Goal: Task Accomplishment & Management: Complete application form

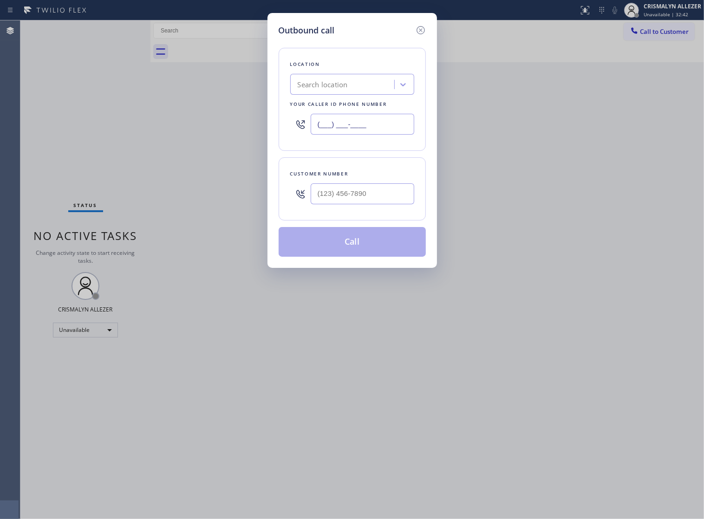
drag, startPoint x: 233, startPoint y: 140, endPoint x: 154, endPoint y: 147, distance: 79.2
click at [154, 147] on div "Outbound call Location Search location Your caller id phone number (___) ___-__…" at bounding box center [352, 259] width 704 height 519
paste input "973) 834-6131"
type input "[PHONE_NUMBER]"
click at [381, 204] on input "(___) ___-____" at bounding box center [363, 193] width 104 height 21
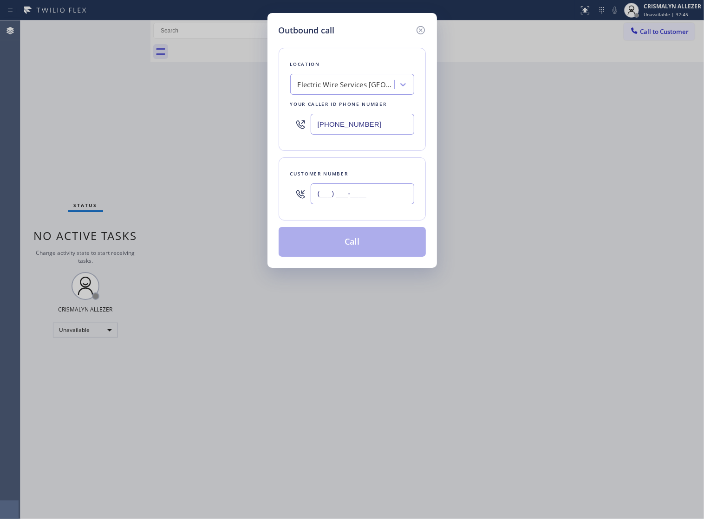
paste input "862) 237-0023"
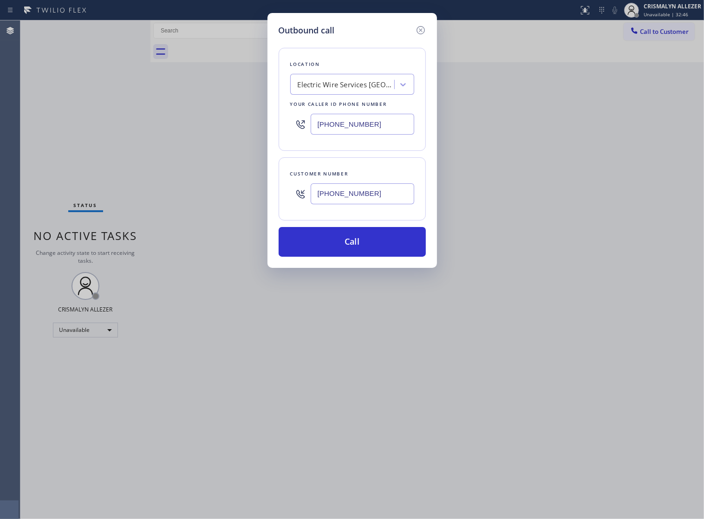
type input "[PHONE_NUMBER]"
click at [350, 267] on div "Outbound call Location Electric Wire Services Newark(Maximo Electrical, Inc) Yo…" at bounding box center [351, 140] width 169 height 255
click at [358, 254] on button "Call" at bounding box center [352, 242] width 147 height 30
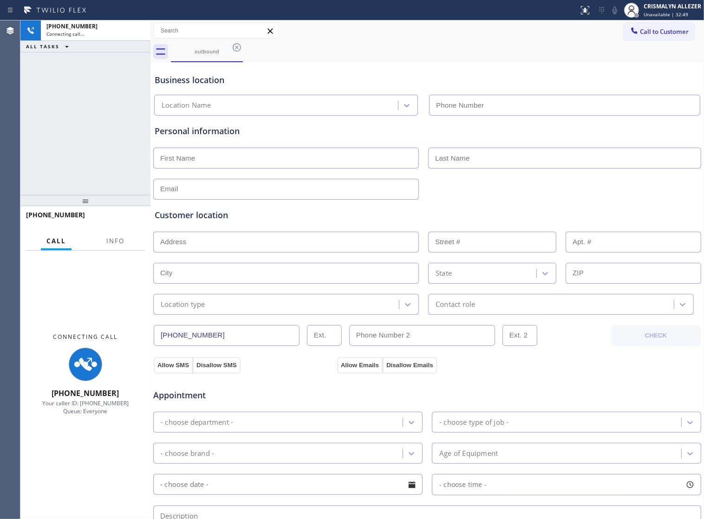
type input "[PHONE_NUMBER]"
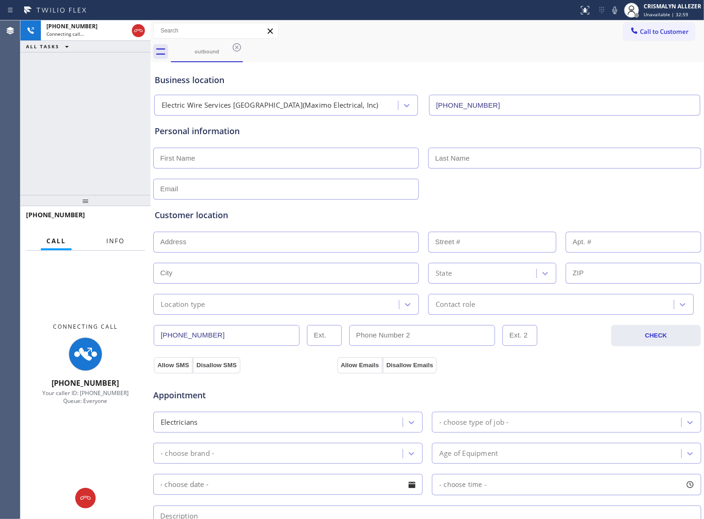
click at [108, 238] on span "Info" at bounding box center [115, 241] width 18 height 8
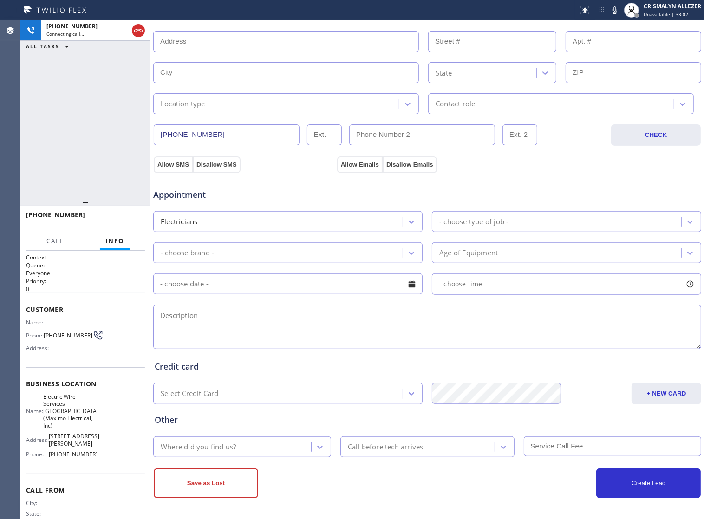
scroll to position [209, 0]
click at [238, 319] on textarea at bounding box center [427, 327] width 548 height 44
click at [119, 218] on span "HANG UP" at bounding box center [123, 219] width 28 height 6
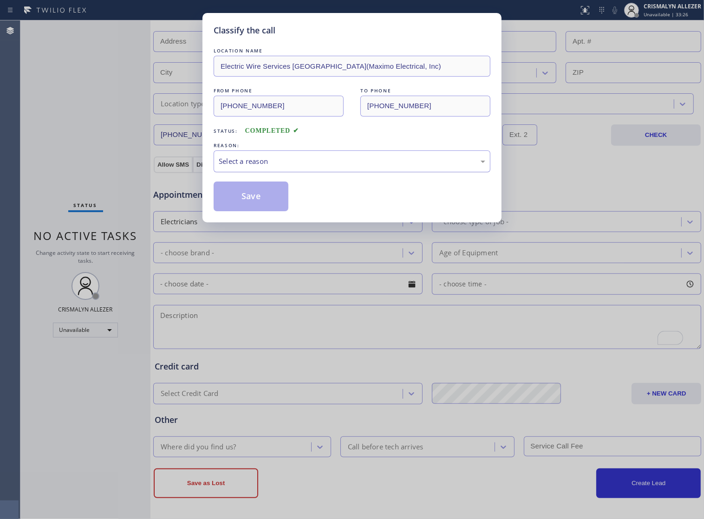
click at [328, 167] on div "Select a reason" at bounding box center [352, 161] width 266 height 11
click at [270, 210] on button "Save" at bounding box center [251, 196] width 75 height 30
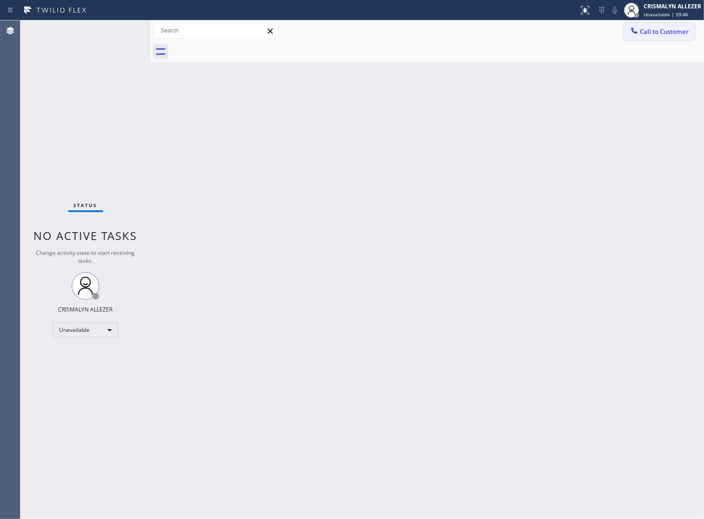
click at [667, 35] on span "Call to Customer" at bounding box center [664, 31] width 49 height 8
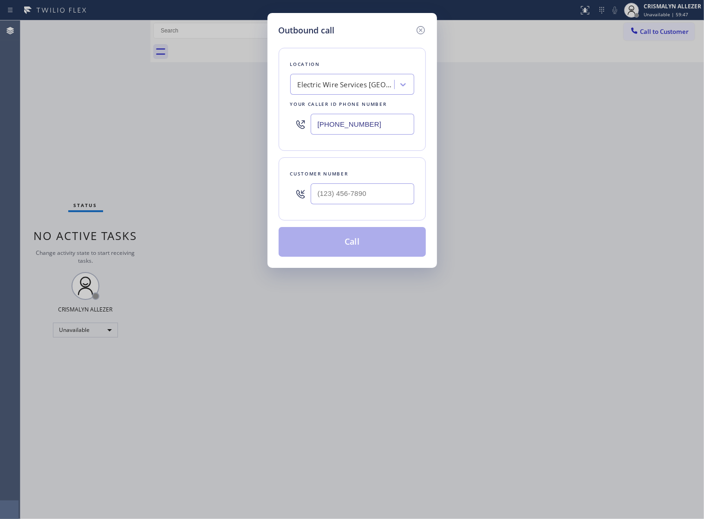
drag, startPoint x: 342, startPoint y: 128, endPoint x: 230, endPoint y: 137, distance: 112.3
click at [235, 136] on div "Outbound call Location Electric Wire Services Newark(Maximo Electrical, Inc) Yo…" at bounding box center [352, 259] width 704 height 519
paste input "213) 805-7492"
type input "[PHONE_NUMBER]"
click at [260, 393] on div "Outbound call Location Vermont Vista Plumbing Your caller id phone number (213)…" at bounding box center [352, 259] width 704 height 519
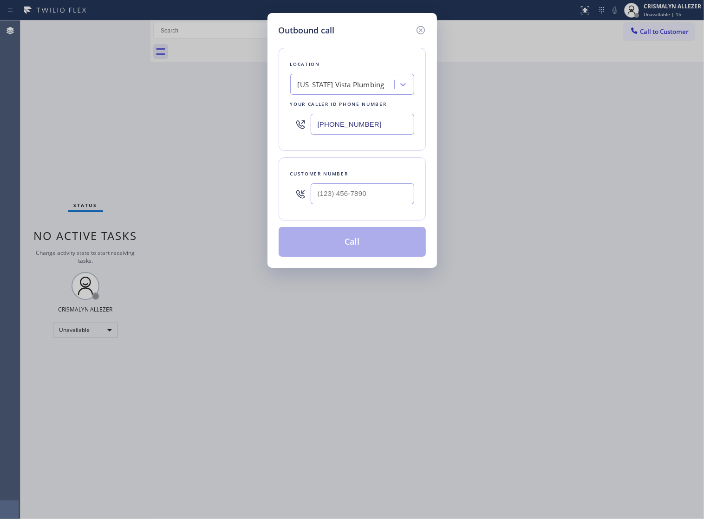
click at [309, 383] on div "Outbound call Location Vermont Vista Plumbing Your caller id phone number (213)…" at bounding box center [352, 259] width 704 height 519
click at [335, 204] on input "(___) ___-____" at bounding box center [363, 193] width 104 height 21
paste input "323) 356-9699"
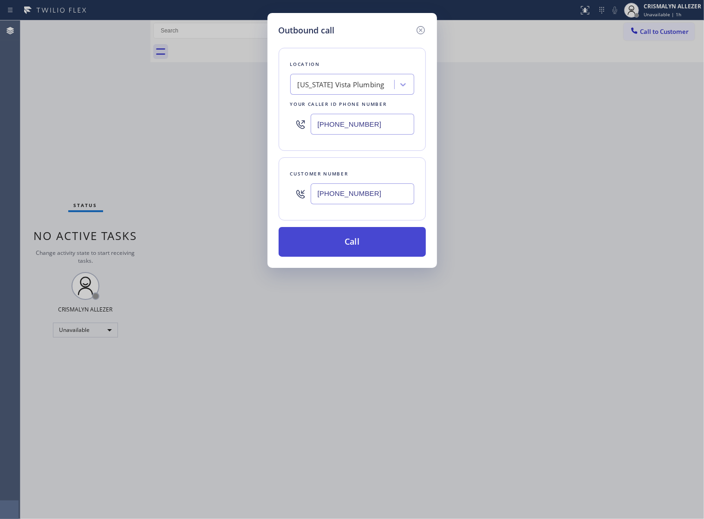
type input "[PHONE_NUMBER]"
click at [347, 257] on button "Call" at bounding box center [352, 242] width 147 height 30
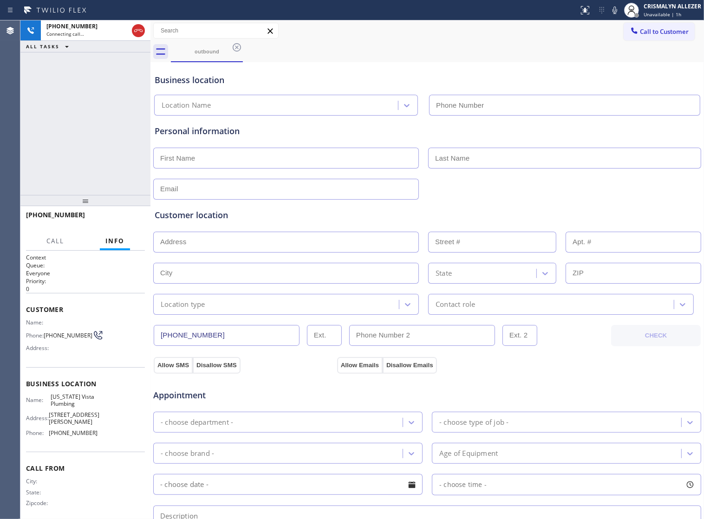
type input "[PHONE_NUMBER]"
click at [296, 390] on div "Appointment" at bounding box center [243, 391] width 183 height 22
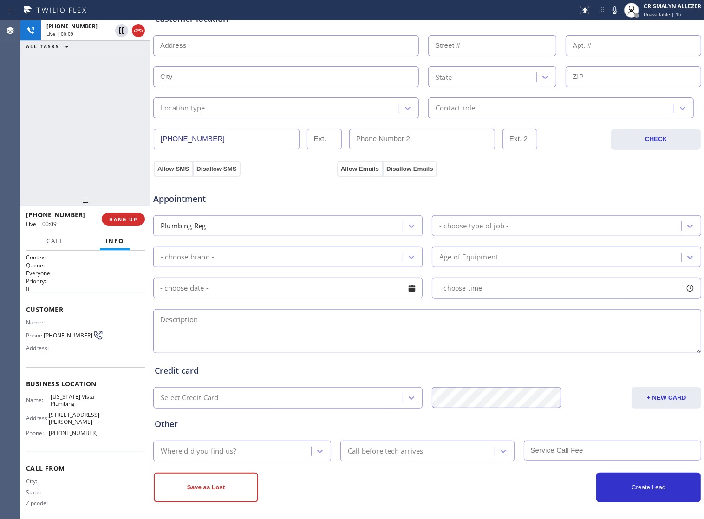
scroll to position [209, 0]
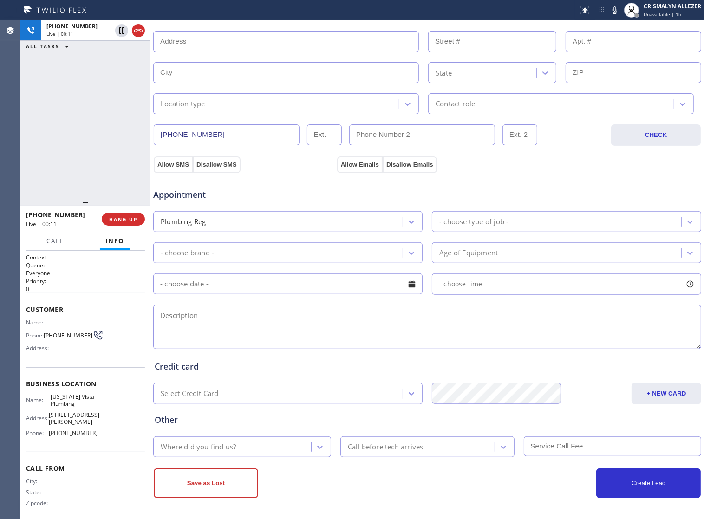
click at [308, 325] on textarea at bounding box center [427, 327] width 548 height 44
type textarea "a"
type textarea "I"
type textarea "m"
type textarea "T"
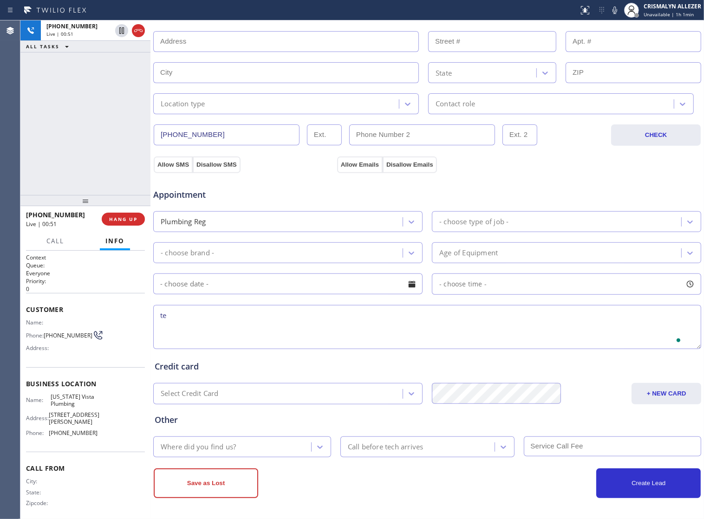
type textarea "t"
click at [245, 343] on textarea "The flush the toilet, water back up comes out the toilet ||" at bounding box center [427, 327] width 548 height 44
click at [378, 317] on textarea "The flush the toilet, water back up comes out of the toilet ||" at bounding box center [427, 327] width 548 height 44
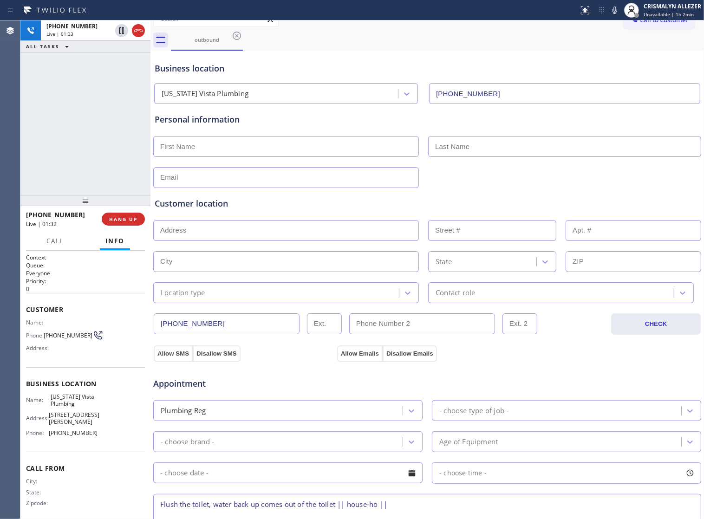
scroll to position [0, 0]
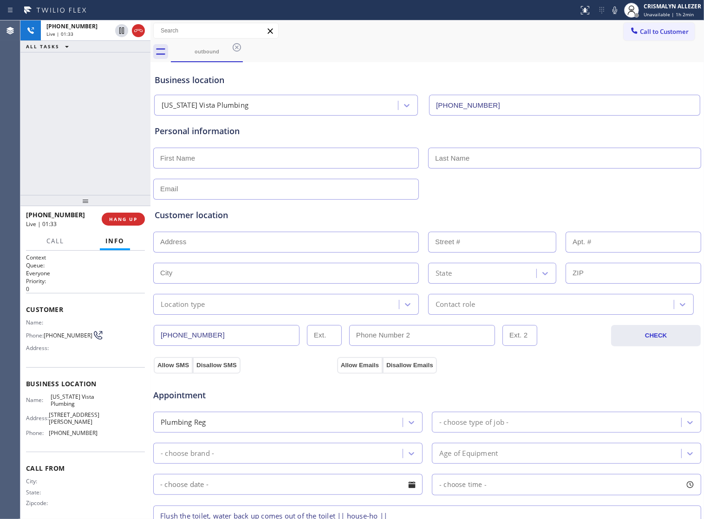
type textarea "Flush the toilet, water back up comes out of the toilet || house-ho ||"
click at [288, 163] on input "text" at bounding box center [286, 158] width 266 height 21
type input "Oscar"
type input "Martin"
click at [294, 190] on input "text" at bounding box center [286, 189] width 266 height 21
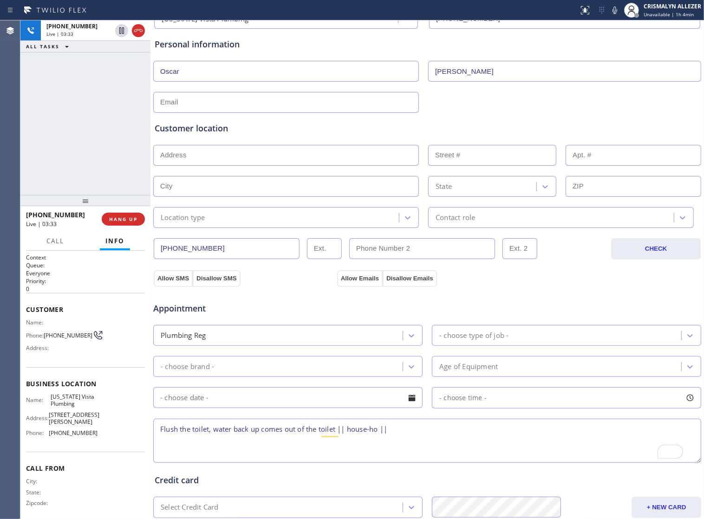
scroll to position [209, 0]
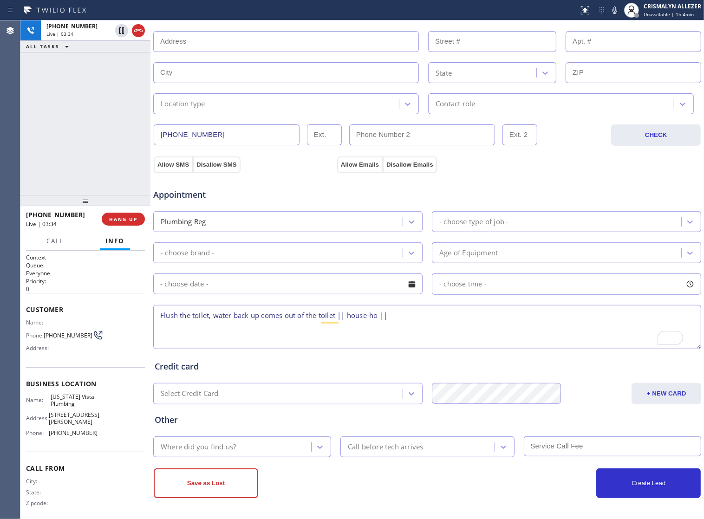
click at [411, 316] on textarea "Flush the toilet, water back up comes out of the toilet || house-ho ||" at bounding box center [427, 327] width 548 height 44
paste textarea "7317 9th AveLos Angeles, CA 90043, USA"
type textarea "Flush the toilet, water back up comes out of the toilet || house-ho || 7317 9th…"
click at [614, 12] on icon at bounding box center [614, 9] width 5 height 7
drag, startPoint x: 157, startPoint y: 313, endPoint x: 558, endPoint y: 324, distance: 401.2
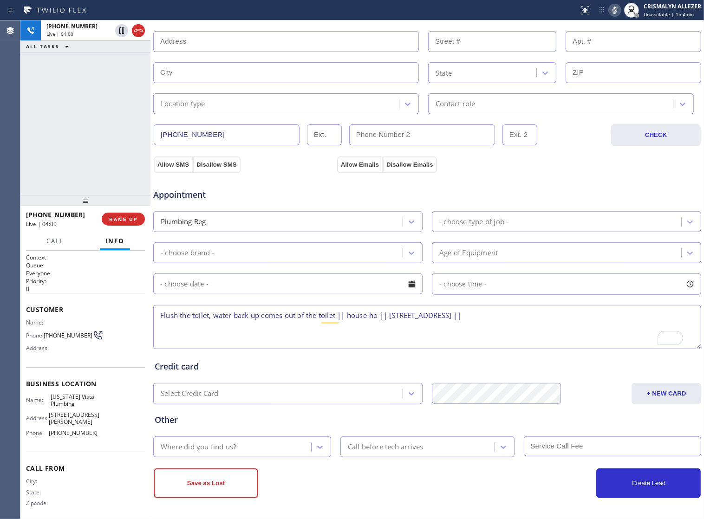
click at [558, 324] on textarea "Flush the toilet, water back up comes out of the toilet || house-ho || 7317 9th…" at bounding box center [427, 327] width 548 height 44
click at [548, 178] on div "Appointment" at bounding box center [427, 189] width 550 height 24
click at [614, 7] on icon at bounding box center [614, 9] width 5 height 7
click at [508, 184] on div "Appointment" at bounding box center [427, 189] width 550 height 24
click at [562, 316] on textarea "Flush the toilet, water back up comes out of the toilet || house-ho || 7317 9th…" at bounding box center [427, 327] width 548 height 44
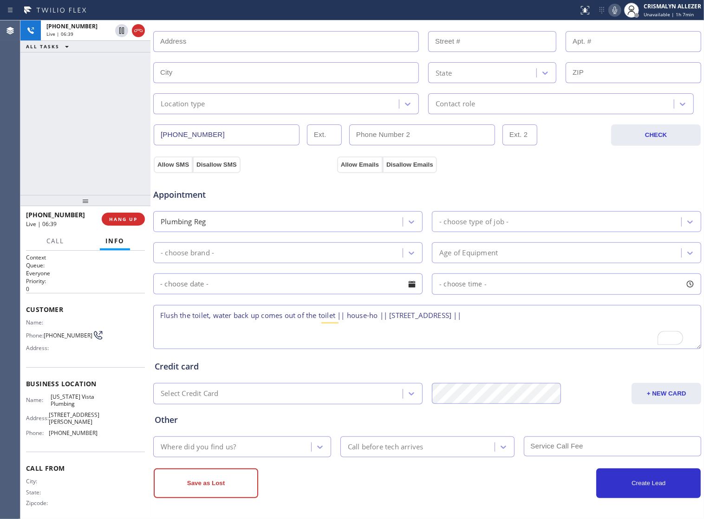
click at [561, 317] on textarea "Flush the toilet, water back up comes out of the toilet || house-ho || 7317 9th…" at bounding box center [427, 327] width 548 height 44
click at [557, 315] on textarea "Flush the toilet, water back up comes out of the toilet || house-ho || 7317 9th…" at bounding box center [427, 327] width 548 height 44
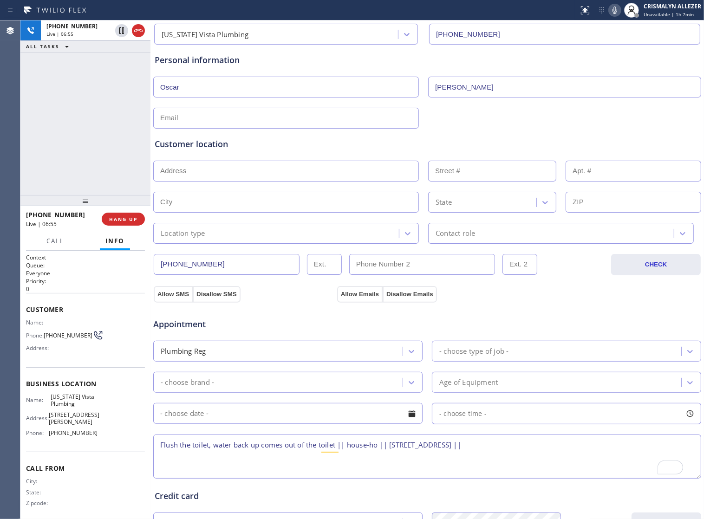
scroll to position [35, 0]
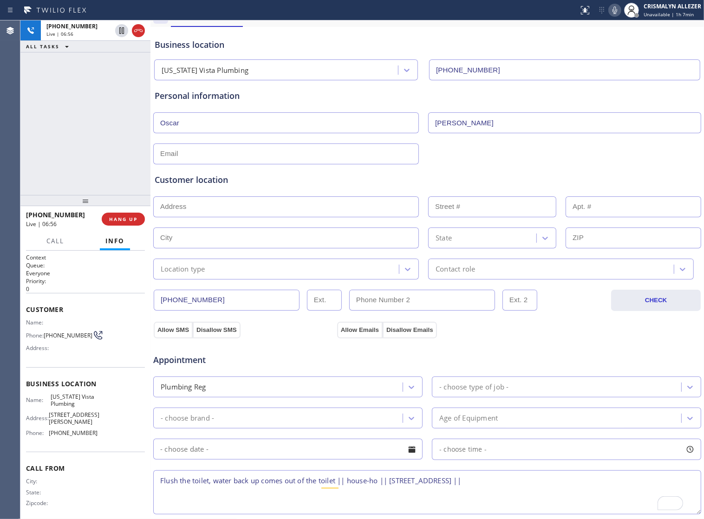
click at [195, 159] on input "text" at bounding box center [286, 153] width 266 height 21
type input "om1956@aol.com"
click at [280, 247] on input "text" at bounding box center [286, 237] width 266 height 21
click at [283, 357] on div "Appointment" at bounding box center [243, 355] width 183 height 22
click at [258, 209] on input "text" at bounding box center [286, 206] width 266 height 21
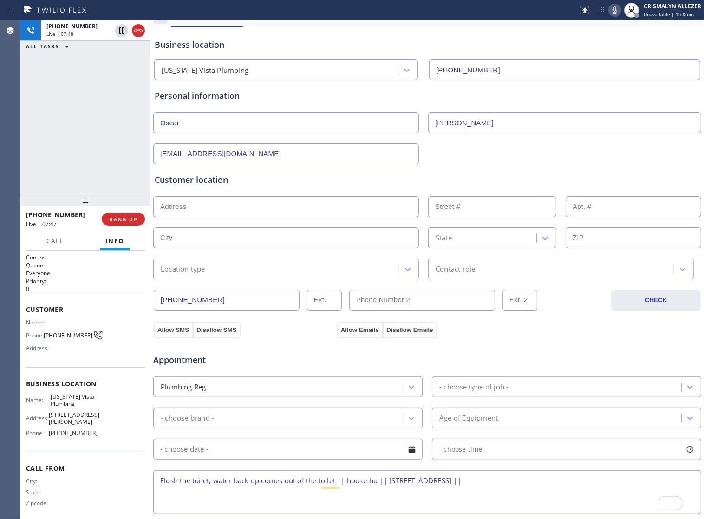
paste input "7317 9th AveLos Angeles, CA 90043, USA"
type input "7317 9th Ave"
type input "7317"
type input "Los Angeles"
type input "90043"
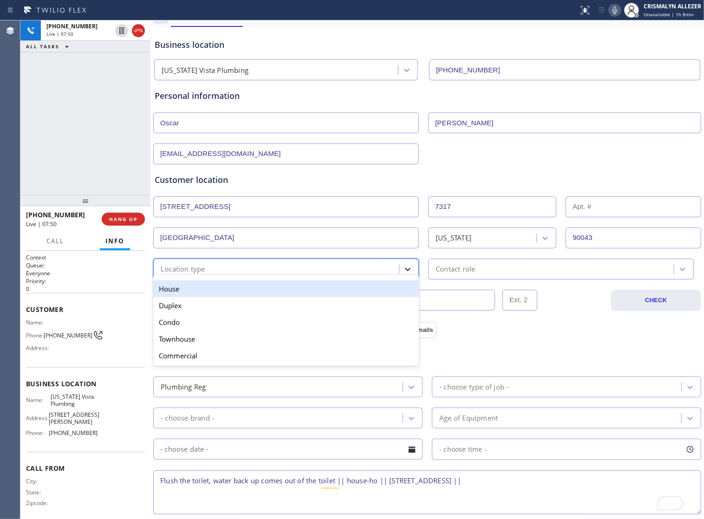
click at [406, 274] on icon at bounding box center [407, 269] width 9 height 9
click at [291, 296] on div "House" at bounding box center [286, 288] width 266 height 17
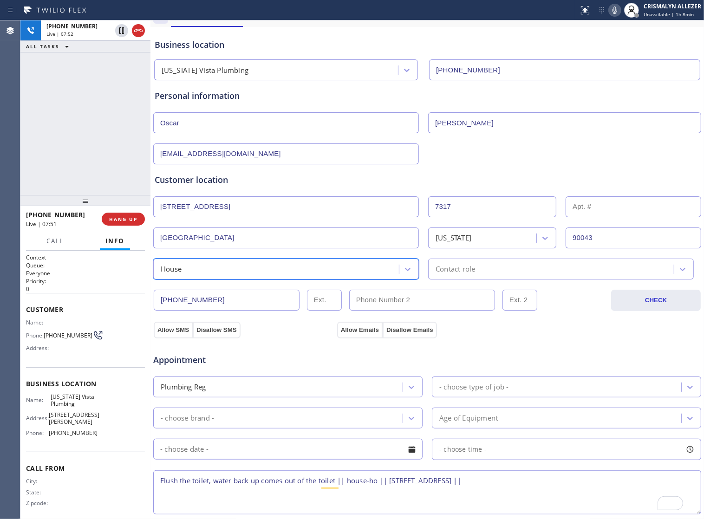
click at [500, 275] on div "Contact role" at bounding box center [552, 269] width 243 height 16
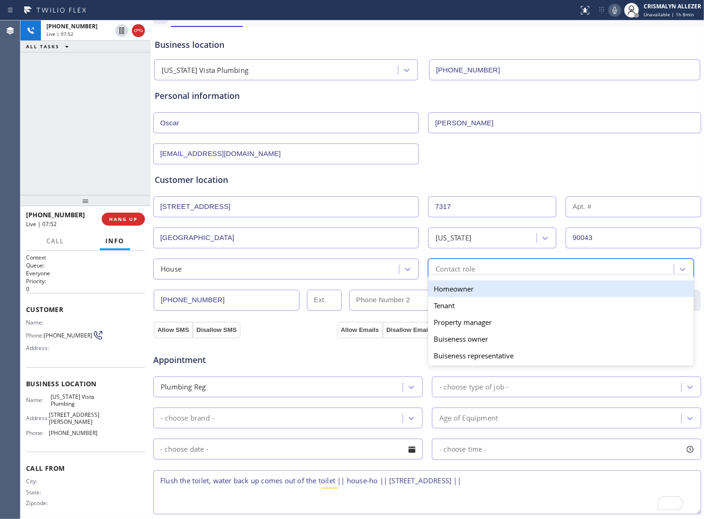
click at [466, 295] on div "Homeowner" at bounding box center [561, 288] width 266 height 17
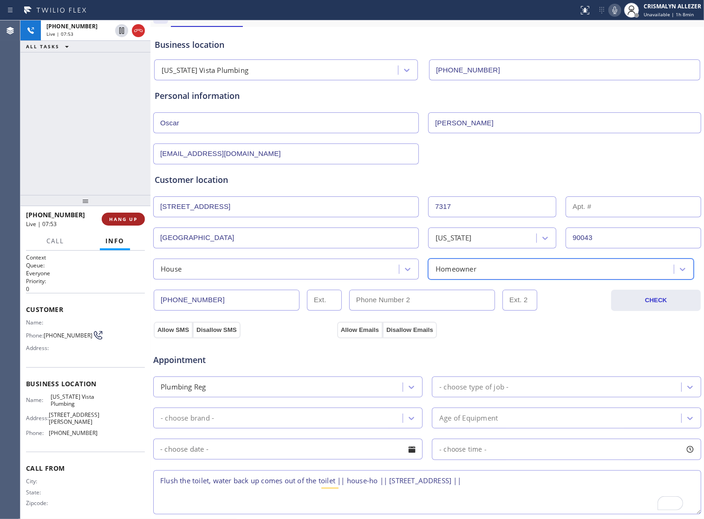
click at [122, 219] on span "HANG UP" at bounding box center [123, 219] width 28 height 6
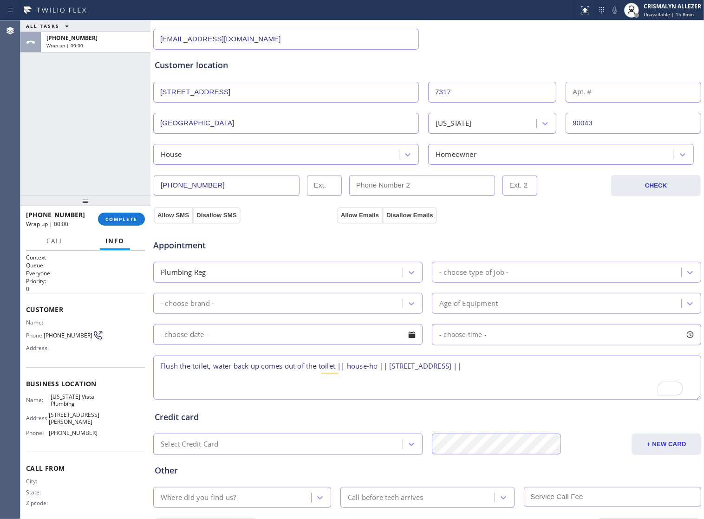
scroll to position [151, 0]
click at [176, 221] on button "Allow SMS" at bounding box center [173, 214] width 39 height 17
click at [360, 217] on button "Allow Emails" at bounding box center [359, 214] width 45 height 17
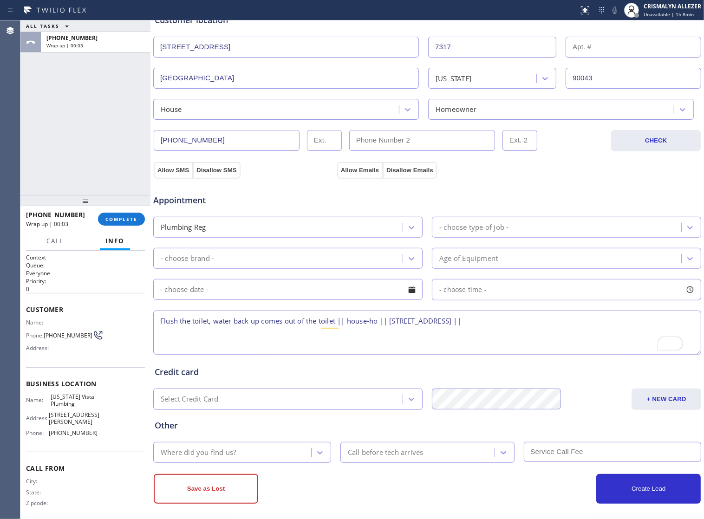
scroll to position [209, 0]
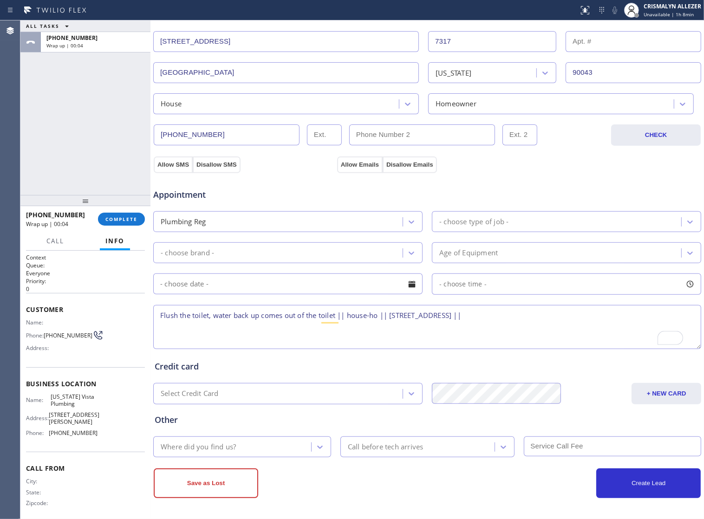
click at [478, 221] on div "- choose type of job -" at bounding box center [473, 221] width 69 height 11
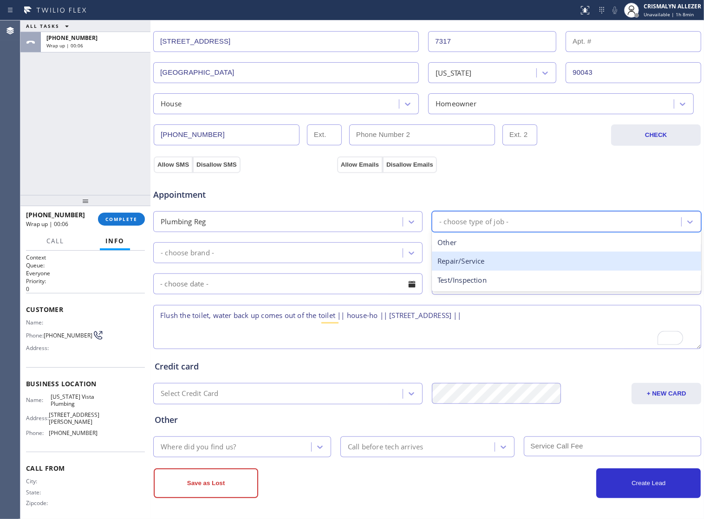
click at [498, 259] on div "Repair/Service" at bounding box center [566, 261] width 269 height 19
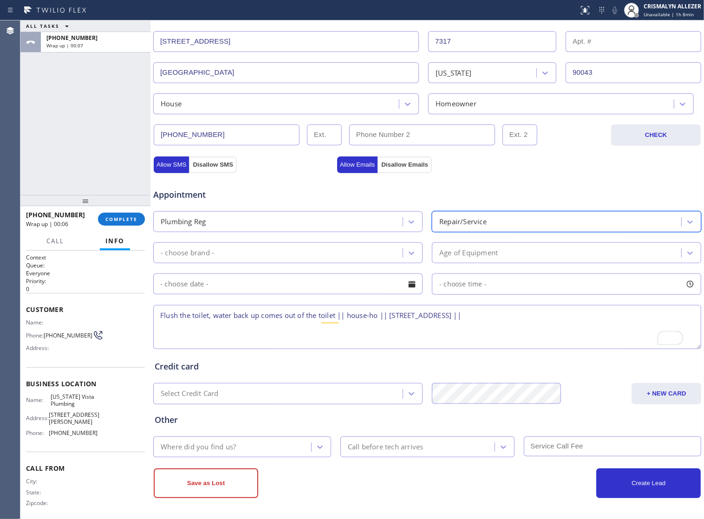
click at [347, 169] on div "Appointment Plumbing Reg option Repair/Service, selected. 3 results available. …" at bounding box center [427, 260] width 549 height 182
click at [177, 158] on button "Allow SMS" at bounding box center [171, 164] width 35 height 17
click at [349, 161] on button "Allow Emails" at bounding box center [357, 164] width 41 height 17
click at [409, 254] on icon at bounding box center [411, 252] width 9 height 9
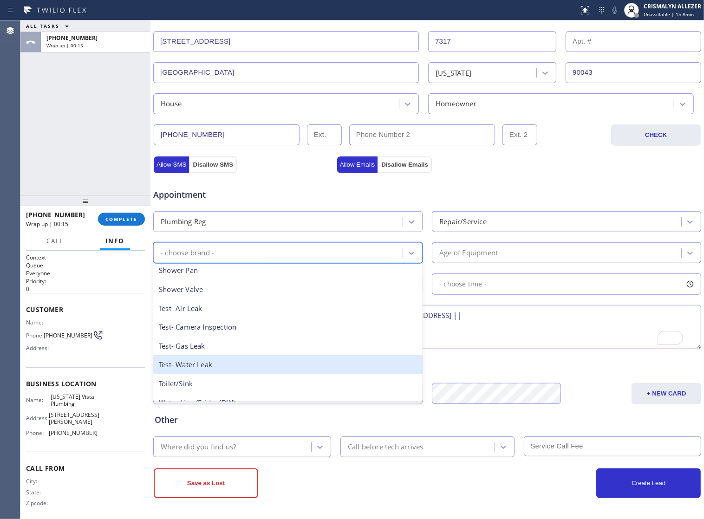
scroll to position [147, 0]
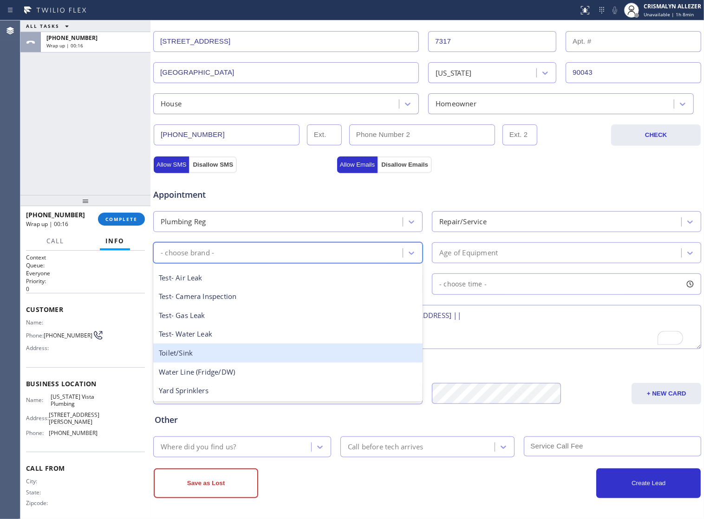
click at [236, 351] on div "Toilet/Sink" at bounding box center [287, 352] width 269 height 19
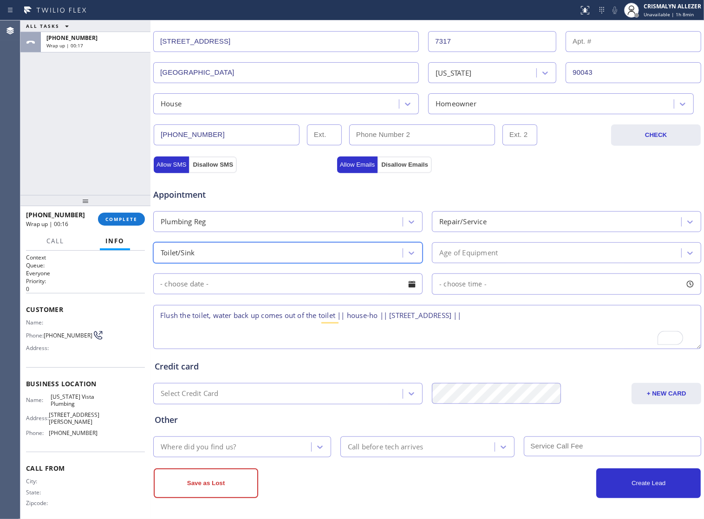
click at [535, 251] on div "Age of Equipment" at bounding box center [557, 253] width 246 height 16
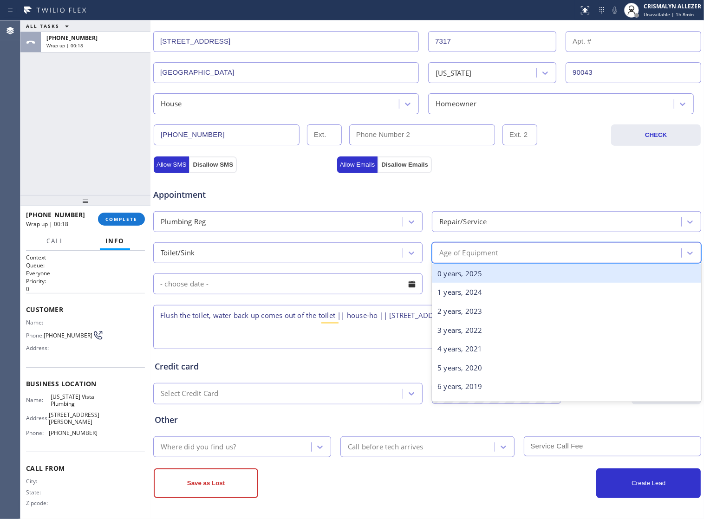
click at [531, 270] on div "0 years, 2025" at bounding box center [566, 273] width 269 height 19
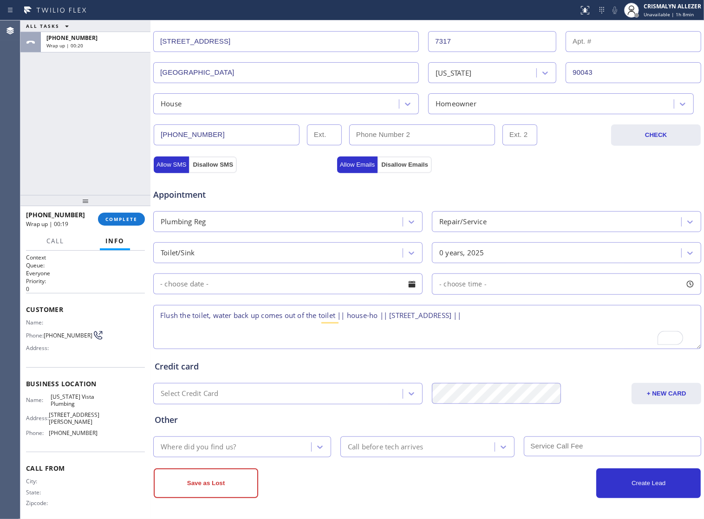
click at [410, 285] on div at bounding box center [412, 284] width 16 height 16
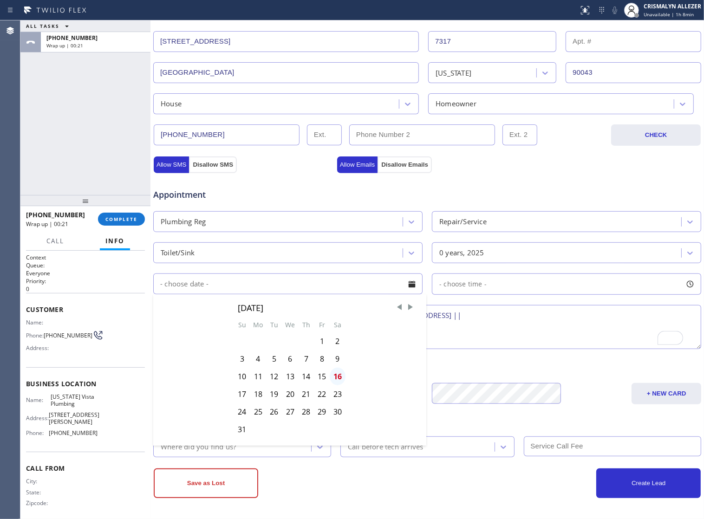
click at [345, 385] on div "16" at bounding box center [338, 377] width 16 height 18
type input "08/16/2025"
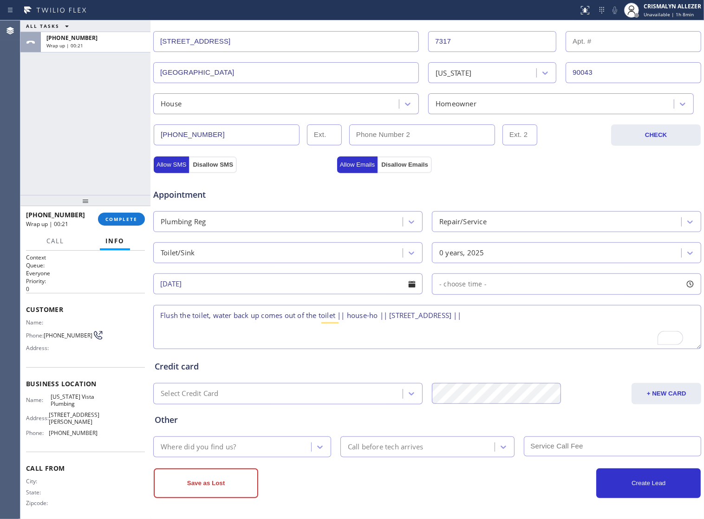
click at [557, 284] on div "- choose time -" at bounding box center [566, 283] width 269 height 21
drag, startPoint x: 438, startPoint y: 338, endPoint x: 512, endPoint y: 337, distance: 74.3
click at [513, 337] on div at bounding box center [518, 340] width 11 height 19
drag, startPoint x: 437, startPoint y: 337, endPoint x: 459, endPoint y: 337, distance: 21.4
click at [459, 337] on div at bounding box center [460, 340] width 11 height 19
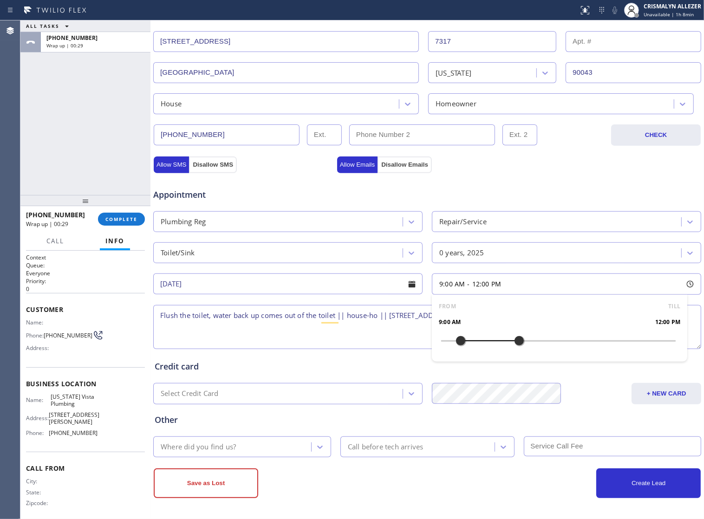
click at [350, 337] on textarea "Flush the toilet, water back up comes out of the toilet || house-ho || 7317 9th…" at bounding box center [427, 327] width 548 height 44
click at [159, 313] on textarea "Flush the toilet, water back up comes out of the toilet || house-ho || 7317 9th…" at bounding box center [427, 327] width 548 height 44
click at [603, 314] on textarea "9-12 || $99 || Flush the toilet, water back up comes out of the toilet || house…" at bounding box center [427, 327] width 548 height 44
drag, startPoint x: 49, startPoint y: 397, endPoint x: 91, endPoint y: 407, distance: 42.4
click at [91, 407] on div "Name: Vermont Vista Plumbing" at bounding box center [61, 400] width 71 height 14
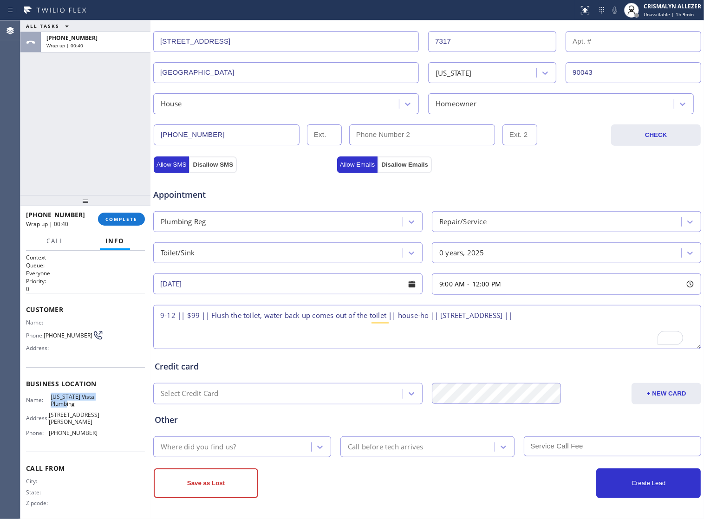
copy span "[US_STATE] Vista Plumbing"
click at [602, 314] on textarea "9-12 || $99 || Flush the toilet, water back up comes out of the toilet || house…" at bounding box center [427, 327] width 548 height 44
paste textarea "[US_STATE] Vista Plumbing"
type textarea "9-12 || $99 || Flush the toilet, water back up comes out of the toilet || house…"
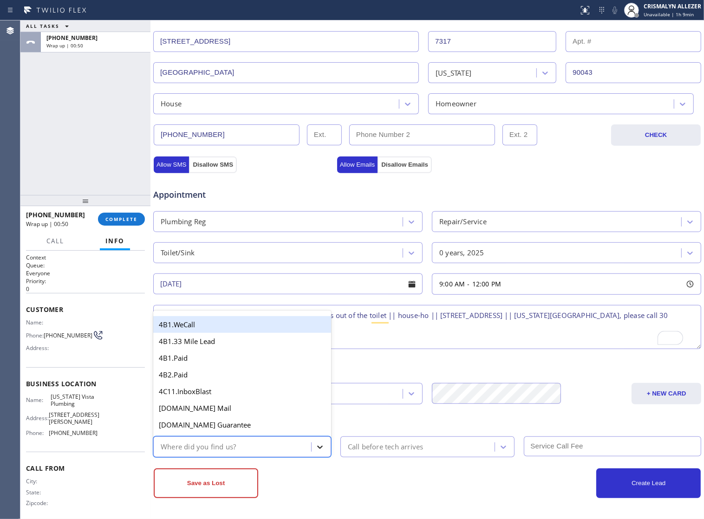
click at [317, 446] on icon at bounding box center [319, 446] width 9 height 9
type input "go"
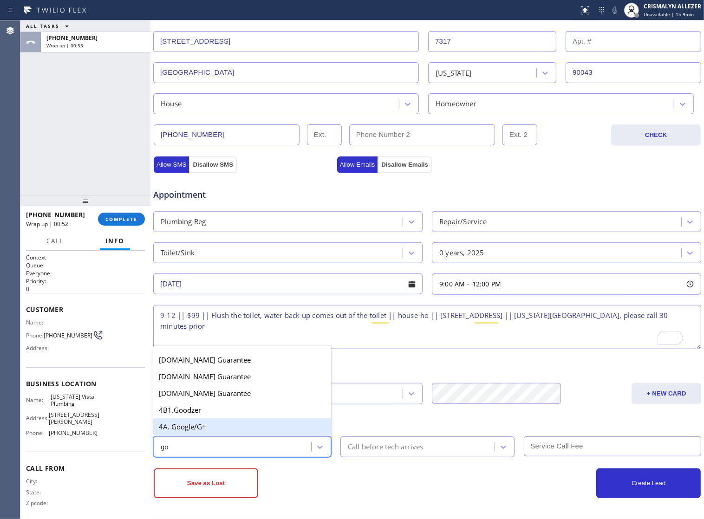
click at [253, 432] on div "4A. Google/G+" at bounding box center [242, 426] width 178 height 17
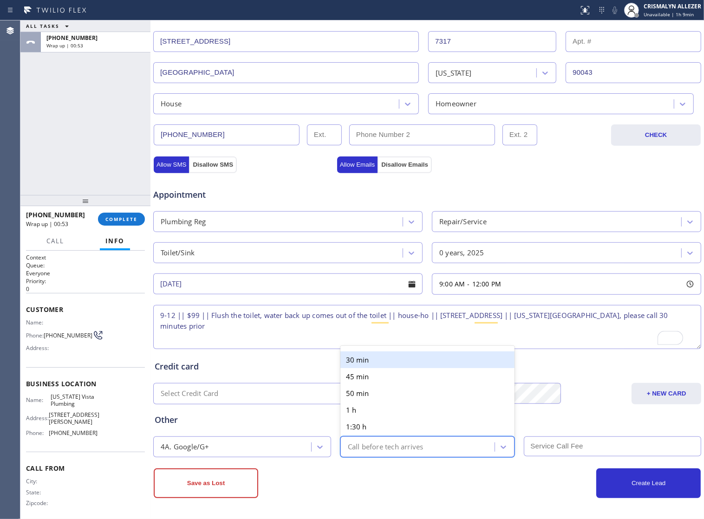
click at [402, 452] on div "Call before tech arrives" at bounding box center [386, 446] width 76 height 11
click at [435, 361] on div "30 min" at bounding box center [427, 359] width 174 height 17
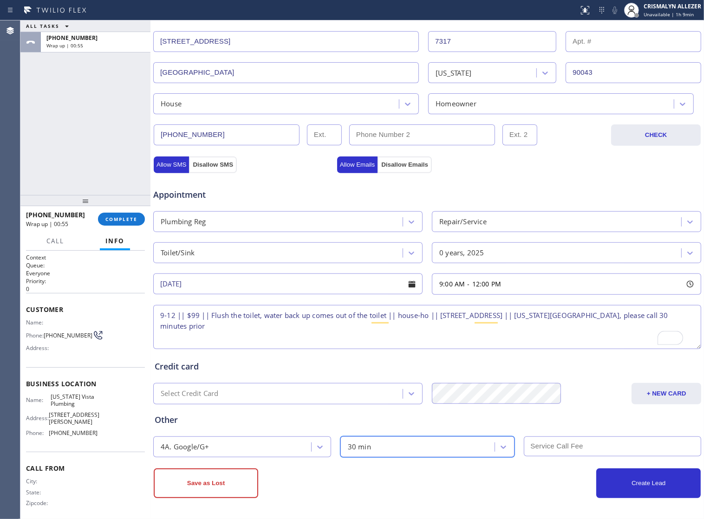
click at [581, 451] on input "text" at bounding box center [613, 446] width 178 height 20
type input "99"
click at [171, 159] on button "Allow SMS" at bounding box center [171, 164] width 35 height 17
click at [353, 163] on button "Allow Emails" at bounding box center [357, 164] width 41 height 17
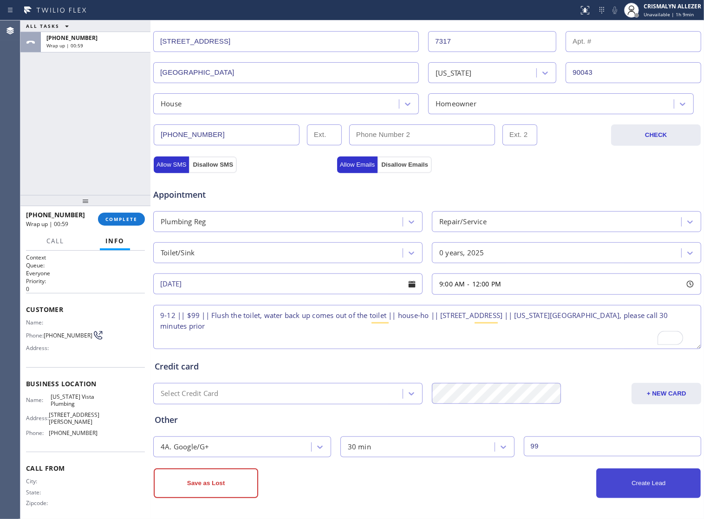
click at [642, 486] on button "Create Lead" at bounding box center [648, 483] width 104 height 30
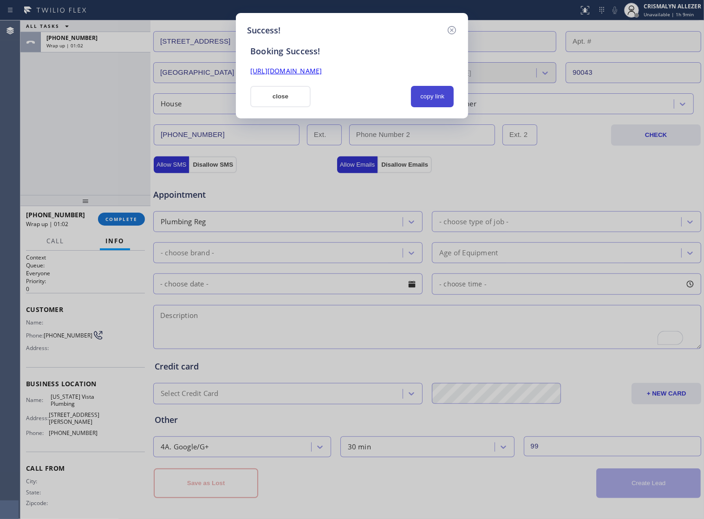
click at [415, 92] on button "copy link" at bounding box center [432, 96] width 43 height 21
click at [277, 97] on button "close" at bounding box center [280, 96] width 60 height 21
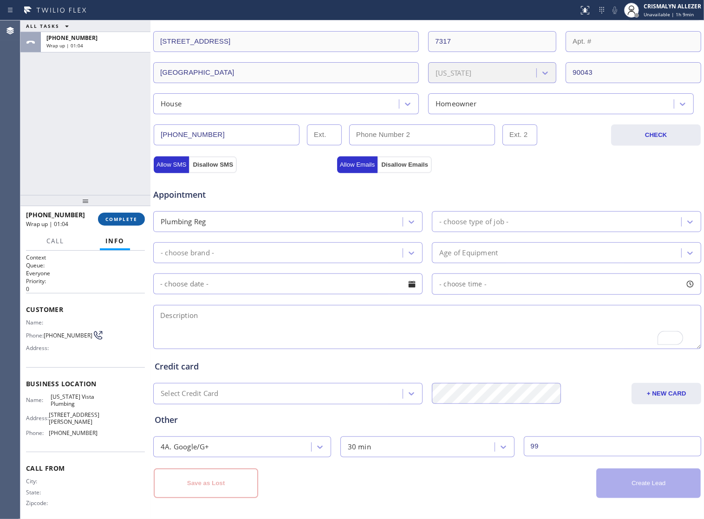
click at [98, 224] on button "COMPLETE" at bounding box center [121, 219] width 47 height 13
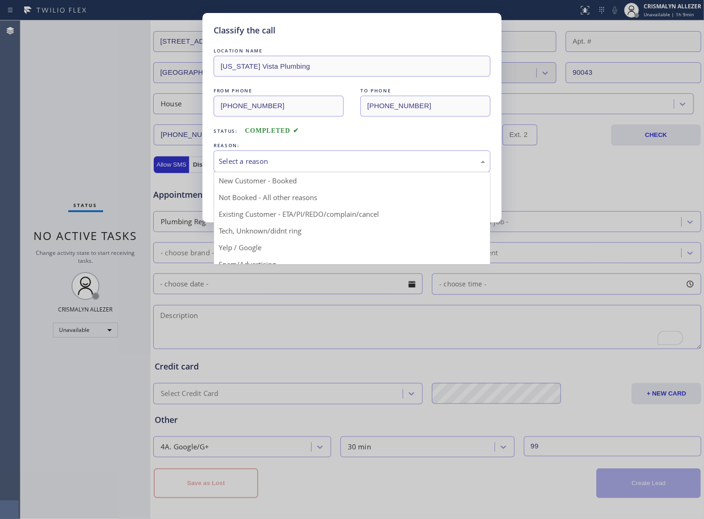
click at [365, 167] on div "Select a reason" at bounding box center [352, 161] width 266 height 11
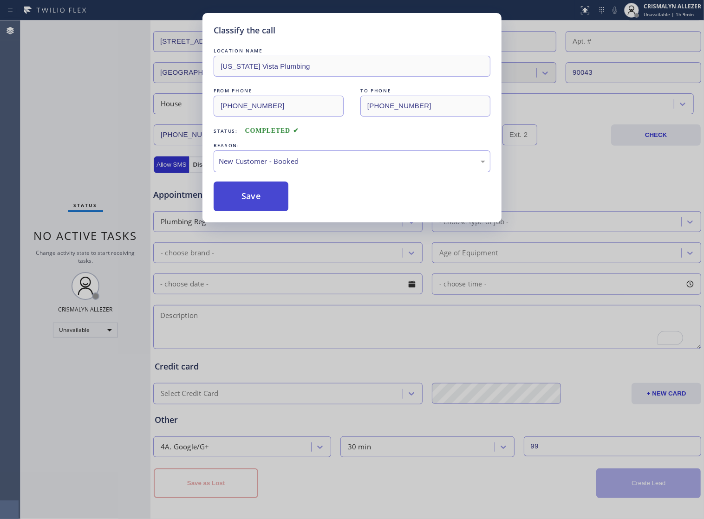
click at [263, 203] on button "Save" at bounding box center [251, 196] width 75 height 30
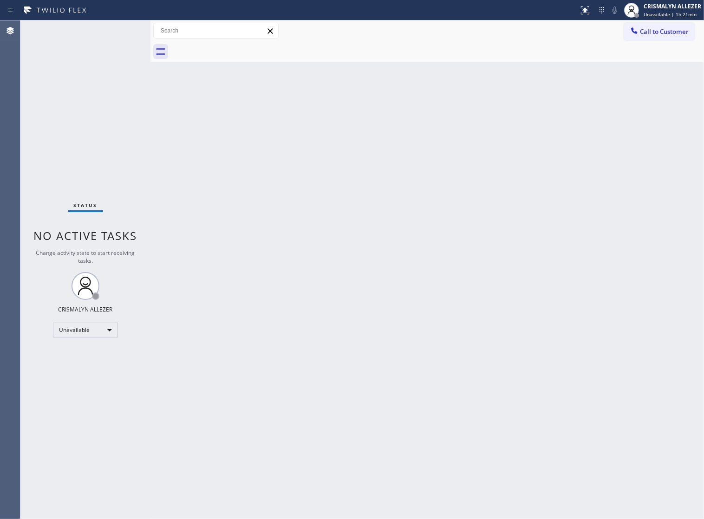
click at [315, 159] on div "Back to Dashboard Change Sender ID Customers Technicians Select a contact Outbo…" at bounding box center [426, 269] width 553 height 499
click at [646, 36] on span "Call to Customer" at bounding box center [664, 31] width 49 height 8
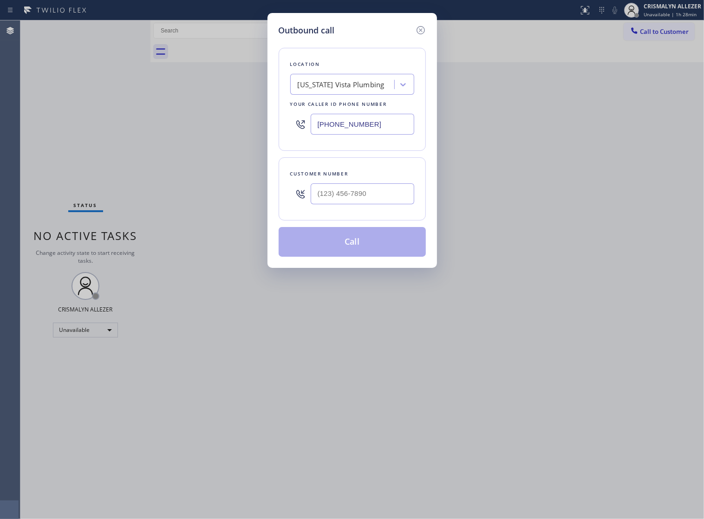
drag, startPoint x: 385, startPoint y: 128, endPoint x: 135, endPoint y: 137, distance: 250.4
click at [140, 137] on div "Outbound call Location Vermont Vista Plumbing Your caller id phone number (213)…" at bounding box center [352, 259] width 704 height 519
paste input "877) 786-0677"
type input "[PHONE_NUMBER]"
click at [374, 202] on input "(___) ___-____" at bounding box center [363, 193] width 104 height 21
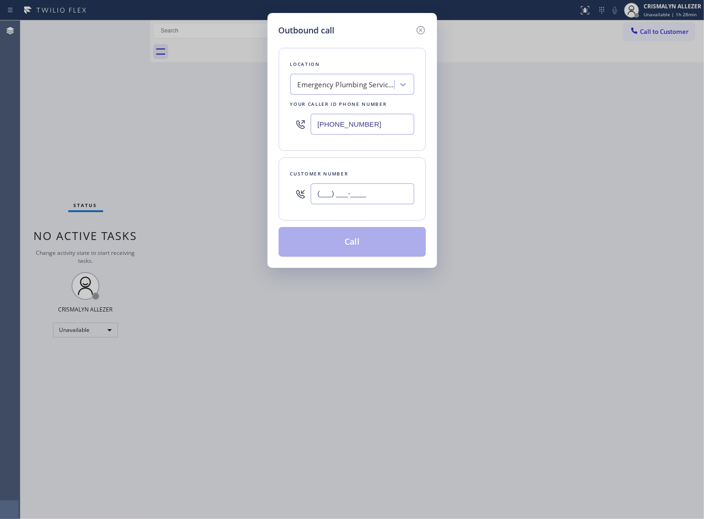
paste input "714) 399-8792"
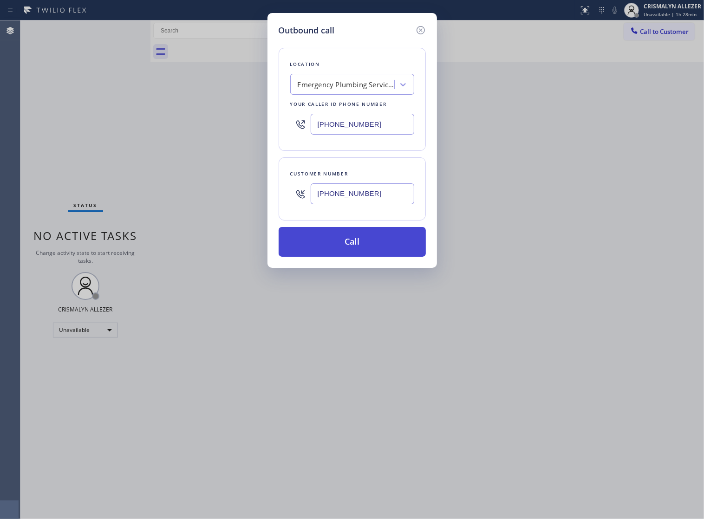
type input "[PHONE_NUMBER]"
click at [340, 254] on button "Call" at bounding box center [352, 242] width 147 height 30
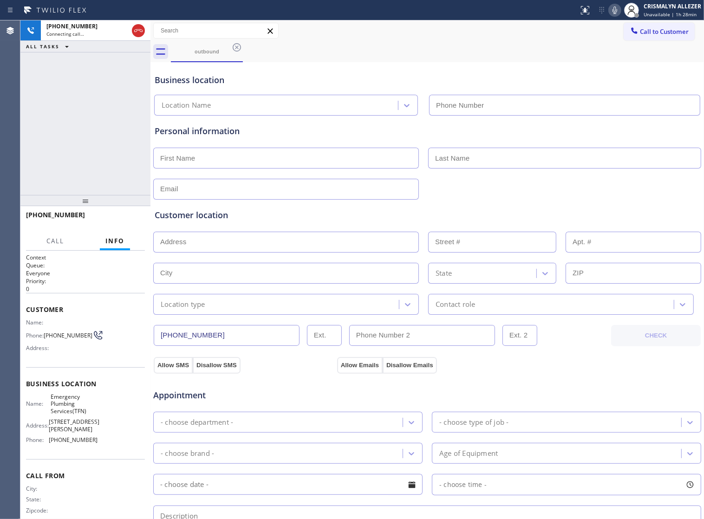
type input "[PHONE_NUMBER]"
click at [290, 401] on span "Appointment" at bounding box center [243, 395] width 181 height 13
click at [295, 389] on div "Appointment" at bounding box center [243, 391] width 183 height 22
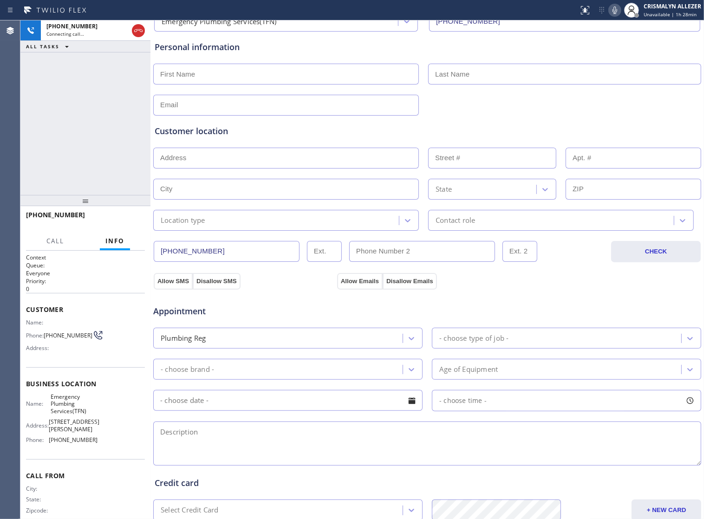
scroll to position [174, 0]
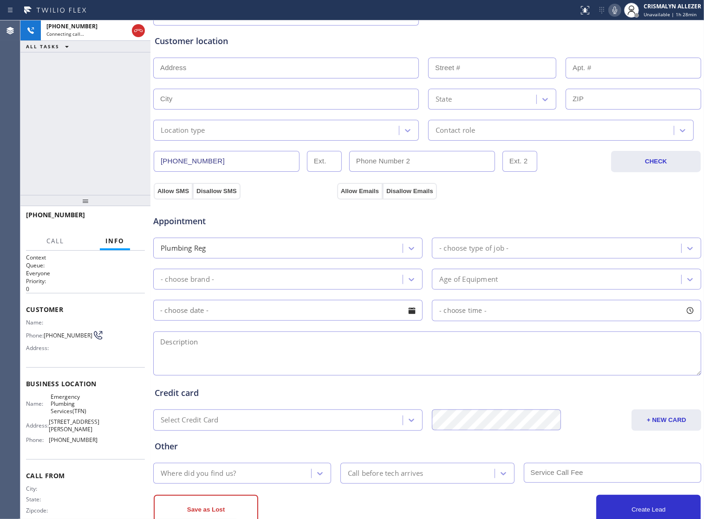
click at [307, 361] on textarea at bounding box center [427, 353] width 548 height 44
type textarea "o"
click at [347, 355] on textarea "One of the lines must be backed up or something" at bounding box center [427, 353] width 548 height 44
click at [414, 351] on textarea "One of the lines must be backed up or something and it's overflowing ||" at bounding box center [427, 353] width 548 height 44
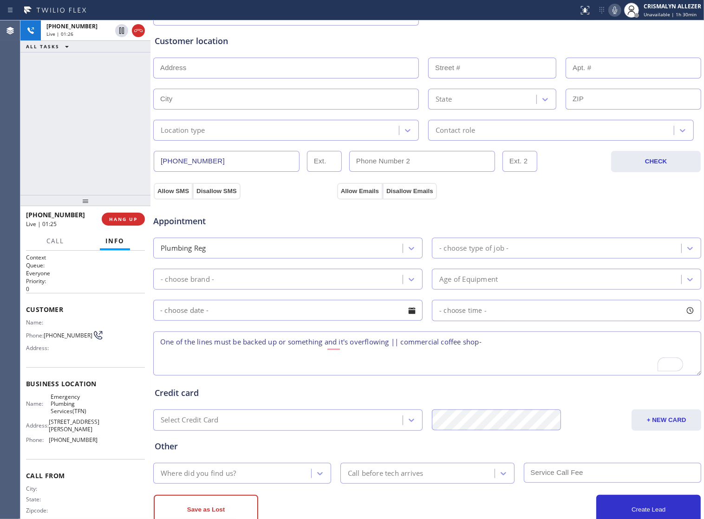
click at [506, 353] on textarea "One of the lines must be backed up or something and it's overflowing || commerc…" at bounding box center [427, 353] width 548 height 44
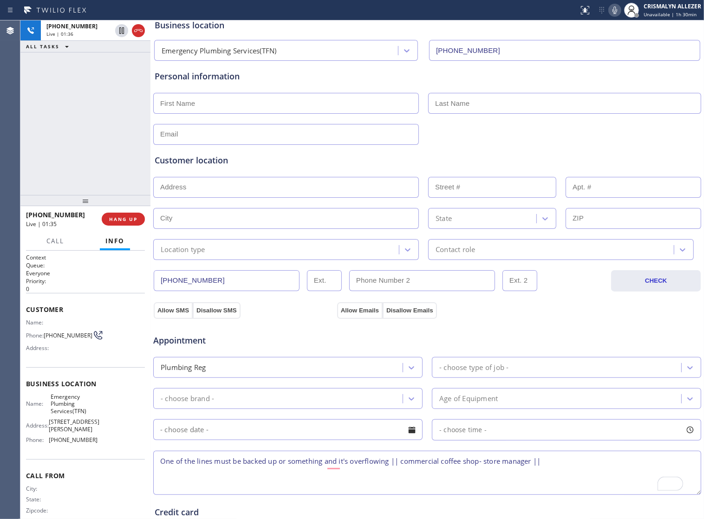
scroll to position [0, 0]
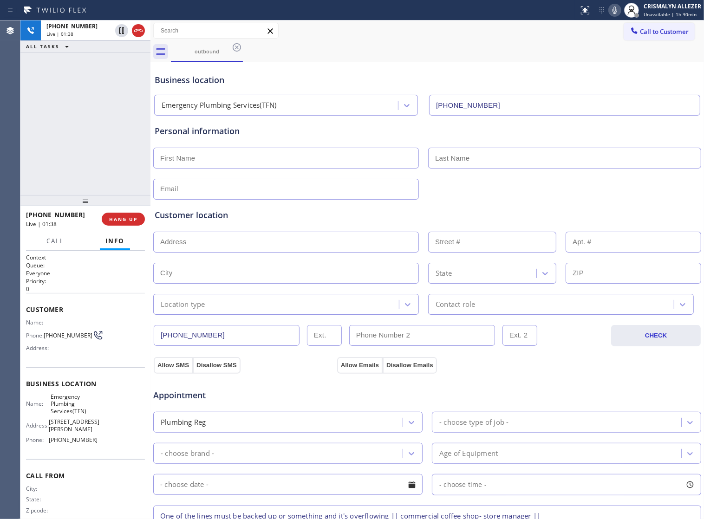
type textarea "One of the lines must be backed up or something and it's overflowing || commerc…"
click at [241, 160] on input "text" at bounding box center [286, 158] width 266 height 21
type input "Marrisa"
type input "A"
type input "l"
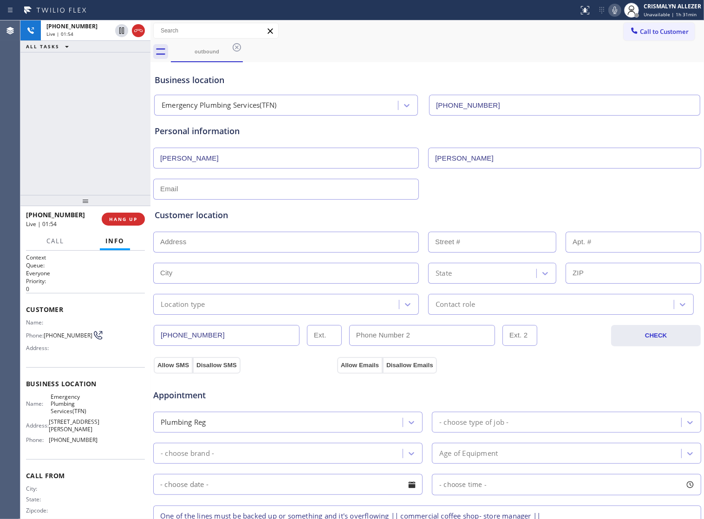
type input "Lara"
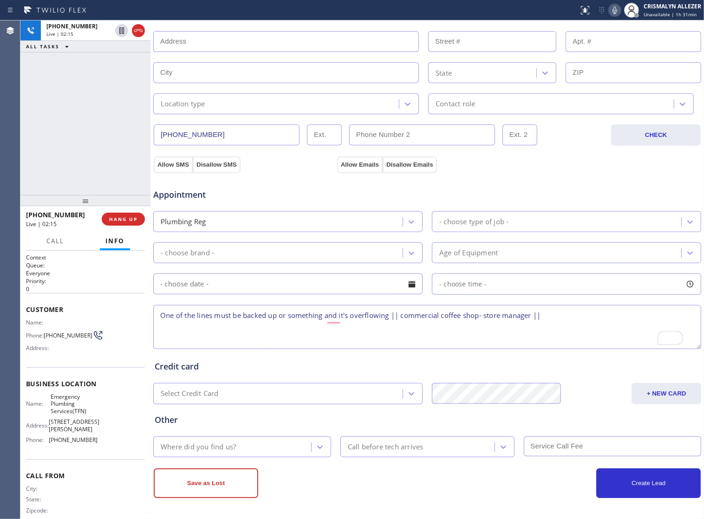
scroll to position [209, 0]
click at [557, 318] on textarea "One of the lines must be backed up or something and it's overflowing || commerc…" at bounding box center [427, 327] width 548 height 44
paste textarea "5630 Melrose AveLos Angeles, CA 90038, USA"
click at [614, 9] on icon at bounding box center [614, 10] width 11 height 11
drag, startPoint x: 159, startPoint y: 313, endPoint x: 200, endPoint y: 337, distance: 47.0
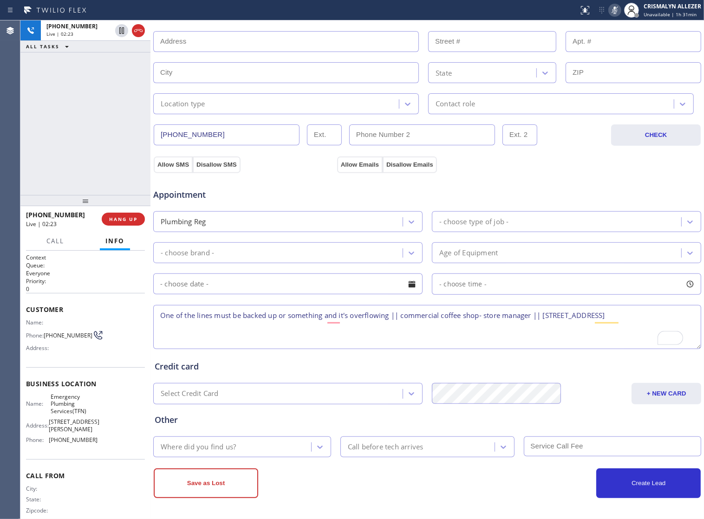
click at [200, 337] on textarea "One of the lines must be backed up or something and it's overflowing || commerc…" at bounding box center [427, 327] width 548 height 44
click at [191, 329] on textarea "One of the lines must be backed up or something and it's overflowing || commerc…" at bounding box center [427, 327] width 548 height 44
click at [434, 356] on div "Credit card Select Credit Card + NEW CARD CANCEL SAVE" at bounding box center [427, 377] width 549 height 53
click at [610, 11] on icon at bounding box center [614, 10] width 11 height 11
type textarea "One of the lines must be backed up or something, and it's overflowing || commer…"
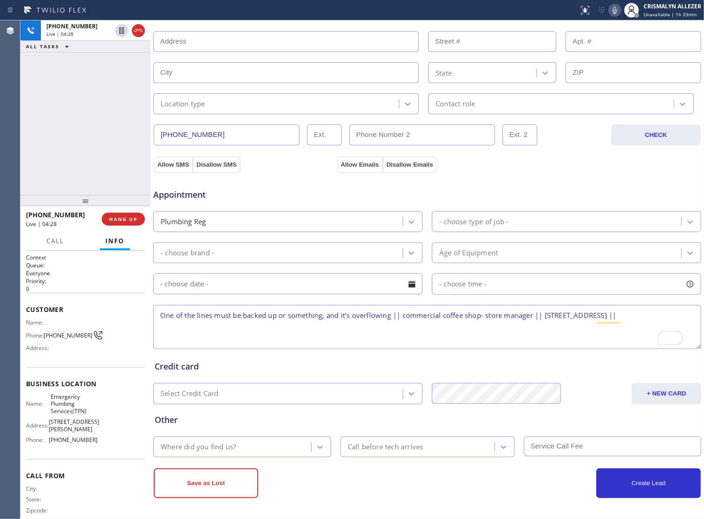
click at [551, 173] on div "Appointment Plumbing Reg - choose type of job - - choose brand - Age of Equipme…" at bounding box center [427, 262] width 549 height 178
click at [613, 8] on icon at bounding box center [614, 9] width 5 height 7
click at [492, 173] on div "Appointment Plumbing Reg - choose type of job - - choose brand - Age of Equipme…" at bounding box center [427, 262] width 549 height 178
click at [612, 8] on icon at bounding box center [614, 10] width 11 height 11
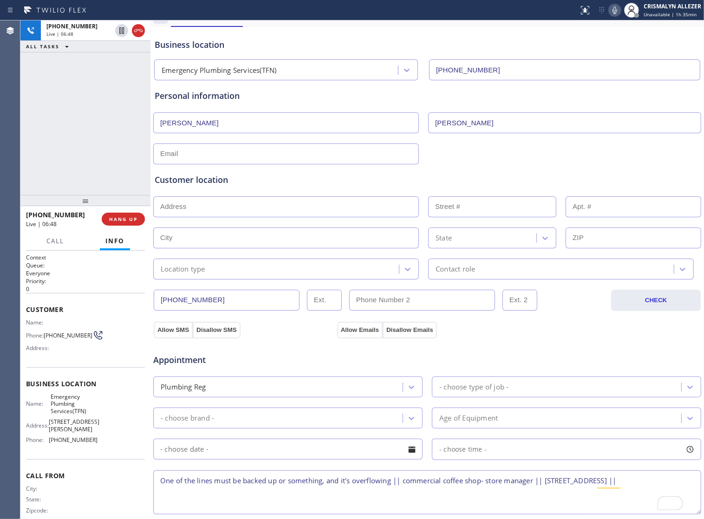
click at [272, 214] on input "text" at bounding box center [286, 206] width 266 height 21
paste input "5630 Melrose AveLos Angeles, CA 90038, USA"
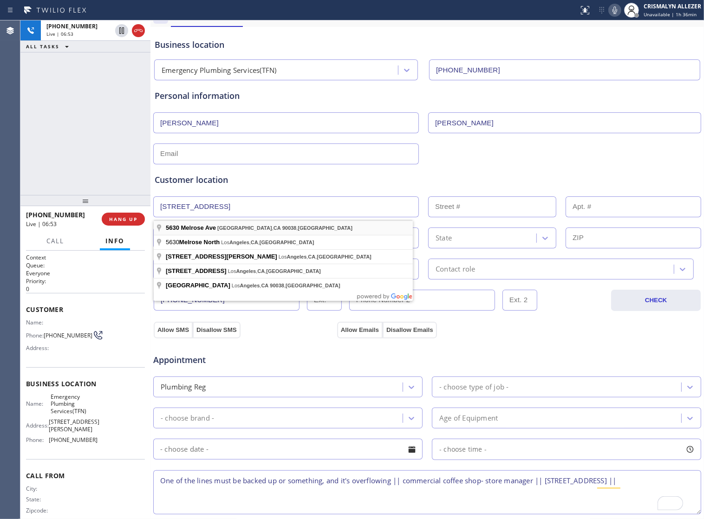
type input "5630 Melrose Ave"
type input "5630"
type input "Los Angeles"
type input "90038"
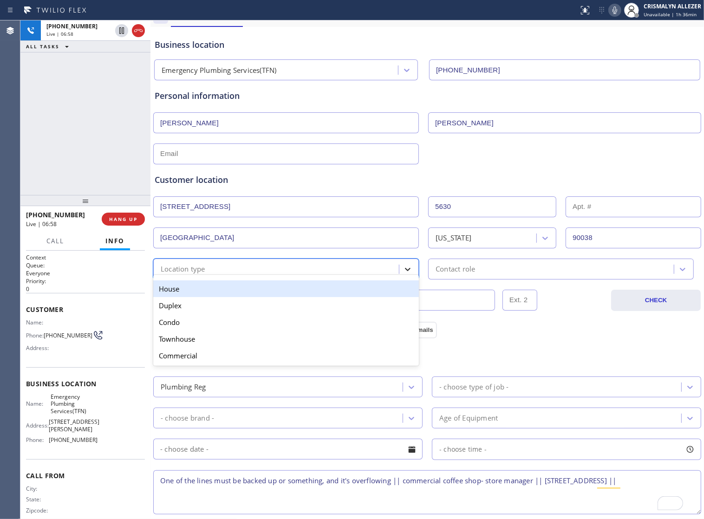
click at [403, 274] on icon at bounding box center [407, 269] width 9 height 9
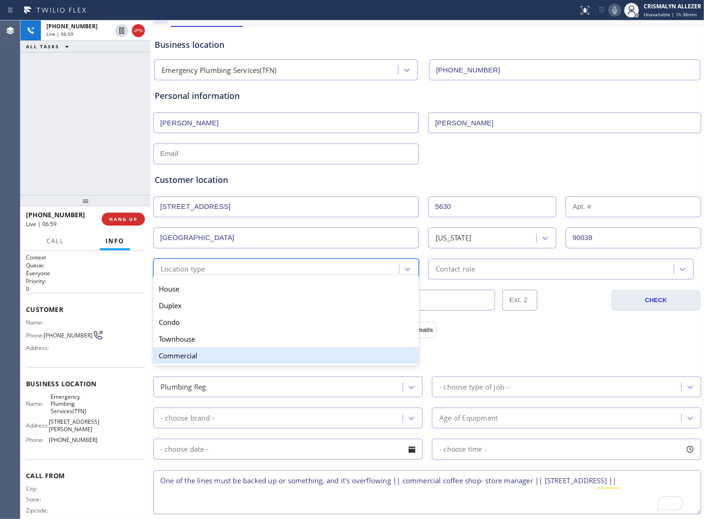
click at [240, 362] on div "Commercial" at bounding box center [286, 355] width 266 height 17
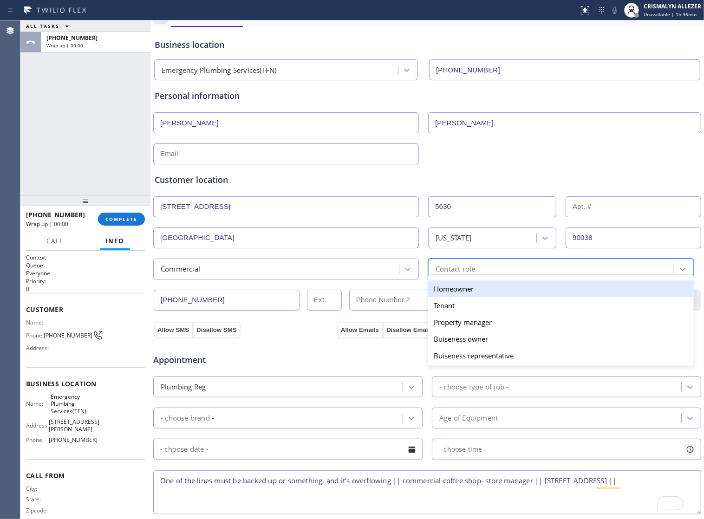
click at [525, 271] on div "Contact role" at bounding box center [552, 269] width 243 height 16
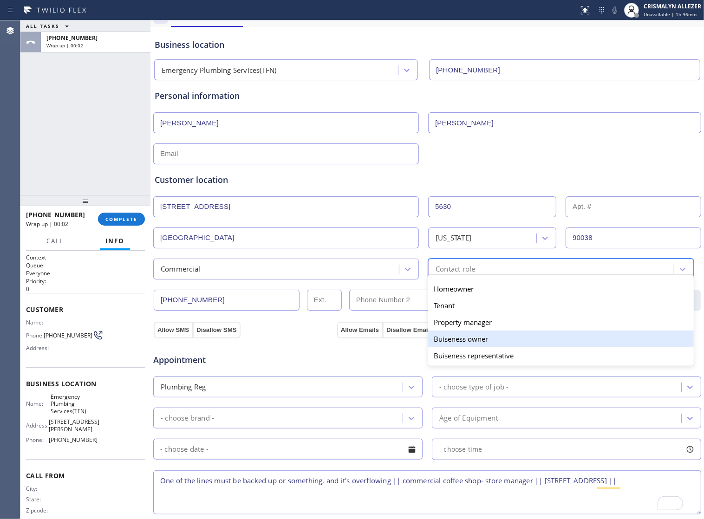
click at [470, 347] on div "Buiseness owner" at bounding box center [561, 338] width 266 height 17
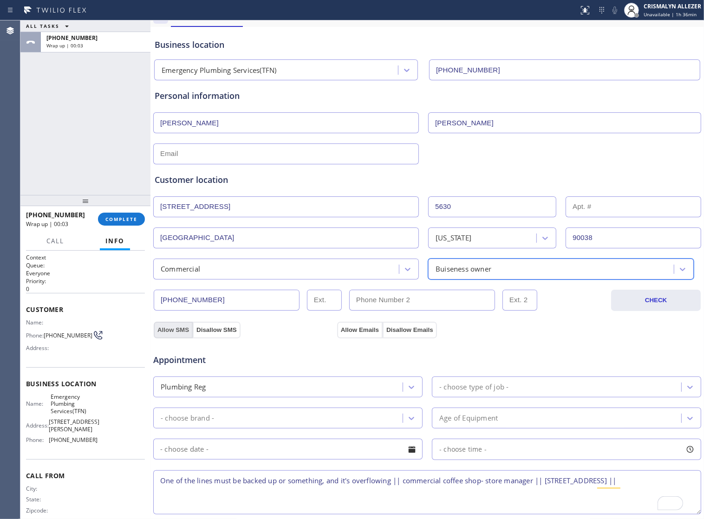
click at [169, 333] on button "Allow SMS" at bounding box center [173, 330] width 39 height 17
click at [375, 336] on button "Allow Emails" at bounding box center [359, 330] width 45 height 17
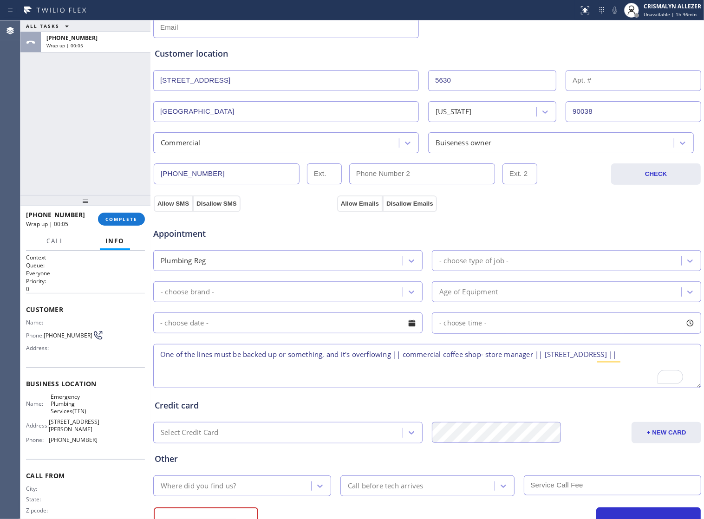
scroll to position [209, 0]
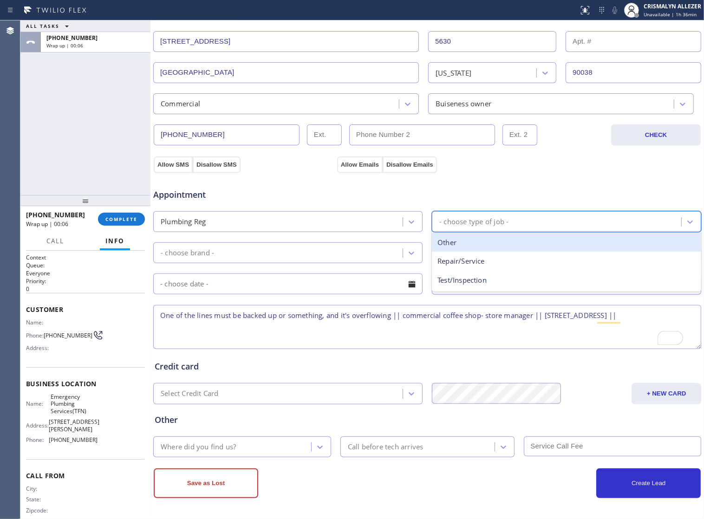
click at [506, 225] on div "- choose type of job -" at bounding box center [557, 222] width 246 height 16
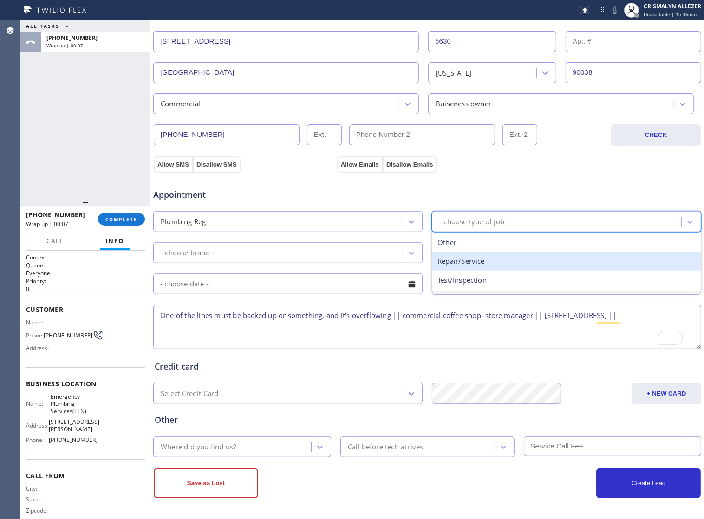
click at [490, 261] on div "Repair/Service" at bounding box center [566, 261] width 269 height 19
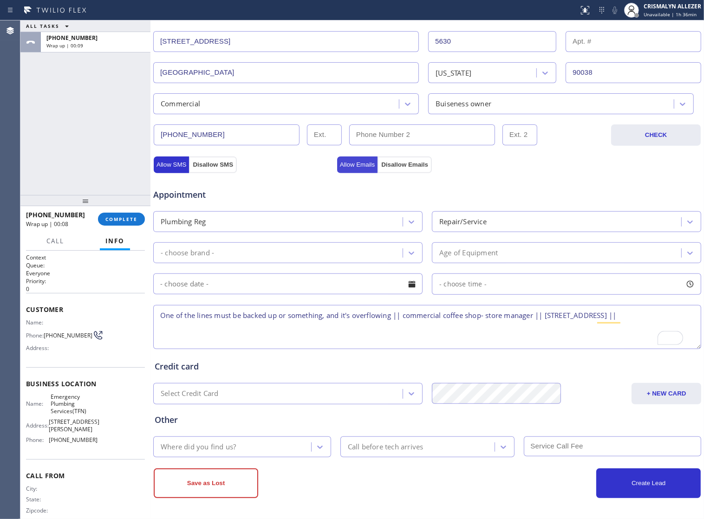
click at [356, 162] on button "Allow Emails" at bounding box center [357, 164] width 41 height 17
click at [178, 161] on button "Allow SMS" at bounding box center [171, 164] width 35 height 17
click at [256, 330] on textarea "One of the lines must be backed up or something, and it's overflowing || commer…" at bounding box center [427, 327] width 548 height 44
drag, startPoint x: 156, startPoint y: 311, endPoint x: 239, endPoint y: 325, distance: 83.7
click at [239, 325] on textarea "One of the lines must be backed up or something, and it's overflowing || commer…" at bounding box center [427, 327] width 548 height 44
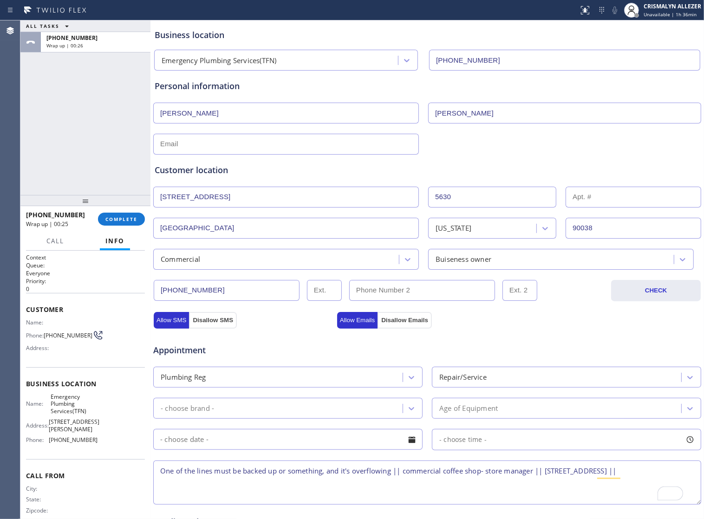
scroll to position [0, 0]
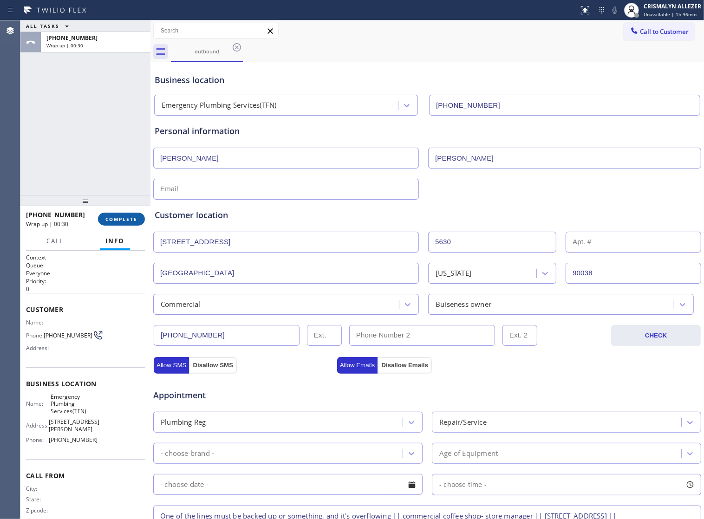
click at [130, 224] on button "COMPLETE" at bounding box center [121, 219] width 47 height 13
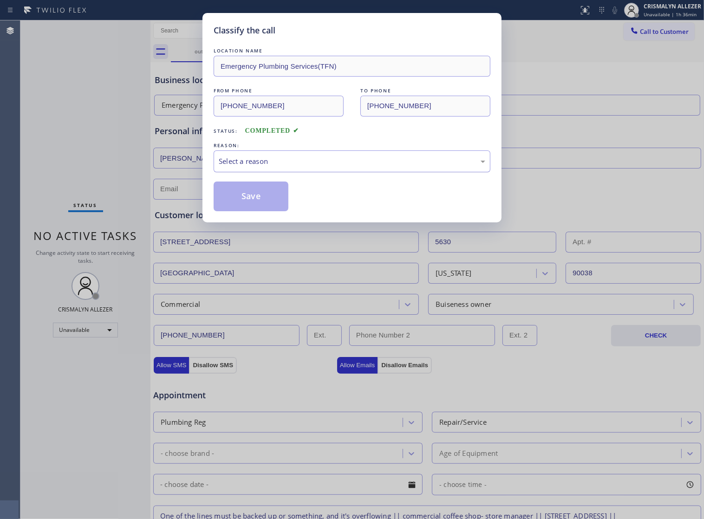
click at [301, 167] on div "Select a reason" at bounding box center [352, 161] width 266 height 11
click at [256, 205] on button "Save" at bounding box center [251, 196] width 75 height 30
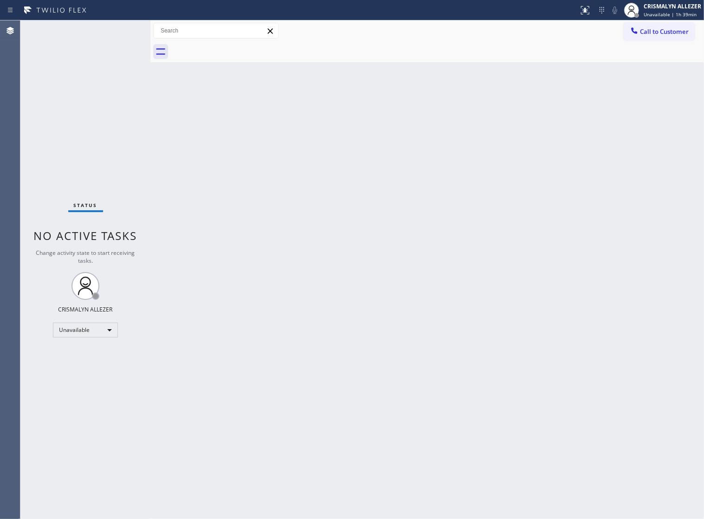
drag, startPoint x: 346, startPoint y: 99, endPoint x: 363, endPoint y: 100, distance: 16.3
click at [346, 99] on div "Back to Dashboard Change Sender ID Customers Technicians Select a contact Outbo…" at bounding box center [426, 269] width 553 height 499
click at [654, 39] on div "Call to Customer Outbound call Location Emergency Plumbing Services(TFN) Your c…" at bounding box center [426, 41] width 553 height 42
click at [649, 31] on span "Call to Customer" at bounding box center [664, 31] width 49 height 8
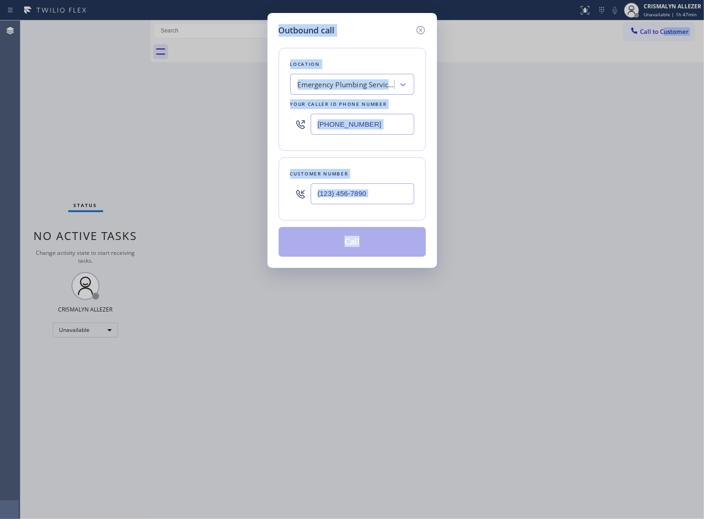
click at [388, 133] on input "[PHONE_NUMBER]" at bounding box center [363, 124] width 104 height 21
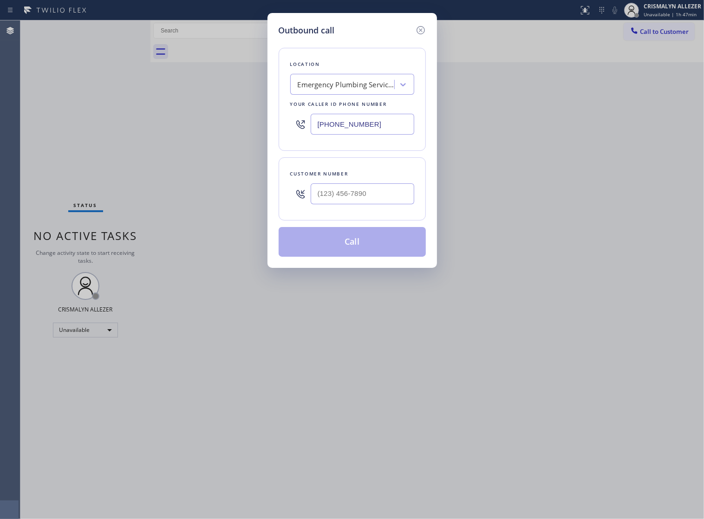
drag, startPoint x: 392, startPoint y: 130, endPoint x: 191, endPoint y: 125, distance: 201.5
click at [191, 125] on div "Outbound call Location Emergency Plumbing Services(TFN) Your caller id phone nu…" at bounding box center [352, 259] width 704 height 519
paste input "646) 612-7492"
type input "[PHONE_NUMBER]"
click at [400, 204] on input "(___) ___-____" at bounding box center [363, 193] width 104 height 21
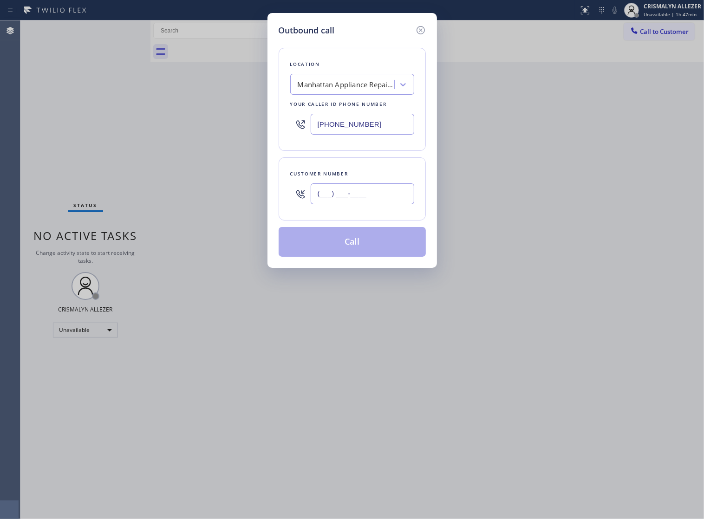
paste input "917) 225-1811"
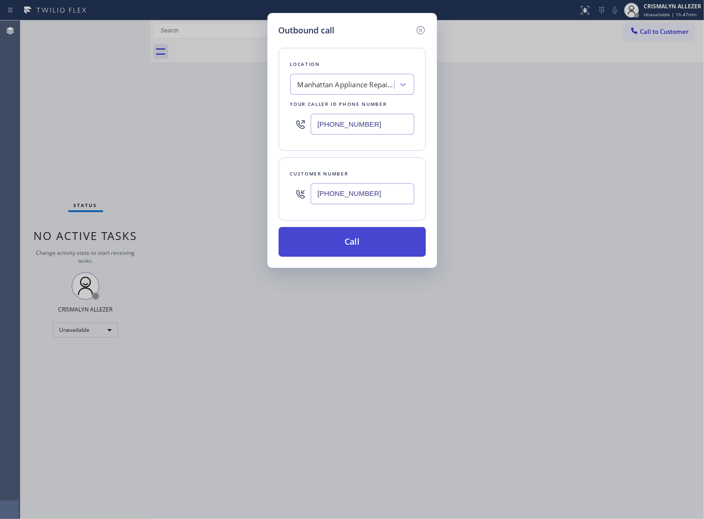
type input "[PHONE_NUMBER]"
click at [350, 256] on button "Call" at bounding box center [352, 242] width 147 height 30
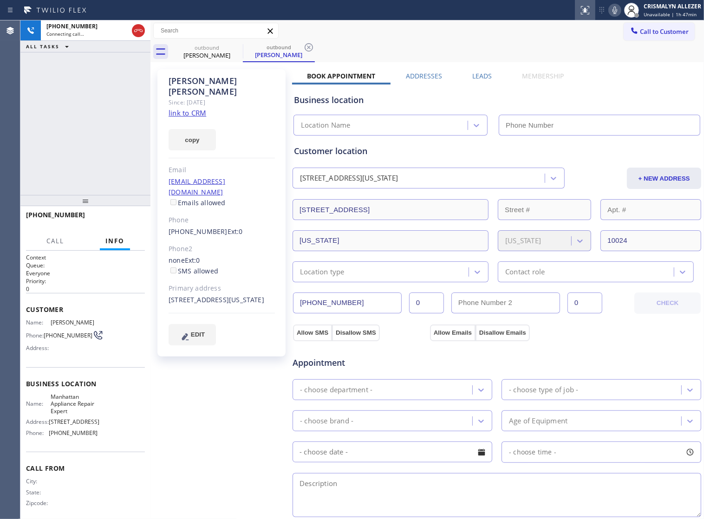
type input "[PHONE_NUMBER]"
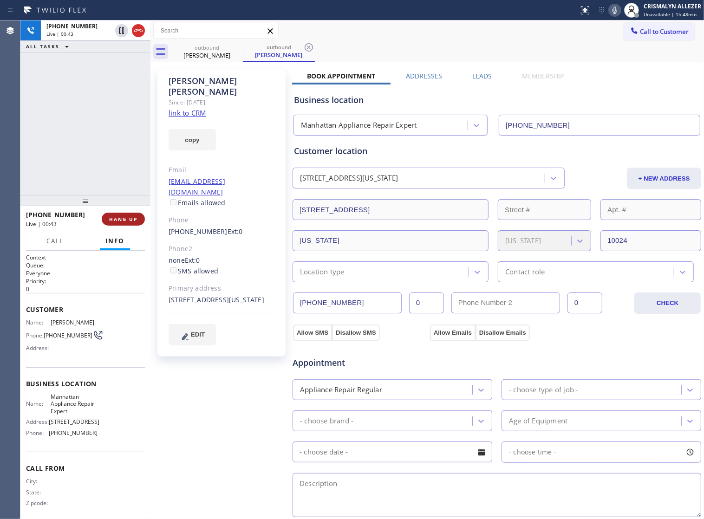
click at [123, 220] on span "HANG UP" at bounding box center [123, 219] width 28 height 6
click at [123, 220] on span "COMPLETE" at bounding box center [121, 219] width 32 height 6
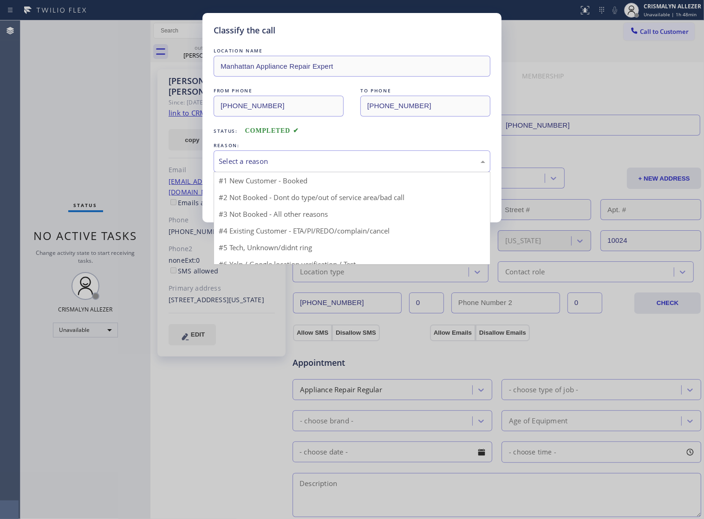
click at [337, 167] on div "Select a reason" at bounding box center [352, 161] width 266 height 11
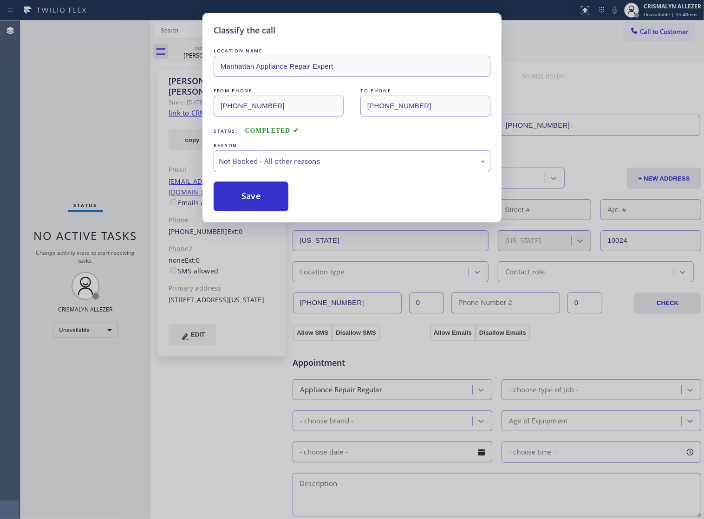
click at [259, 211] on button "Save" at bounding box center [251, 196] width 75 height 30
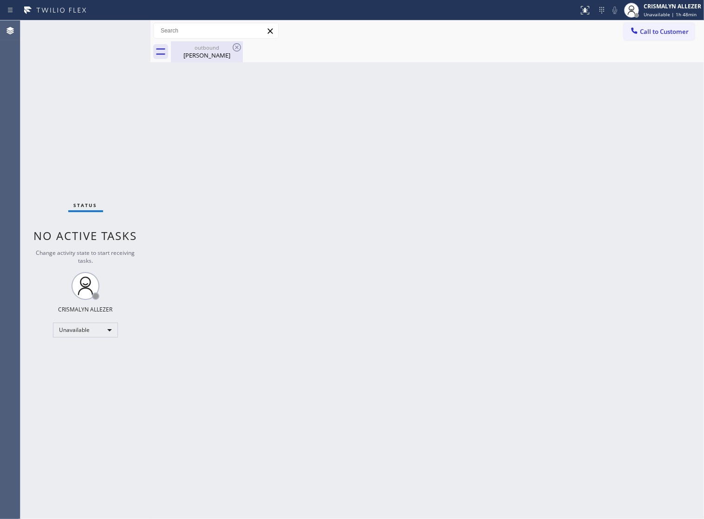
click at [203, 52] on div "[PERSON_NAME]" at bounding box center [207, 55] width 70 height 8
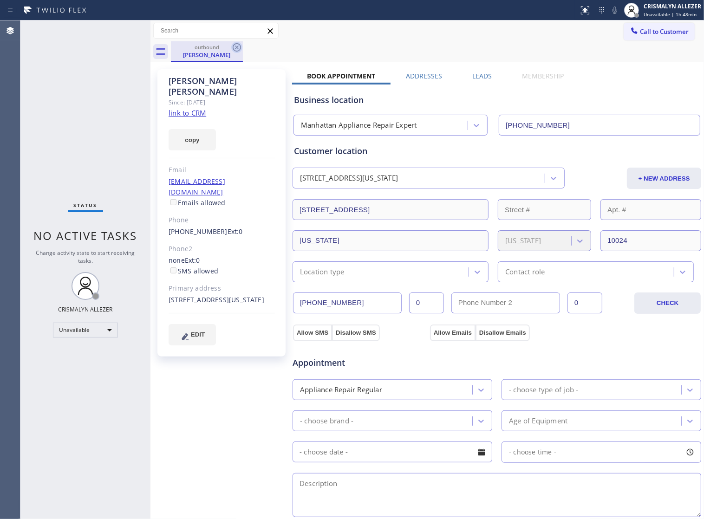
click at [231, 47] on icon at bounding box center [236, 47] width 11 height 11
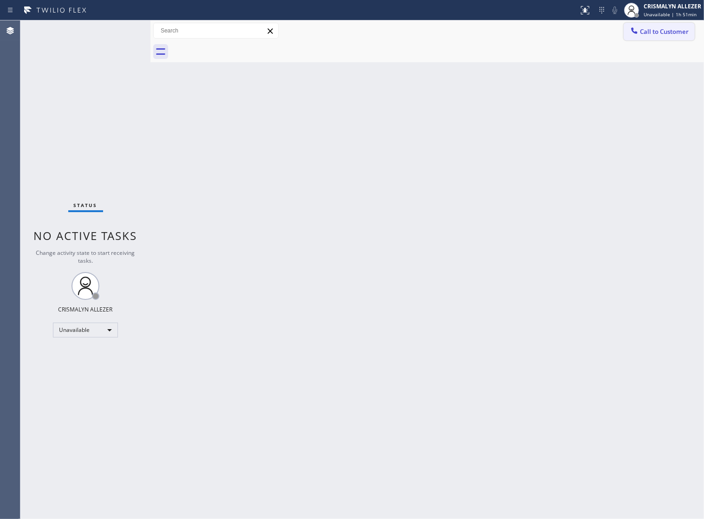
click at [654, 35] on span "Call to Customer" at bounding box center [664, 31] width 49 height 8
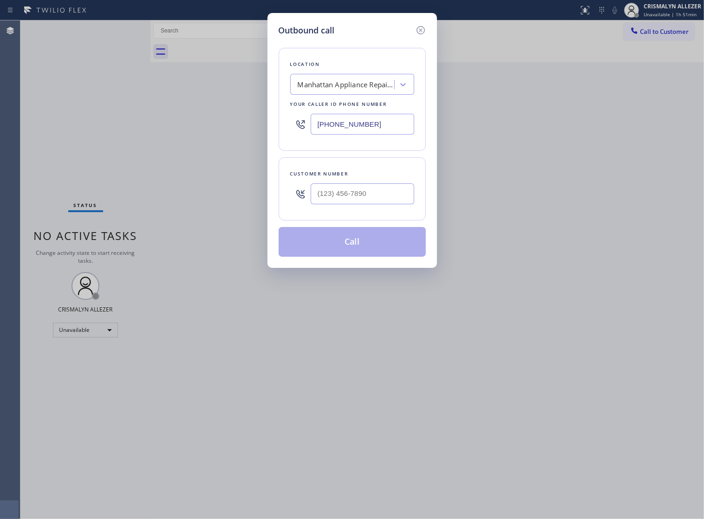
drag, startPoint x: 381, startPoint y: 133, endPoint x: 61, endPoint y: 124, distance: 319.9
click at [110, 124] on div "Outbound call Location [GEOGRAPHIC_DATA] Appliance Repair Expert Your caller id…" at bounding box center [352, 259] width 704 height 519
paste input "877) 786-0677"
type input "[PHONE_NUMBER]"
click at [384, 203] on input "(___) ___-____" at bounding box center [363, 193] width 104 height 21
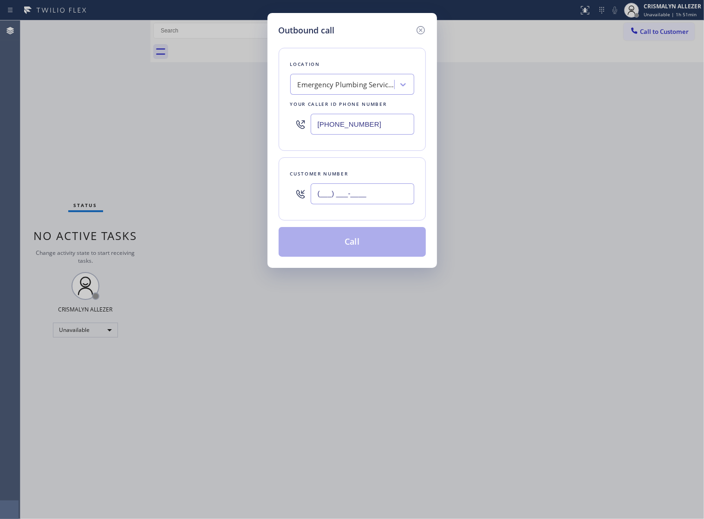
paste input "310) 924-7474"
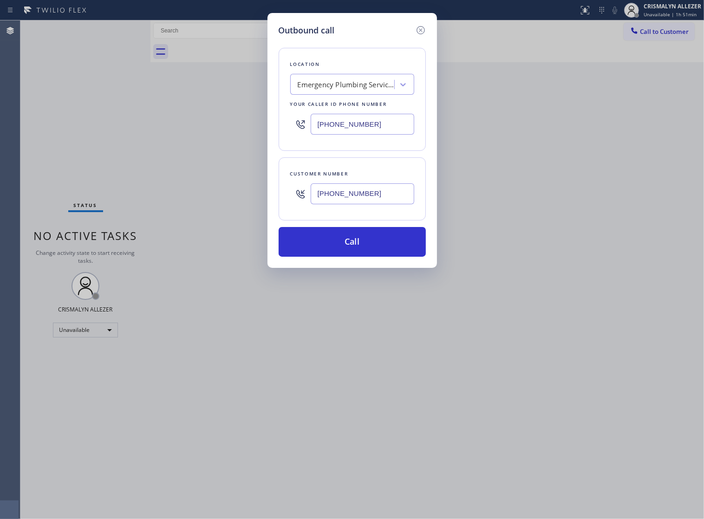
type input "[PHONE_NUMBER]"
click at [344, 267] on div "Outbound call Location Emergency Plumbing Services(TFN) Your caller id phone nu…" at bounding box center [351, 140] width 169 height 255
click at [356, 257] on button "Call" at bounding box center [352, 242] width 147 height 30
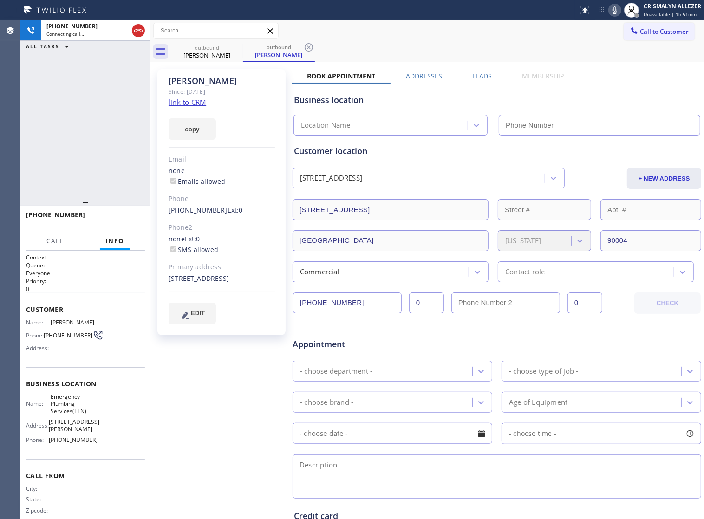
type input "[PHONE_NUMBER]"
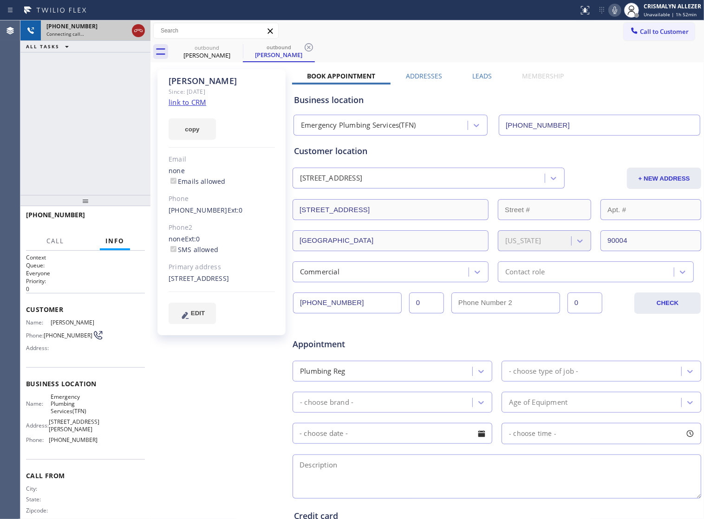
click at [138, 33] on icon at bounding box center [138, 30] width 11 height 11
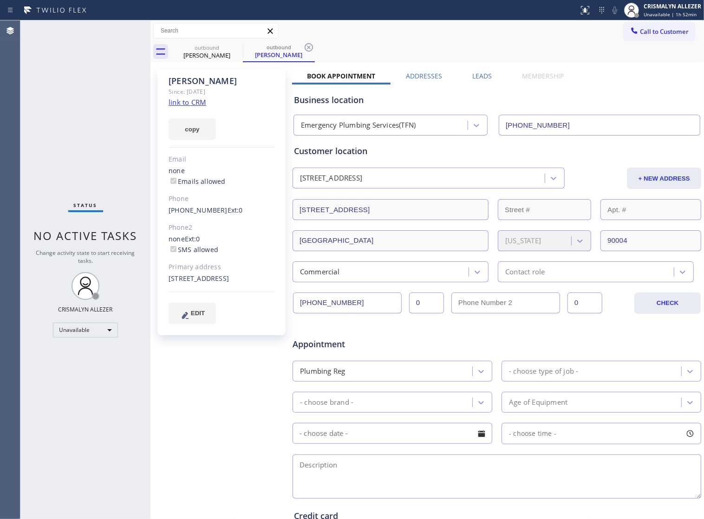
drag, startPoint x: 305, startPoint y: 45, endPoint x: 291, endPoint y: 48, distance: 14.8
click at [305, 45] on icon at bounding box center [308, 47] width 11 height 11
click at [231, 47] on icon at bounding box center [236, 47] width 11 height 11
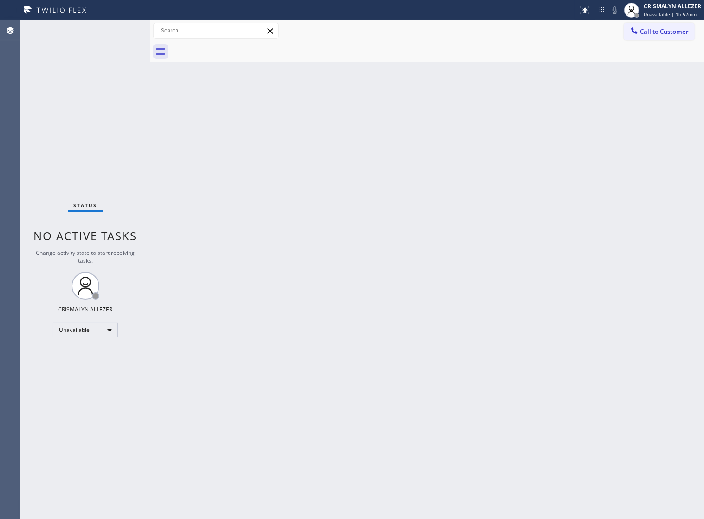
click at [220, 364] on div "Back to Dashboard Change Sender ID Customers Technicians Select a contact Outbo…" at bounding box center [426, 269] width 553 height 499
drag, startPoint x: 668, startPoint y: 31, endPoint x: 664, endPoint y: 38, distance: 8.0
click at [669, 31] on span "Call to Customer" at bounding box center [664, 31] width 49 height 8
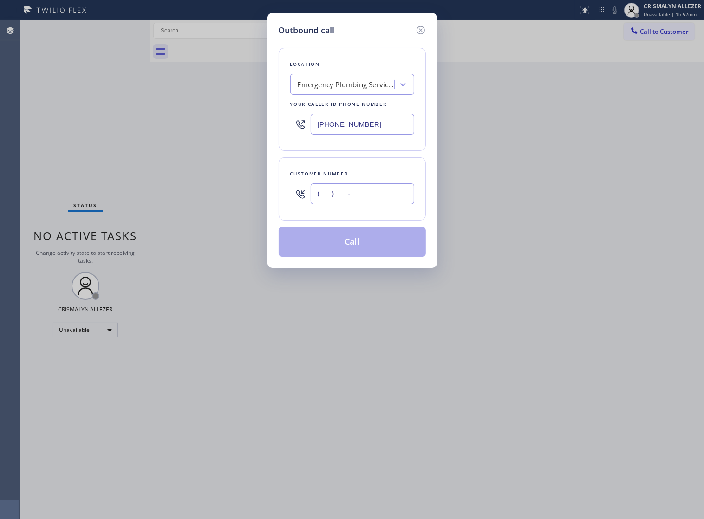
click at [401, 204] on input "(___) ___-____" at bounding box center [363, 193] width 104 height 21
paste input "310) 924-7474"
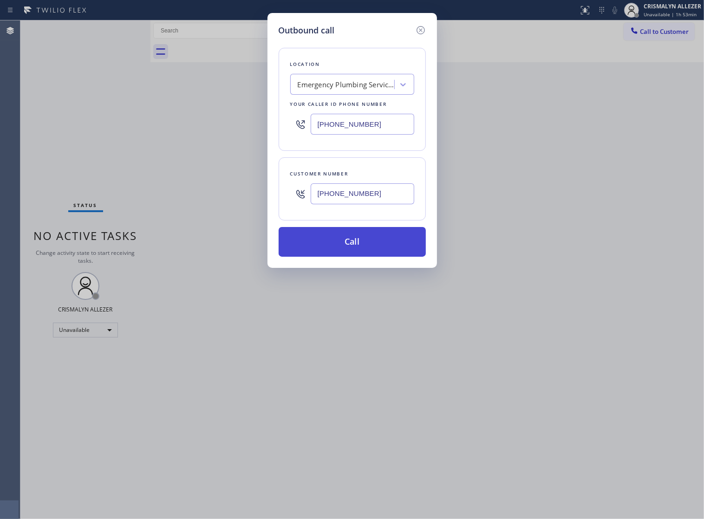
type input "[PHONE_NUMBER]"
click at [357, 252] on button "Call" at bounding box center [352, 242] width 147 height 30
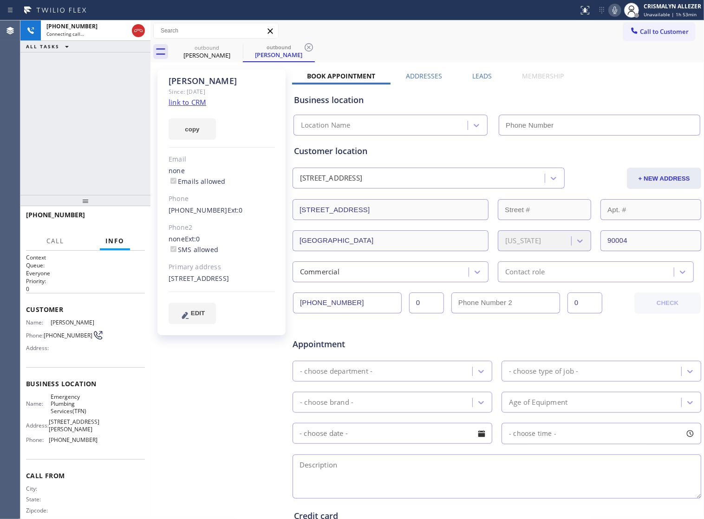
type input "[PHONE_NUMBER]"
click at [117, 221] on span "HANG UP" at bounding box center [123, 219] width 28 height 6
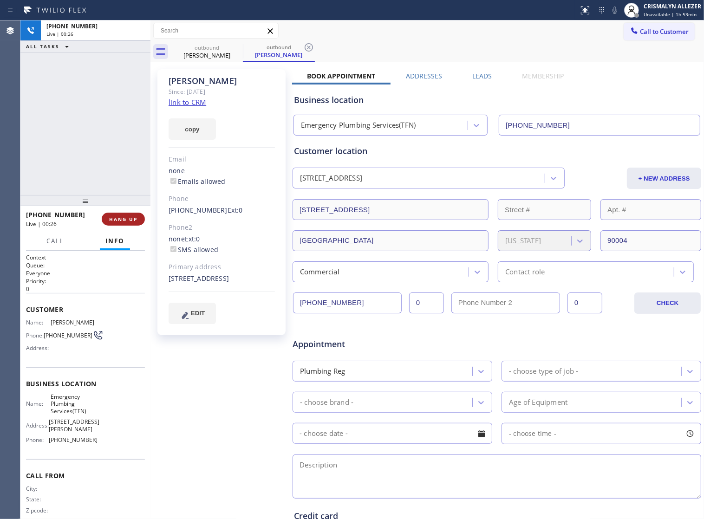
click at [117, 221] on span "HANG UP" at bounding box center [123, 219] width 28 height 6
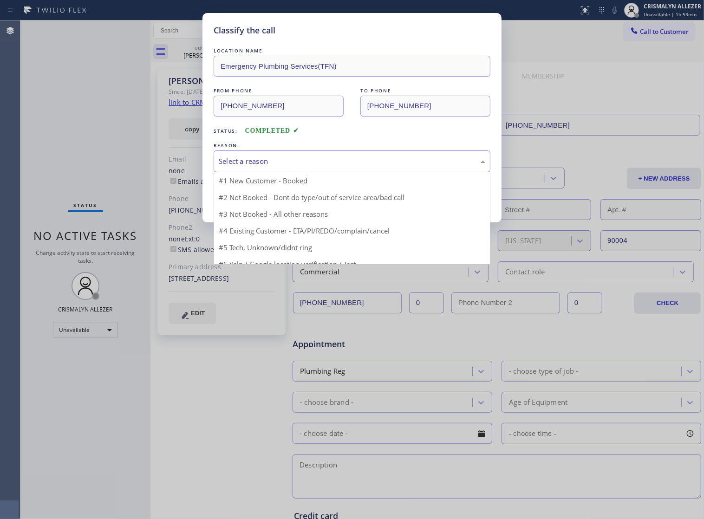
click at [363, 167] on div "Select a reason" at bounding box center [352, 161] width 266 height 11
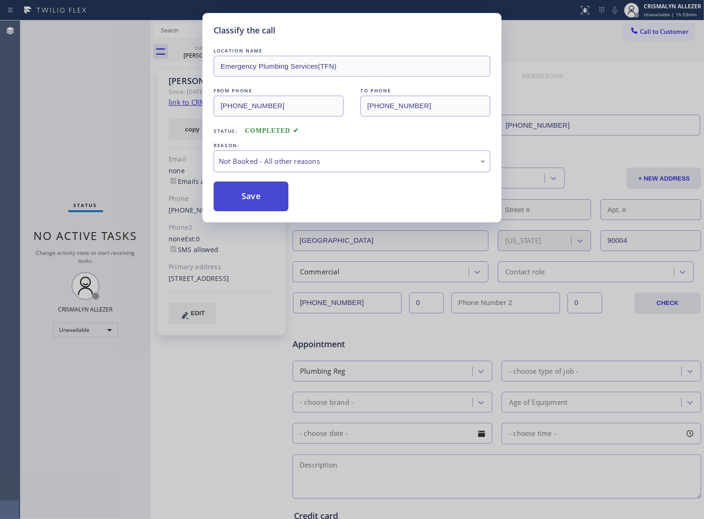
click at [274, 205] on button "Save" at bounding box center [251, 196] width 75 height 30
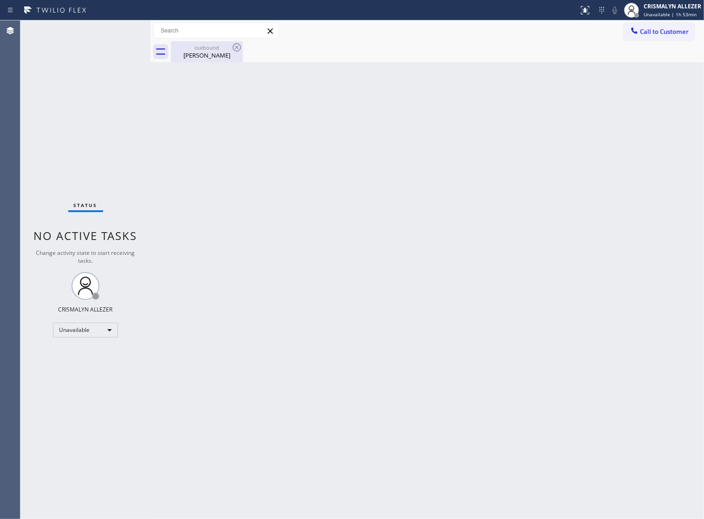
click at [195, 53] on div "Peter" at bounding box center [207, 55] width 70 height 8
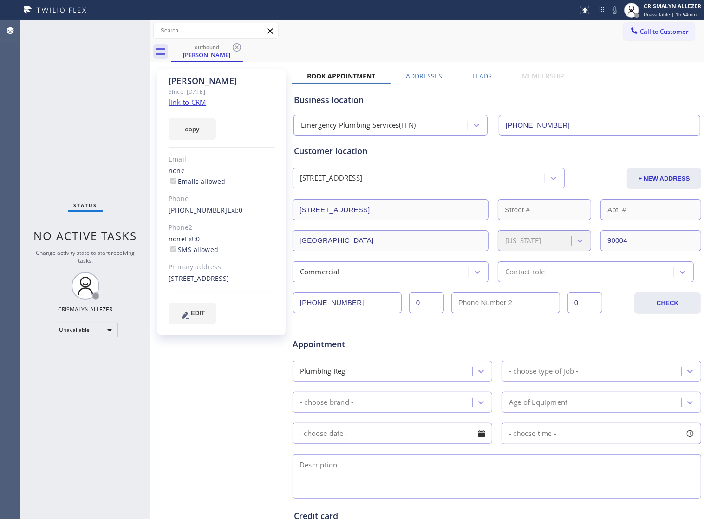
click at [477, 73] on label "Leads" at bounding box center [481, 75] width 19 height 9
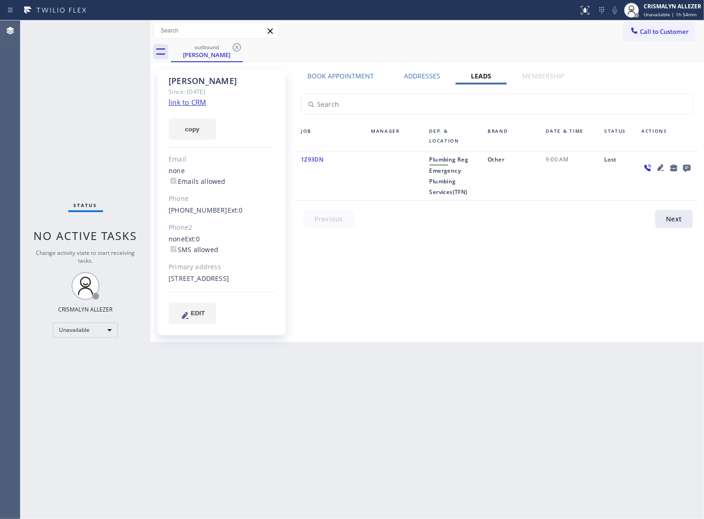
click at [686, 168] on icon at bounding box center [686, 168] width 7 height 7
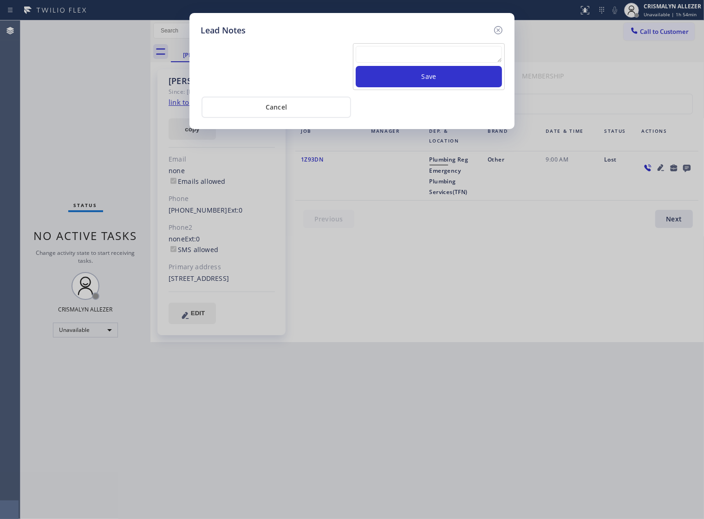
click at [404, 63] on textarea at bounding box center [429, 54] width 146 height 17
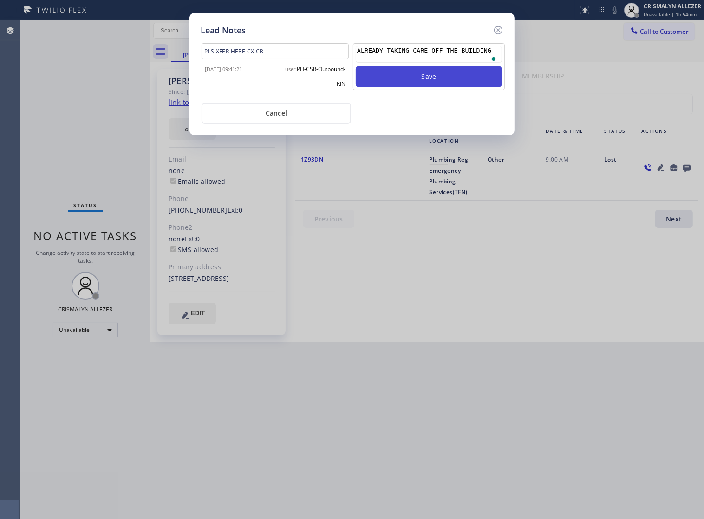
type textarea "ALREADY TAKING CARE OFF THE BUILDING"
click at [428, 85] on button "Save" at bounding box center [429, 76] width 146 height 21
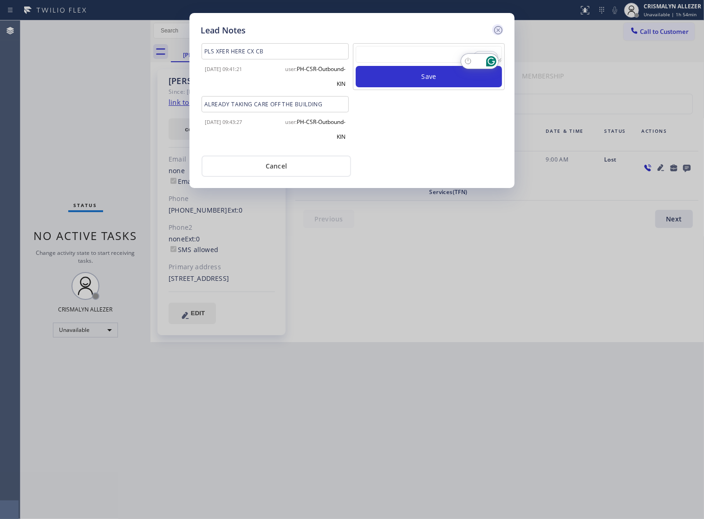
click at [497, 33] on icon at bounding box center [497, 30] width 11 height 11
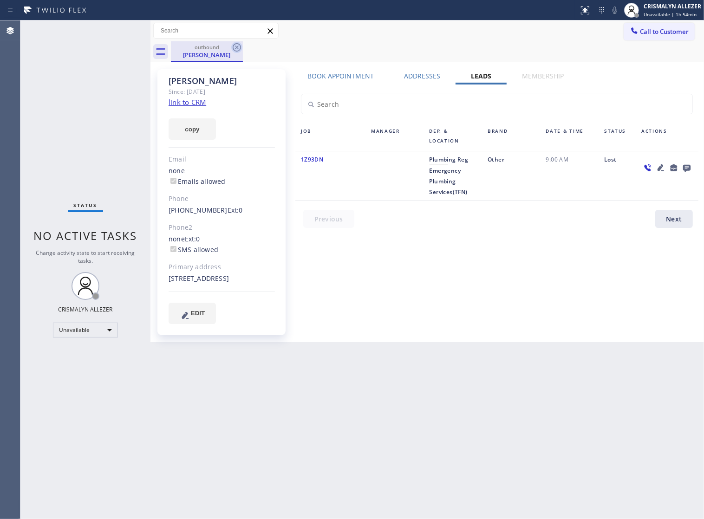
click at [233, 45] on icon at bounding box center [237, 47] width 8 height 8
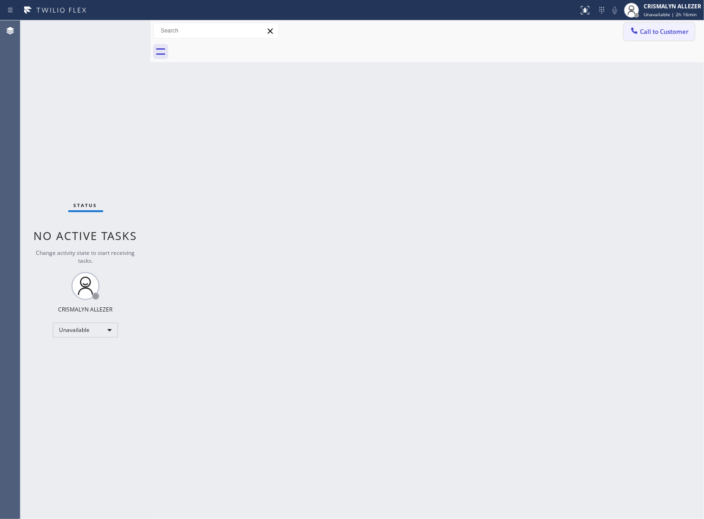
drag, startPoint x: 664, startPoint y: 32, endPoint x: 655, endPoint y: 40, distance: 11.5
click at [662, 34] on span "Call to Customer" at bounding box center [664, 31] width 49 height 8
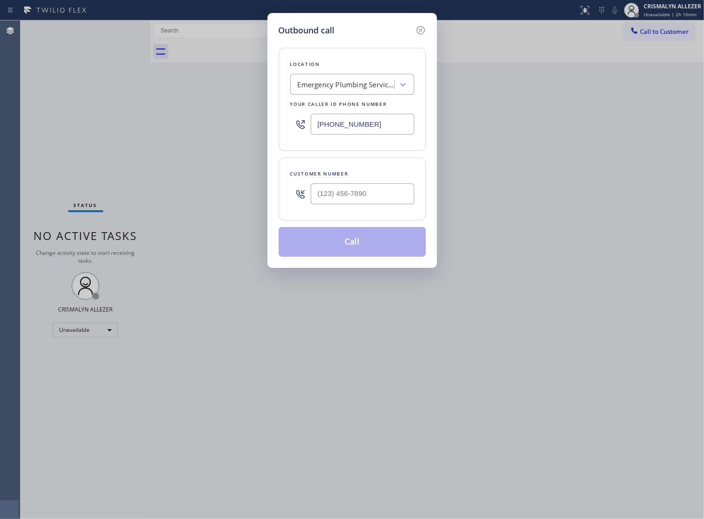
drag, startPoint x: 397, startPoint y: 130, endPoint x: 77, endPoint y: 122, distance: 320.9
click at [95, 125] on div "Outbound call Location Emergency Plumbing Services(TFN) Your caller id phone nu…" at bounding box center [352, 259] width 704 height 519
paste input "55) 666-9755"
type input "[PHONE_NUMBER]"
click at [378, 196] on input "(___) ___-____" at bounding box center [363, 193] width 104 height 21
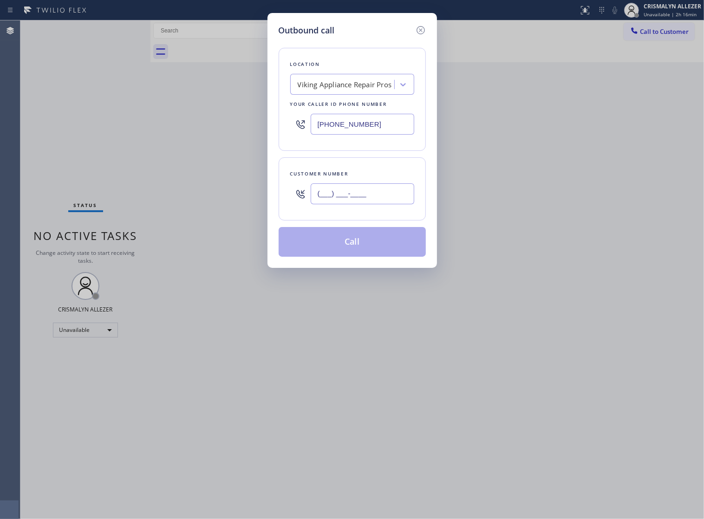
paste input "602) 579-0510"
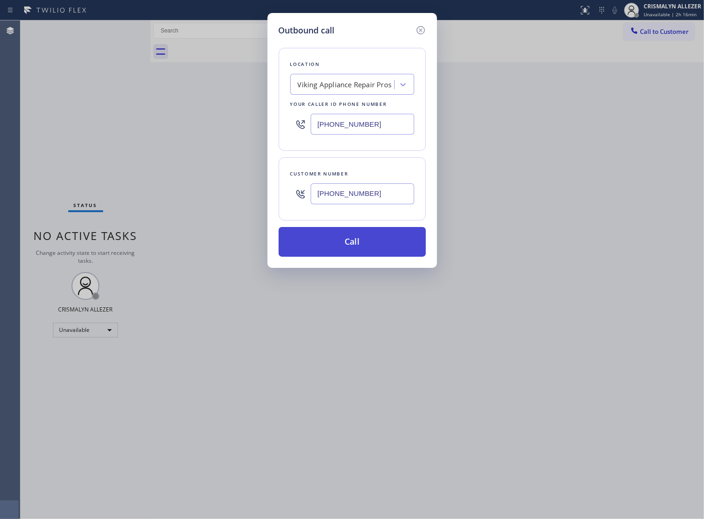
type input "[PHONE_NUMBER]"
click at [368, 246] on button "Call" at bounding box center [352, 242] width 147 height 30
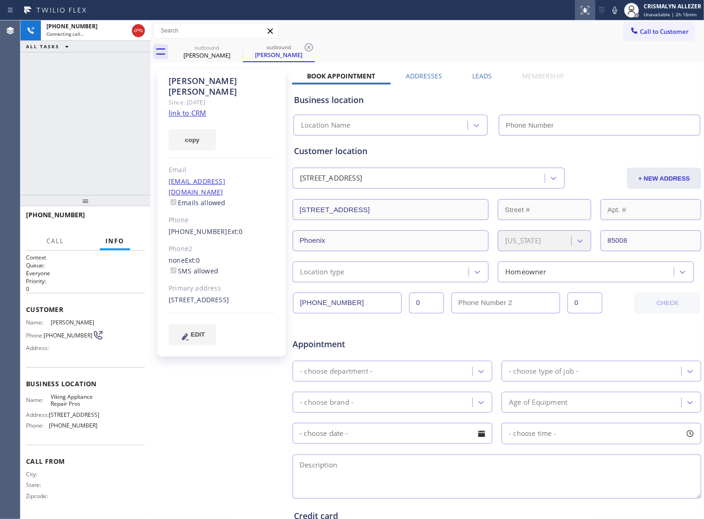
type input "[PHONE_NUMBER]"
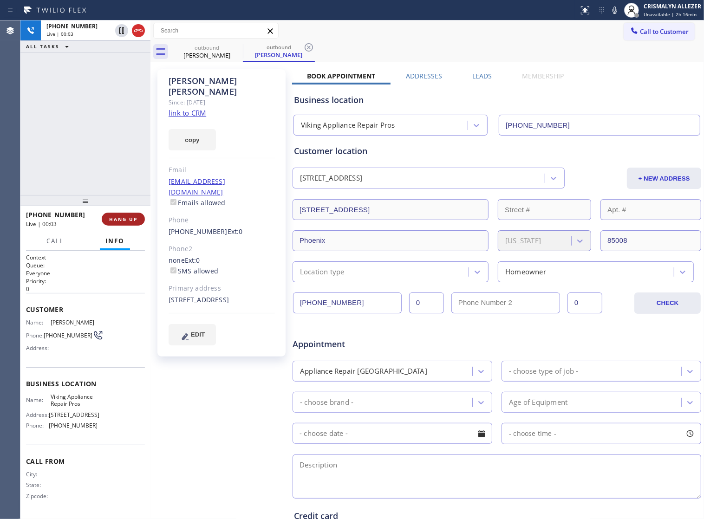
click at [114, 224] on button "HANG UP" at bounding box center [123, 219] width 43 height 13
click at [117, 220] on span "COMPLETE" at bounding box center [121, 219] width 32 height 6
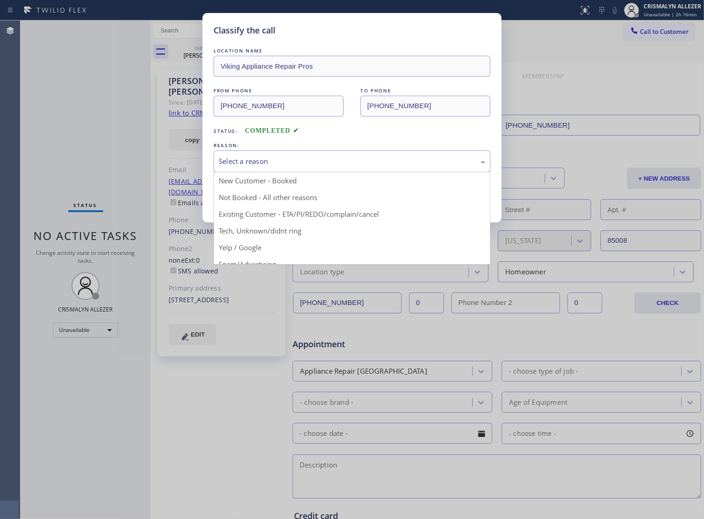
click at [356, 167] on div "Select a reason" at bounding box center [352, 161] width 266 height 11
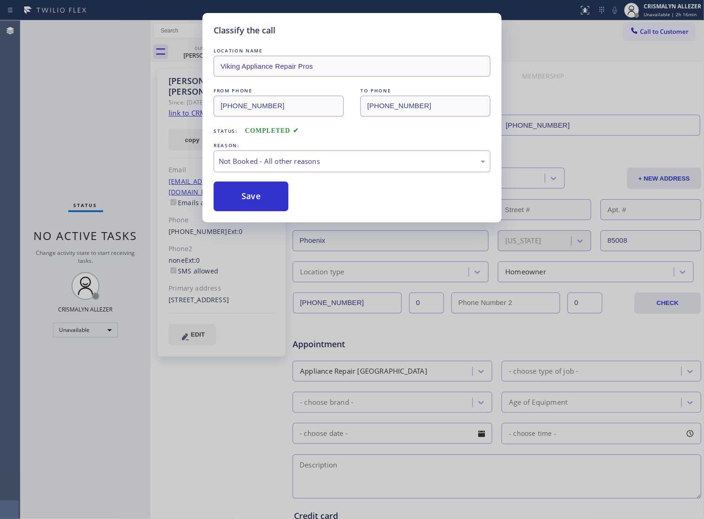
click at [246, 206] on button "Save" at bounding box center [251, 196] width 75 height 30
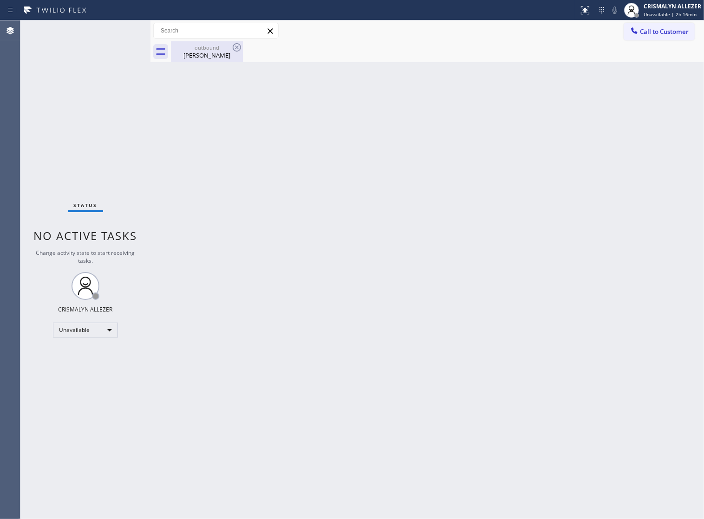
click at [198, 50] on div "outbound" at bounding box center [207, 47] width 70 height 7
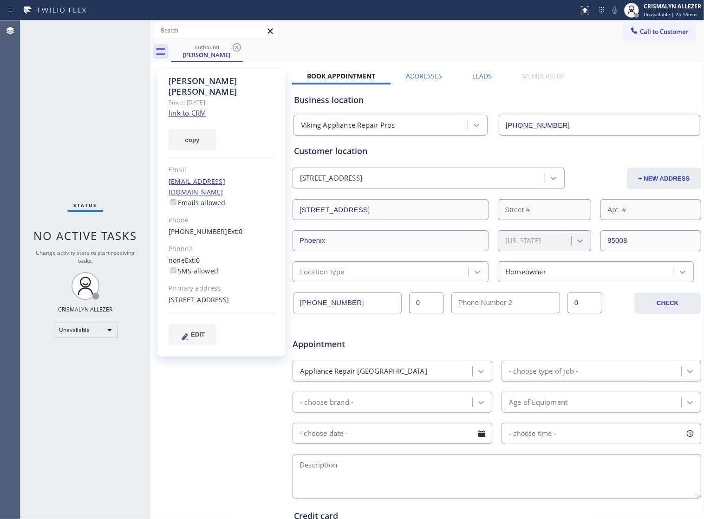
click at [478, 77] on label "Leads" at bounding box center [481, 75] width 19 height 9
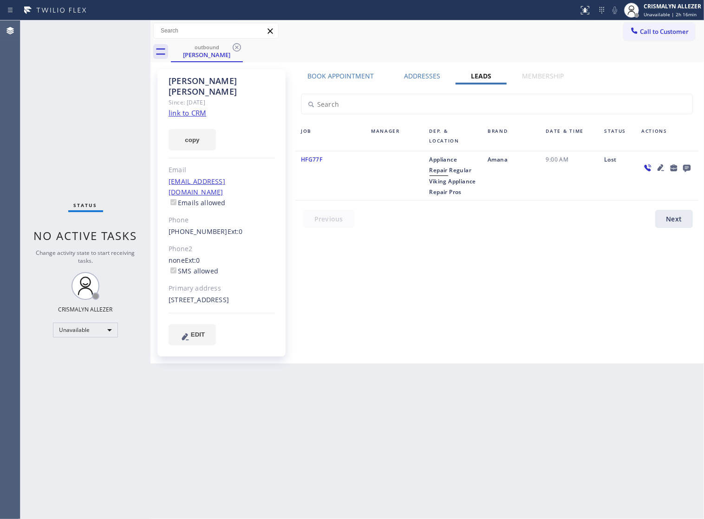
click at [686, 168] on icon at bounding box center [686, 168] width 7 height 7
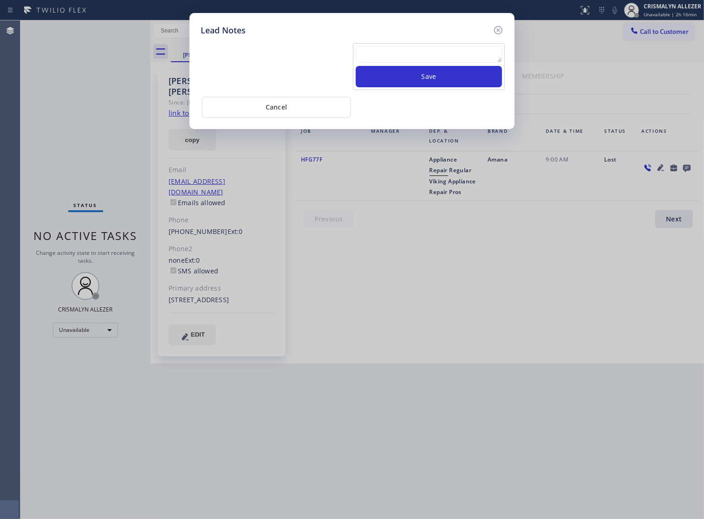
click at [390, 63] on textarea at bounding box center [429, 54] width 146 height 17
type textarea "p"
type textarea "workng on this lead, pls xfer here"
click at [432, 87] on button "Save" at bounding box center [429, 76] width 146 height 21
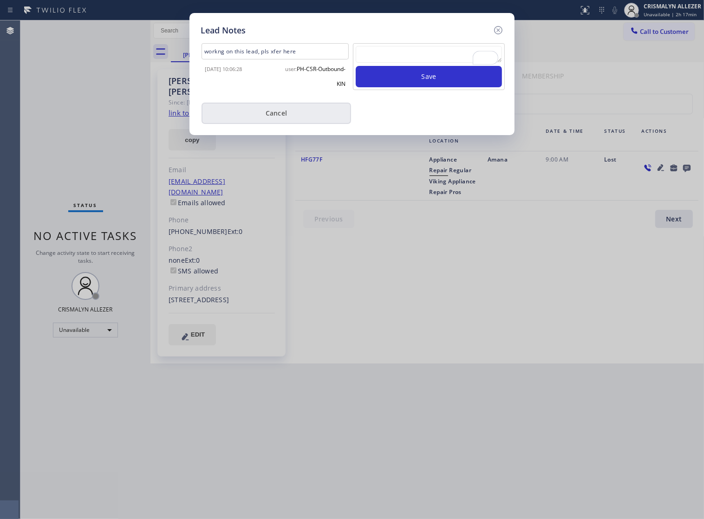
click at [295, 117] on button "Cancel" at bounding box center [275, 113] width 149 height 21
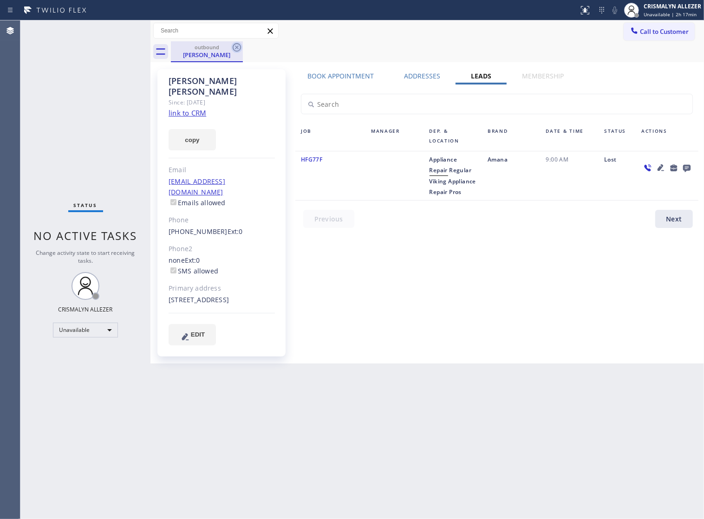
click at [235, 47] on icon at bounding box center [236, 47] width 11 height 11
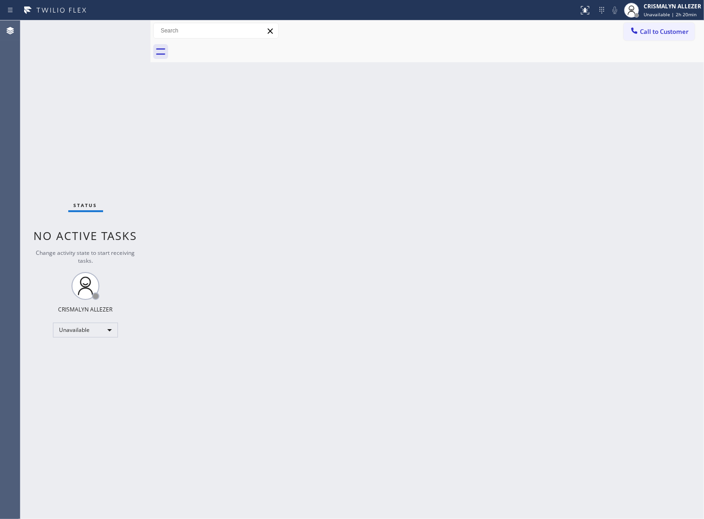
drag, startPoint x: 334, startPoint y: 251, endPoint x: 361, endPoint y: 230, distance: 33.7
click at [340, 244] on div "Back to Dashboard Change Sender ID Customers Technicians Select a contact Outbo…" at bounding box center [426, 269] width 553 height 499
click at [639, 38] on button "Call to Customer" at bounding box center [658, 32] width 71 height 18
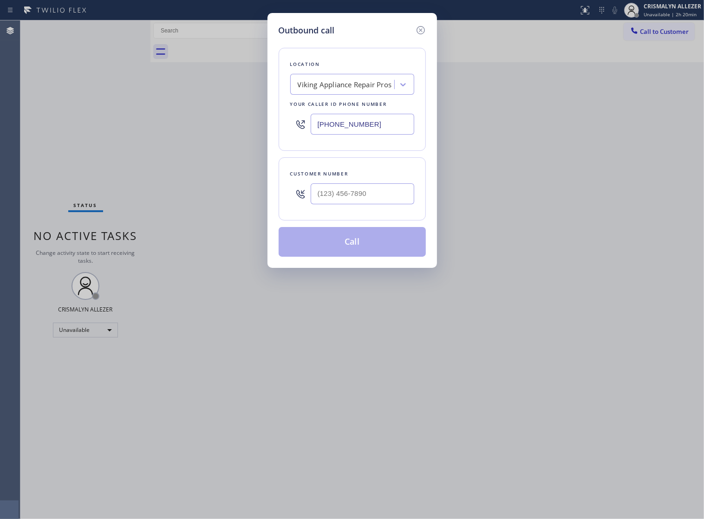
drag, startPoint x: 332, startPoint y: 128, endPoint x: 90, endPoint y: 126, distance: 242.3
click at [91, 126] on div "Outbound call Location Viking Appliance Repair Pros Your caller id phone number…" at bounding box center [352, 259] width 704 height 519
paste input "786) 465-5241"
type input "[PHONE_NUMBER]"
click at [373, 204] on input "(___) ___-____" at bounding box center [363, 193] width 104 height 21
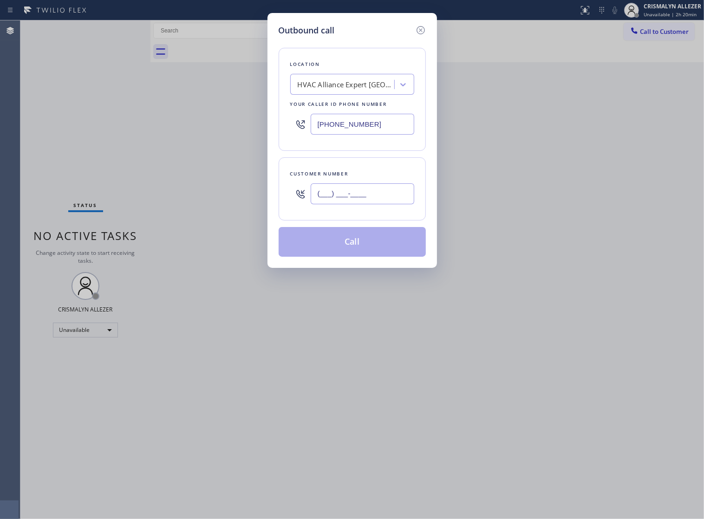
paste input "786) 435-0702"
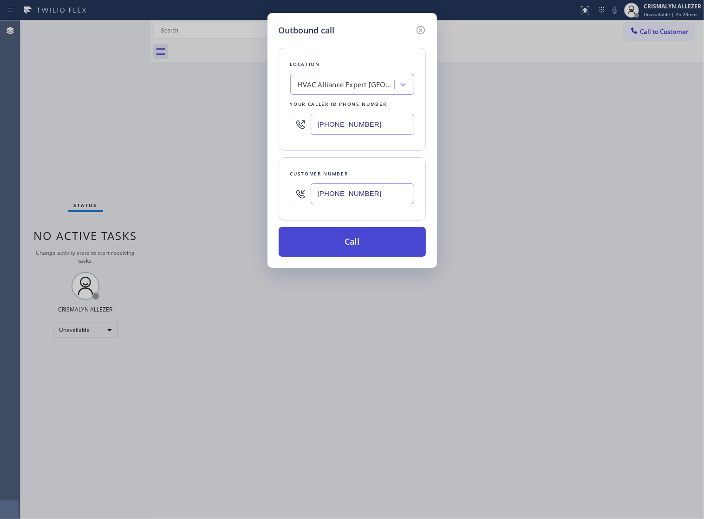
type input "[PHONE_NUMBER]"
click at [357, 253] on button "Call" at bounding box center [352, 242] width 147 height 30
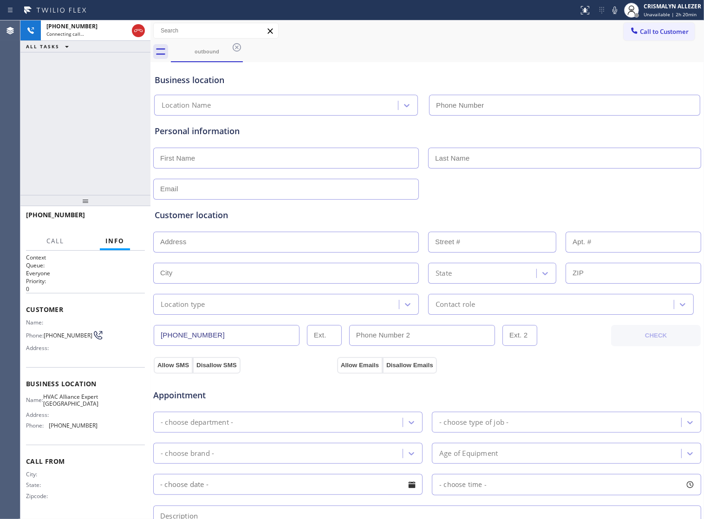
type input "[PHONE_NUMBER]"
click at [115, 218] on span "HANG UP" at bounding box center [123, 219] width 28 height 6
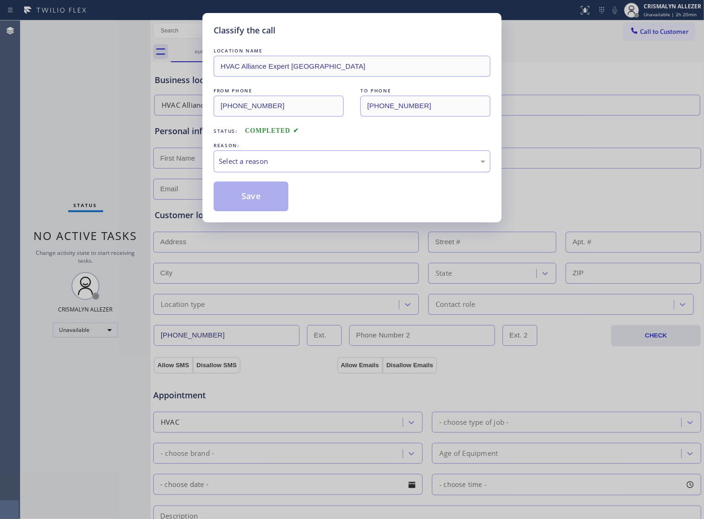
click at [356, 167] on div "Select a reason" at bounding box center [352, 161] width 266 height 11
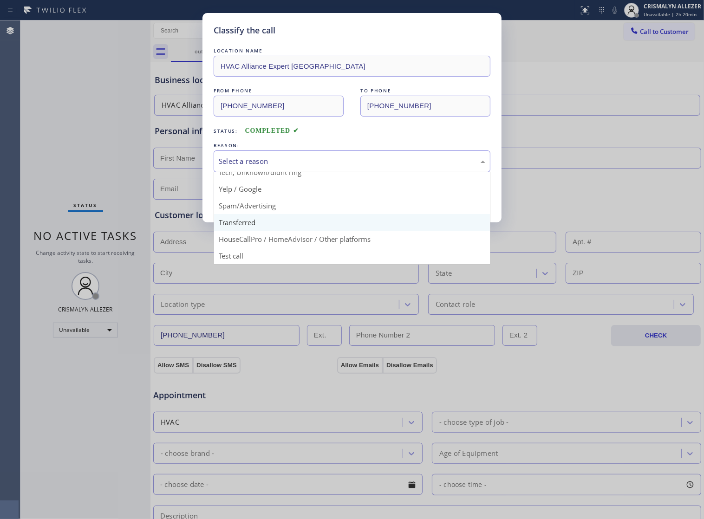
scroll to position [64, 0]
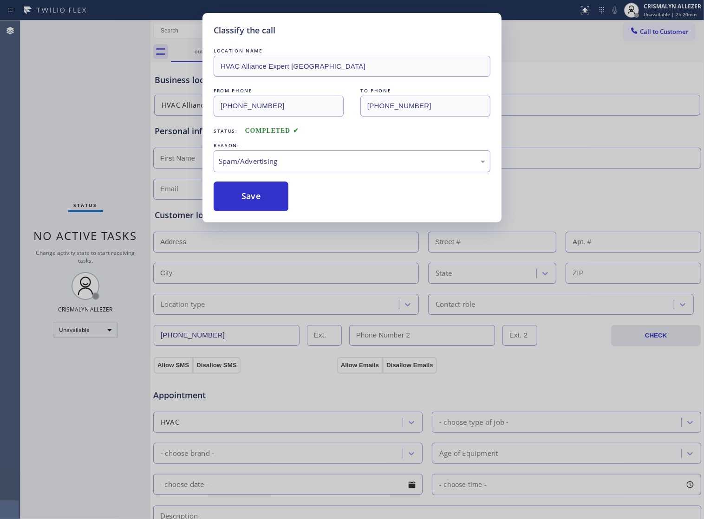
click at [246, 211] on button "Save" at bounding box center [251, 196] width 75 height 30
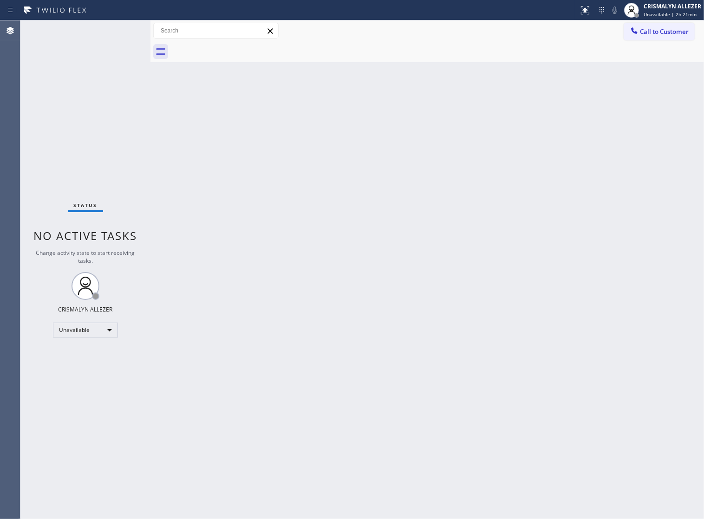
drag, startPoint x: 434, startPoint y: 208, endPoint x: 477, endPoint y: 172, distance: 56.0
click at [435, 203] on div "Back to Dashboard Change Sender ID Customers Technicians Select a contact Outbo…" at bounding box center [426, 269] width 553 height 499
click at [654, 33] on span "Call to Customer" at bounding box center [664, 31] width 49 height 8
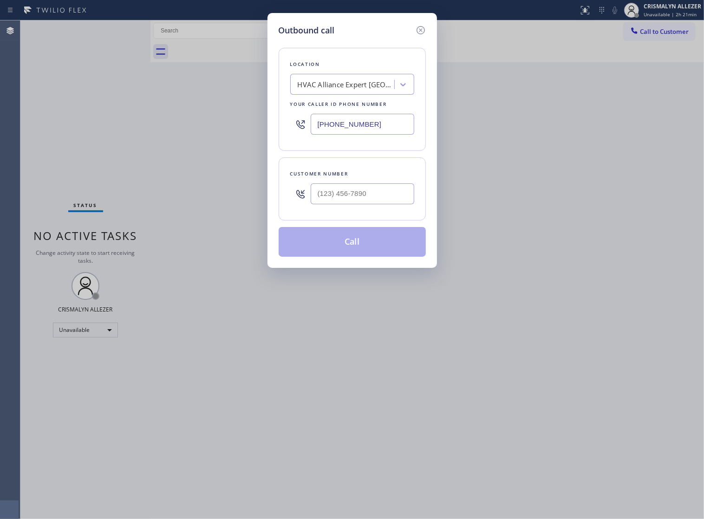
drag, startPoint x: 383, startPoint y: 133, endPoint x: 116, endPoint y: 121, distance: 267.6
click at [116, 121] on div "Outbound call Location HVAC Alliance Expert [GEOGRAPHIC_DATA] Your caller id ph…" at bounding box center [352, 259] width 704 height 519
type input "[PHONE_NUMBER]"
click at [357, 198] on input "(___) ___-____" at bounding box center [363, 193] width 104 height 21
paste input "786) 435-0702"
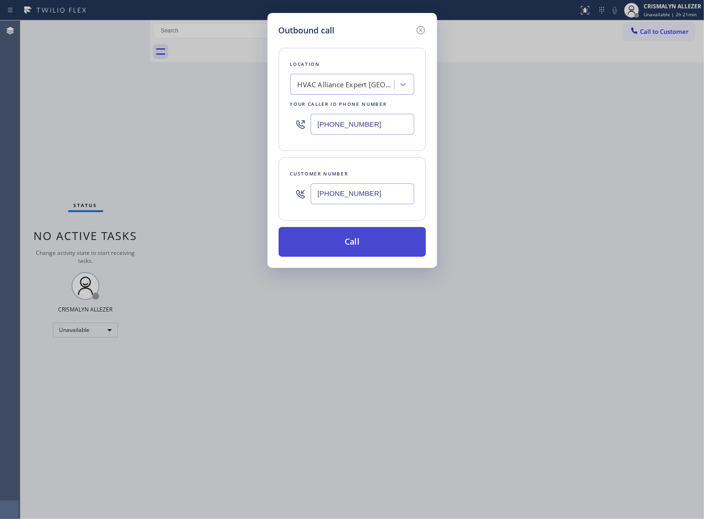
type input "[PHONE_NUMBER]"
click at [357, 251] on button "Call" at bounding box center [352, 242] width 147 height 30
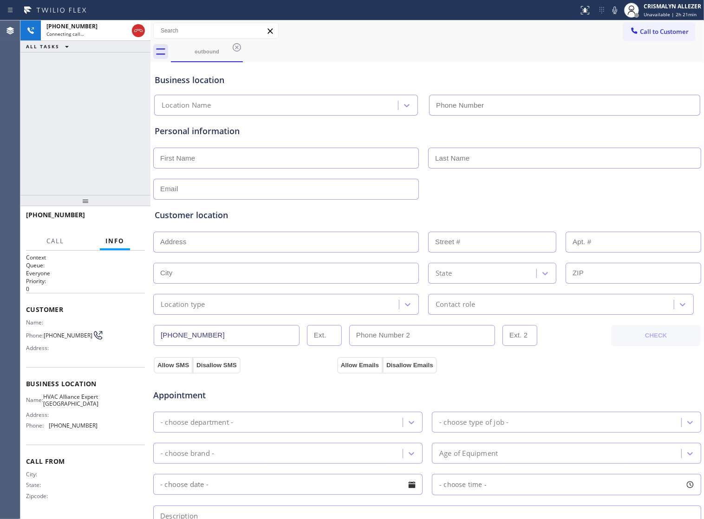
type input "[PHONE_NUMBER]"
click at [93, 279] on h2 "Priority:" at bounding box center [85, 281] width 119 height 8
click at [117, 219] on span "HANG UP" at bounding box center [123, 219] width 28 height 6
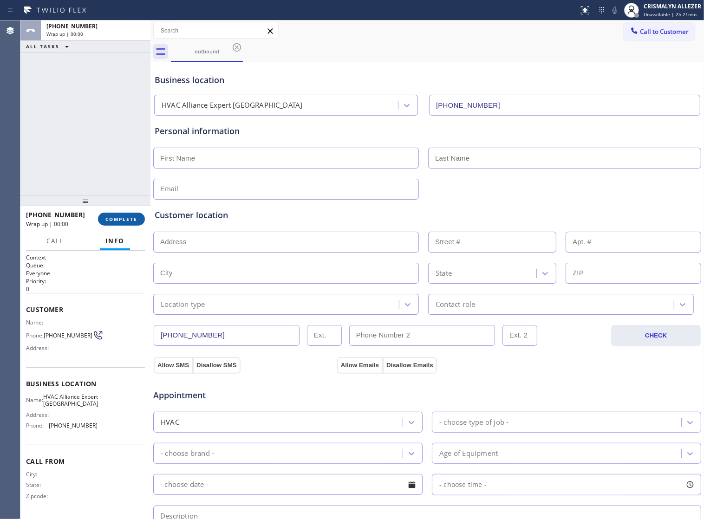
click at [117, 219] on span "COMPLETE" at bounding box center [121, 219] width 32 height 6
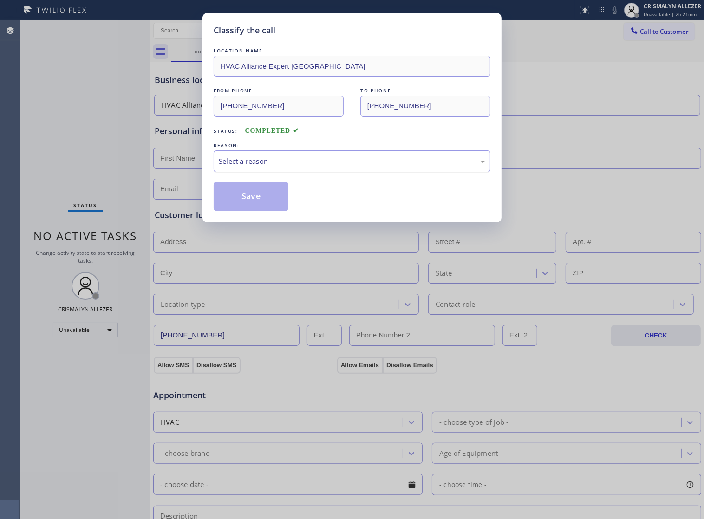
click at [365, 167] on div "Select a reason" at bounding box center [352, 161] width 266 height 11
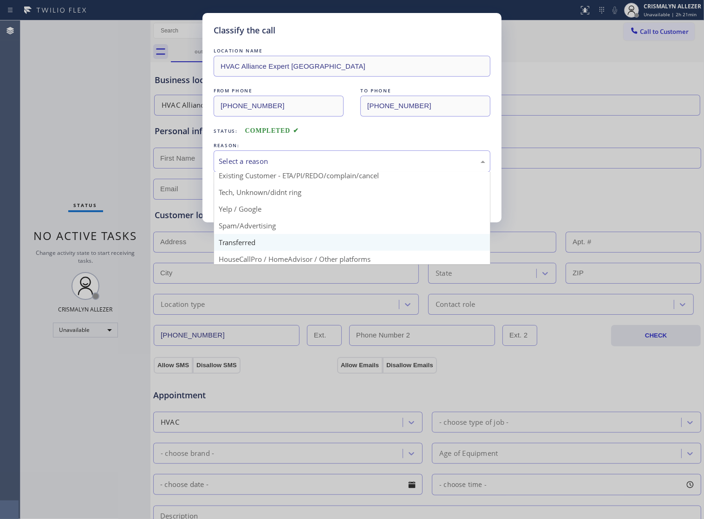
scroll to position [64, 0]
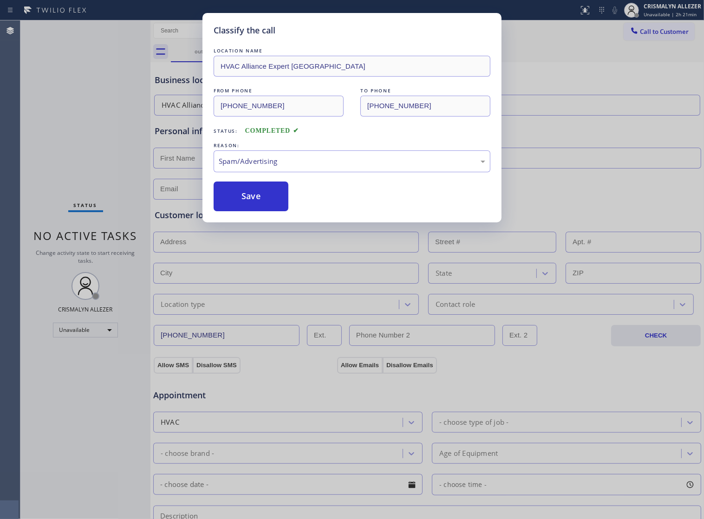
click at [263, 210] on button "Save" at bounding box center [251, 196] width 75 height 30
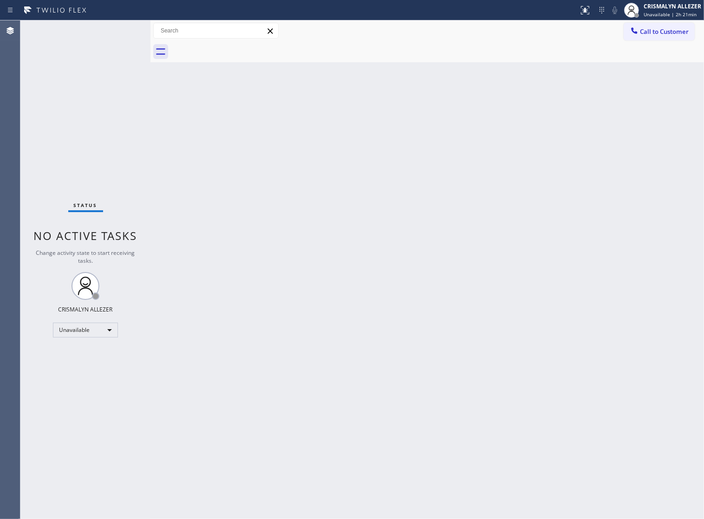
drag, startPoint x: 415, startPoint y: 245, endPoint x: 491, endPoint y: 141, distance: 128.7
click at [418, 236] on div "Back to Dashboard Change Sender ID Customers Technicians Select a contact Outbo…" at bounding box center [426, 269] width 553 height 499
click at [640, 32] on span "Call to Customer" at bounding box center [664, 31] width 49 height 8
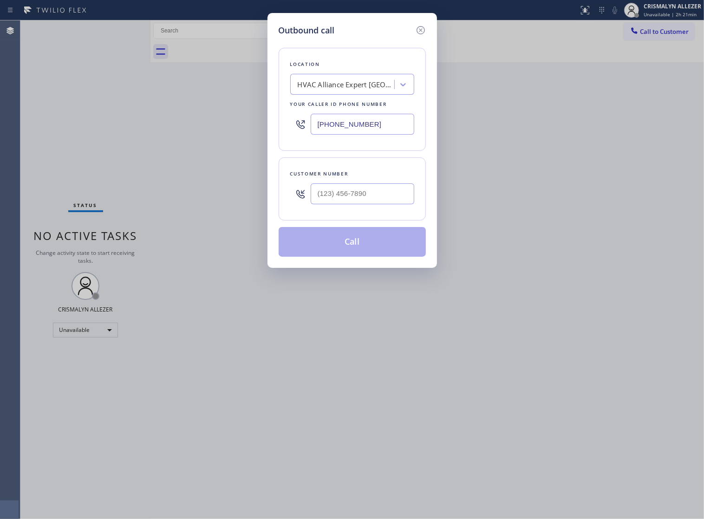
drag, startPoint x: 383, startPoint y: 131, endPoint x: 52, endPoint y: 120, distance: 331.1
click at [52, 120] on div "Outbound call Location HVAC Alliance Expert [GEOGRAPHIC_DATA] Your caller id ph…" at bounding box center [352, 259] width 704 height 519
paste input "818) 403-3730"
drag, startPoint x: 144, startPoint y: 124, endPoint x: 171, endPoint y: 136, distance: 28.9
click at [108, 124] on div "Outbound call Location HVAC Alliance Expert [GEOGRAPHIC_DATA] Your caller id ph…" at bounding box center [352, 259] width 704 height 519
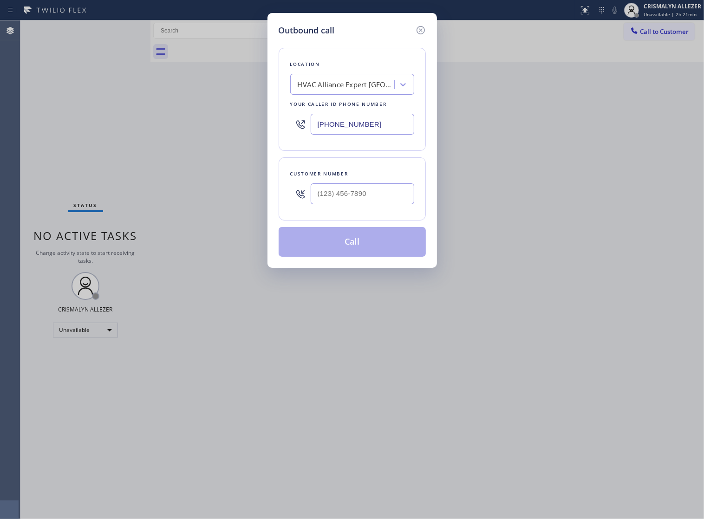
paste input "323) 287-2367"
type input "[PHONE_NUMBER]"
click at [377, 204] on input "(___) ___-____" at bounding box center [363, 193] width 104 height 21
paste input "424) 250-4747"
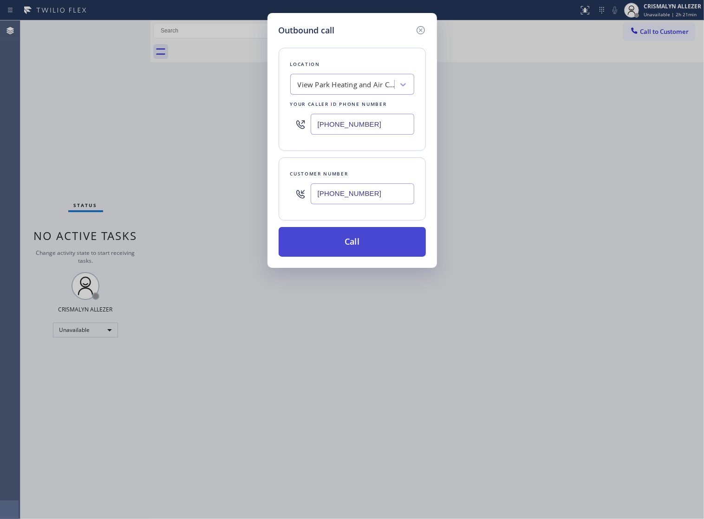
type input "[PHONE_NUMBER]"
click at [353, 253] on button "Call" at bounding box center [352, 242] width 147 height 30
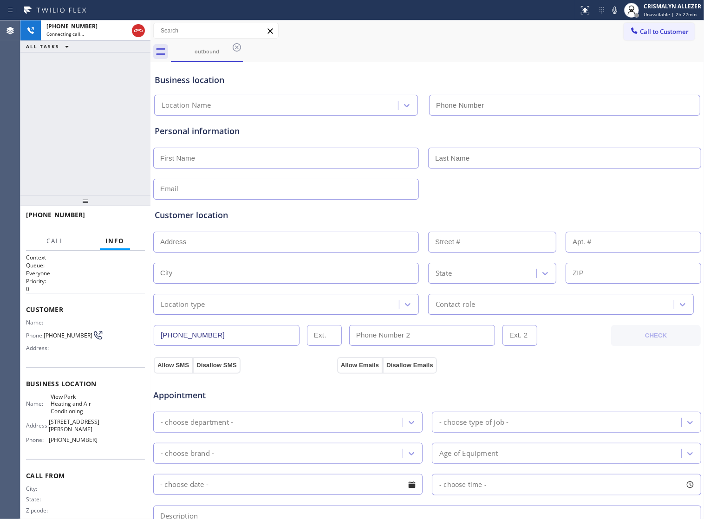
type input "[PHONE_NUMBER]"
click at [305, 400] on span "Appointment" at bounding box center [243, 395] width 181 height 13
click at [104, 215] on button "HANG UP" at bounding box center [123, 219] width 43 height 13
click at [113, 221] on span "HANG UP" at bounding box center [123, 219] width 28 height 6
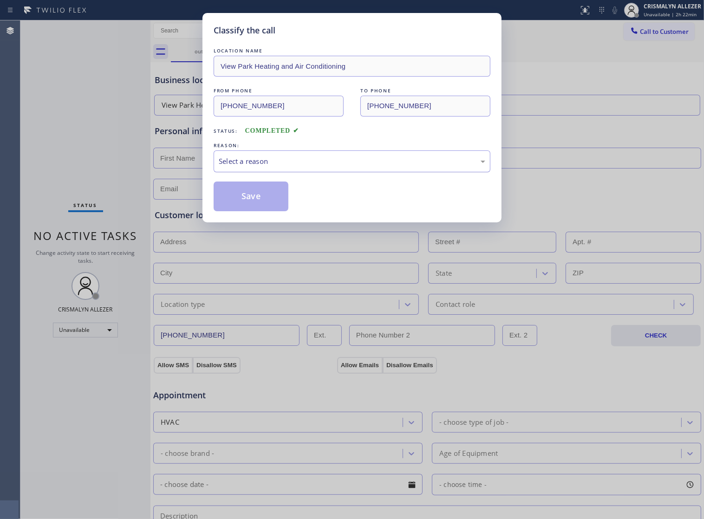
click at [345, 165] on div "Select a reason" at bounding box center [352, 161] width 277 height 22
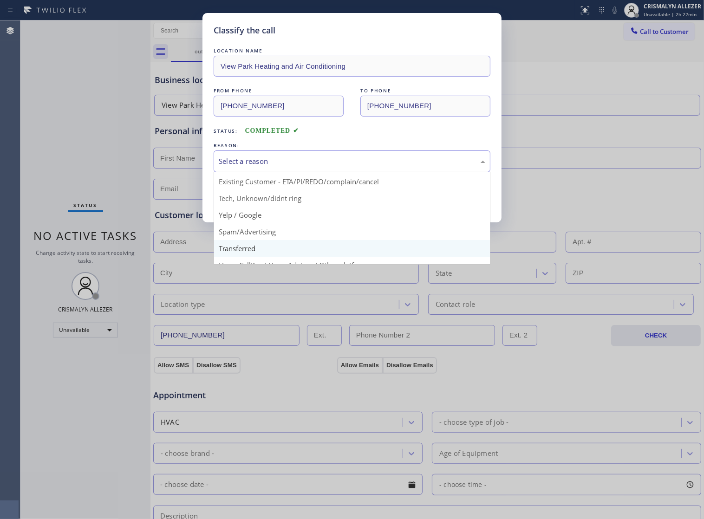
scroll to position [64, 0]
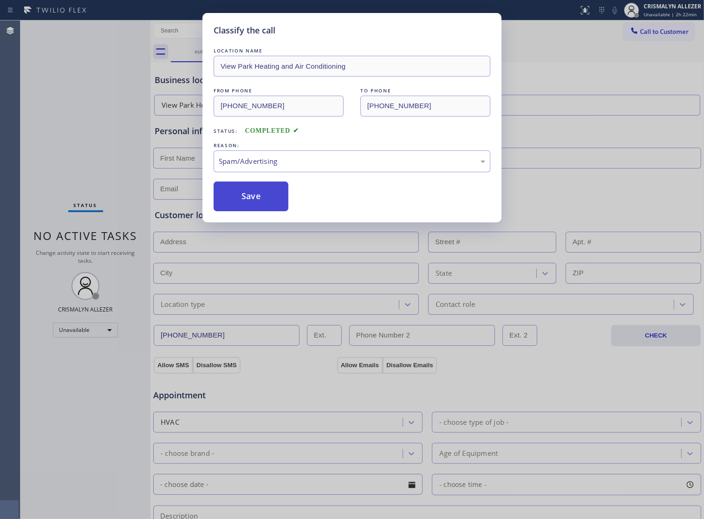
click at [256, 211] on button "Save" at bounding box center [251, 196] width 75 height 30
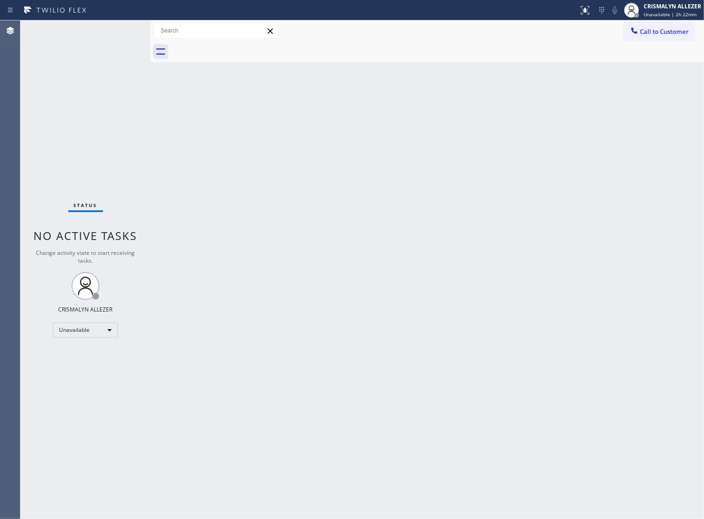
drag, startPoint x: 288, startPoint y: 202, endPoint x: 354, endPoint y: 144, distance: 87.8
click at [290, 195] on div "Back to Dashboard Change Sender ID Customers Technicians Select a contact Outbo…" at bounding box center [426, 269] width 553 height 499
click at [656, 38] on button "Call to Customer" at bounding box center [658, 32] width 71 height 18
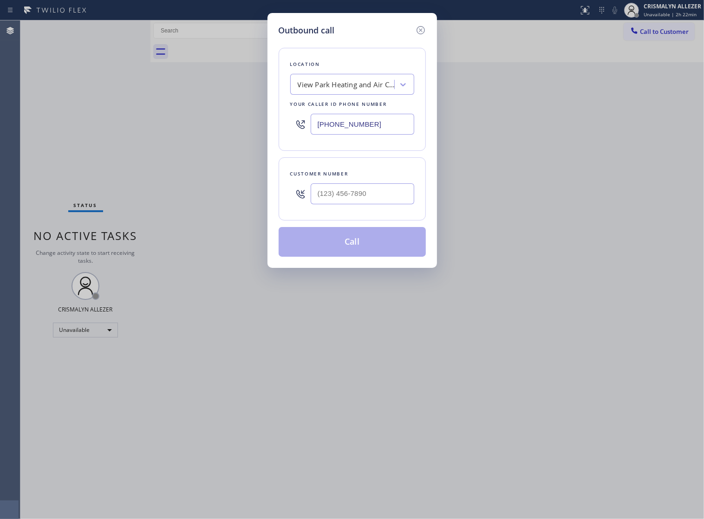
drag, startPoint x: 390, startPoint y: 122, endPoint x: 122, endPoint y: 107, distance: 268.3
click at [129, 108] on div "Outbound call Location View Park Heating and Air Conditioning Your caller id ph…" at bounding box center [352, 259] width 704 height 519
paste input "562) 378-3708"
type input "[PHONE_NUMBER]"
click at [388, 197] on input "(___) ___-____" at bounding box center [363, 193] width 104 height 21
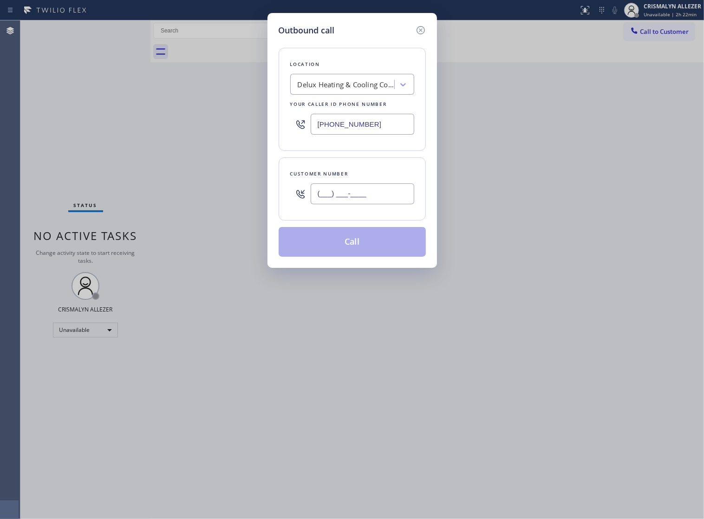
paste input "424) 250-4727"
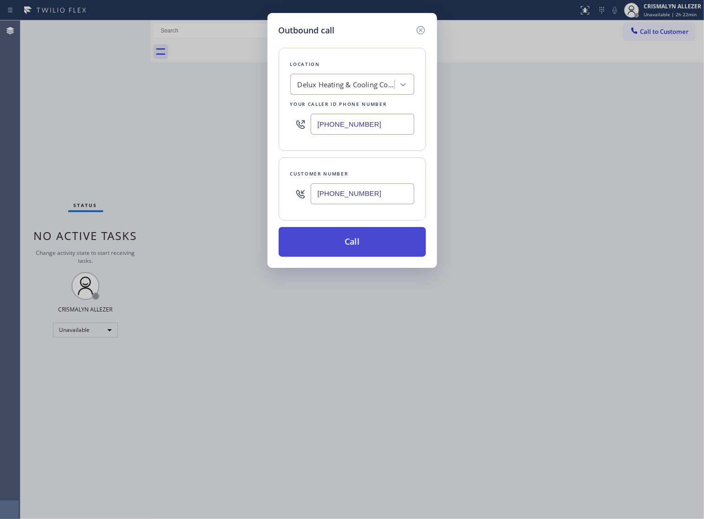
type input "[PHONE_NUMBER]"
click at [365, 253] on button "Call" at bounding box center [352, 242] width 147 height 30
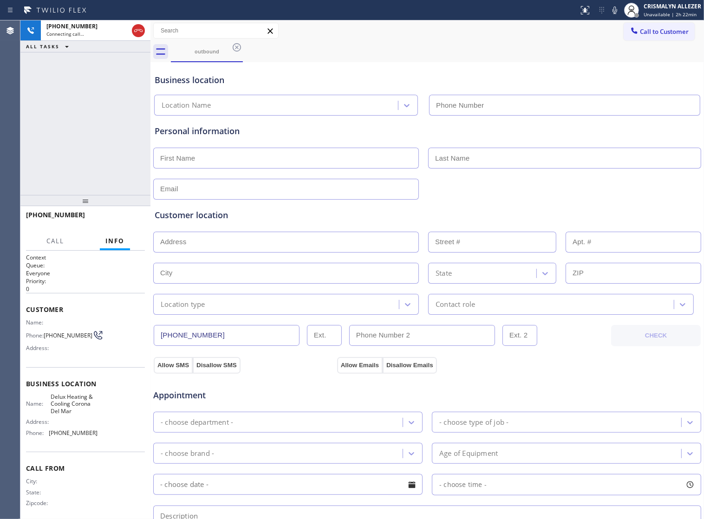
type input "[PHONE_NUMBER]"
click at [112, 219] on span "HANG UP" at bounding box center [123, 219] width 28 height 6
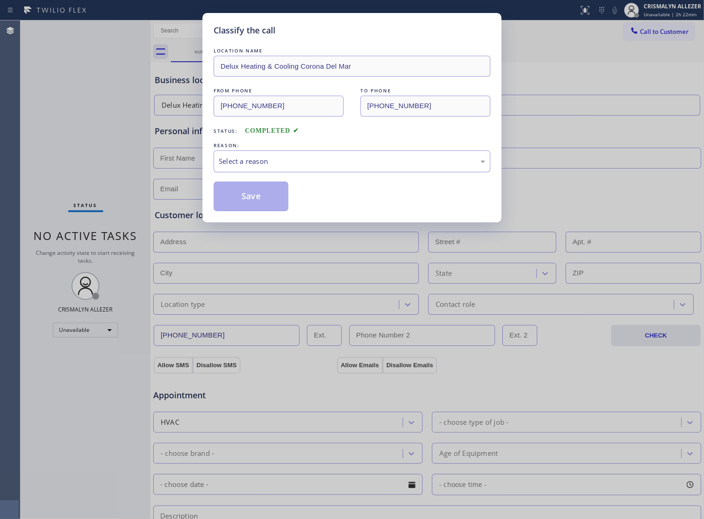
click at [350, 167] on div "Select a reason" at bounding box center [352, 161] width 266 height 11
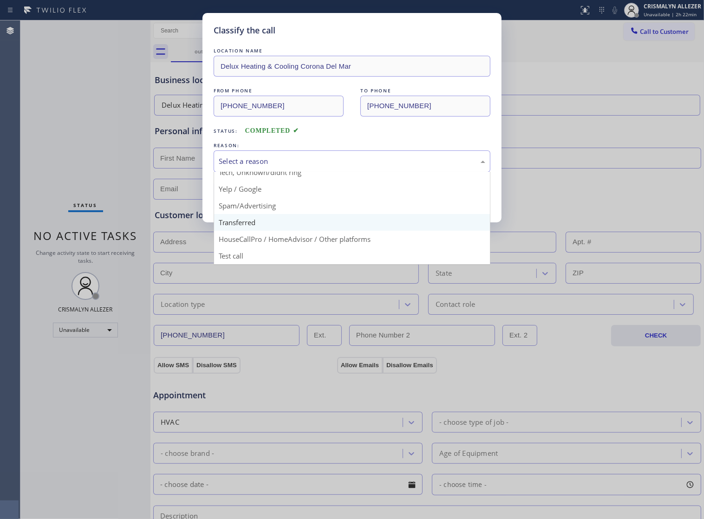
scroll to position [64, 0]
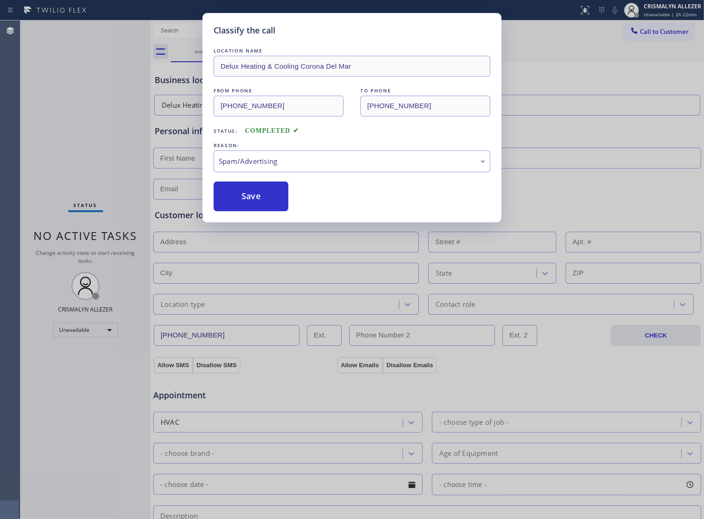
click at [254, 211] on button "Save" at bounding box center [251, 196] width 75 height 30
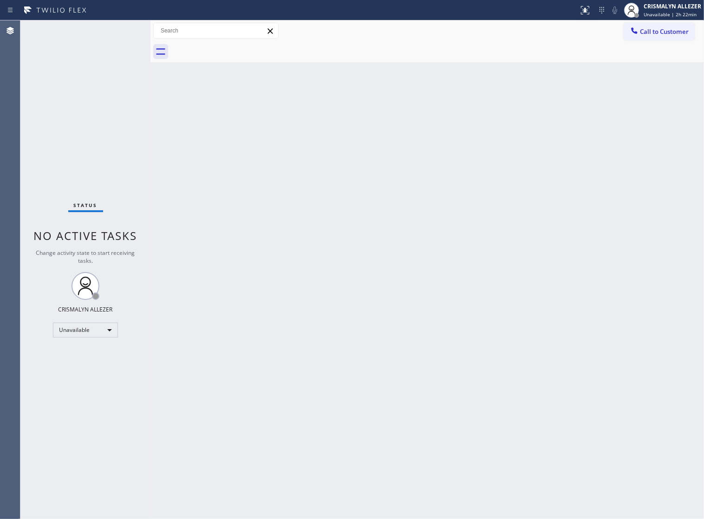
drag, startPoint x: 457, startPoint y: 233, endPoint x: 607, endPoint y: 66, distance: 224.8
click at [460, 225] on div "Back to Dashboard Change Sender ID Customers Technicians Select a contact Outbo…" at bounding box center [426, 269] width 553 height 499
click at [655, 24] on button "Call to Customer" at bounding box center [658, 32] width 71 height 18
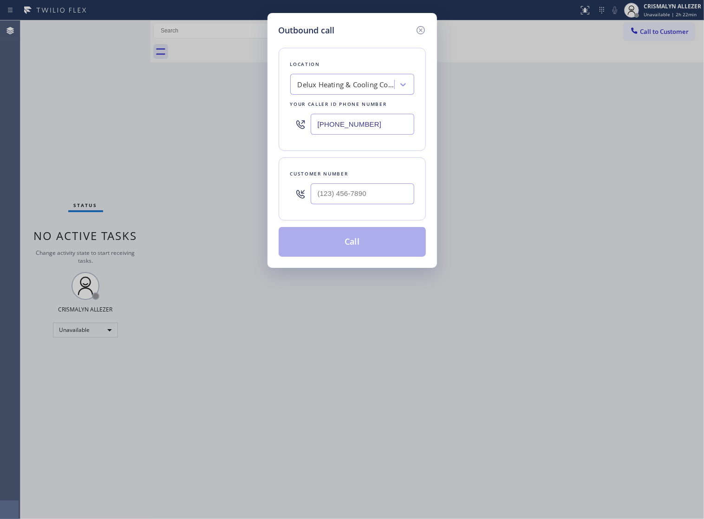
drag, startPoint x: 399, startPoint y: 131, endPoint x: 61, endPoint y: 130, distance: 338.4
click at [68, 130] on div "Outbound call Location Delux Heating & Cooling Corona Del Mar Your caller id ph…" at bounding box center [352, 259] width 704 height 519
paste input "877) 777-0796"
type input "[PHONE_NUMBER]"
click at [332, 204] on input "(___) ___-____" at bounding box center [363, 193] width 104 height 21
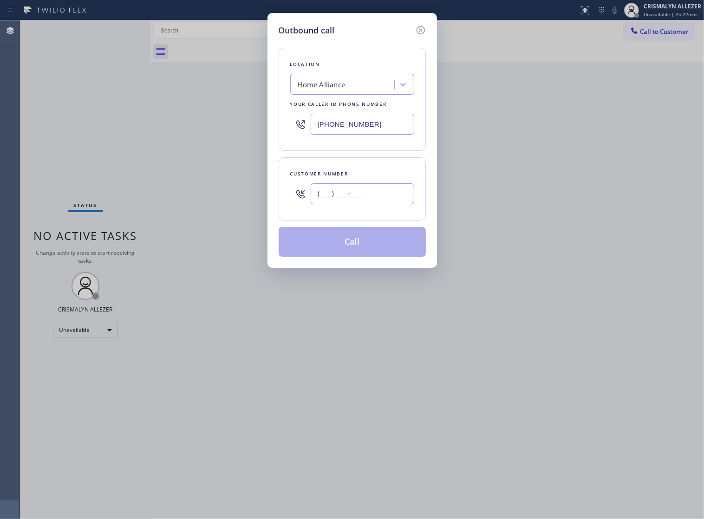
paste input "323) 247-5634"
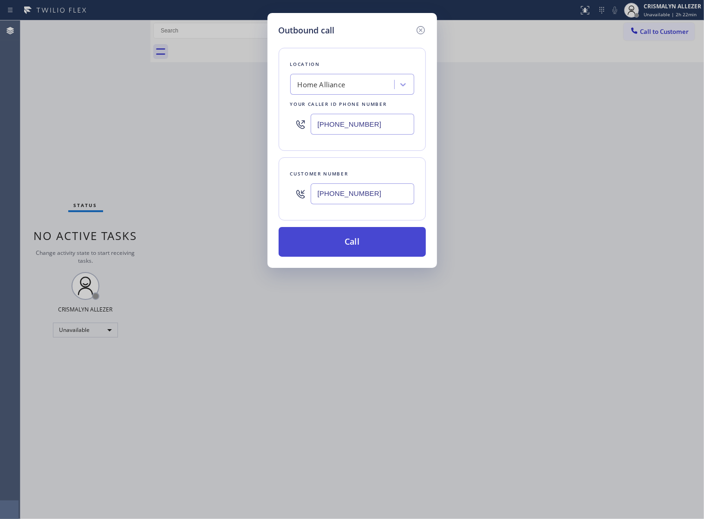
type input "[PHONE_NUMBER]"
click at [344, 256] on button "Call" at bounding box center [352, 242] width 147 height 30
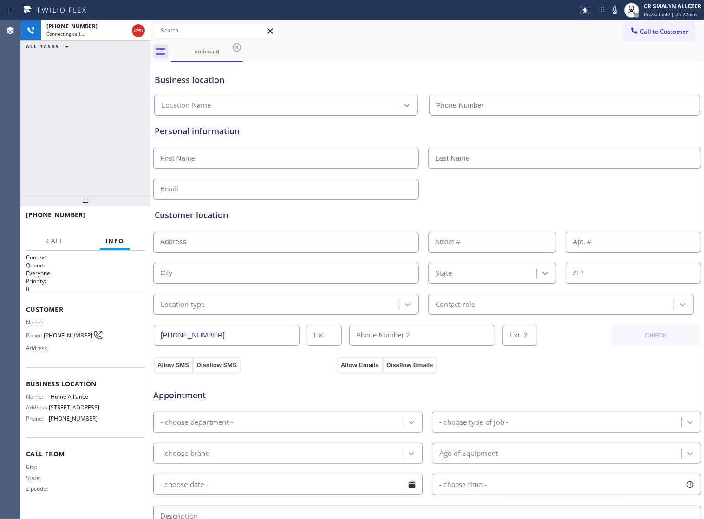
type input "[PHONE_NUMBER]"
click at [117, 222] on span "HANG UP" at bounding box center [123, 219] width 28 height 6
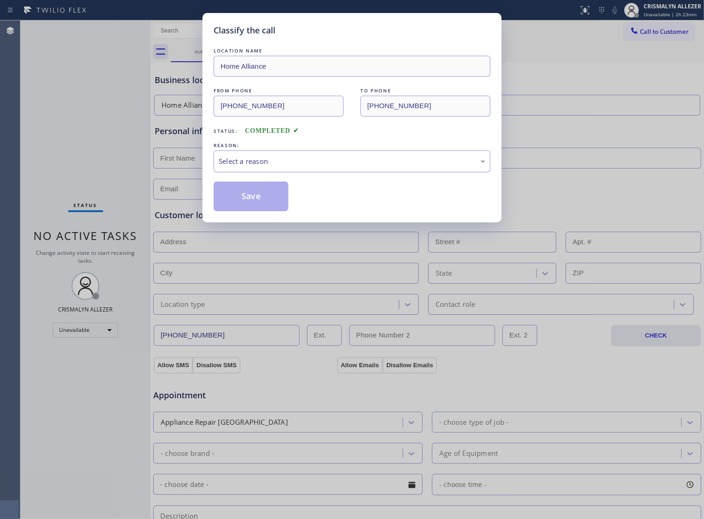
click at [350, 172] on div "Select a reason" at bounding box center [352, 161] width 277 height 22
click at [275, 211] on button "Save" at bounding box center [251, 196] width 75 height 30
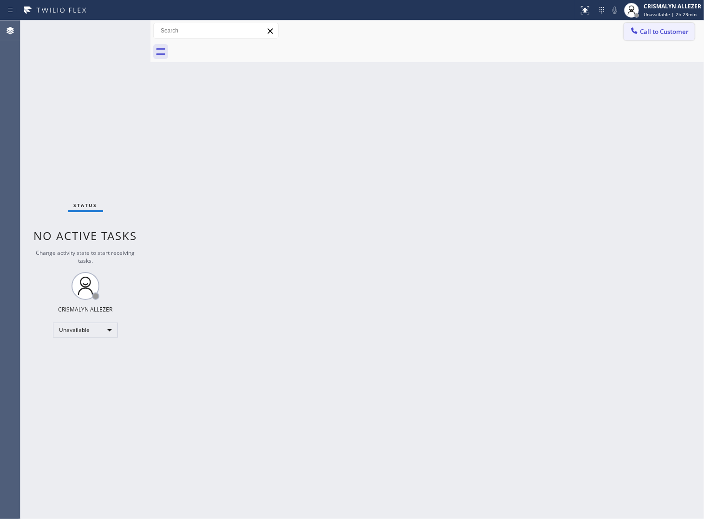
click at [651, 34] on span "Call to Customer" at bounding box center [664, 31] width 49 height 8
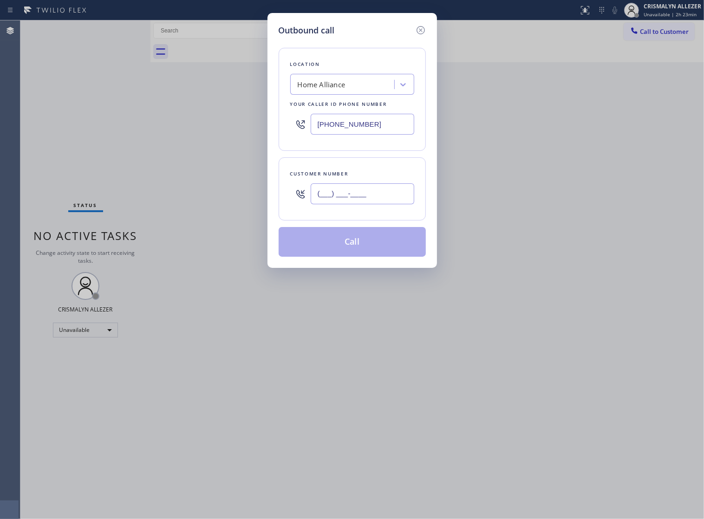
click at [393, 197] on input "(___) ___-____" at bounding box center [363, 193] width 104 height 21
paste input "323) 247-5634"
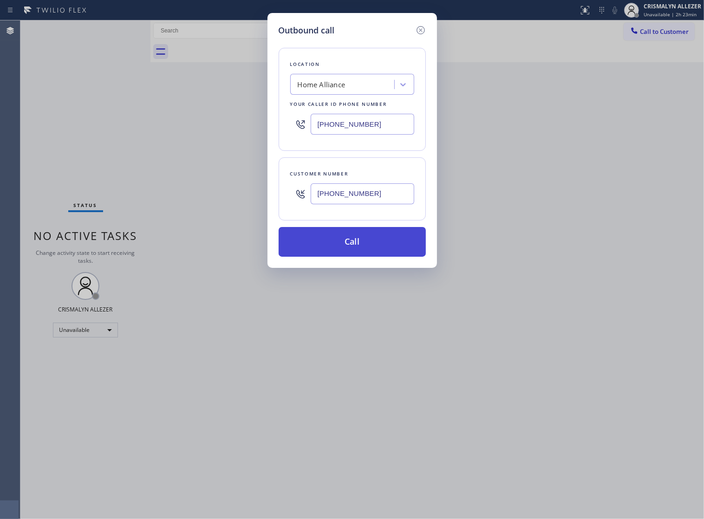
type input "[PHONE_NUMBER]"
click at [351, 257] on button "Call" at bounding box center [352, 242] width 147 height 30
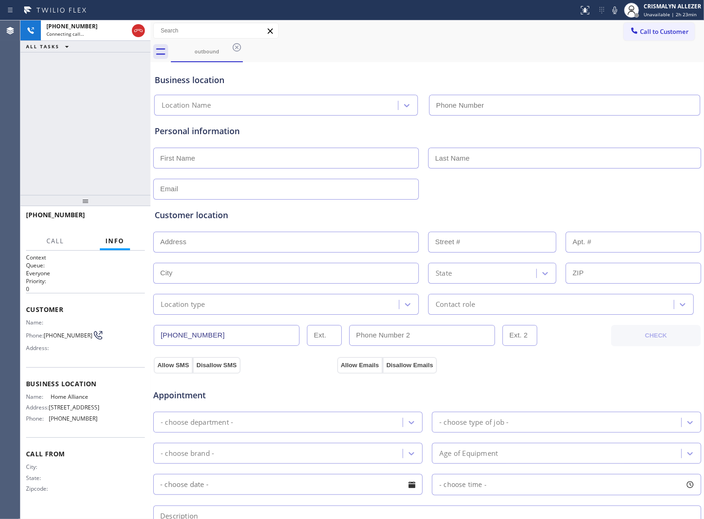
type input "[PHONE_NUMBER]"
click at [115, 224] on button "HANG UP" at bounding box center [123, 219] width 43 height 13
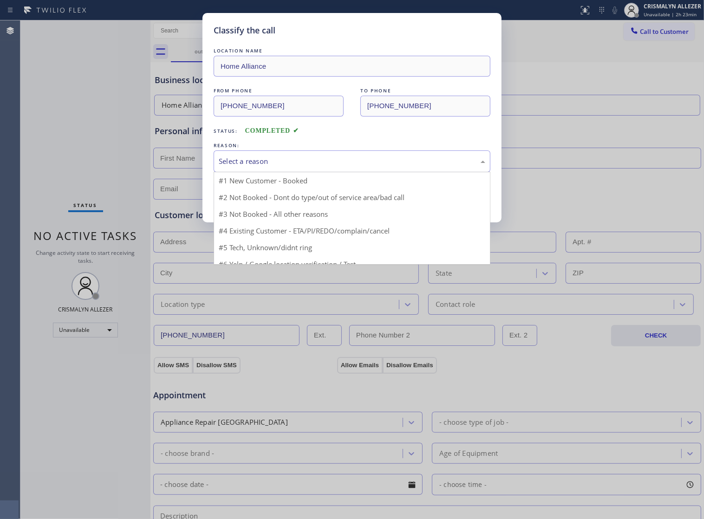
click at [356, 167] on div "Select a reason" at bounding box center [352, 161] width 266 height 11
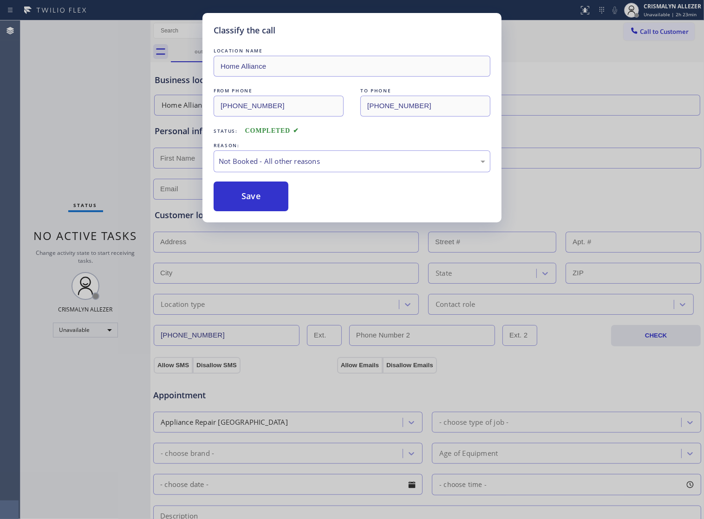
click at [243, 211] on button "Save" at bounding box center [251, 196] width 75 height 30
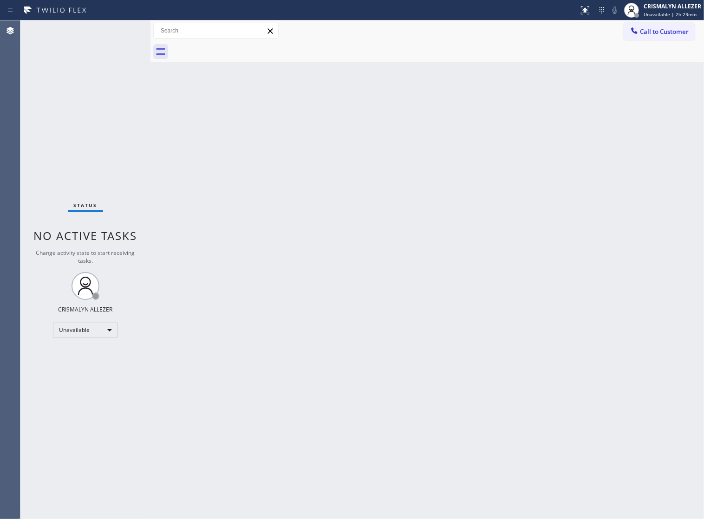
drag, startPoint x: 461, startPoint y: 245, endPoint x: 535, endPoint y: 152, distance: 118.5
click at [467, 235] on div "Back to Dashboard Change Sender ID Customers Technicians Select a contact Outbo…" at bounding box center [426, 269] width 553 height 499
click at [658, 35] on span "Call to Customer" at bounding box center [664, 31] width 49 height 8
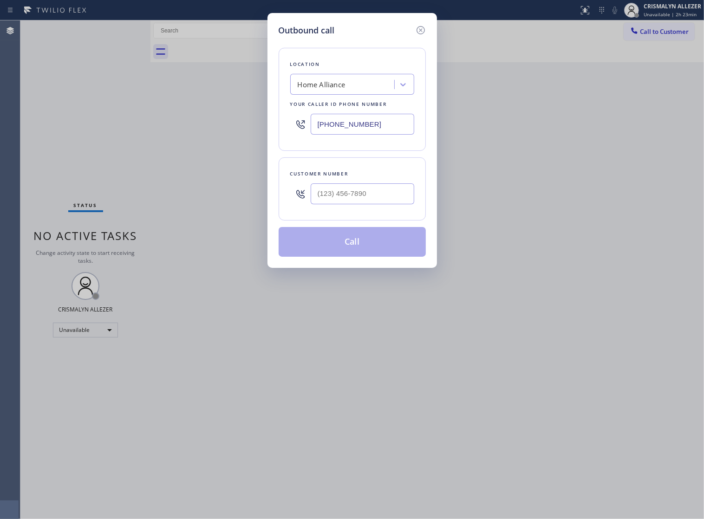
drag, startPoint x: 321, startPoint y: 132, endPoint x: 61, endPoint y: 129, distance: 260.0
click at [96, 130] on div "Outbound call Location Home Alliance Your caller id phone number [PHONE_NUMBER]…" at bounding box center [352, 259] width 704 height 519
paste input "909) 245-9391"
type input "[PHONE_NUMBER]"
click at [347, 204] on input "(___) ___-____" at bounding box center [363, 193] width 104 height 21
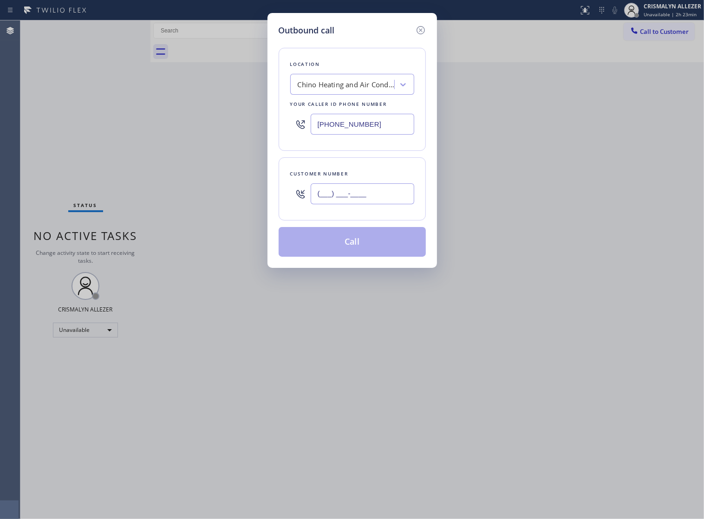
paste input "909) 219-1631"
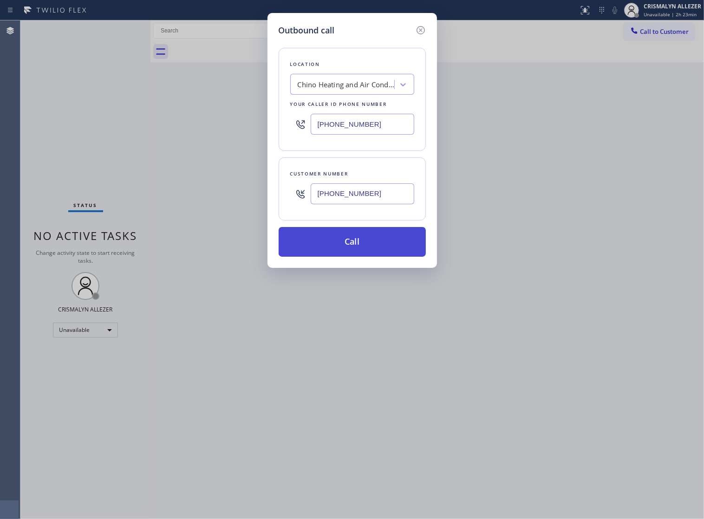
type input "[PHONE_NUMBER]"
click at [354, 257] on button "Call" at bounding box center [352, 242] width 147 height 30
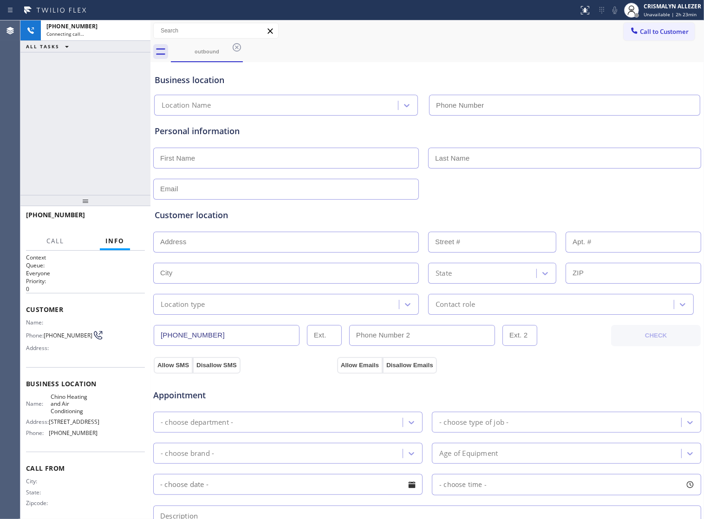
type input "[PHONE_NUMBER]"
click at [105, 275] on p "Everyone" at bounding box center [85, 273] width 119 height 8
click at [120, 220] on span "HANG UP" at bounding box center [123, 219] width 28 height 6
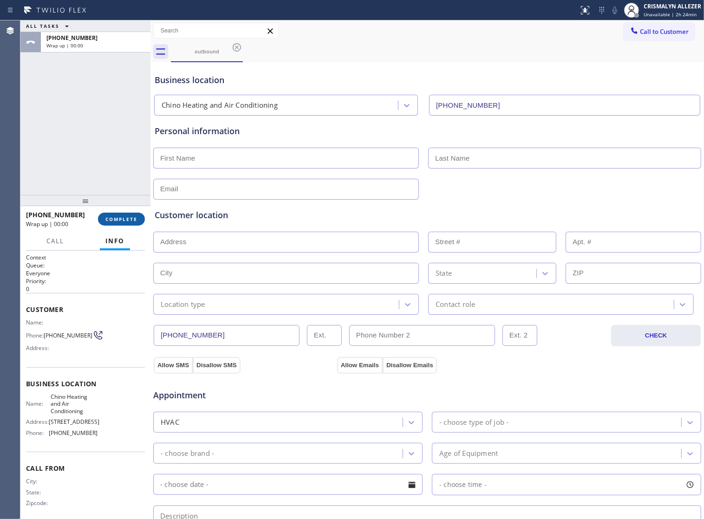
click at [120, 220] on span "COMPLETE" at bounding box center [121, 219] width 32 height 6
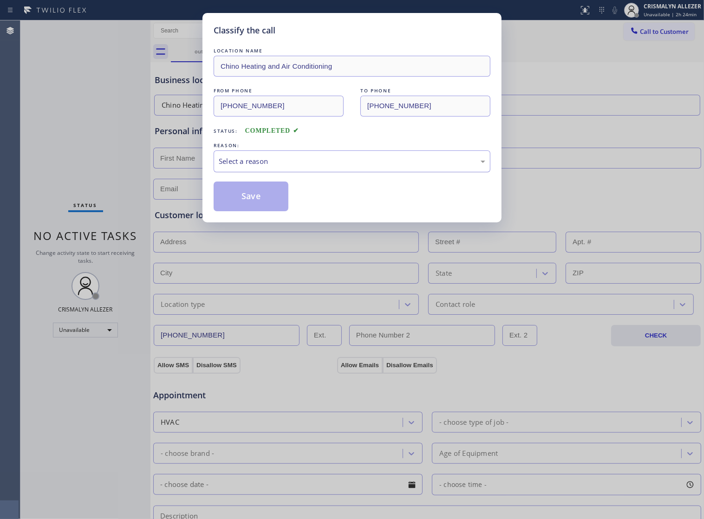
click at [343, 172] on div "Select a reason" at bounding box center [352, 161] width 277 height 22
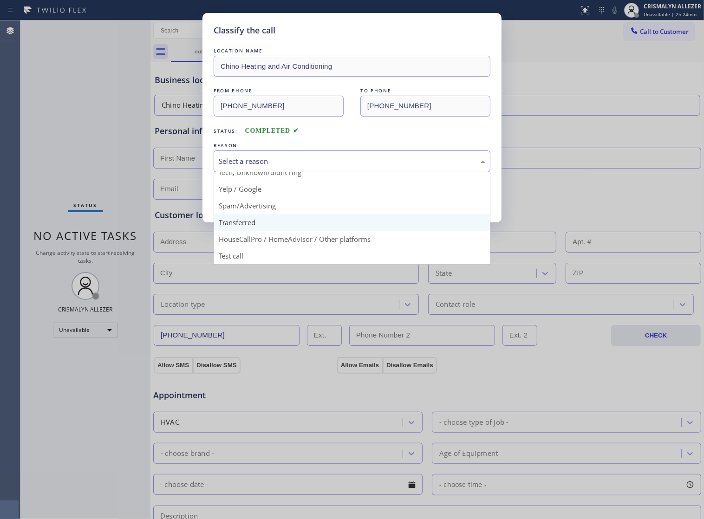
scroll to position [64, 0]
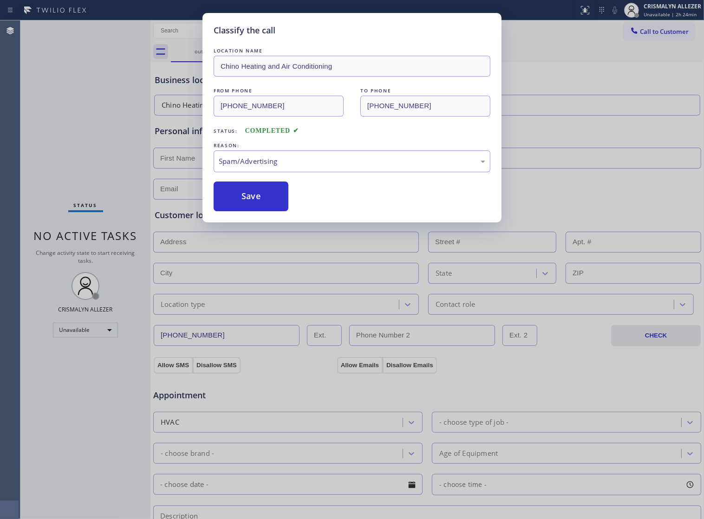
click at [259, 211] on button "Save" at bounding box center [251, 196] width 75 height 30
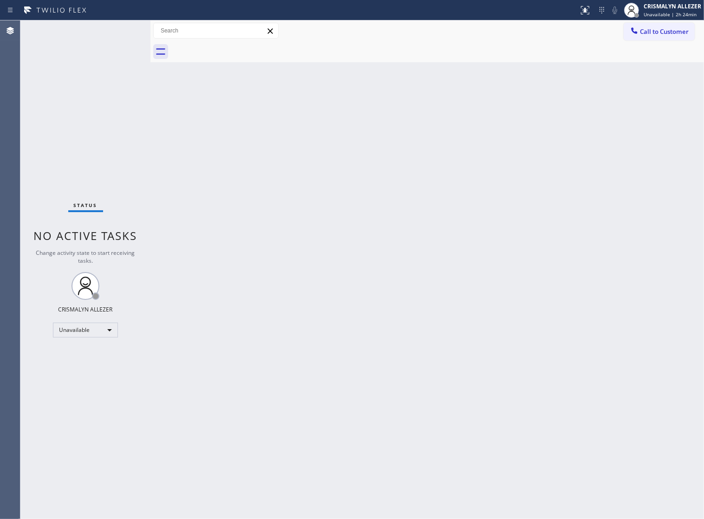
drag, startPoint x: 525, startPoint y: 202, endPoint x: 619, endPoint y: 78, distance: 155.7
click at [526, 197] on div "Back to Dashboard Change Sender ID Customers Technicians Select a contact Outbo…" at bounding box center [426, 269] width 553 height 499
click at [660, 33] on span "Call to Customer" at bounding box center [664, 31] width 49 height 8
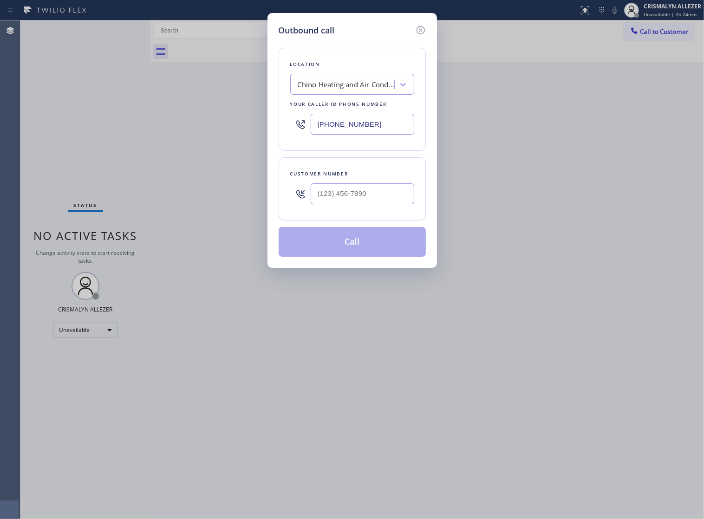
drag, startPoint x: 381, startPoint y: 134, endPoint x: 62, endPoint y: 126, distance: 319.4
click at [63, 126] on div "Outbound call Location Chino Heating and Air Conditioning Your caller id phone …" at bounding box center [352, 259] width 704 height 519
paste input "310) 340-7592"
type input "[PHONE_NUMBER]"
click at [352, 203] on input "(___) ___-____" at bounding box center [363, 193] width 104 height 21
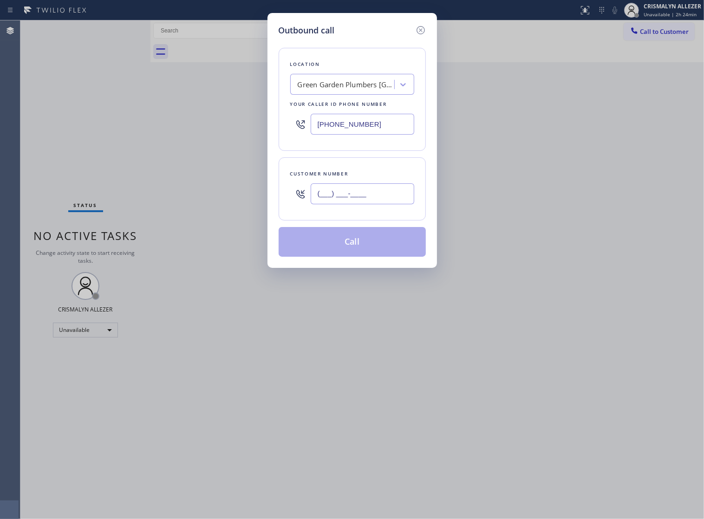
paste input "310) 912-9213"
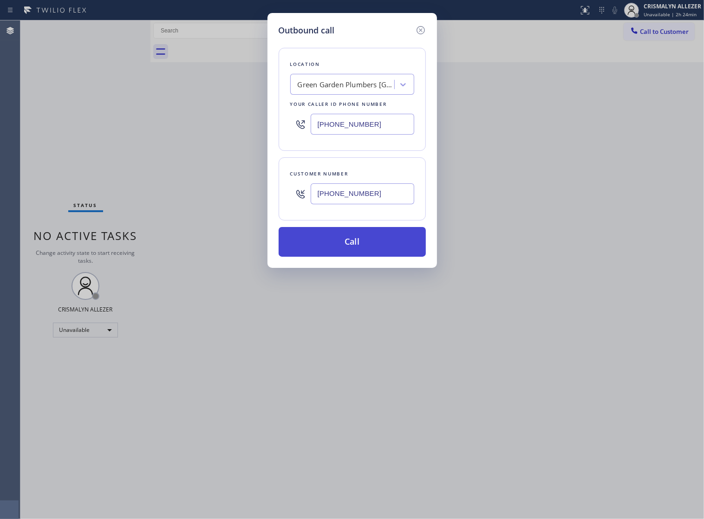
type input "[PHONE_NUMBER]"
click at [355, 254] on button "Call" at bounding box center [352, 242] width 147 height 30
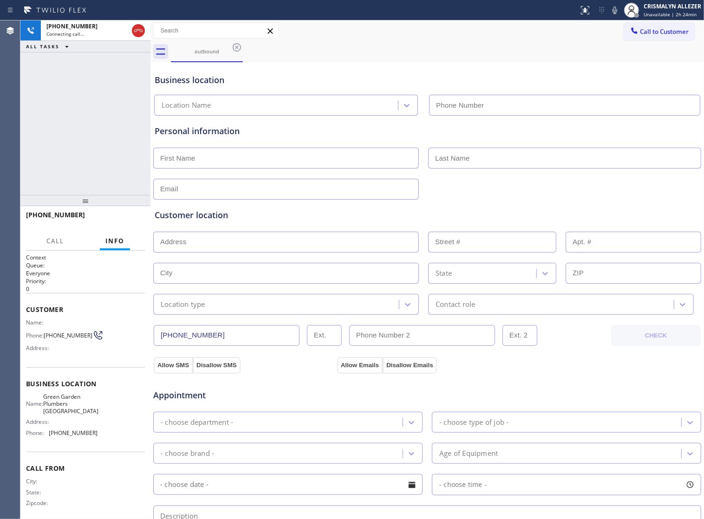
type input "[PHONE_NUMBER]"
click at [104, 279] on h2 "Priority:" at bounding box center [85, 281] width 119 height 8
click at [115, 217] on span "HANG UP" at bounding box center [123, 219] width 28 height 6
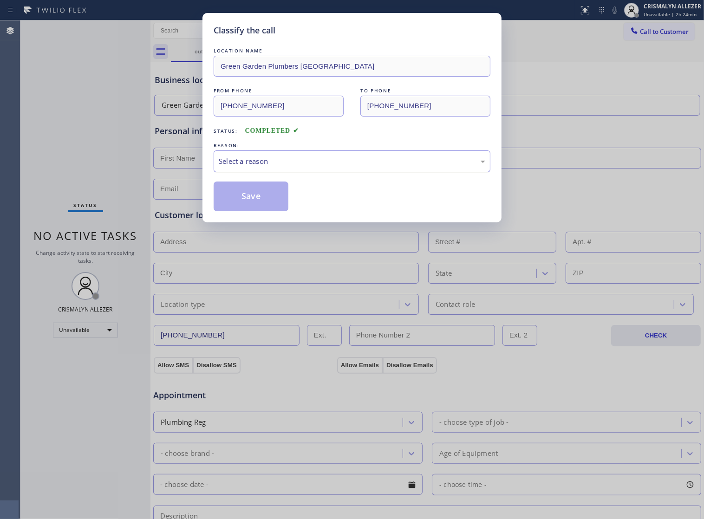
click at [349, 166] on div "Select a reason" at bounding box center [352, 161] width 266 height 11
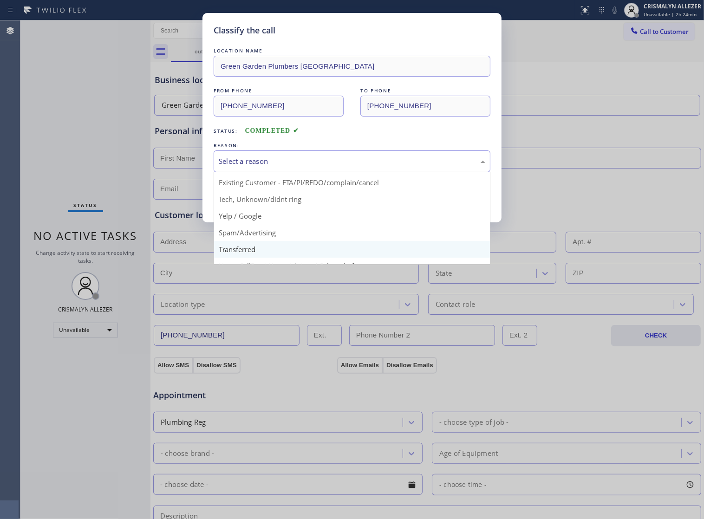
scroll to position [64, 0]
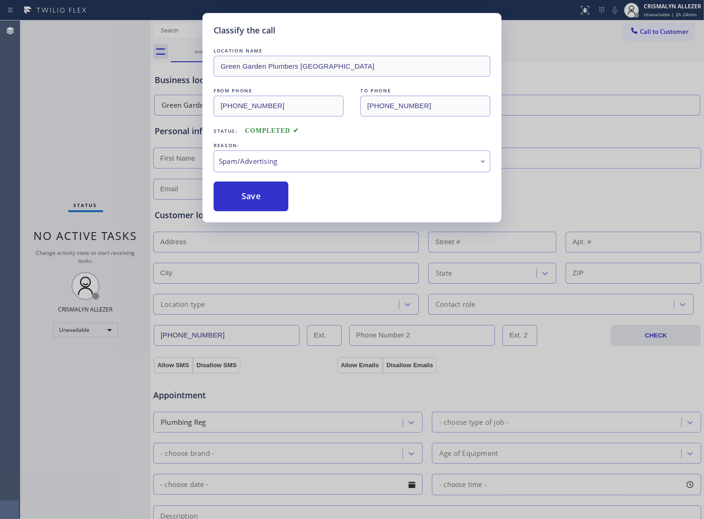
click at [270, 211] on button "Save" at bounding box center [251, 196] width 75 height 30
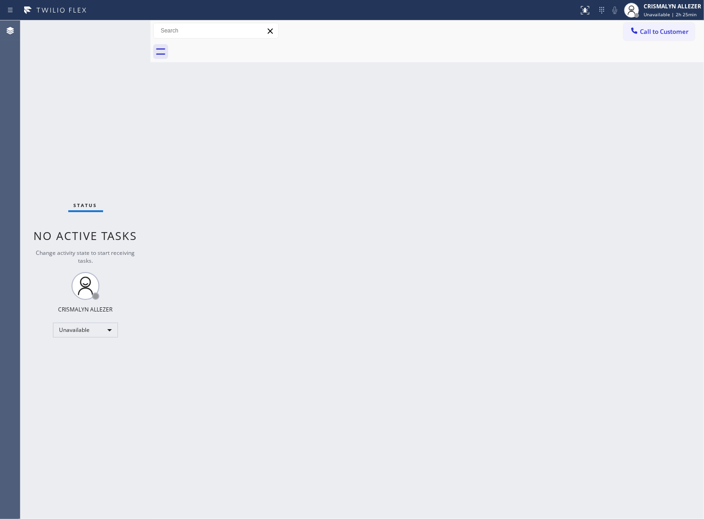
drag, startPoint x: 426, startPoint y: 156, endPoint x: 499, endPoint y: 1, distance: 171.3
click at [433, 142] on div "Back to Dashboard Change Sender ID Customers Technicians Select a contact Outbo…" at bounding box center [426, 269] width 553 height 499
click at [660, 36] on span "Call to Customer" at bounding box center [664, 31] width 49 height 8
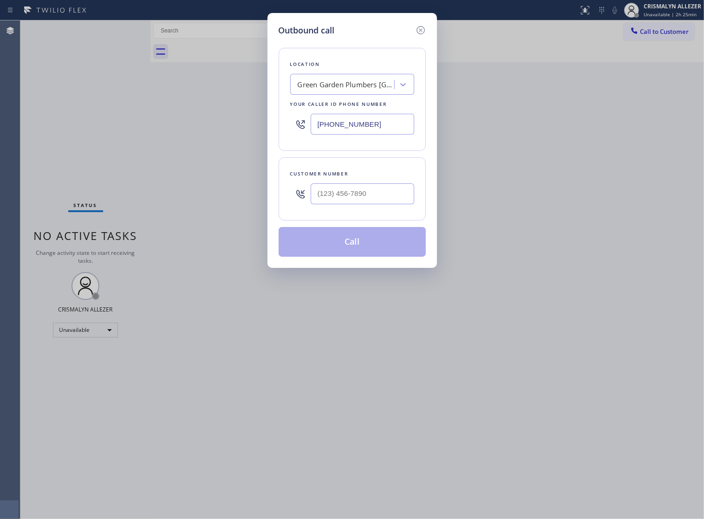
drag, startPoint x: 398, startPoint y: 134, endPoint x: 98, endPoint y: 124, distance: 300.0
click at [126, 126] on div "Outbound call Location [GEOGRAPHIC_DATA] Plumbers [GEOGRAPHIC_DATA] Your caller…" at bounding box center [352, 259] width 704 height 519
paste input "949) 239-1524"
type input "[PHONE_NUMBER]"
click at [370, 204] on input "(___) ___-____" at bounding box center [363, 193] width 104 height 21
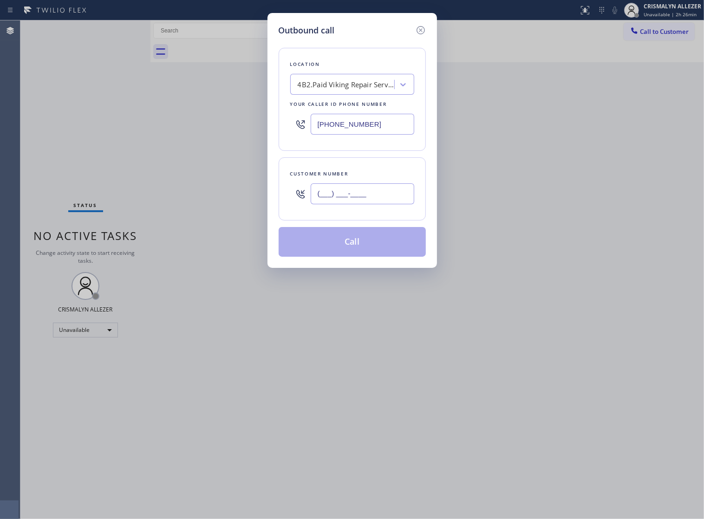
paste input "714) 928-7824"
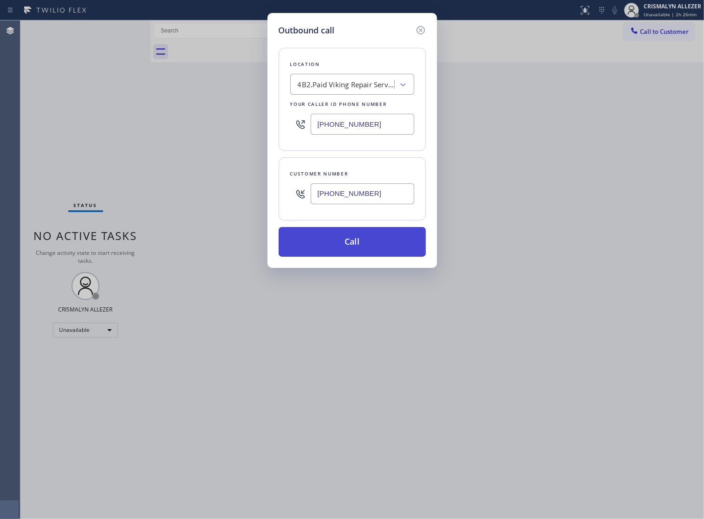
type input "[PHONE_NUMBER]"
click at [360, 253] on button "Call" at bounding box center [352, 242] width 147 height 30
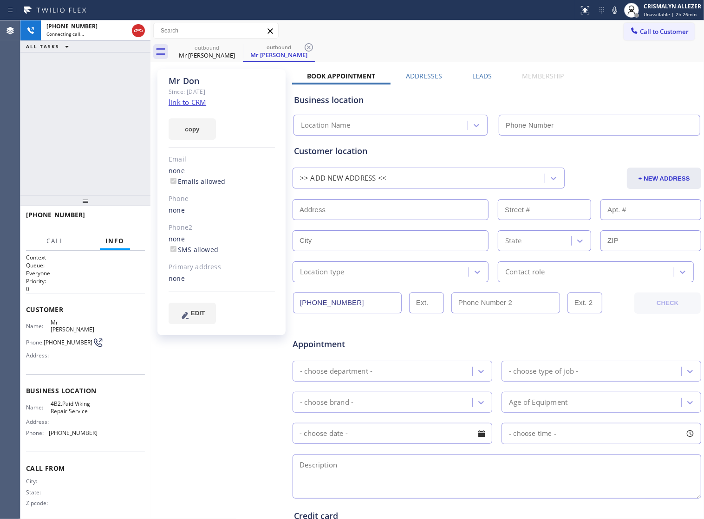
type input "[PHONE_NUMBER]"
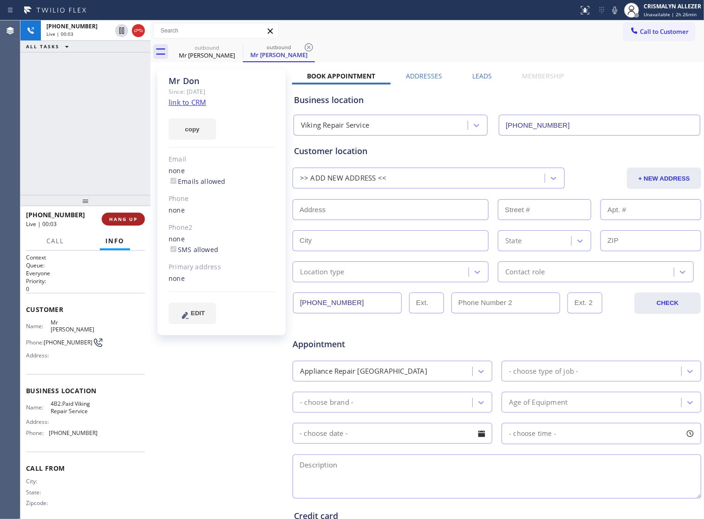
click at [124, 220] on span "HANG UP" at bounding box center [123, 219] width 28 height 6
click at [124, 220] on span "COMPLETE" at bounding box center [121, 219] width 32 height 6
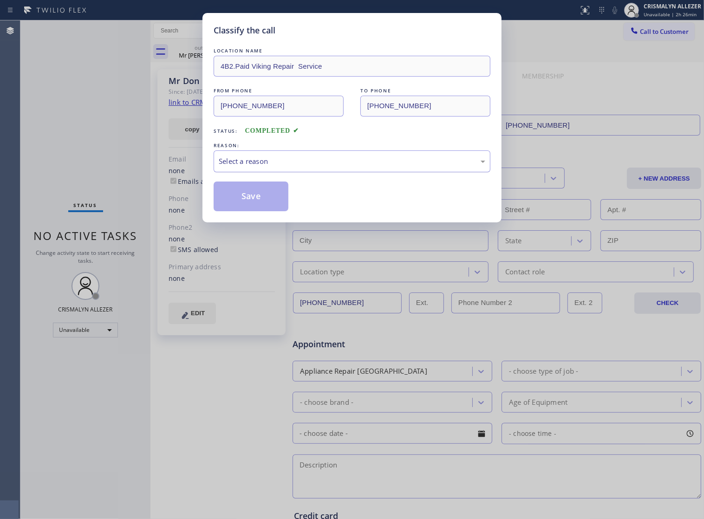
drag, startPoint x: 336, startPoint y: 171, endPoint x: 324, endPoint y: 180, distance: 14.6
click at [335, 167] on div "Select a reason" at bounding box center [352, 161] width 266 height 11
drag, startPoint x: 256, startPoint y: 220, endPoint x: 261, endPoint y: 210, distance: 12.0
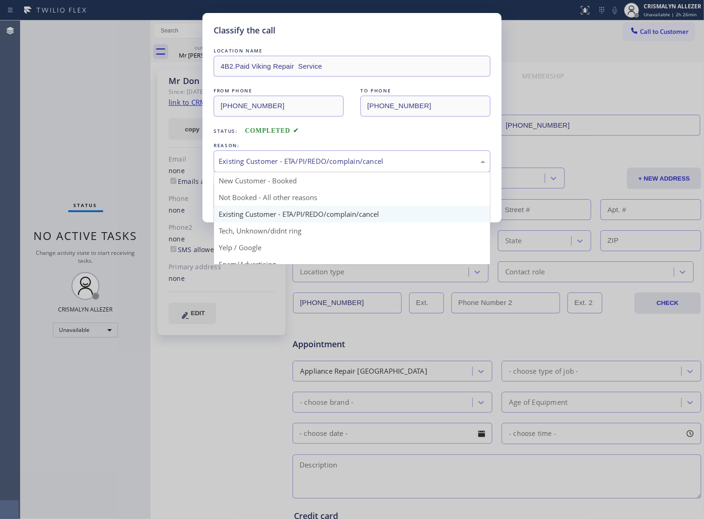
drag, startPoint x: 347, startPoint y: 177, endPoint x: 263, endPoint y: 203, distance: 88.5
click at [344, 172] on div "Existing Customer - ETA/PI/REDO/complain/cancel" at bounding box center [352, 161] width 277 height 22
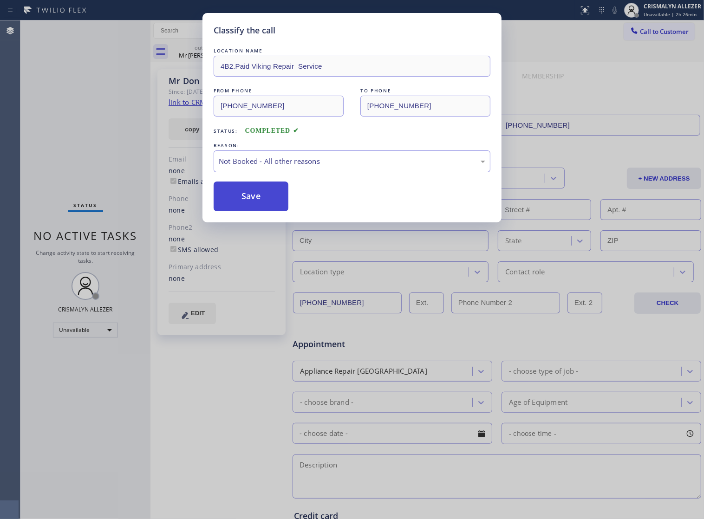
click at [253, 207] on button "Save" at bounding box center [251, 196] width 75 height 30
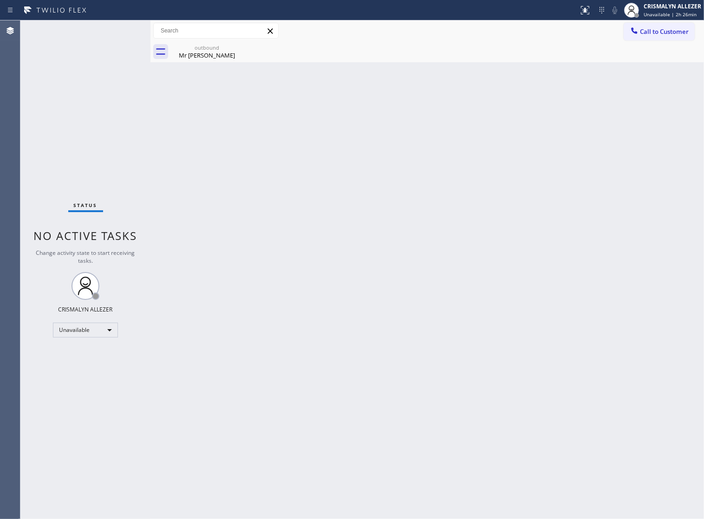
drag, startPoint x: 205, startPoint y: 48, endPoint x: 255, endPoint y: 42, distance: 50.5
click at [214, 47] on div "outbound" at bounding box center [207, 47] width 70 height 7
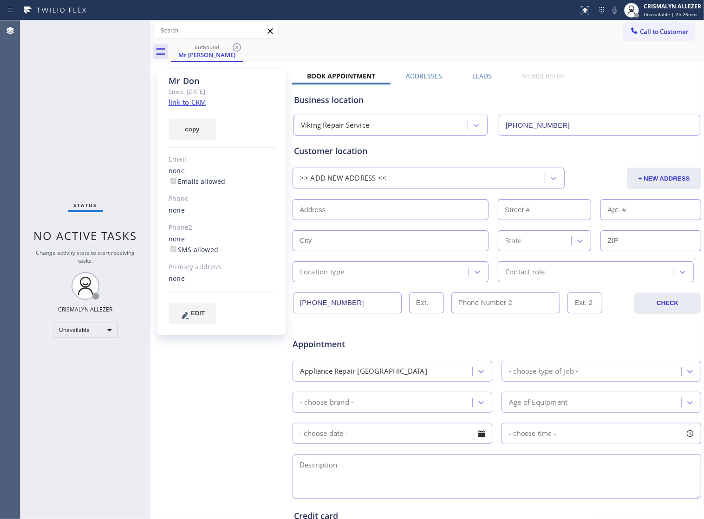
click at [234, 47] on icon at bounding box center [236, 47] width 11 height 11
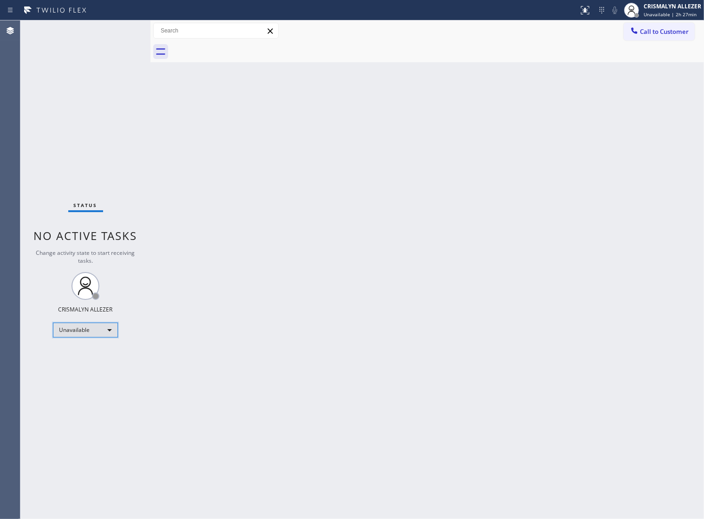
click at [112, 332] on div "Unavailable" at bounding box center [85, 330] width 65 height 15
click at [90, 378] on li "Break" at bounding box center [84, 378] width 63 height 11
drag, startPoint x: 350, startPoint y: 291, endPoint x: 405, endPoint y: 242, distance: 73.0
click at [360, 281] on div "Back to Dashboard Change Sender ID Customers Technicians Select a contact Outbo…" at bounding box center [426, 269] width 553 height 499
click at [638, 47] on div at bounding box center [437, 51] width 533 height 21
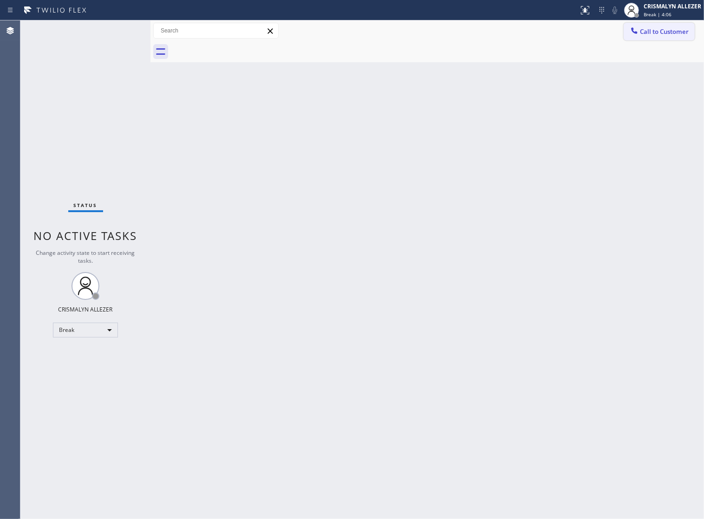
click at [648, 32] on span "Call to Customer" at bounding box center [664, 31] width 49 height 8
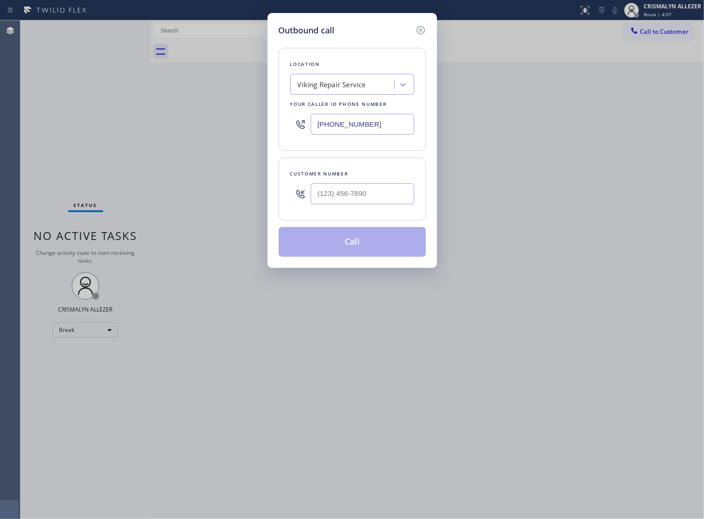
drag, startPoint x: 396, startPoint y: 136, endPoint x: 144, endPoint y: 130, distance: 251.7
click at [145, 130] on div "Outbound call Location Viking Repair Service Your caller id phone number [PHONE…" at bounding box center [352, 259] width 704 height 519
paste input "408) 547-9940"
type input "[PHONE_NUMBER]"
click at [364, 203] on input "(___) ___-____" at bounding box center [363, 193] width 104 height 21
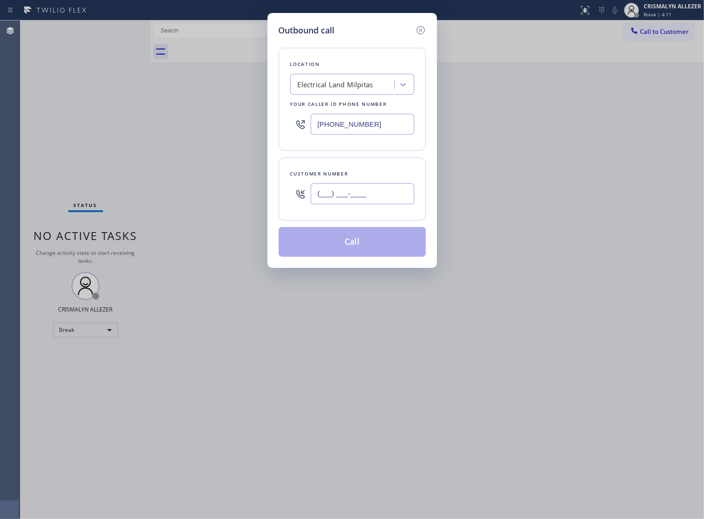
paste input "408) 750-7288"
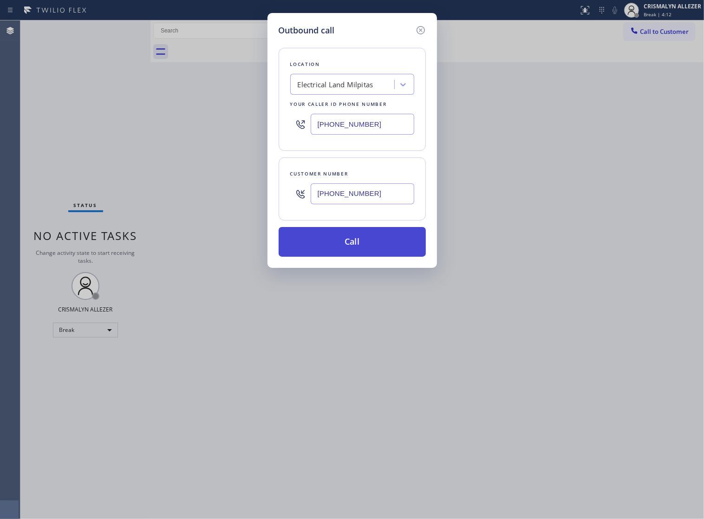
type input "[PHONE_NUMBER]"
click at [357, 257] on button "Call" at bounding box center [352, 242] width 147 height 30
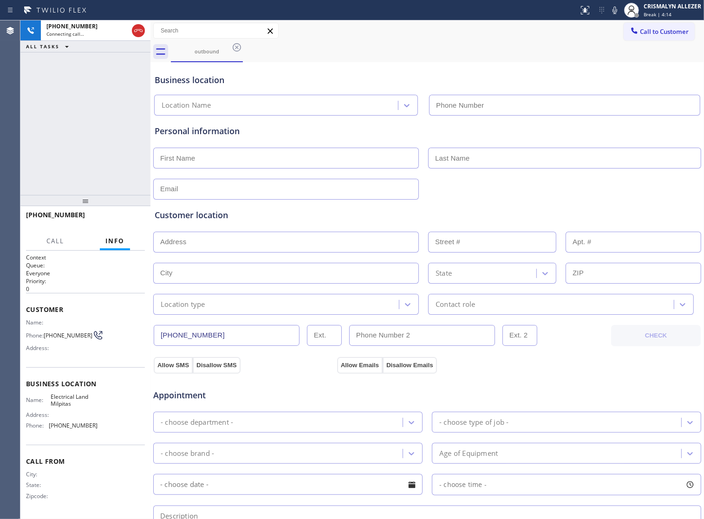
type input "[PHONE_NUMBER]"
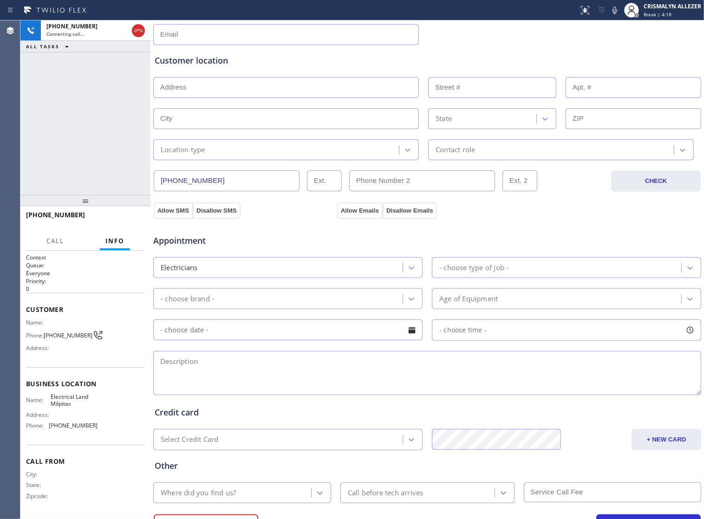
scroll to position [209, 0]
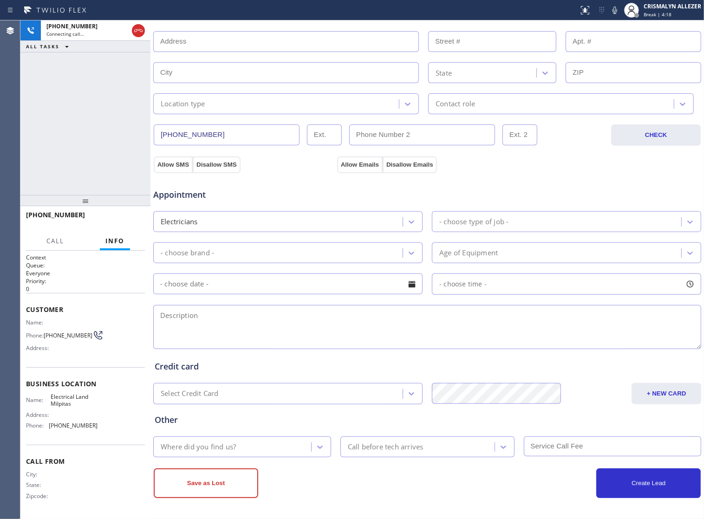
click at [289, 331] on textarea at bounding box center [427, 327] width 548 height 44
click at [223, 321] on textarea "To enrich screen reader interactions, please activate Accessibility in Grammarl…" at bounding box center [427, 327] width 548 height 44
click at [241, 321] on textarea "To enrich screen reader interactions, please activate Accessibility in Grammarl…" at bounding box center [427, 327] width 548 height 44
click at [111, 220] on span "COMPLETE" at bounding box center [121, 219] width 32 height 6
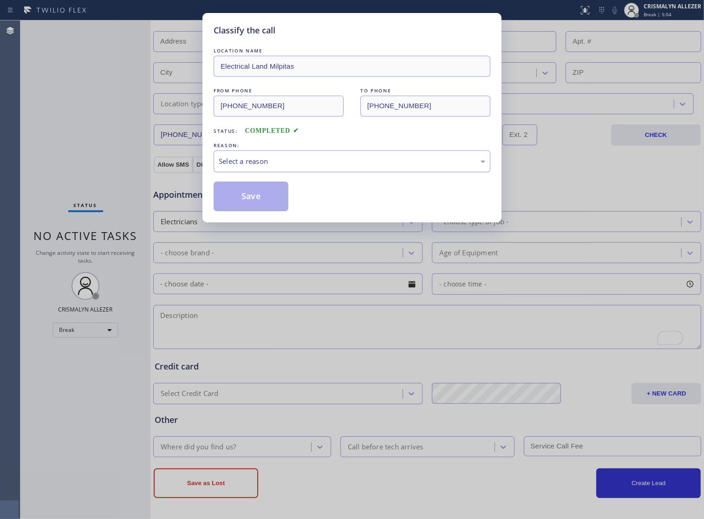
click at [354, 172] on div "Select a reason" at bounding box center [352, 161] width 277 height 22
click at [246, 208] on button "Save" at bounding box center [251, 196] width 75 height 30
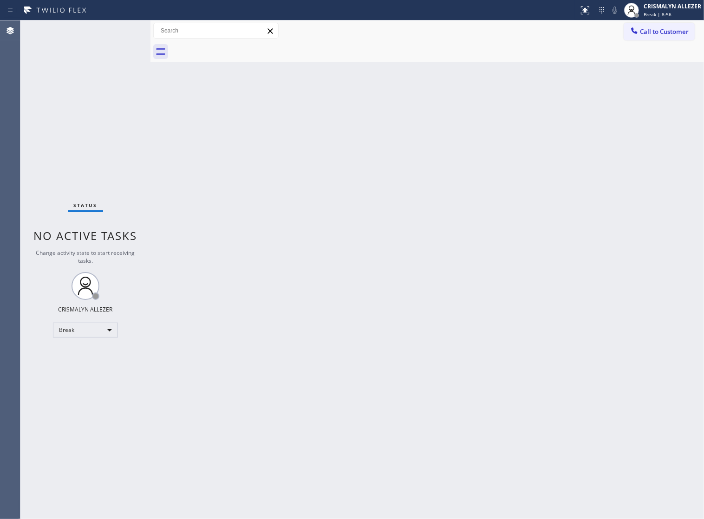
click at [500, 221] on div "Back to Dashboard Change Sender ID Customers Technicians Select a contact Outbo…" at bounding box center [426, 269] width 553 height 499
click at [333, 279] on div "Back to Dashboard Change Sender ID Customers Technicians Select a contact Outbo…" at bounding box center [426, 269] width 553 height 499
click at [443, 192] on div "Back to Dashboard Change Sender ID Customers Technicians Select a contact Outbo…" at bounding box center [426, 269] width 553 height 499
click at [109, 333] on div "Break" at bounding box center [85, 330] width 65 height 15
click at [88, 365] on li "Unavailable" at bounding box center [84, 366] width 63 height 11
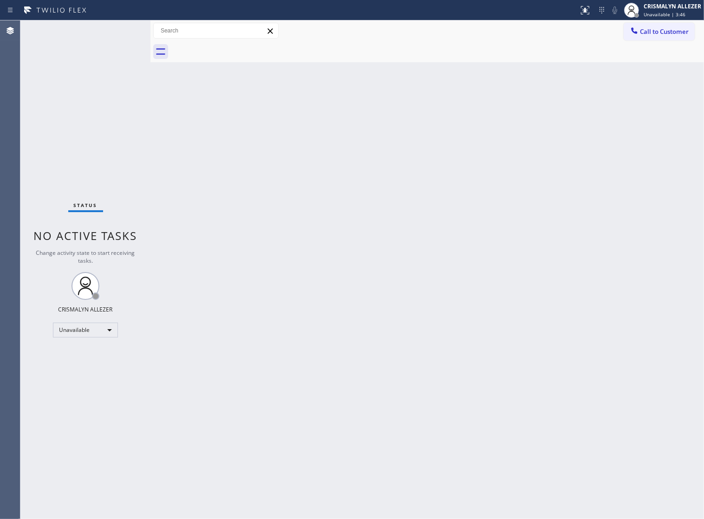
click at [379, 133] on div "Back to Dashboard Change Sender ID Customers Technicians Select a contact Outbo…" at bounding box center [426, 269] width 553 height 499
click at [645, 36] on span "Call to Customer" at bounding box center [664, 31] width 49 height 8
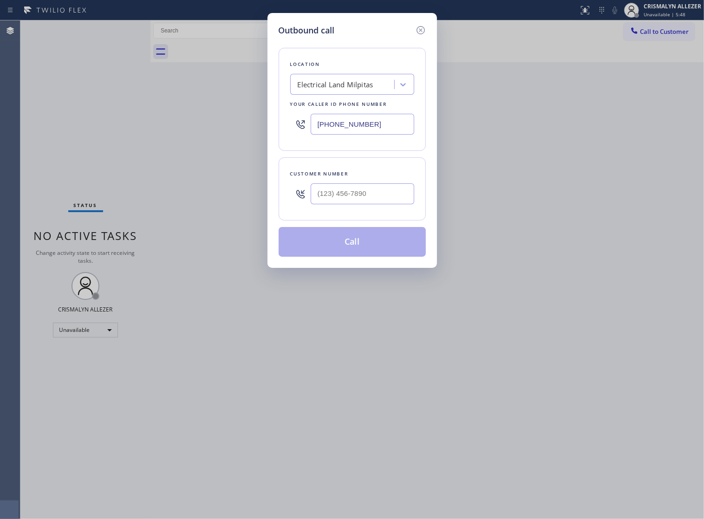
drag, startPoint x: 390, startPoint y: 133, endPoint x: 127, endPoint y: 130, distance: 263.7
click at [164, 135] on div "Outbound call Location Electrical Land Milpitas Your caller id phone number [PH…" at bounding box center [352, 259] width 704 height 519
paste input "text"
type input "[PHONE_NUMBER]"
click at [369, 201] on input "(___) ___-____" at bounding box center [363, 193] width 104 height 21
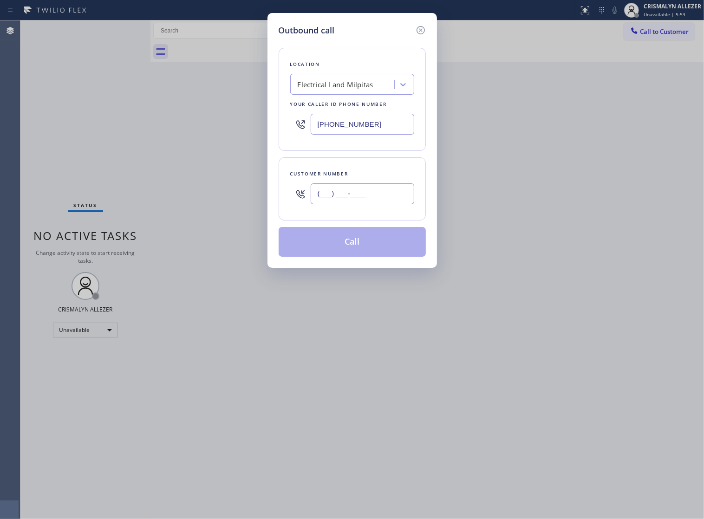
paste input "408) 750-7288"
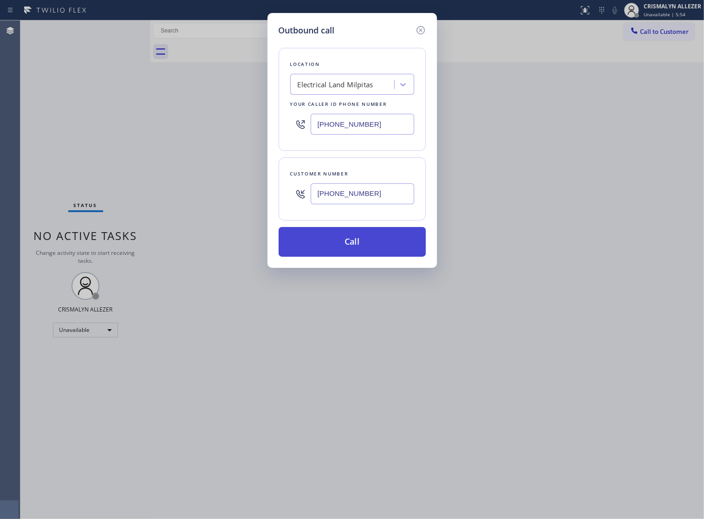
type input "[PHONE_NUMBER]"
click at [354, 252] on button "Call" at bounding box center [352, 242] width 147 height 30
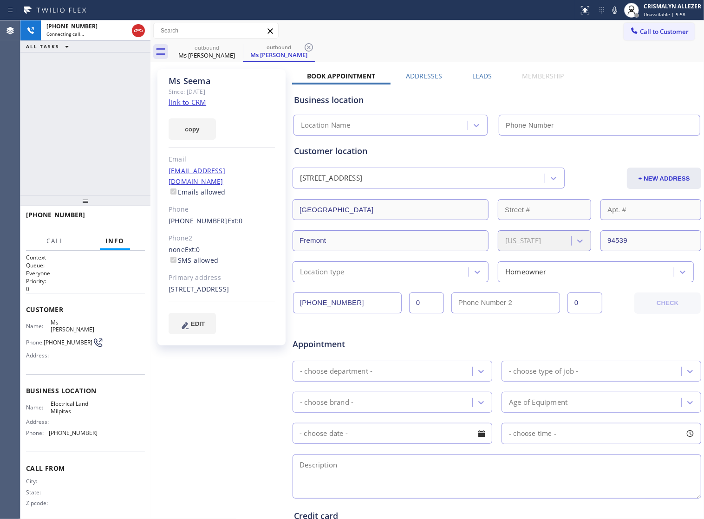
type input "[PHONE_NUMBER]"
click at [119, 222] on span "HANG UP" at bounding box center [123, 219] width 28 height 6
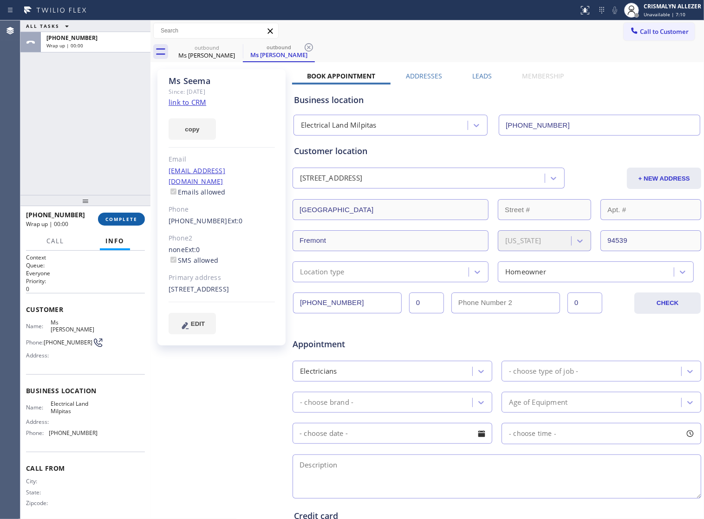
click at [119, 222] on span "COMPLETE" at bounding box center [121, 219] width 32 height 6
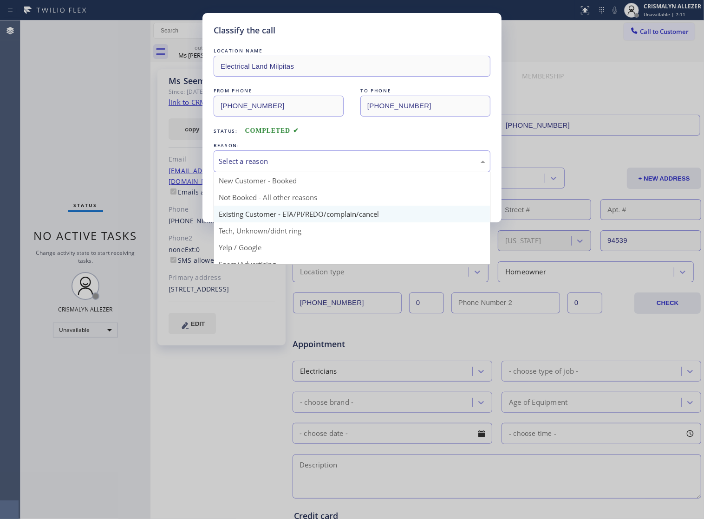
drag, startPoint x: 393, startPoint y: 176, endPoint x: 272, endPoint y: 217, distance: 127.4
click at [391, 167] on div "Select a reason" at bounding box center [352, 161] width 266 height 11
drag, startPoint x: 268, startPoint y: 218, endPoint x: 263, endPoint y: 214, distance: 5.9
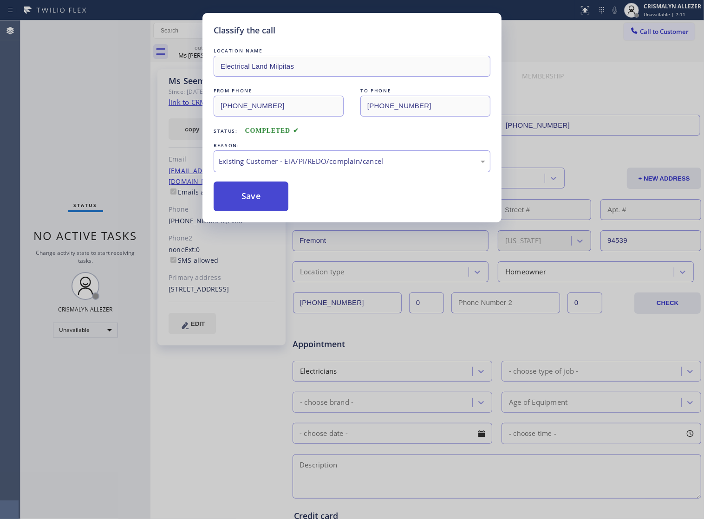
click at [263, 211] on button "Save" at bounding box center [251, 196] width 75 height 30
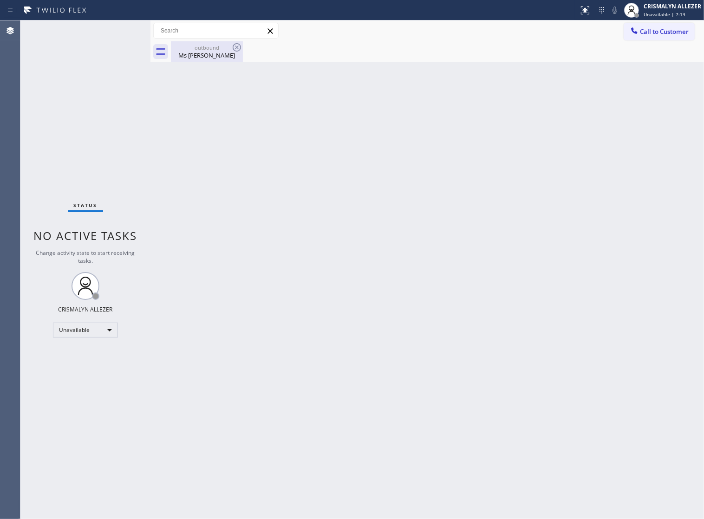
click at [189, 54] on div "Ms [PERSON_NAME]" at bounding box center [207, 55] width 70 height 8
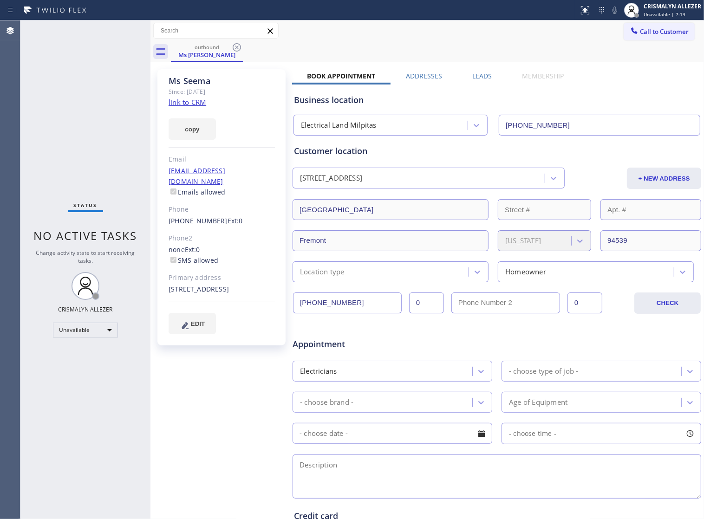
click at [479, 76] on label "Leads" at bounding box center [481, 75] width 19 height 9
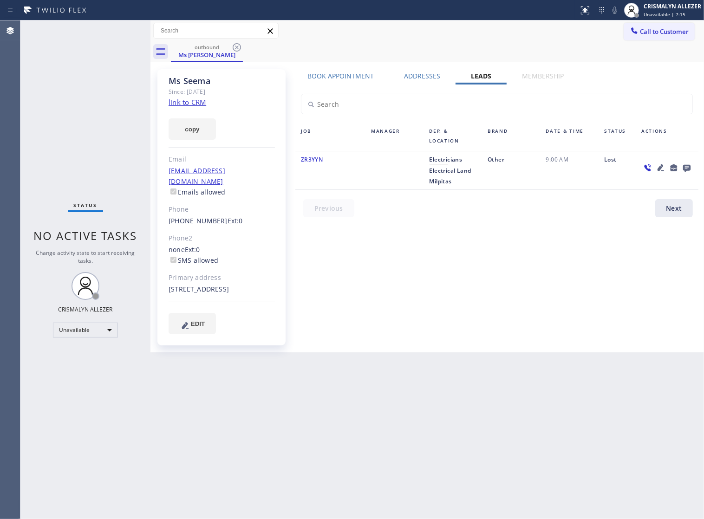
click at [685, 169] on icon at bounding box center [686, 168] width 7 height 7
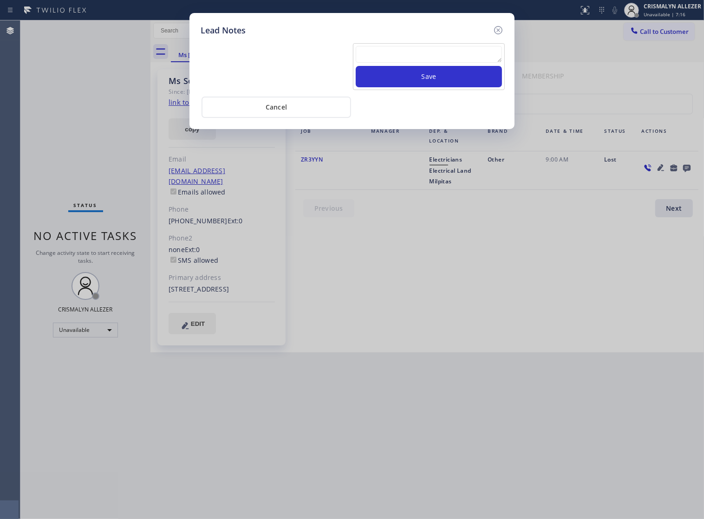
click at [420, 56] on textarea at bounding box center [429, 54] width 146 height 17
type textarea "pls xfer here"
click at [449, 84] on button "Save" at bounding box center [429, 76] width 146 height 21
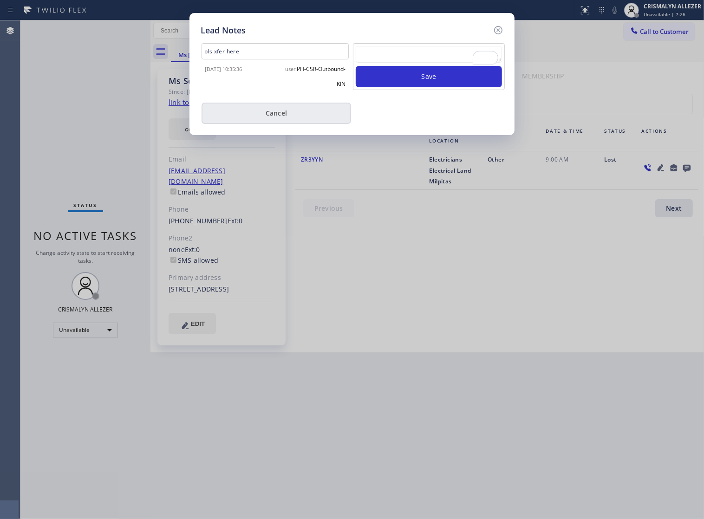
click at [284, 113] on button "Cancel" at bounding box center [275, 113] width 149 height 21
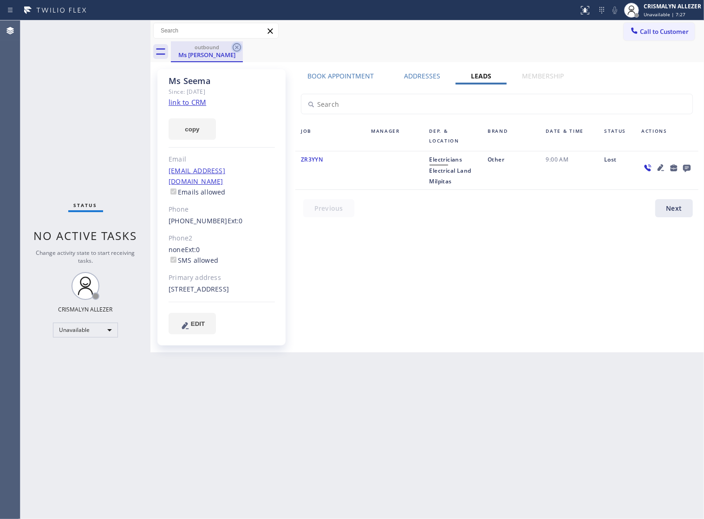
click at [236, 46] on icon at bounding box center [237, 47] width 8 height 8
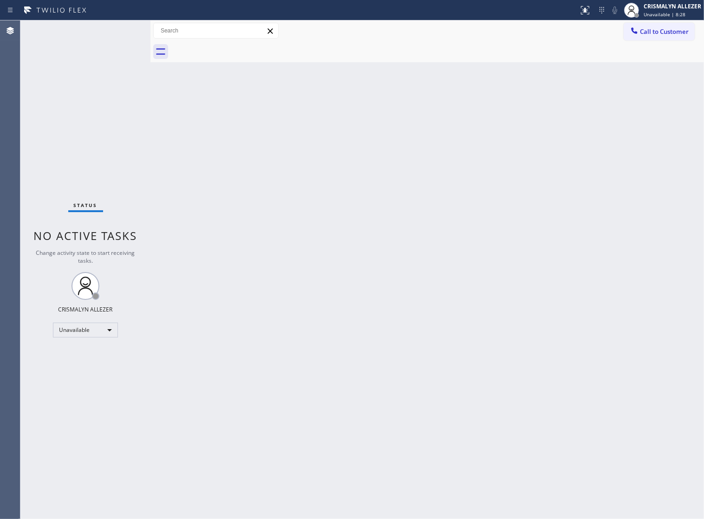
drag, startPoint x: 376, startPoint y: 263, endPoint x: 382, endPoint y: 252, distance: 12.5
click at [381, 254] on div "Back to Dashboard Change Sender ID Customers Technicians Select a contact Outbo…" at bounding box center [426, 269] width 553 height 499
click at [651, 34] on span "Call to Customer" at bounding box center [664, 31] width 49 height 8
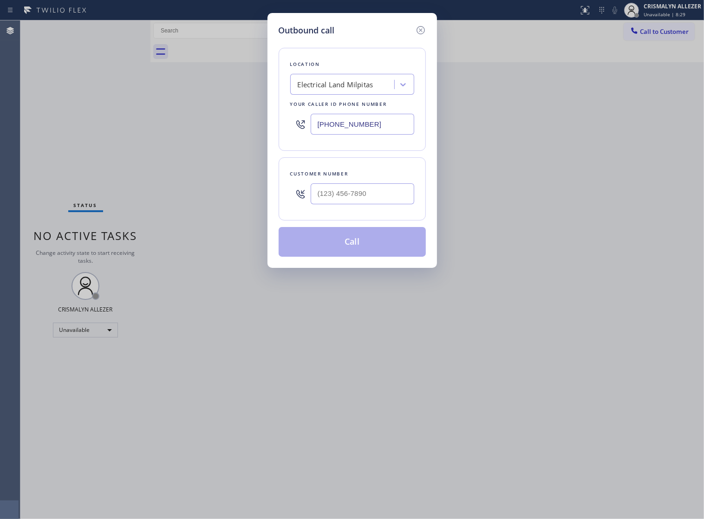
click at [367, 84] on div "Electrical Land Milpitas" at bounding box center [336, 84] width 76 height 11
paste input "Pasadena Appliance Repair"
type input "Pasadena Appliance Repair"
click at [350, 112] on div "South Pasadena Appliance Repair" at bounding box center [352, 104] width 124 height 17
type input "[PHONE_NUMBER]"
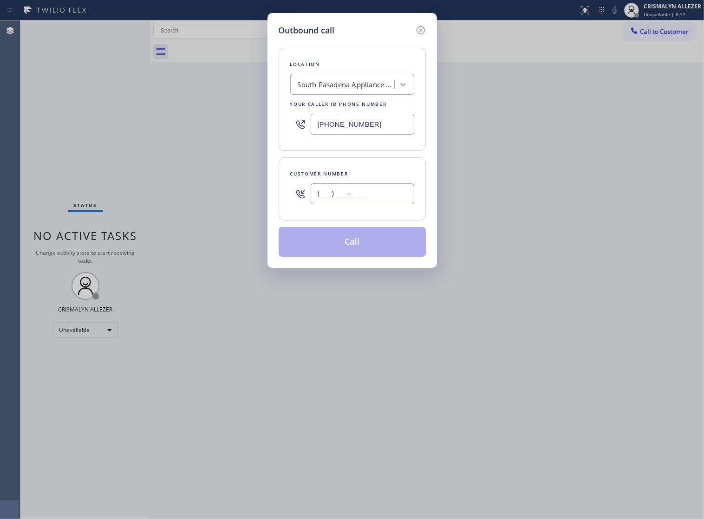
click at [369, 204] on input "(___) ___-____" at bounding box center [363, 193] width 104 height 21
paste input "626) 222-8211"
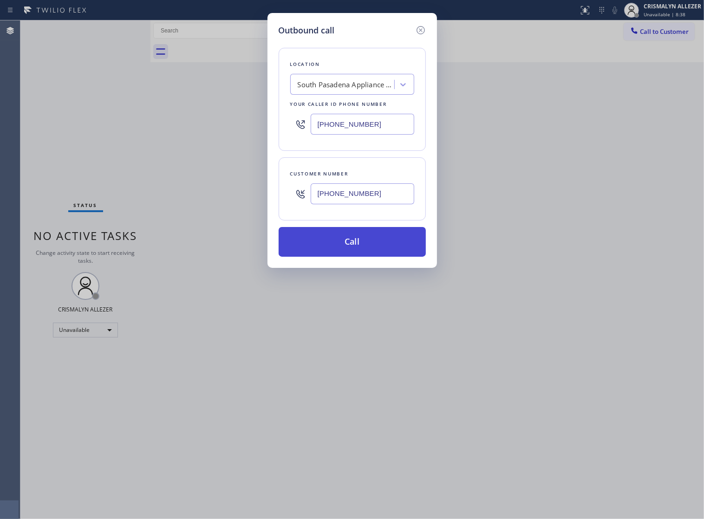
type input "[PHONE_NUMBER]"
click at [363, 254] on button "Call" at bounding box center [352, 242] width 147 height 30
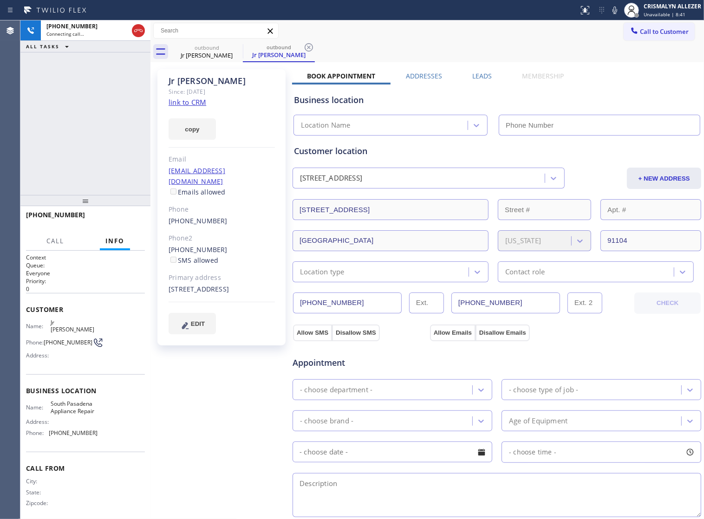
click at [188, 101] on link "link to CRM" at bounding box center [187, 101] width 38 height 9
type input "[PHONE_NUMBER]"
click at [109, 220] on span "HANG UP" at bounding box center [123, 219] width 28 height 6
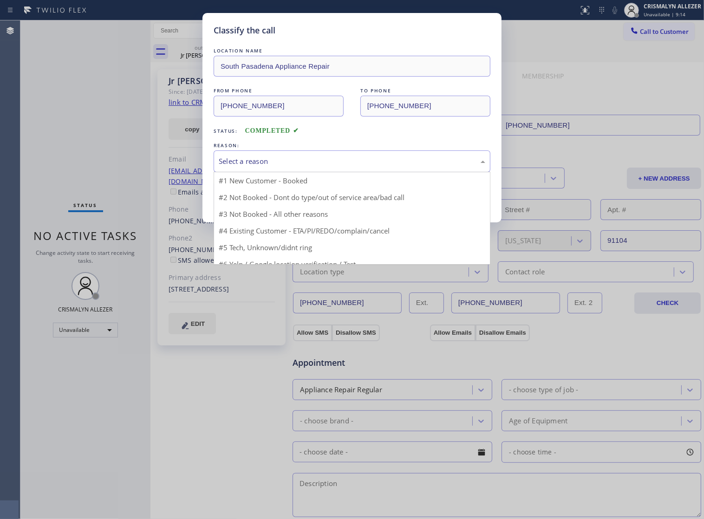
click at [363, 166] on div "Select a reason" at bounding box center [352, 161] width 266 height 11
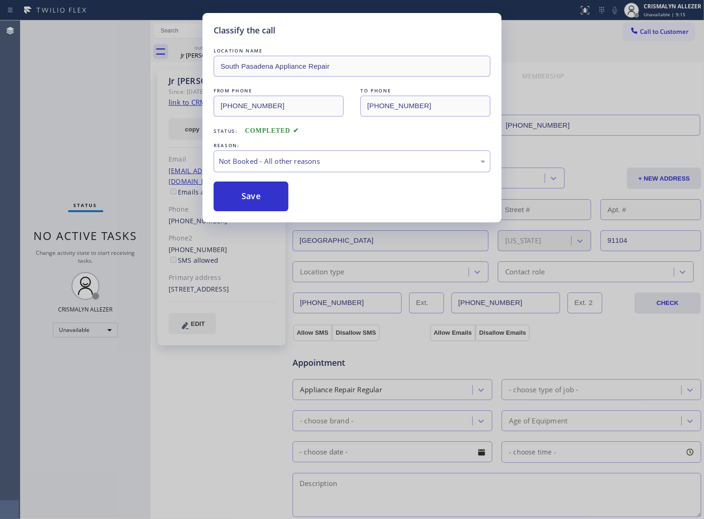
click at [249, 206] on button "Save" at bounding box center [251, 196] width 75 height 30
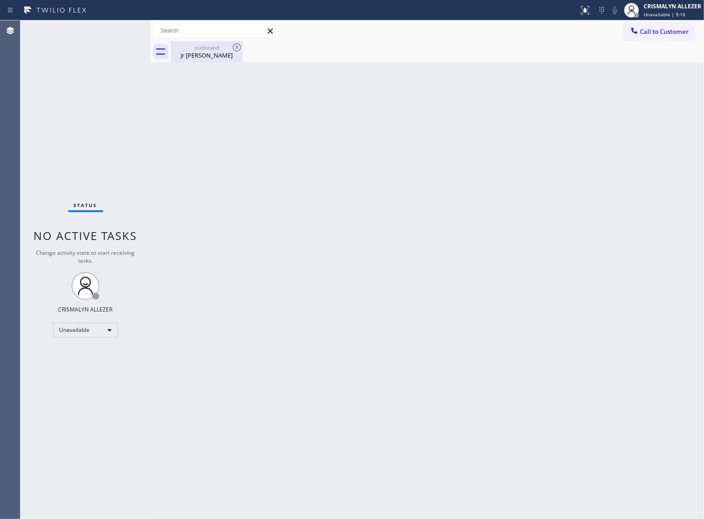
click at [207, 50] on div "outbound" at bounding box center [207, 47] width 70 height 7
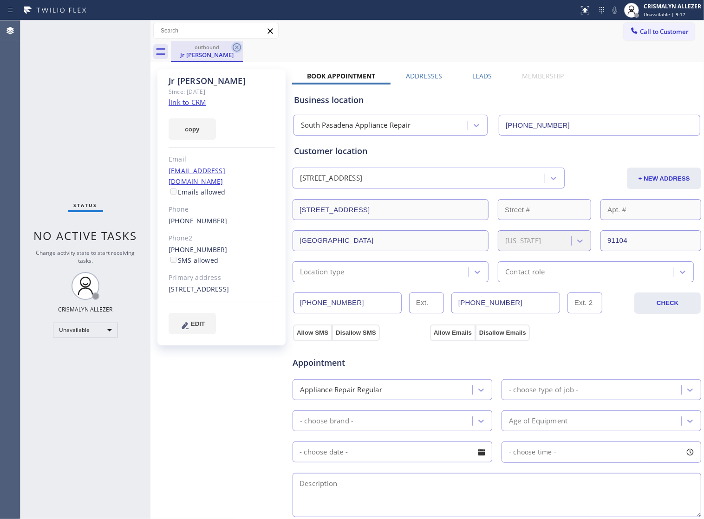
click at [232, 48] on icon at bounding box center [236, 47] width 11 height 11
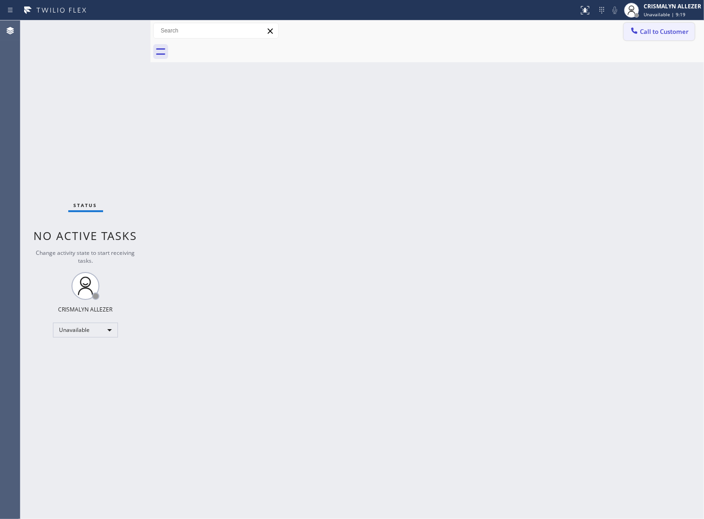
click at [677, 35] on span "Call to Customer" at bounding box center [664, 31] width 49 height 8
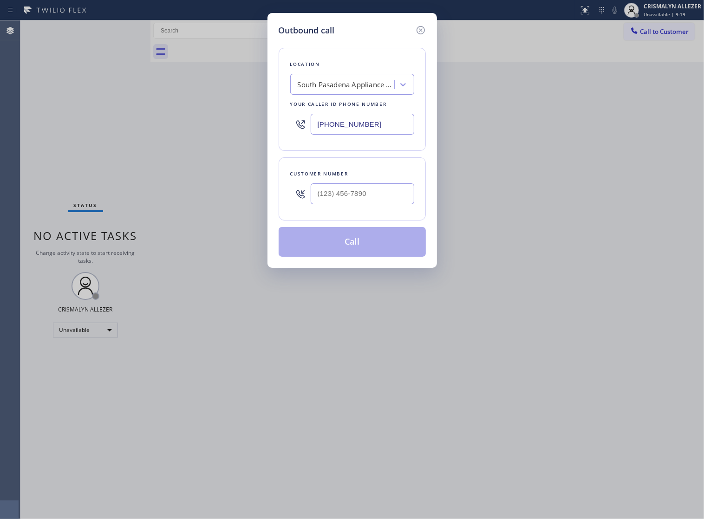
drag, startPoint x: 395, startPoint y: 135, endPoint x: 68, endPoint y: 145, distance: 326.9
click at [68, 145] on div "Outbound call Location [GEOGRAPHIC_DATA] Appliance Repair Your caller id phone …" at bounding box center [352, 259] width 704 height 519
paste input "376-4990"
type input "[PHONE_NUMBER]"
click at [384, 204] on input "(___) ___-____" at bounding box center [363, 193] width 104 height 21
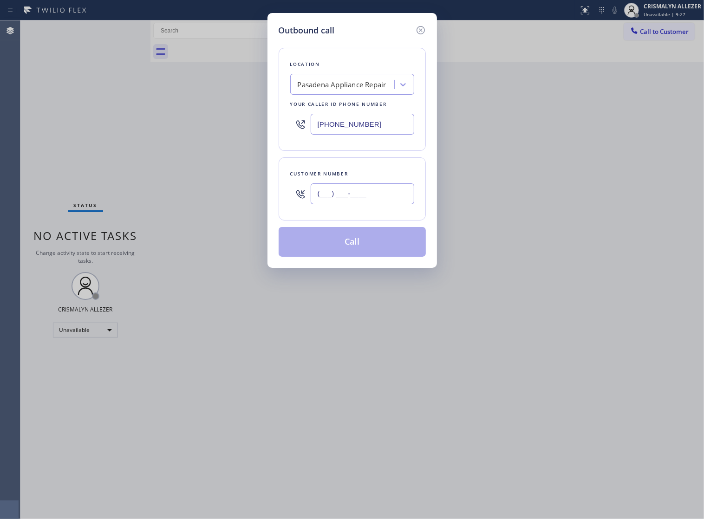
paste input "408) 750-7288"
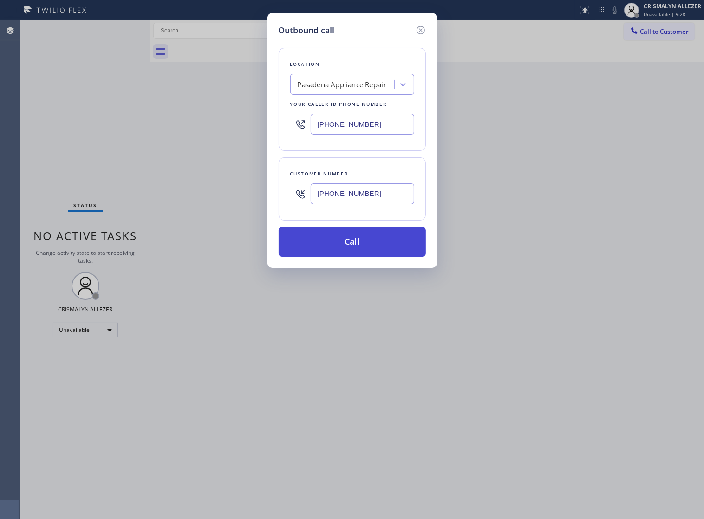
type input "[PHONE_NUMBER]"
click at [360, 250] on button "Call" at bounding box center [352, 242] width 147 height 30
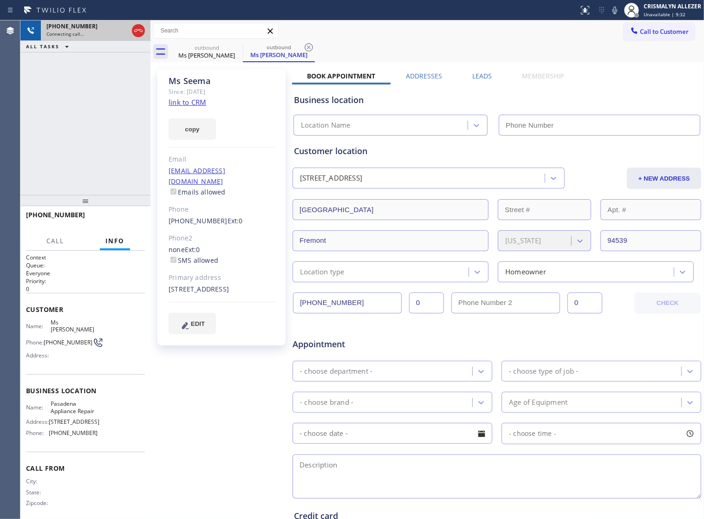
type input "[PHONE_NUMBER]"
click at [135, 31] on icon at bounding box center [138, 30] width 11 height 11
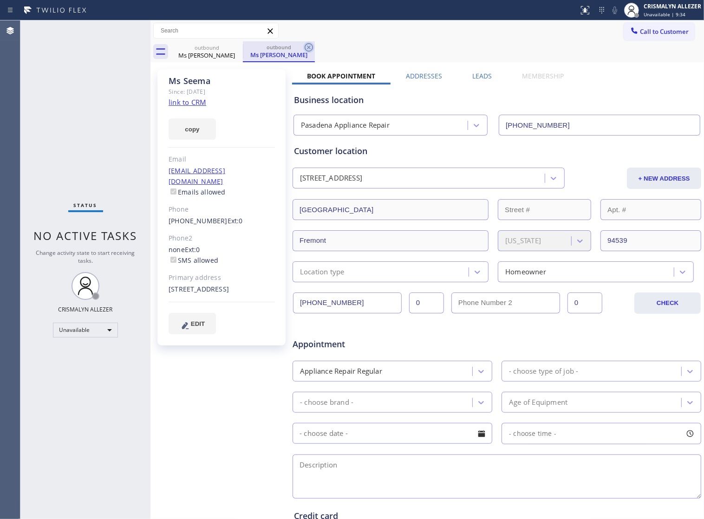
click at [310, 49] on icon at bounding box center [308, 47] width 11 height 11
click at [229, 52] on div "Ms [PERSON_NAME]" at bounding box center [207, 55] width 70 height 8
click at [233, 49] on icon at bounding box center [236, 47] width 11 height 11
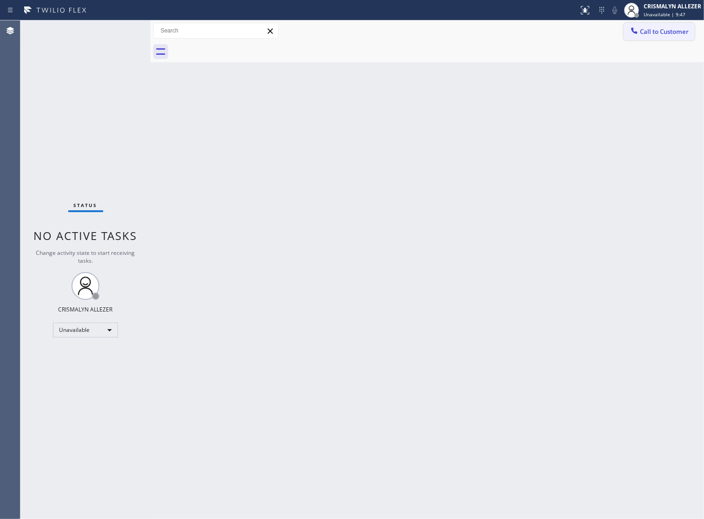
click at [663, 36] on span "Call to Customer" at bounding box center [664, 31] width 49 height 8
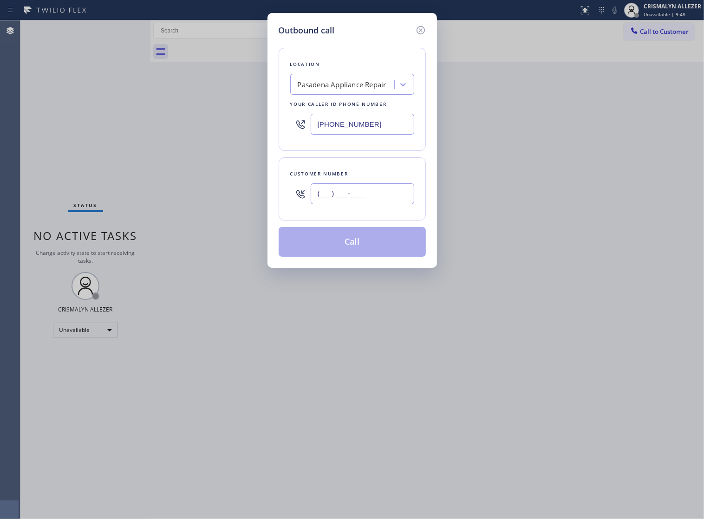
click at [370, 204] on input "(___) ___-____" at bounding box center [363, 193] width 104 height 21
paste input "626) 222-8211"
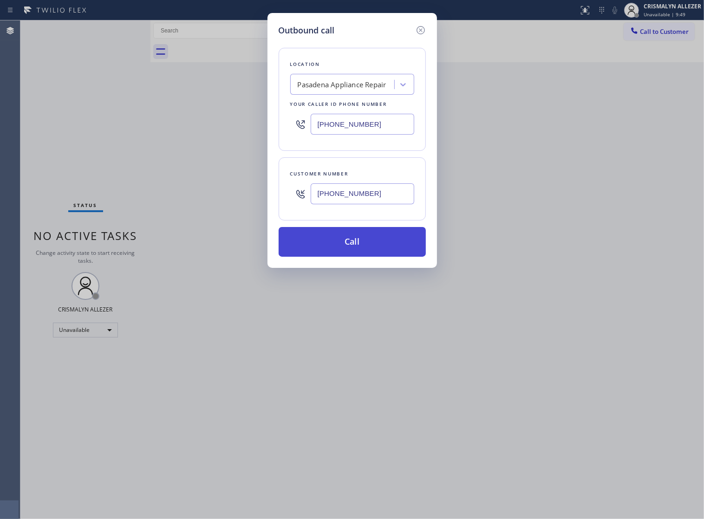
type input "[PHONE_NUMBER]"
click at [357, 255] on button "Call" at bounding box center [352, 242] width 147 height 30
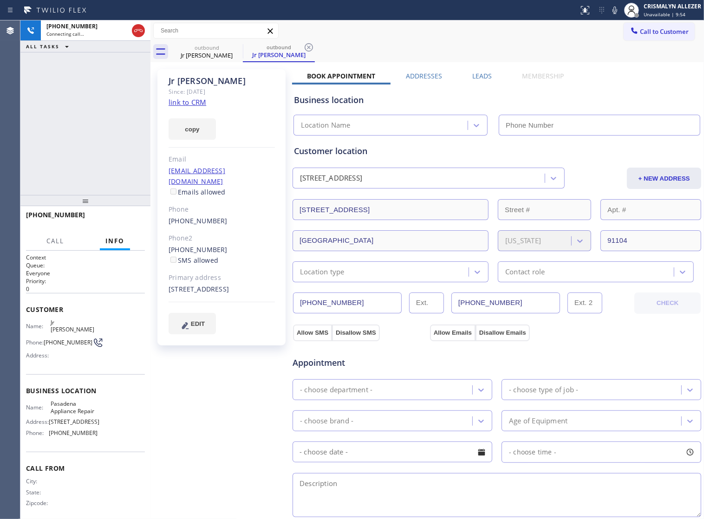
type input "[PHONE_NUMBER]"
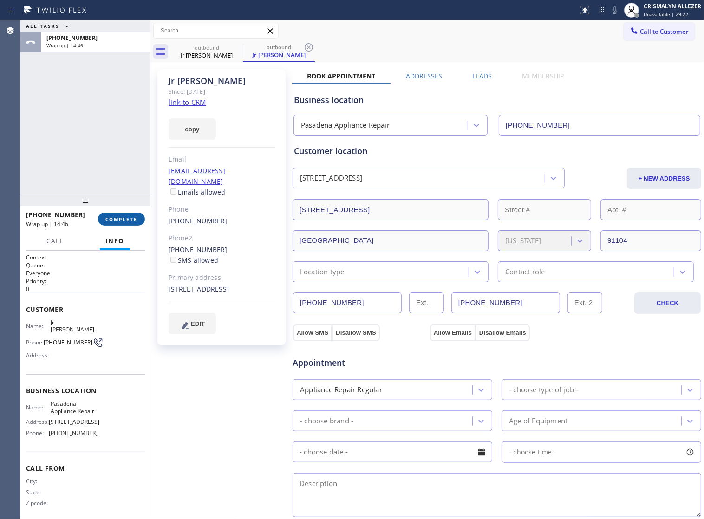
click at [121, 220] on span "COMPLETE" at bounding box center [121, 219] width 32 height 6
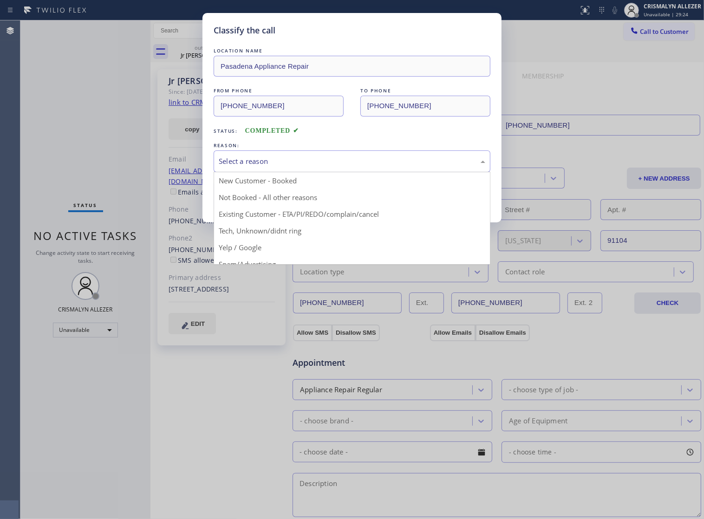
click at [365, 167] on div "Select a reason" at bounding box center [352, 161] width 266 height 11
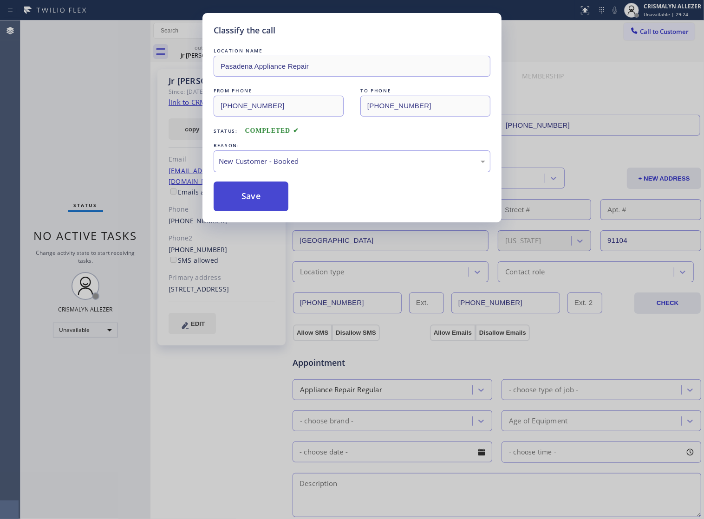
click at [259, 205] on button "Save" at bounding box center [251, 196] width 75 height 30
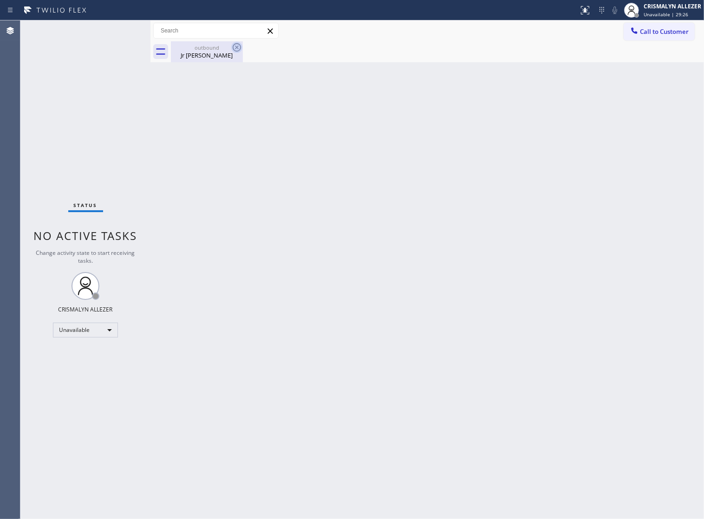
drag, startPoint x: 199, startPoint y: 53, endPoint x: 233, endPoint y: 50, distance: 35.0
click at [206, 53] on div "Jr [PERSON_NAME]" at bounding box center [207, 55] width 70 height 8
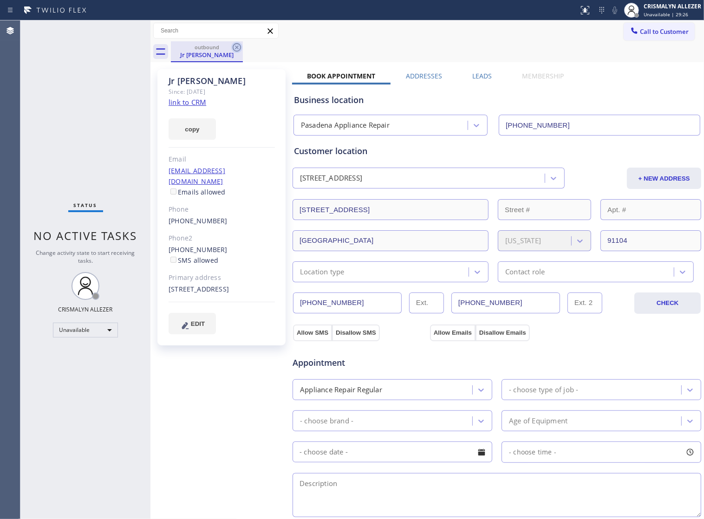
click at [234, 47] on icon at bounding box center [236, 47] width 11 height 11
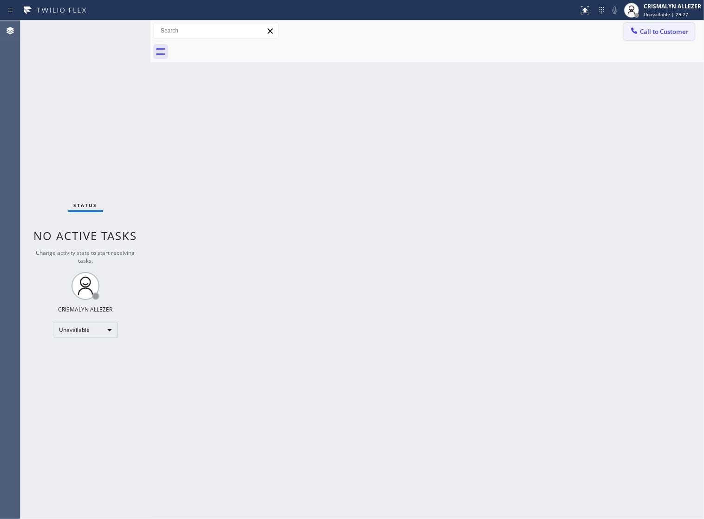
click at [649, 35] on span "Call to Customer" at bounding box center [664, 31] width 49 height 8
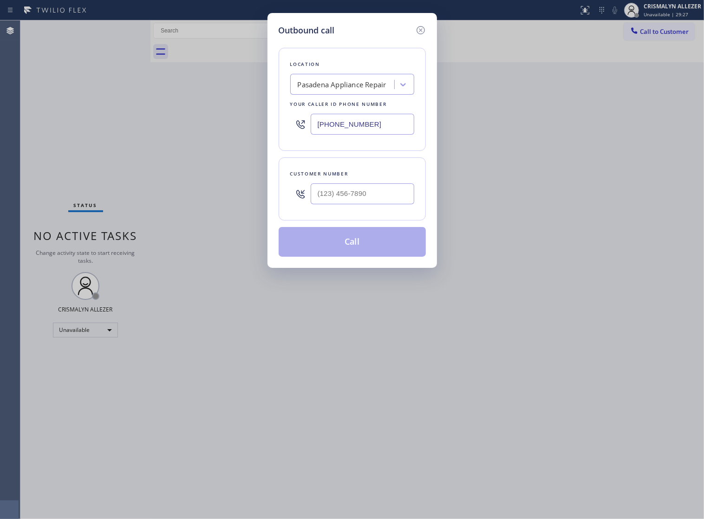
drag, startPoint x: 388, startPoint y: 131, endPoint x: 117, endPoint y: 130, distance: 271.1
click at [135, 130] on div "Outbound call Location [GEOGRAPHIC_DATA] Appliance Repair Your caller id phone …" at bounding box center [352, 259] width 704 height 519
paste input "909) 245-9391"
type input "[PHONE_NUMBER]"
click at [387, 204] on input "(___) ___-____" at bounding box center [363, 193] width 104 height 21
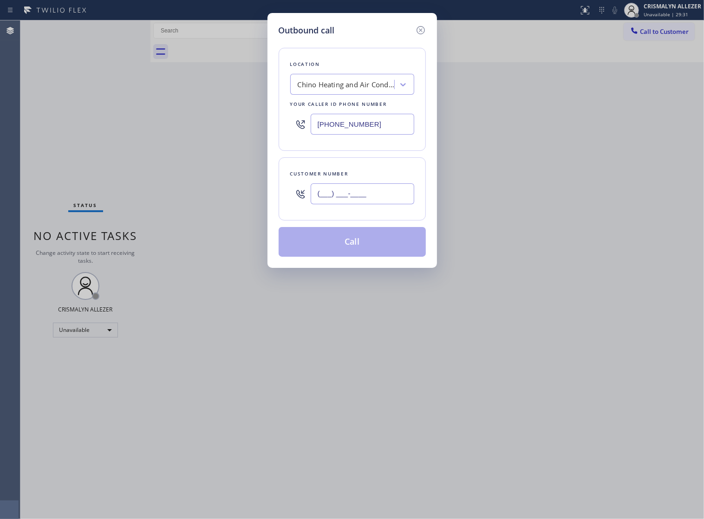
paste input "909) 219-1631"
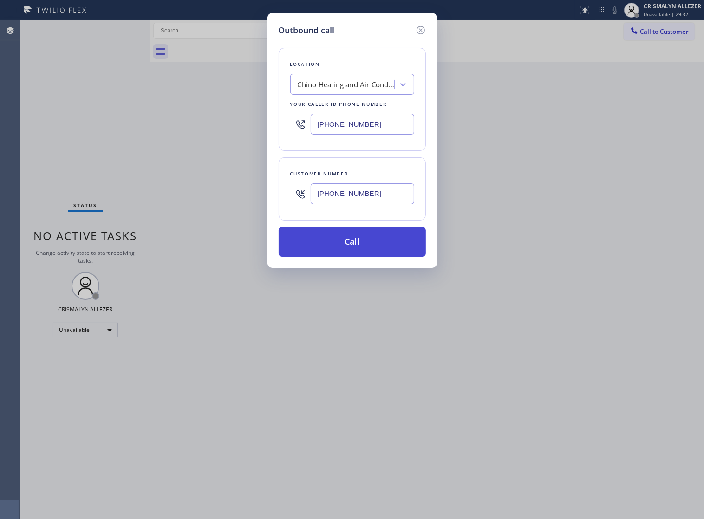
type input "[PHONE_NUMBER]"
click at [358, 257] on button "Call" at bounding box center [352, 242] width 147 height 30
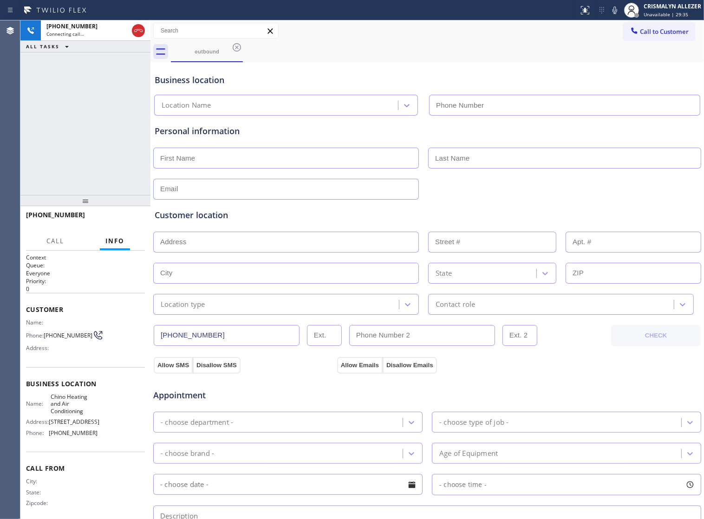
type input "[PHONE_NUMBER]"
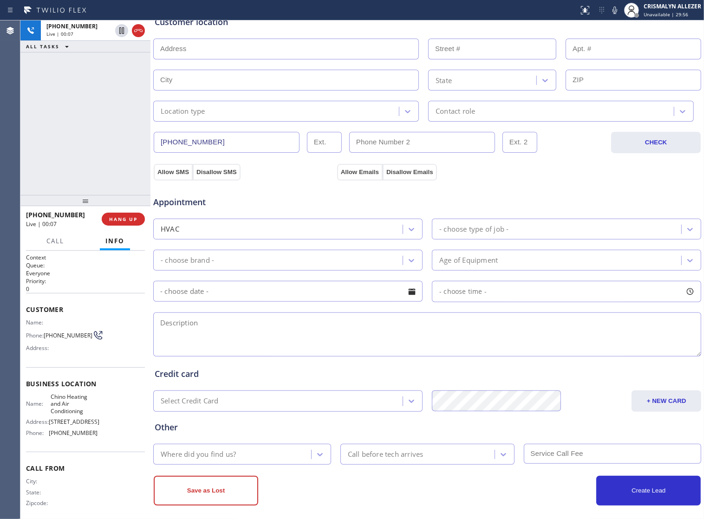
scroll to position [209, 0]
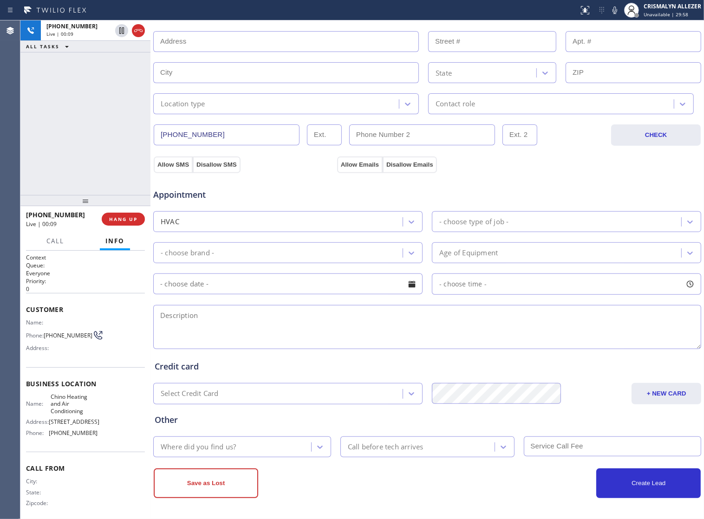
click at [260, 324] on textarea at bounding box center [427, 327] width 548 height 44
click at [131, 125] on div "[PHONE_NUMBER] Live | 01:23 ALL TASKS ALL TASKS ACTIVE TASKS TASKS IN WRAP UP" at bounding box center [85, 107] width 130 height 175
click at [122, 220] on span "HANG UP" at bounding box center [123, 219] width 28 height 6
click at [122, 220] on span "COMPLETE" at bounding box center [121, 219] width 32 height 6
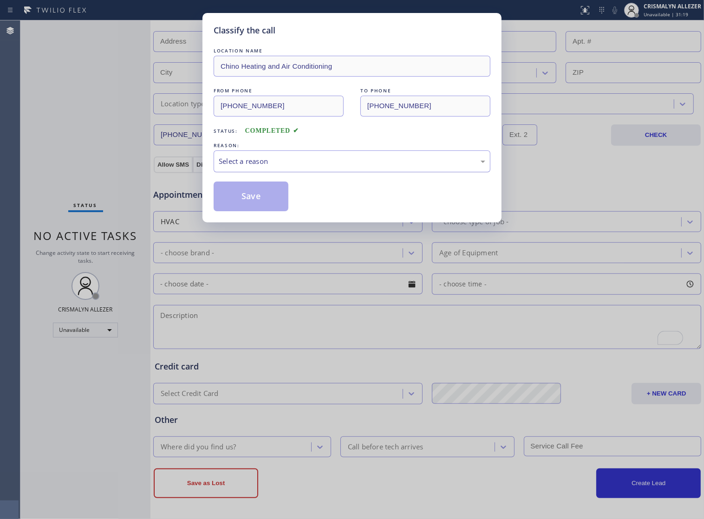
click at [307, 167] on div "Select a reason" at bounding box center [352, 161] width 266 height 11
click at [252, 207] on button "Save" at bounding box center [251, 196] width 75 height 30
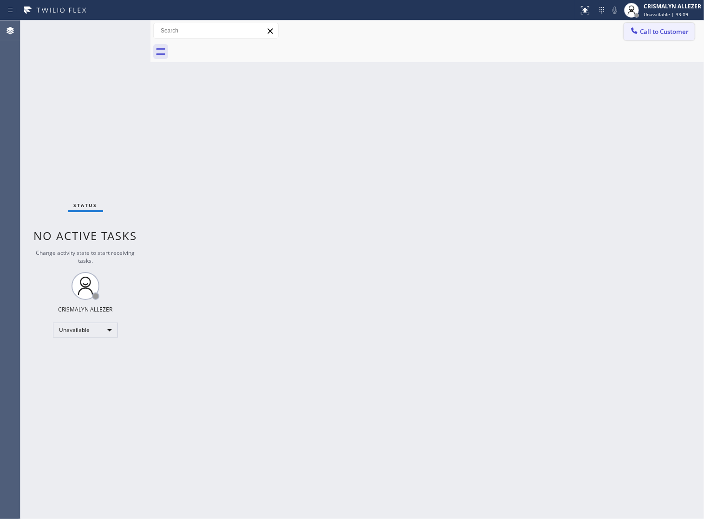
click at [661, 33] on span "Call to Customer" at bounding box center [664, 31] width 49 height 8
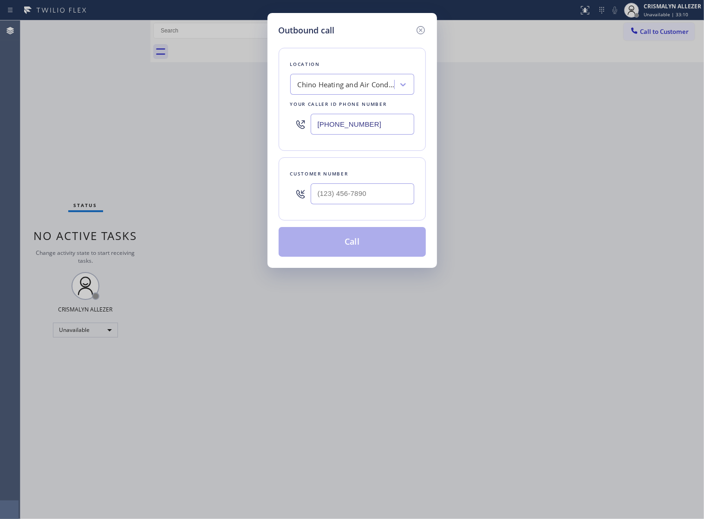
drag, startPoint x: 385, startPoint y: 129, endPoint x: 55, endPoint y: 117, distance: 330.7
click at [65, 122] on div "Outbound call Location Chino Heating and Air Conditioning Your caller id phone …" at bounding box center [352, 259] width 704 height 519
paste input "49) 438-5263"
type input "[PHONE_NUMBER]"
click at [379, 204] on input "(___) ___-____" at bounding box center [363, 193] width 104 height 21
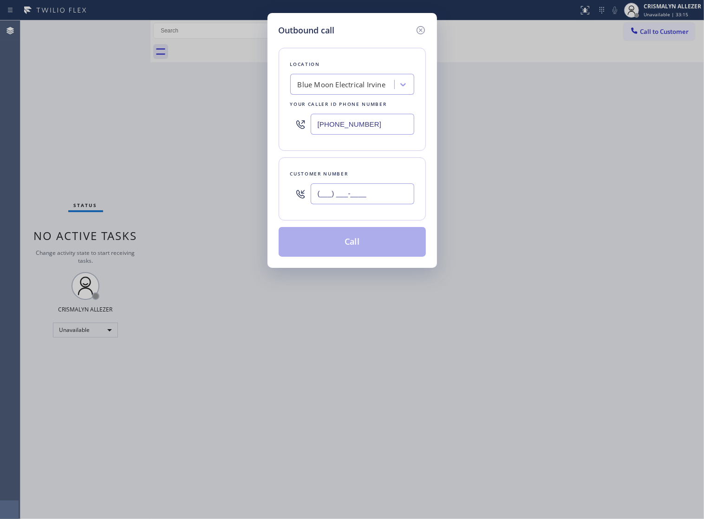
paste input "510) 998-4715"
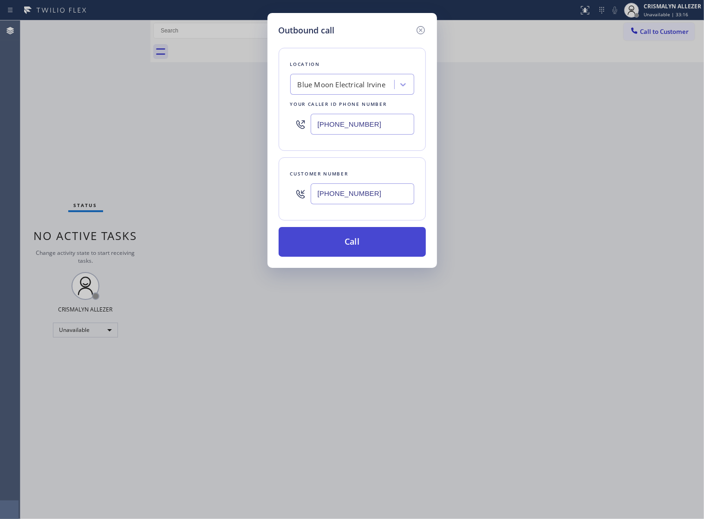
type input "[PHONE_NUMBER]"
click at [354, 257] on button "Call" at bounding box center [352, 242] width 147 height 30
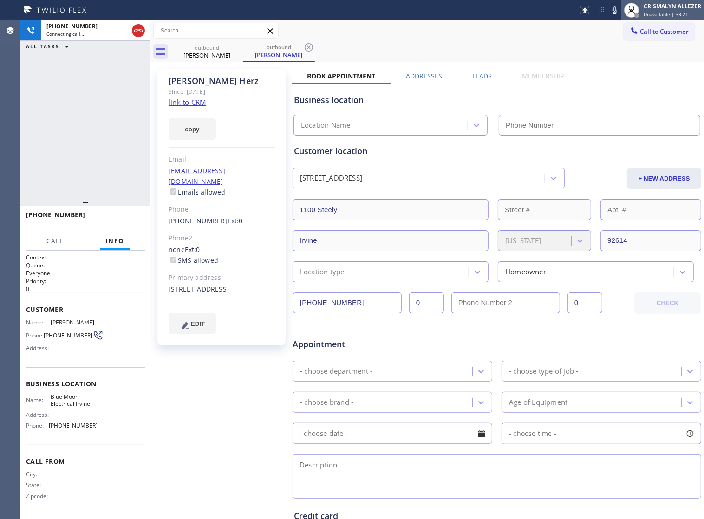
type input "[PHONE_NUMBER]"
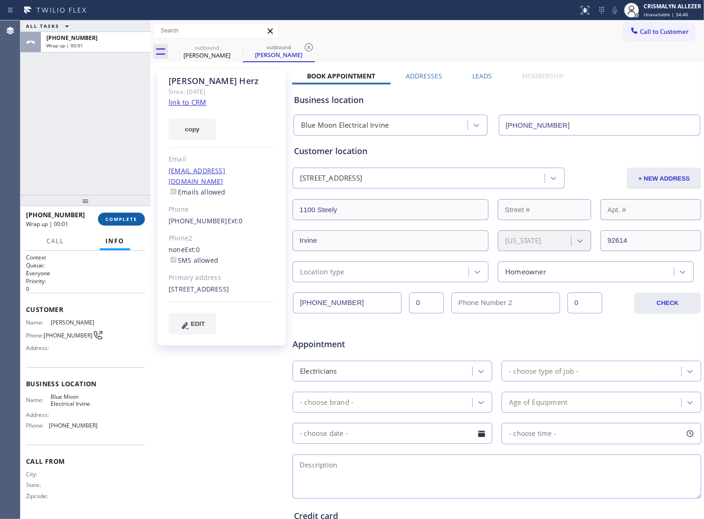
click at [119, 221] on span "COMPLETE" at bounding box center [121, 219] width 32 height 6
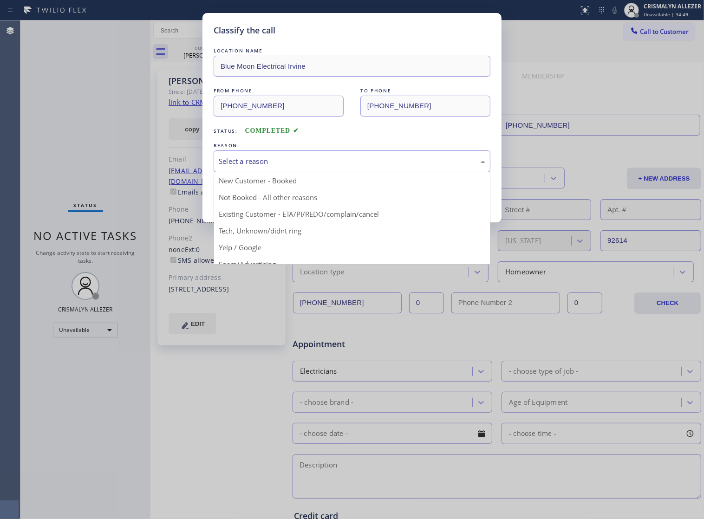
click at [309, 167] on div "Select a reason" at bounding box center [352, 161] width 266 height 11
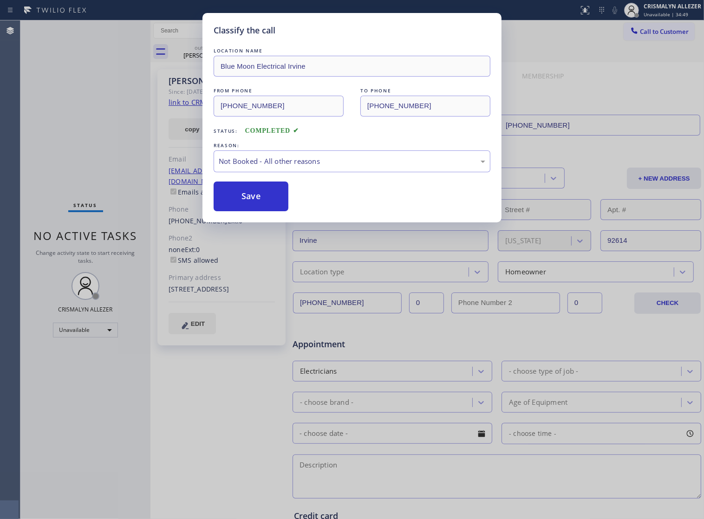
click at [251, 205] on button "Save" at bounding box center [251, 196] width 75 height 30
click at [244, 49] on div "outbound" at bounding box center [279, 47] width 70 height 7
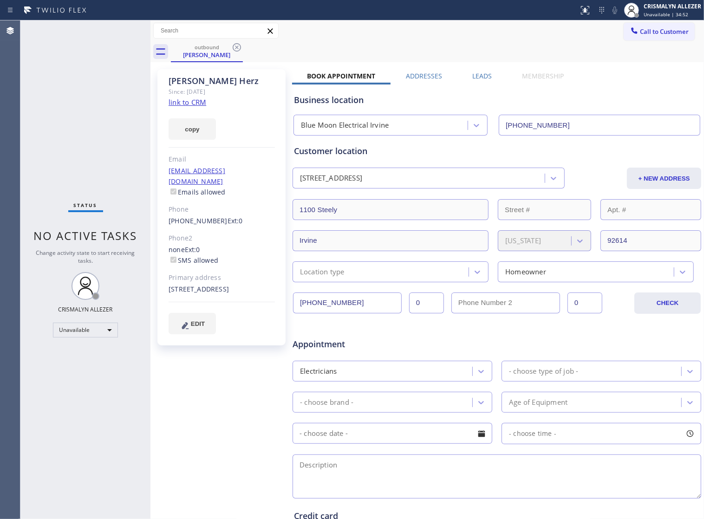
click at [474, 77] on label "Leads" at bounding box center [481, 75] width 19 height 9
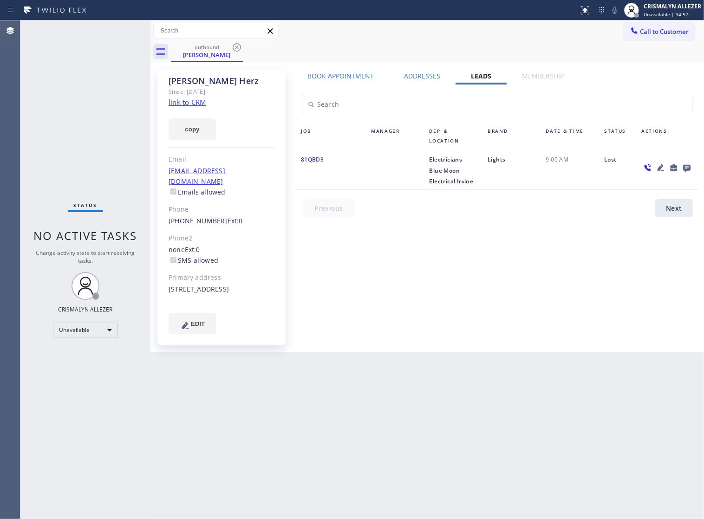
click at [686, 168] on icon at bounding box center [686, 168] width 7 height 7
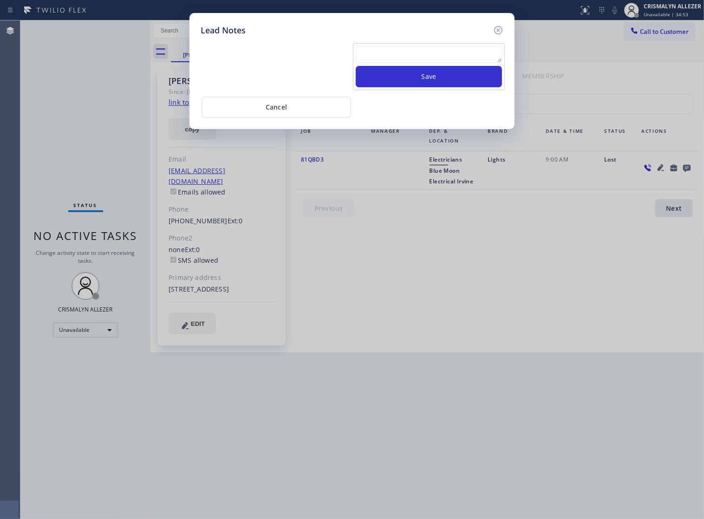
click at [402, 63] on textarea at bounding box center [429, 54] width 146 height 17
type textarea "wants earlier than 10, 10-1 is the soonest, will make a ff. pls xfer cx cb"
click at [423, 80] on button "Save" at bounding box center [429, 76] width 146 height 21
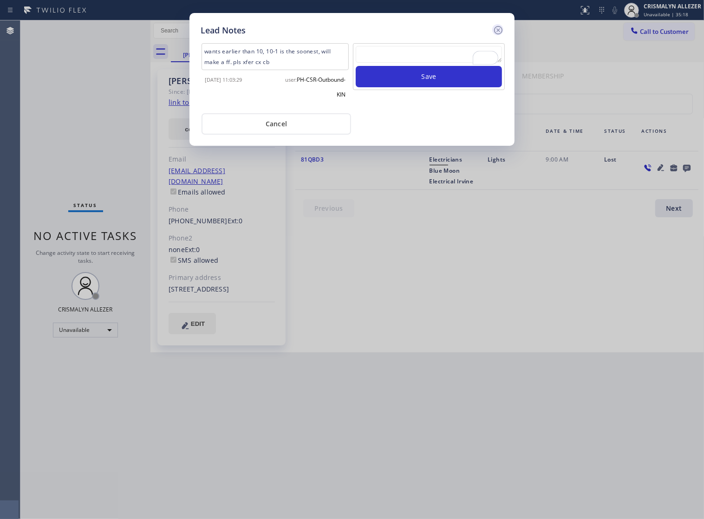
click at [499, 33] on icon at bounding box center [497, 30] width 11 height 11
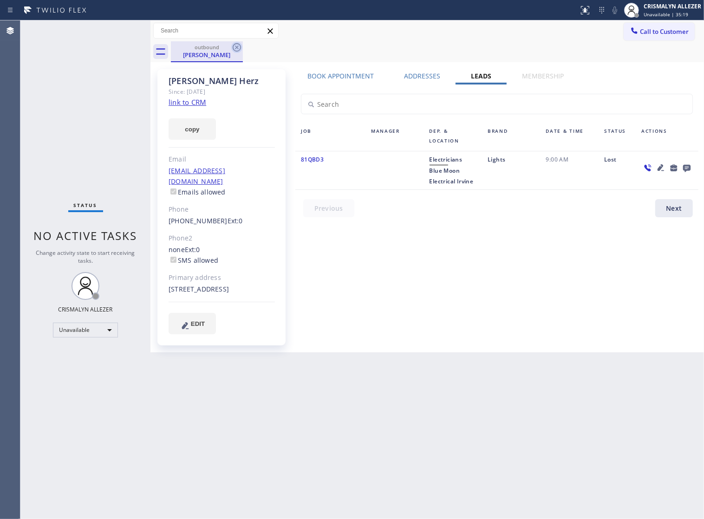
click at [237, 45] on icon at bounding box center [236, 47] width 11 height 11
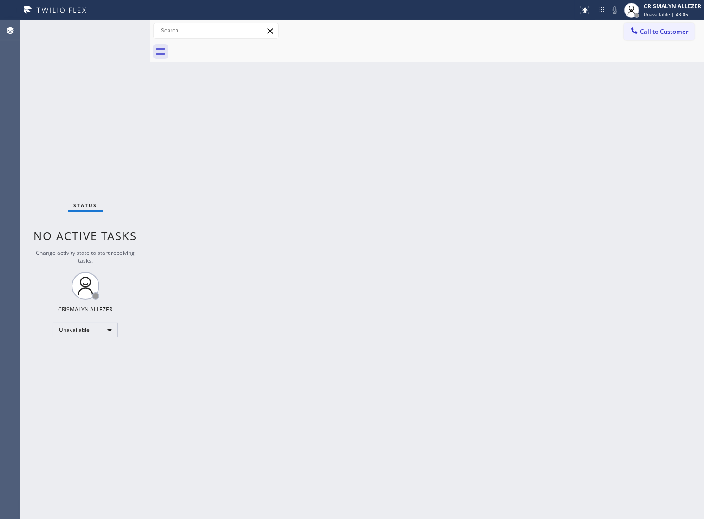
drag, startPoint x: 651, startPoint y: 33, endPoint x: 625, endPoint y: 42, distance: 27.9
click at [652, 33] on span "Call to Customer" at bounding box center [664, 31] width 49 height 8
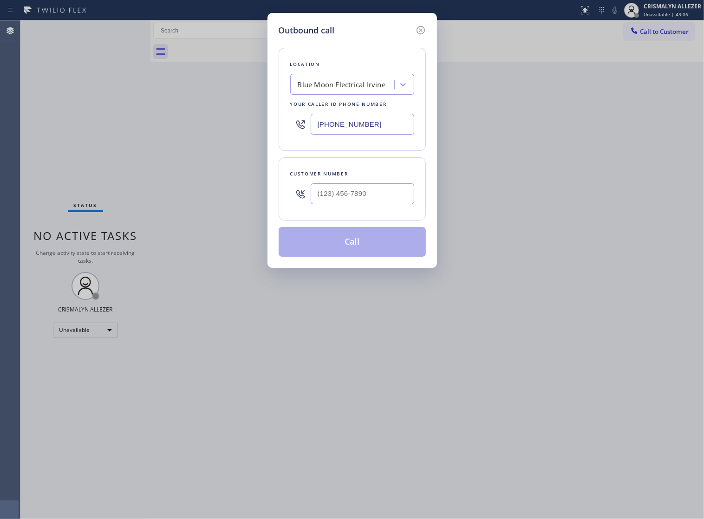
drag, startPoint x: 405, startPoint y: 134, endPoint x: 162, endPoint y: 147, distance: 242.7
click at [117, 136] on div "Outbound call Location Blue Moon Electrical [GEOGRAPHIC_DATA] Your caller id ph…" at bounding box center [352, 259] width 704 height 519
paste input "773) 917-0590"
type input "[PHONE_NUMBER]"
click at [352, 204] on input "(___) ___-____" at bounding box center [363, 193] width 104 height 21
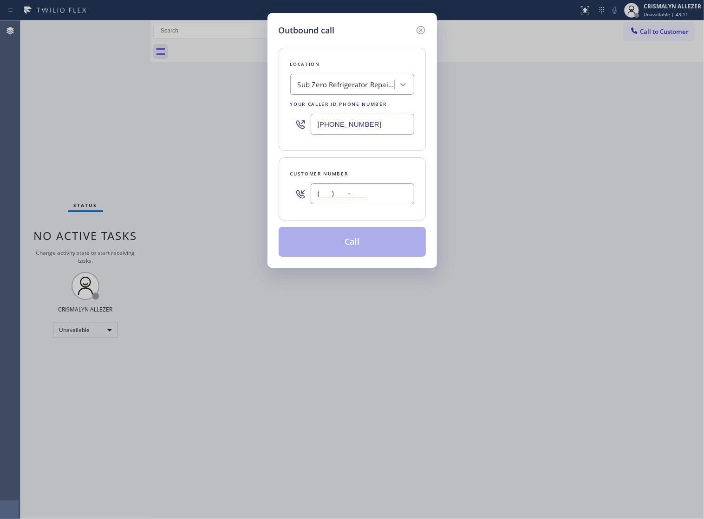
paste input "312) 560-8757"
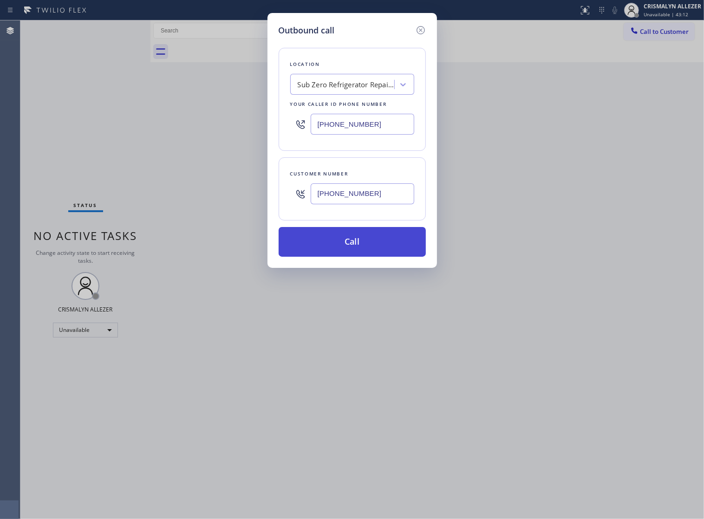
type input "[PHONE_NUMBER]"
click at [358, 257] on button "Call" at bounding box center [352, 242] width 147 height 30
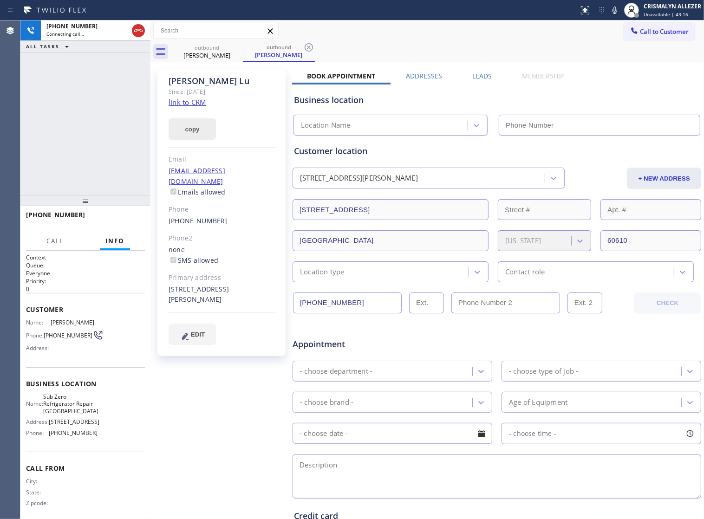
type input "[PHONE_NUMBER]"
click at [187, 105] on link "link to CRM" at bounding box center [187, 101] width 38 height 9
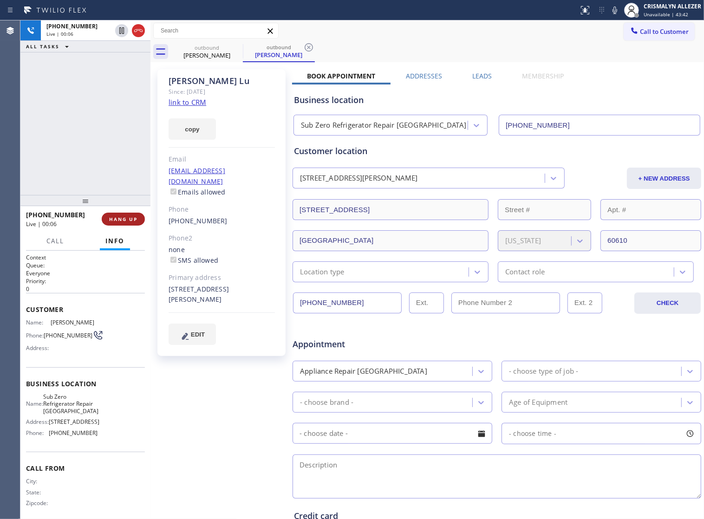
click at [118, 216] on span "HANG UP" at bounding box center [123, 219] width 28 height 6
click at [117, 221] on span "HANG UP" at bounding box center [123, 219] width 28 height 6
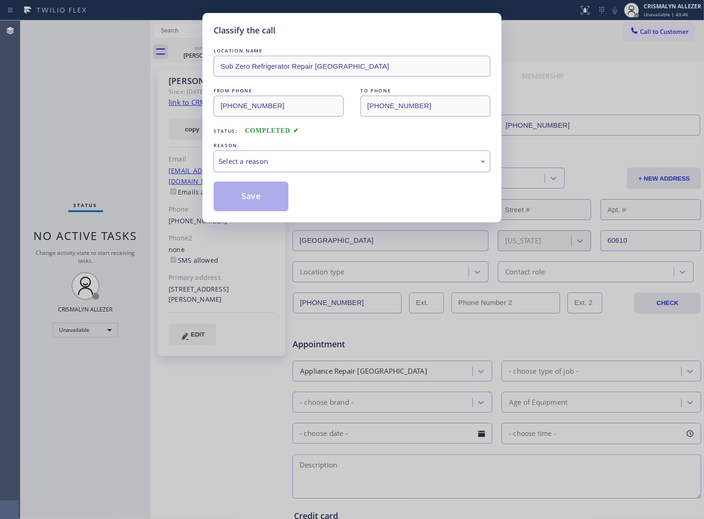
click at [285, 167] on div "Select a reason" at bounding box center [352, 161] width 266 height 11
click at [239, 211] on button "Save" at bounding box center [251, 196] width 75 height 30
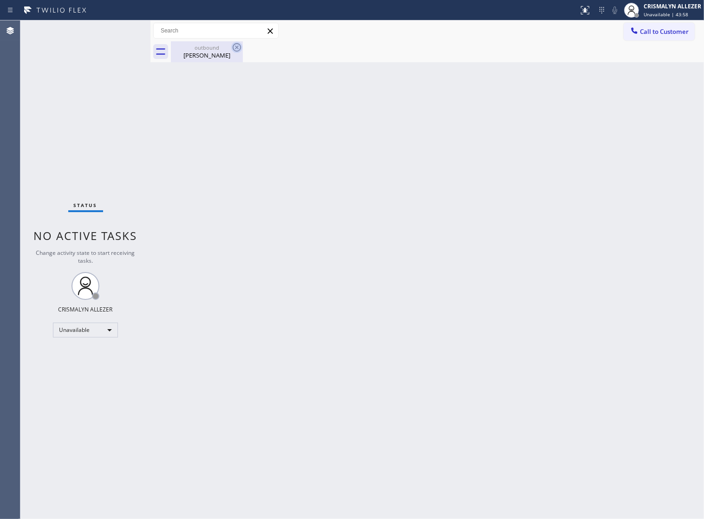
drag, startPoint x: 201, startPoint y: 54, endPoint x: 236, endPoint y: 50, distance: 35.1
click at [207, 54] on div "[PERSON_NAME]" at bounding box center [207, 55] width 70 height 8
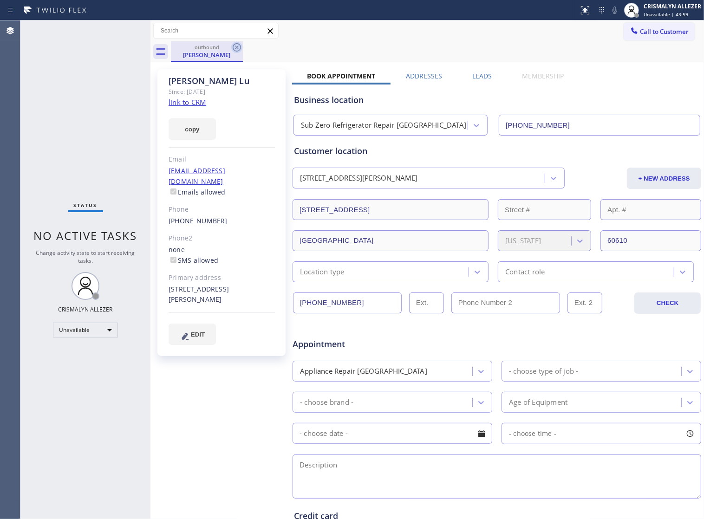
click at [239, 47] on icon at bounding box center [236, 47] width 11 height 11
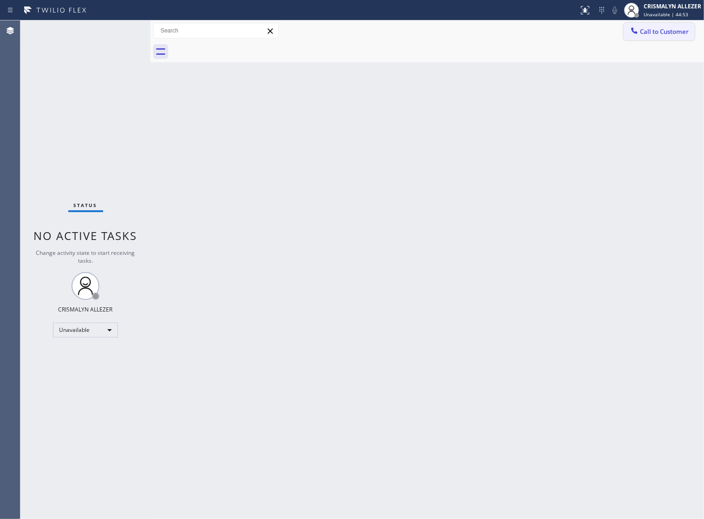
click at [654, 36] on span "Call to Customer" at bounding box center [664, 31] width 49 height 8
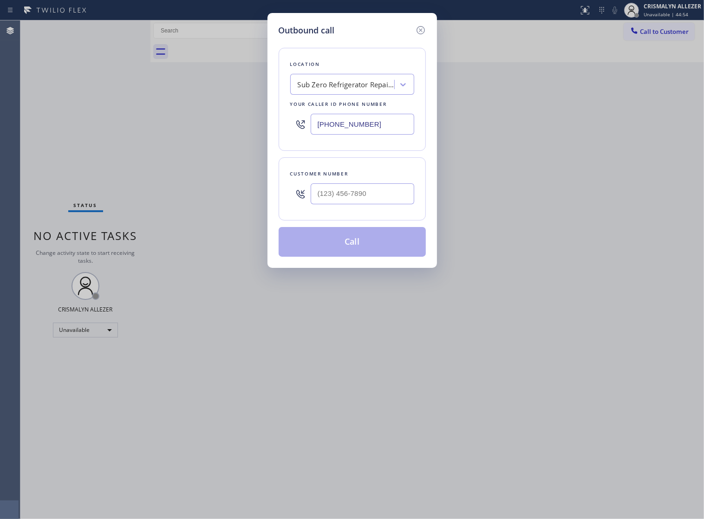
drag, startPoint x: 386, startPoint y: 135, endPoint x: 117, endPoint y: 110, distance: 270.4
click at [39, 129] on div "Outbound call Location Sub Zero Refrigerator Repair [GEOGRAPHIC_DATA] Your call…" at bounding box center [352, 259] width 704 height 519
paste input "646) 612-7492"
type input "[PHONE_NUMBER]"
click at [395, 209] on div at bounding box center [363, 194] width 104 height 30
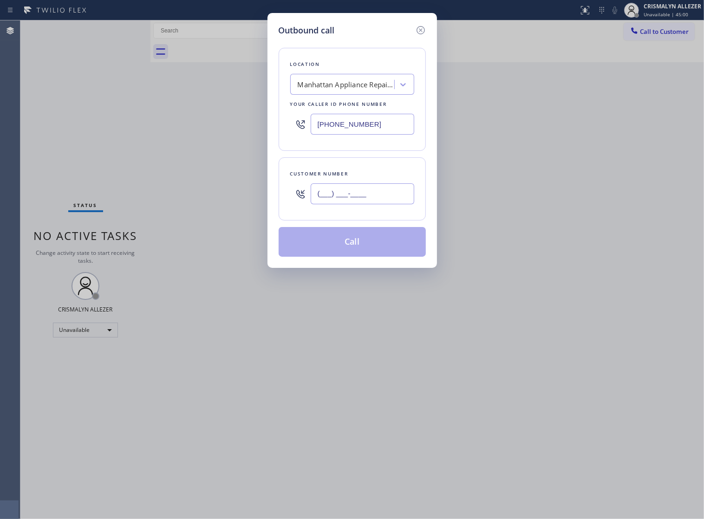
click at [385, 204] on input "(___) ___-____" at bounding box center [363, 193] width 104 height 21
paste input "917) 225-1811"
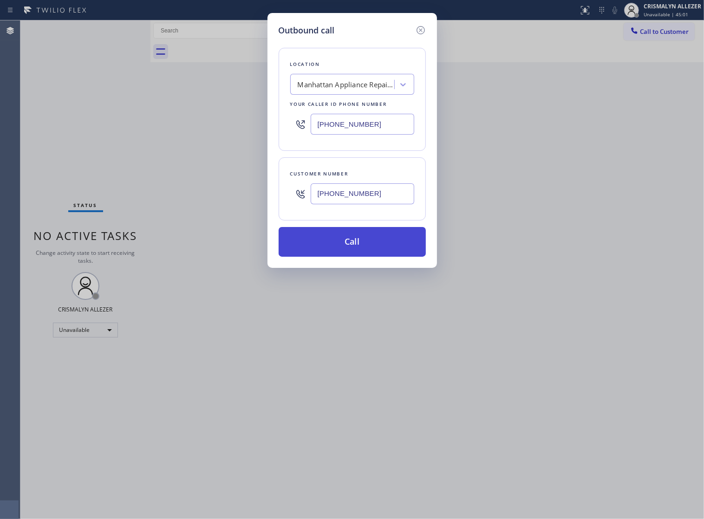
type input "[PHONE_NUMBER]"
click at [354, 256] on button "Call" at bounding box center [352, 242] width 147 height 30
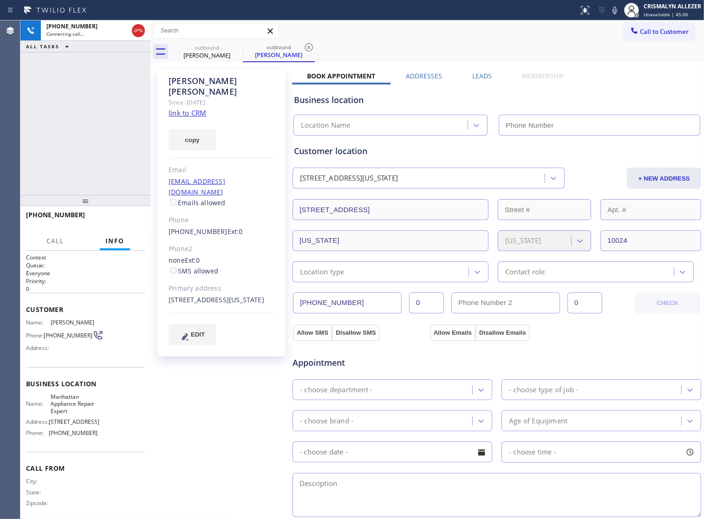
type input "[PHONE_NUMBER]"
click at [112, 220] on span "HANG UP" at bounding box center [123, 219] width 28 height 6
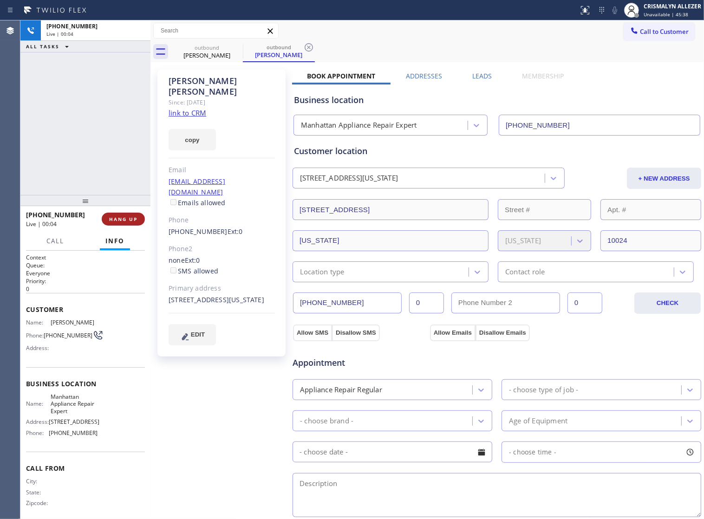
click at [112, 220] on span "HANG UP" at bounding box center [123, 219] width 28 height 6
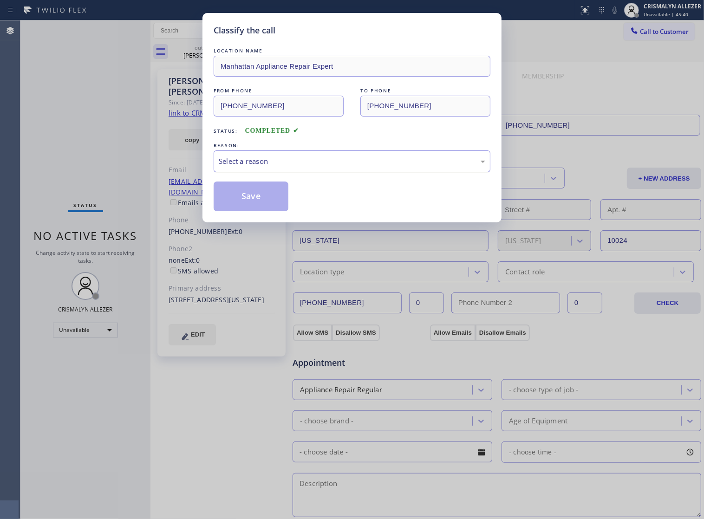
click at [350, 167] on div "Select a reason" at bounding box center [352, 161] width 266 height 11
click at [256, 210] on button "Save" at bounding box center [251, 196] width 75 height 30
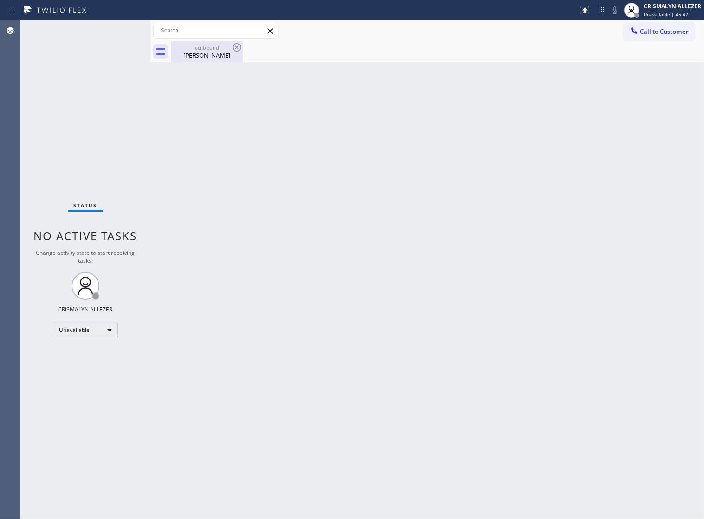
click at [207, 55] on div "[PERSON_NAME]" at bounding box center [207, 55] width 70 height 8
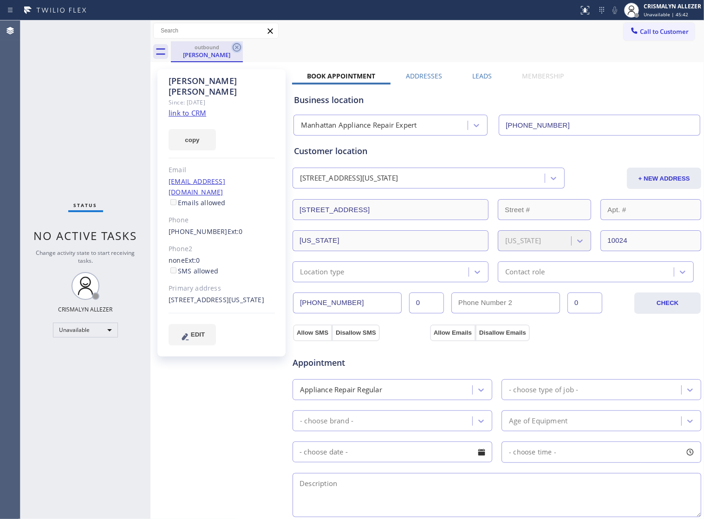
click at [237, 49] on icon at bounding box center [236, 47] width 11 height 11
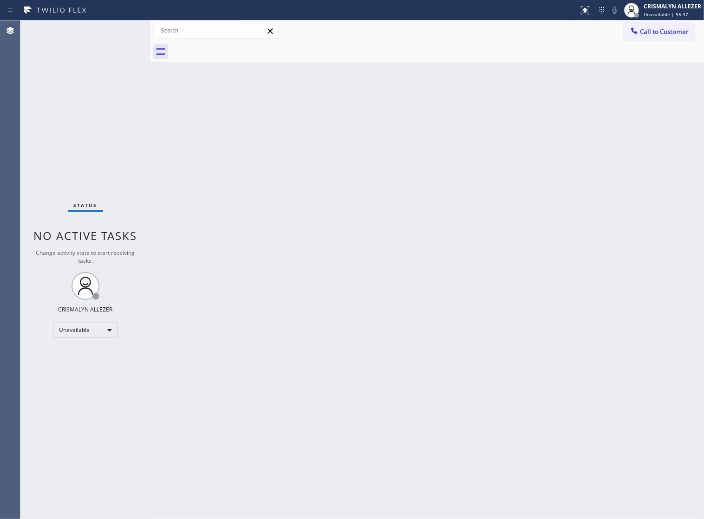
drag, startPoint x: 692, startPoint y: 30, endPoint x: 560, endPoint y: 71, distance: 138.0
click at [692, 31] on button "Call to Customer" at bounding box center [658, 32] width 71 height 18
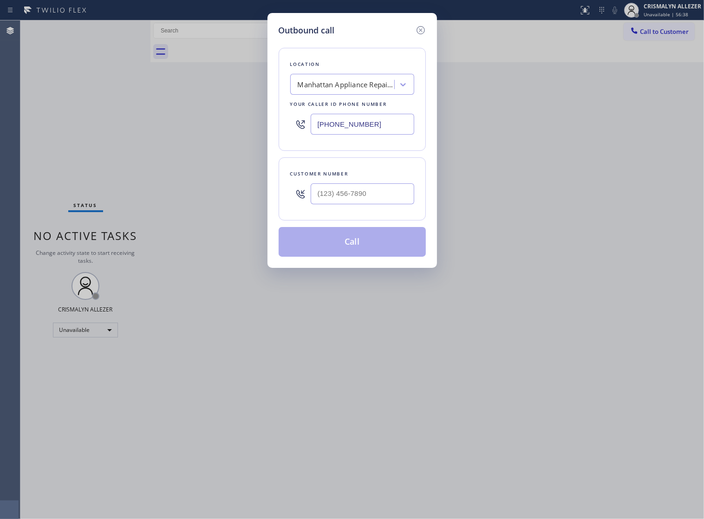
drag, startPoint x: 386, startPoint y: 135, endPoint x: 143, endPoint y: 135, distance: 243.2
click at [143, 135] on div "Outbound call Location [GEOGRAPHIC_DATA] Appliance Repair Expert Your caller id…" at bounding box center [352, 259] width 704 height 519
paste input "800) 568-8664"
type input "[PHONE_NUMBER]"
click at [374, 204] on input "(___) ___-____" at bounding box center [363, 193] width 104 height 21
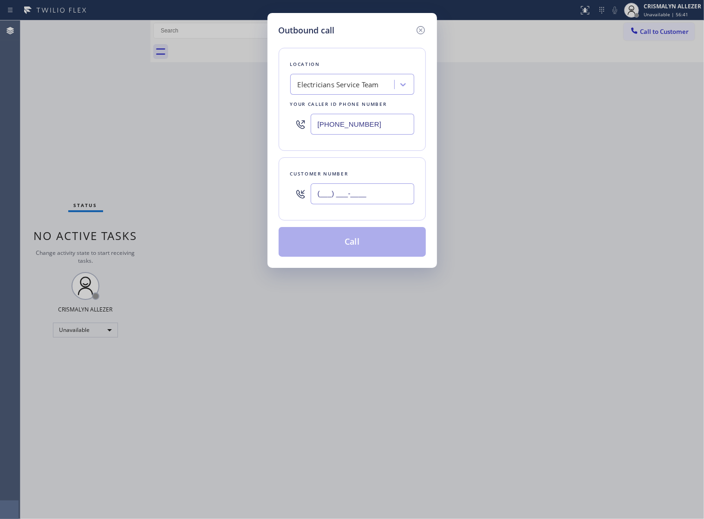
paste input "310) 749-5176"
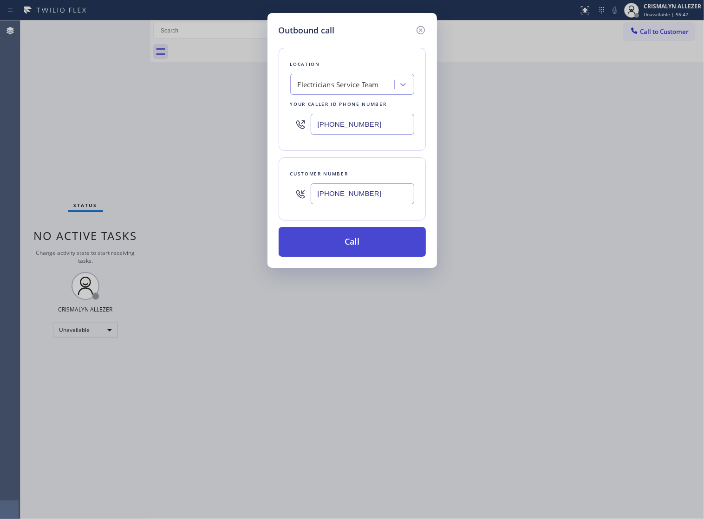
type input "[PHONE_NUMBER]"
click at [354, 250] on button "Call" at bounding box center [352, 242] width 147 height 30
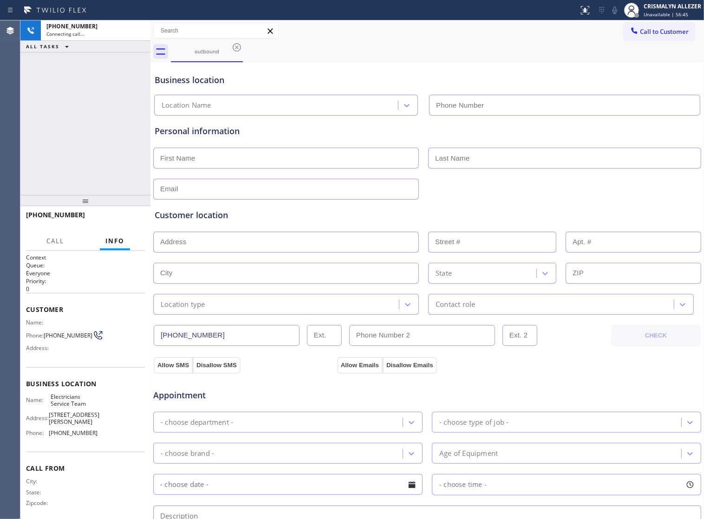
type input "[PHONE_NUMBER]"
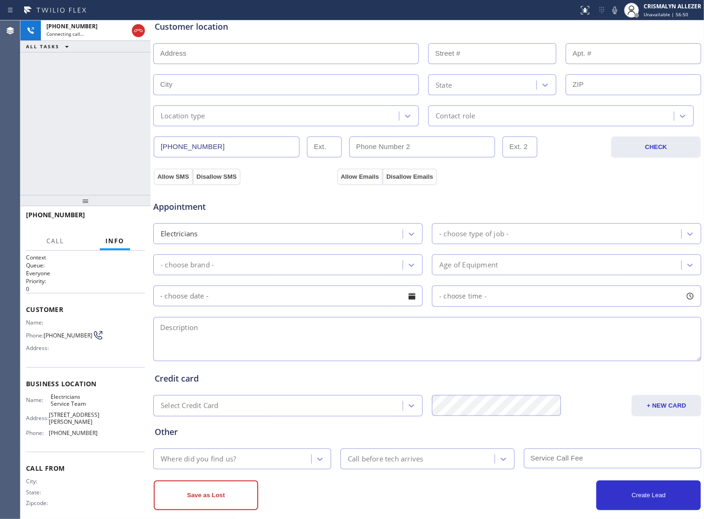
scroll to position [209, 0]
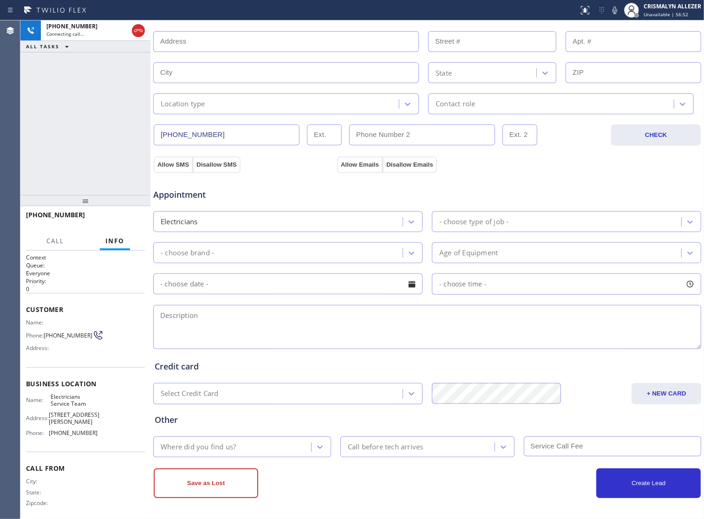
click at [316, 326] on textarea at bounding box center [427, 327] width 548 height 44
click at [330, 321] on textarea "To enrich screen reader interactions, please activate Accessibility in Grammarl…" at bounding box center [427, 327] width 548 height 44
click at [123, 221] on span "HANG UP" at bounding box center [123, 219] width 28 height 6
click at [123, 221] on span "COMPLETE" at bounding box center [121, 219] width 32 height 6
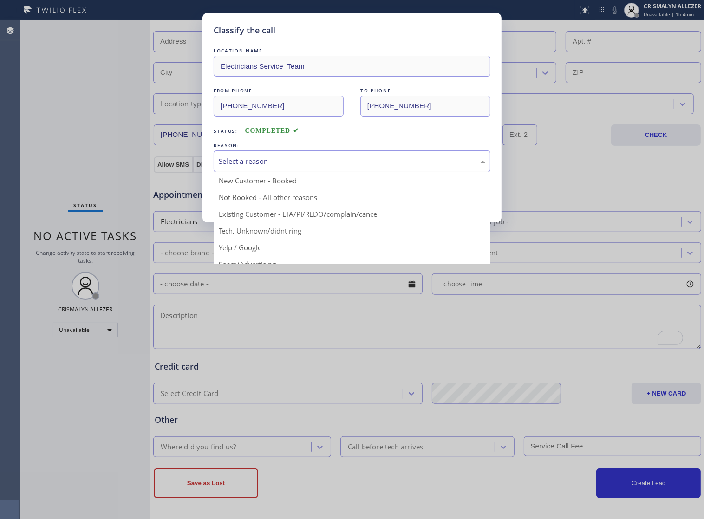
click at [365, 166] on div "Select a reason" at bounding box center [352, 161] width 266 height 11
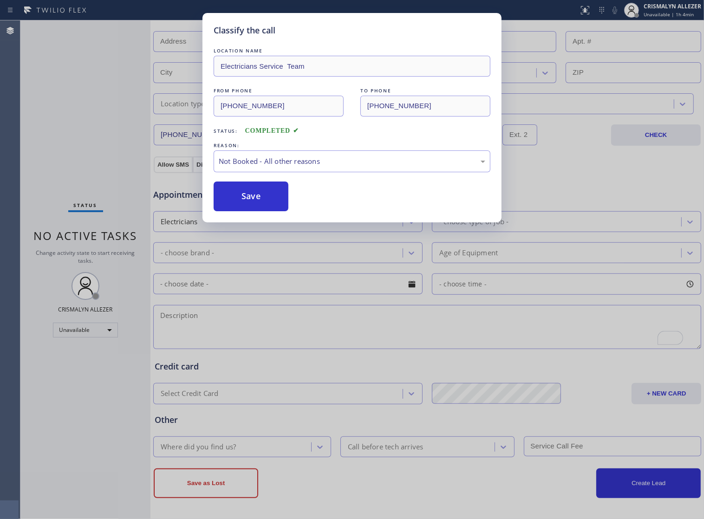
click at [245, 207] on button "Save" at bounding box center [251, 196] width 75 height 30
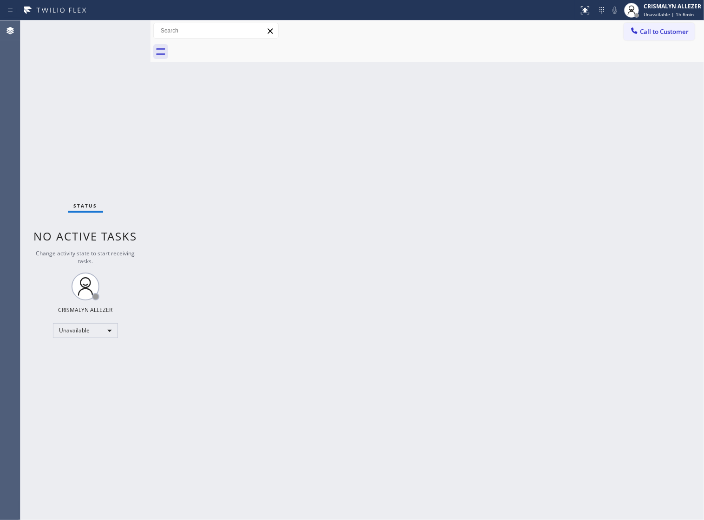
drag, startPoint x: 661, startPoint y: 33, endPoint x: 639, endPoint y: 53, distance: 30.2
click at [661, 32] on span "Call to Customer" at bounding box center [664, 31] width 49 height 8
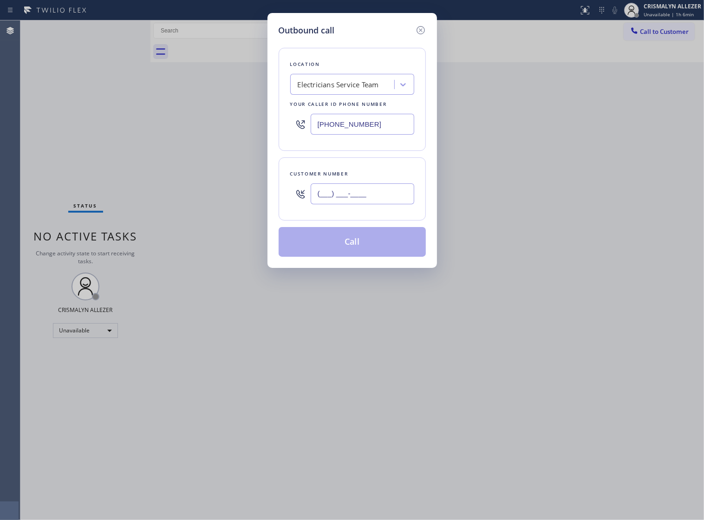
click at [397, 194] on input "(___) ___-____" at bounding box center [363, 193] width 104 height 21
paste input "623) 363-6588"
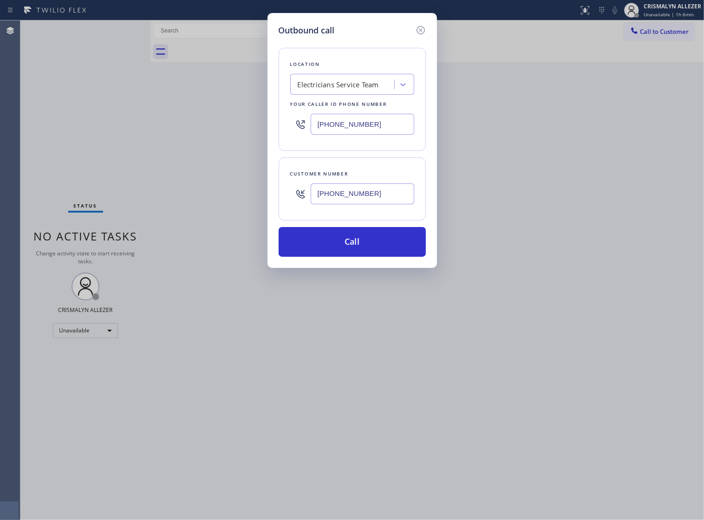
type input "[PHONE_NUMBER]"
click at [351, 90] on div "Electricians Service Team" at bounding box center [338, 84] width 81 height 11
type input "LG repair"
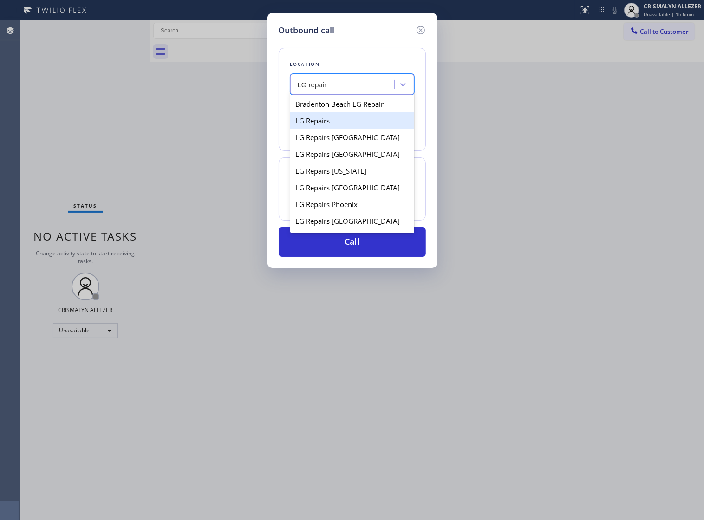
click at [344, 129] on div "LG Repairs" at bounding box center [352, 120] width 124 height 17
type input "[PHONE_NUMBER]"
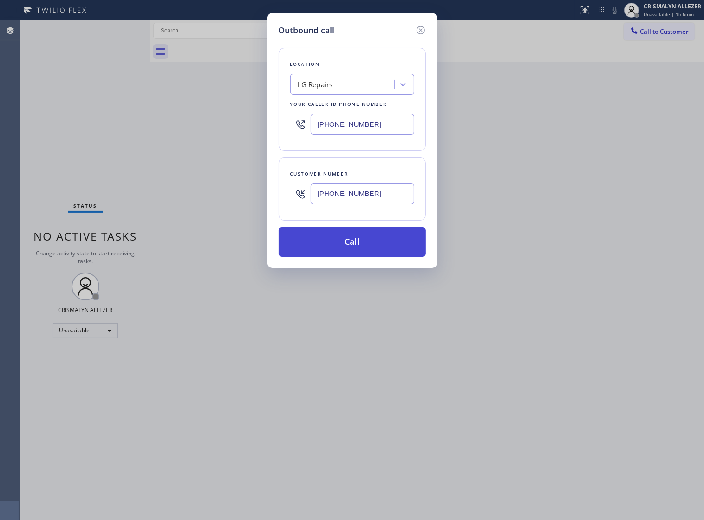
click at [351, 254] on button "Call" at bounding box center [352, 242] width 147 height 30
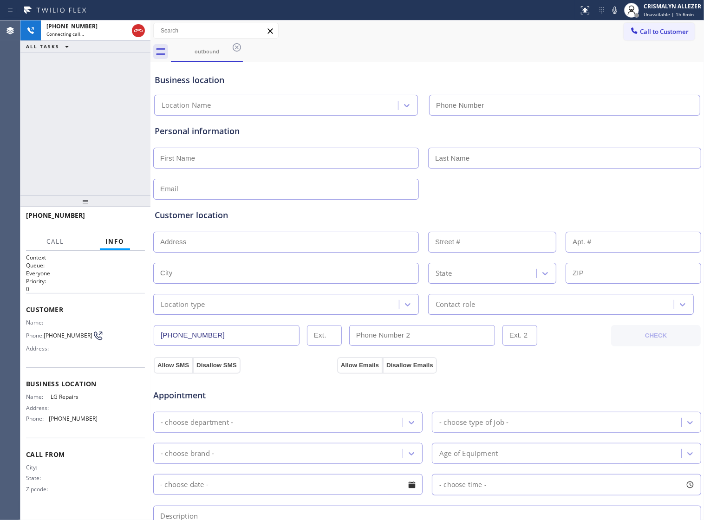
type input "[PHONE_NUMBER]"
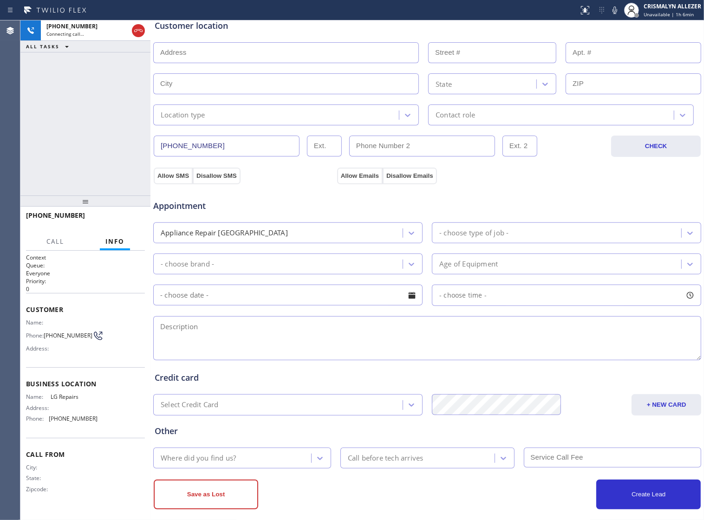
scroll to position [209, 0]
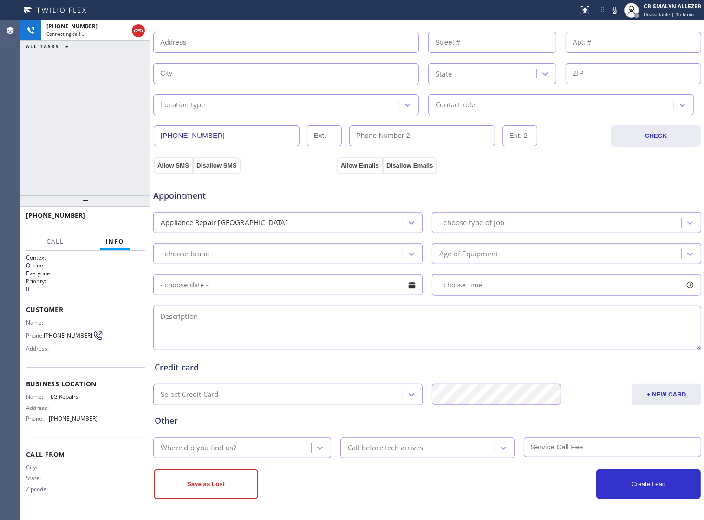
click at [235, 323] on textarea at bounding box center [427, 328] width 548 height 44
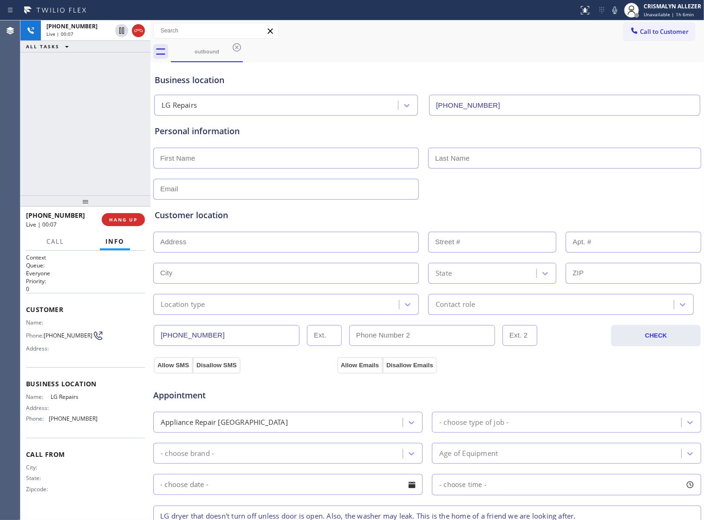
scroll to position [209, 0]
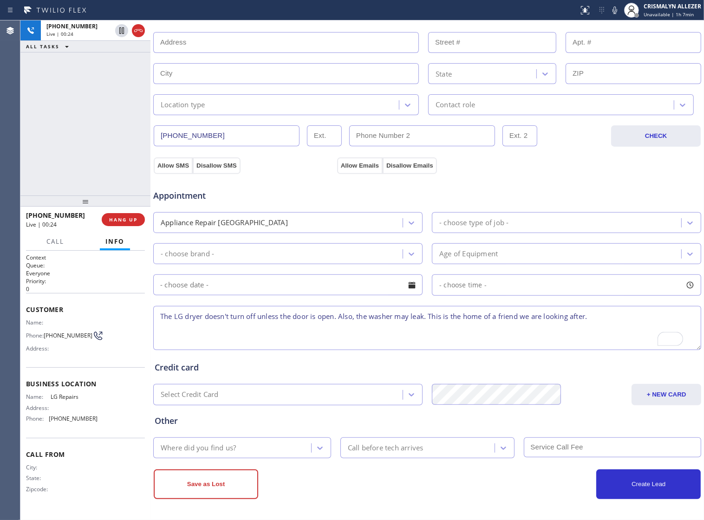
click at [202, 314] on textarea "The LG dryer doesn't turn off unless the door is open. Also, the washer may lea…" at bounding box center [427, 328] width 548 height 44
click at [412, 311] on textarea "The LG dryer(SBS) doesn't turn off unless the door is open. Also, the washer ma…" at bounding box center [427, 328] width 548 height 44
click at [635, 317] on textarea "The LG dryer(SBS) doesn't turn off unless the door is open. Also, the washer(SB…" at bounding box center [427, 328] width 548 height 44
paste textarea "5861 W Del Lago CirGlendale, AZ 85308, USA"
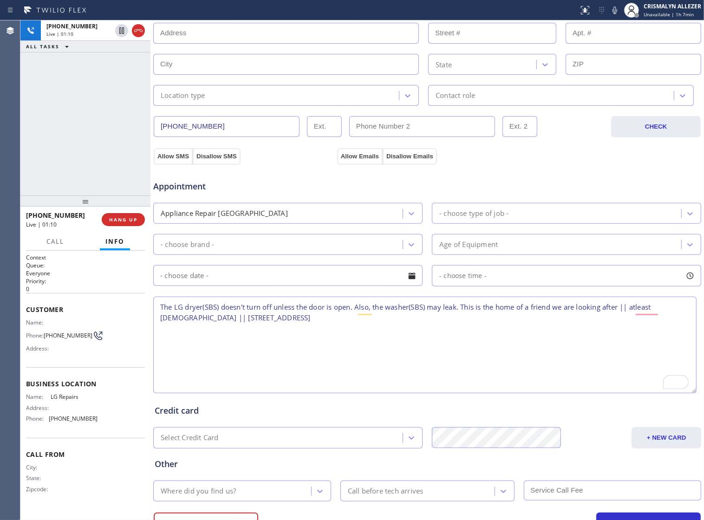
drag, startPoint x: 686, startPoint y: 343, endPoint x: 692, endPoint y: 396, distance: 52.7
click at [692, 393] on textarea "The LG dryer(SBS) doesn't turn off unless the door is open. Also, the washer(SB…" at bounding box center [424, 345] width 543 height 97
drag, startPoint x: 182, startPoint y: 325, endPoint x: 329, endPoint y: 337, distance: 147.2
click at [329, 337] on textarea "The LG dryer(SBS) doesn't turn off unless the door is open. Also, the washer(SB…" at bounding box center [424, 345] width 543 height 97
paste textarea "Cir"
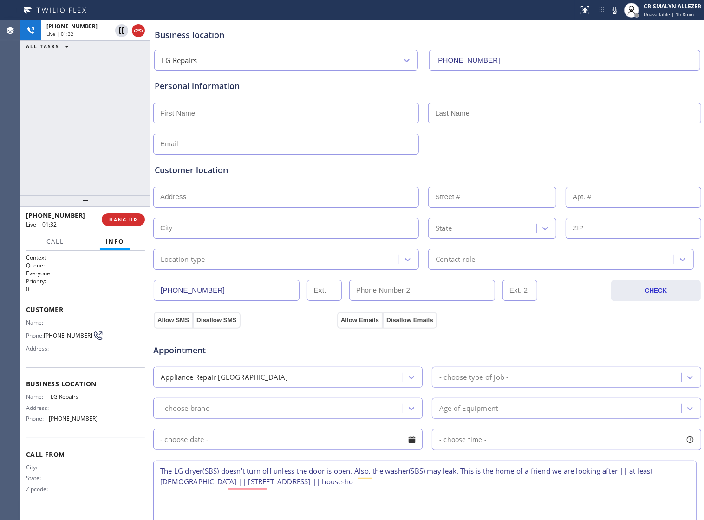
scroll to position [35, 0]
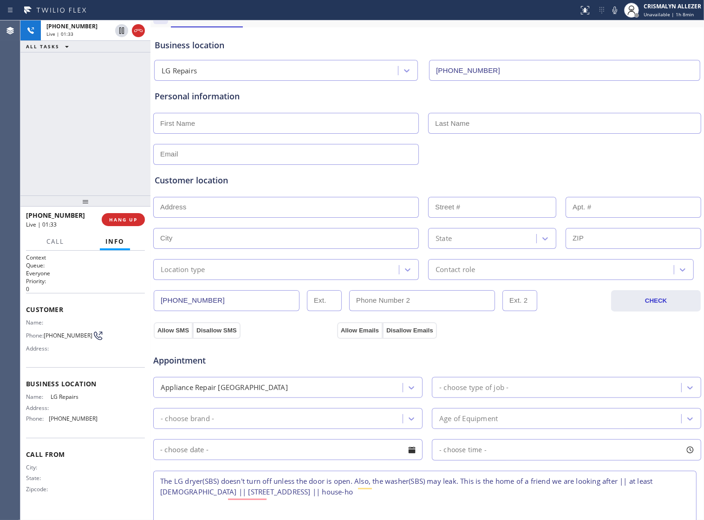
type textarea "The LG dryer(SBS) doesn't turn off unless the door is open. Also, the washer(SB…"
click at [220, 125] on input "text" at bounding box center [286, 123] width 266 height 21
type input "Robin"
type input "Bitner"
click at [209, 158] on input "text" at bounding box center [286, 154] width 266 height 21
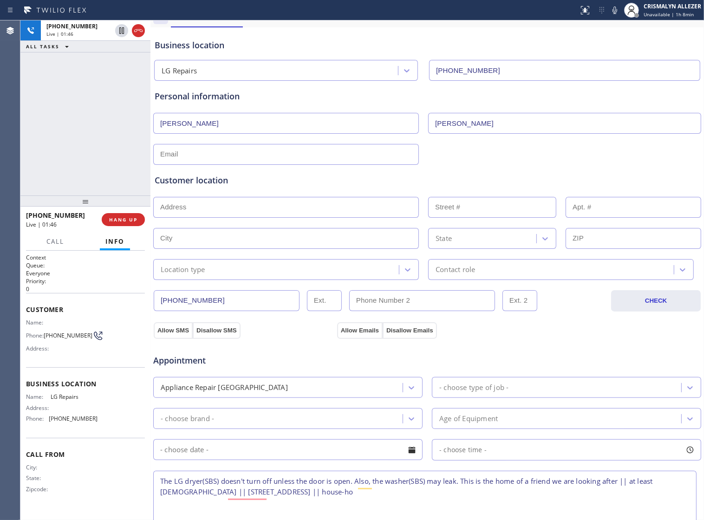
paste input "robinbit@cox.net"
type input "robinbit@cox.net"
click at [324, 182] on div "Customer location" at bounding box center [427, 180] width 545 height 13
click at [243, 217] on input "text" at bounding box center [286, 207] width 266 height 21
paste input "5861 W Del Lago CirGlendale, AZ 85308, USA"
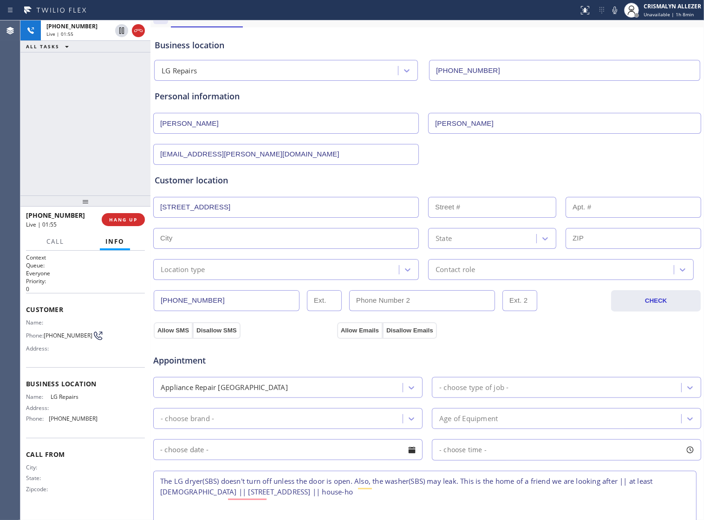
type input "5861 W Del Lago Cir"
type input "5861"
type input "Glendale"
type input "85308"
click at [421, 286] on div "(623) 363-6588 CHECK" at bounding box center [427, 296] width 549 height 32
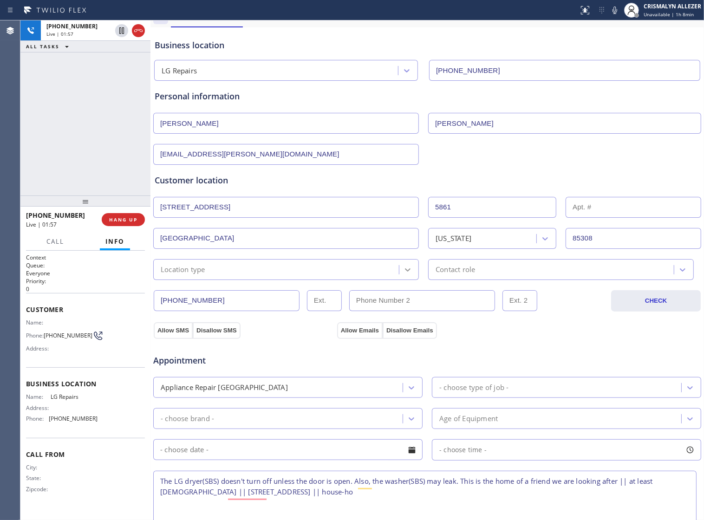
click at [403, 274] on icon at bounding box center [407, 269] width 9 height 9
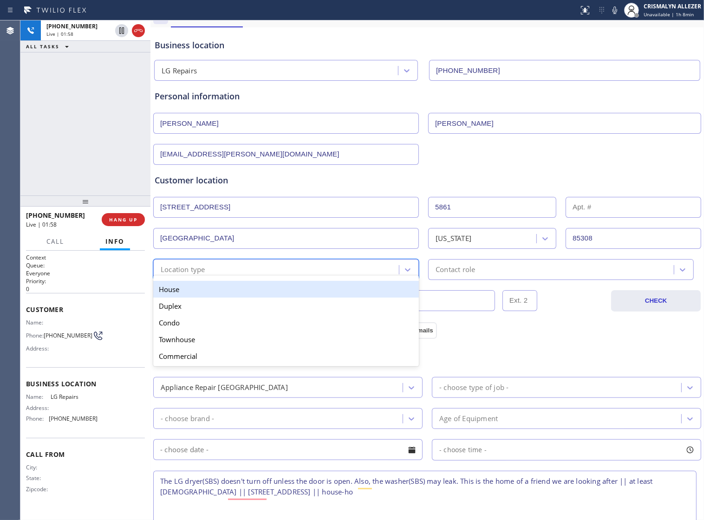
click at [230, 295] on div "House" at bounding box center [286, 289] width 266 height 17
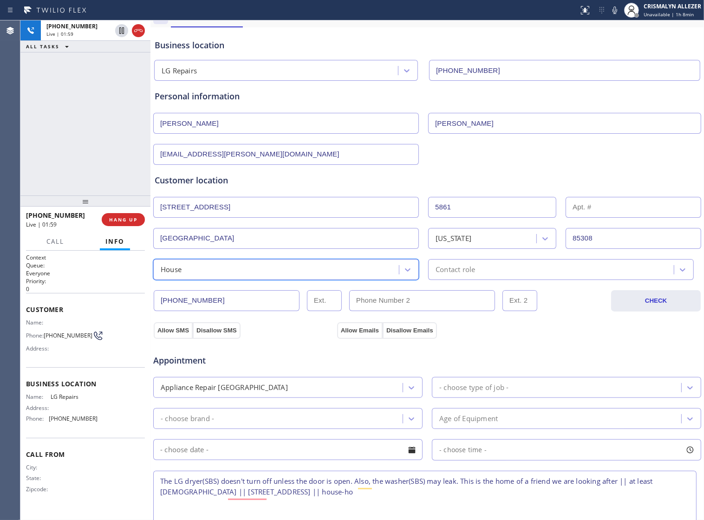
click at [511, 271] on div "Contact role" at bounding box center [552, 269] width 243 height 16
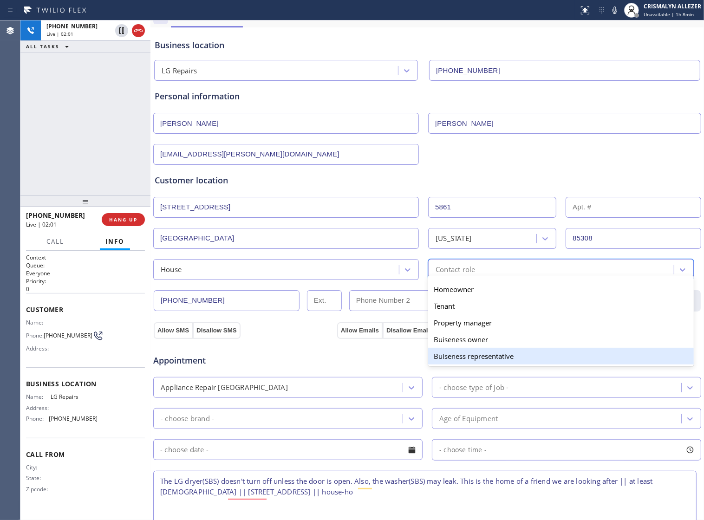
click at [491, 364] on div "Buiseness representative" at bounding box center [561, 356] width 266 height 17
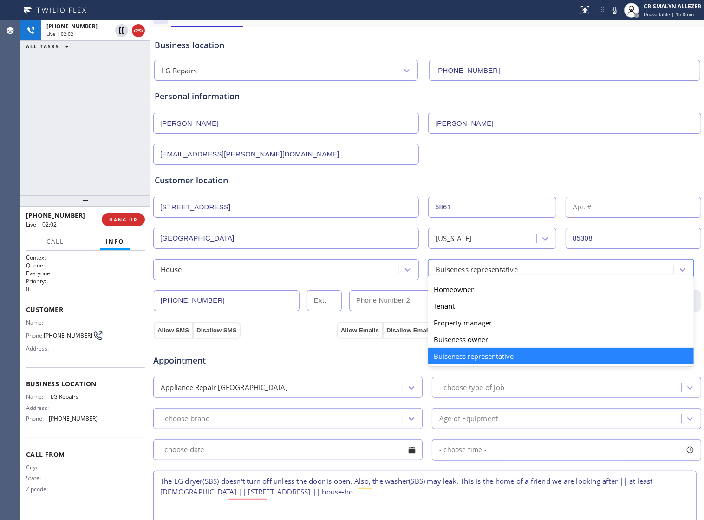
click at [486, 275] on div "Buiseness representative" at bounding box center [476, 269] width 82 height 11
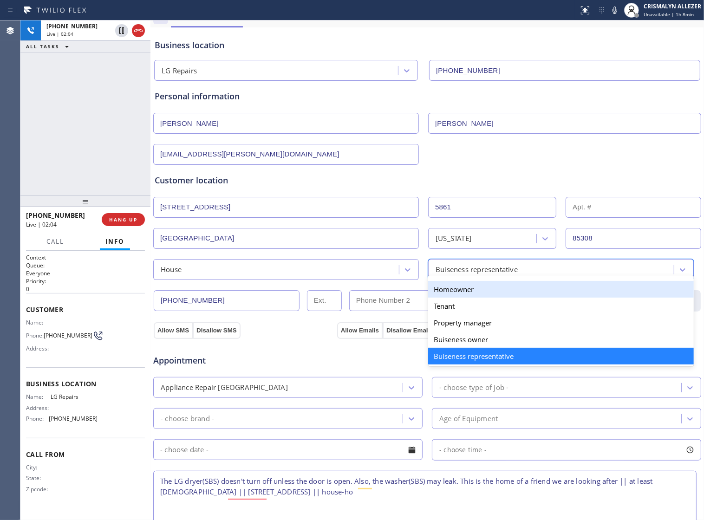
click at [466, 298] on div "Homeowner" at bounding box center [561, 289] width 266 height 17
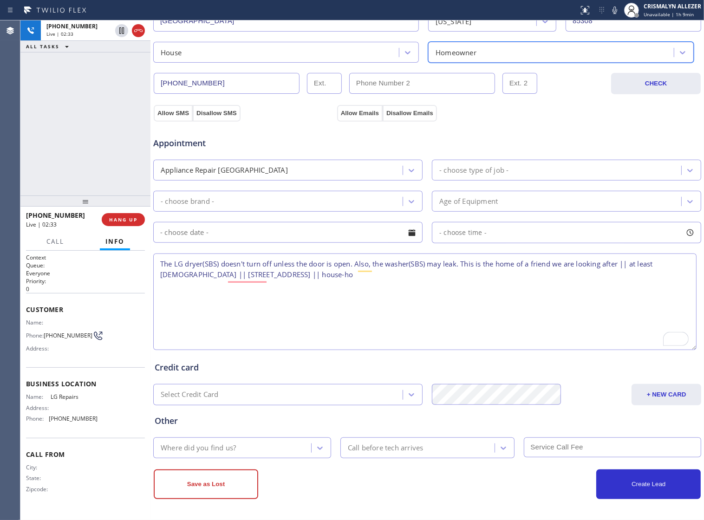
scroll to position [261, 0]
click at [162, 263] on textarea "The LG dryer(SBS) doesn't turn off unless the door is open. Also, the washer(SB…" at bounding box center [424, 301] width 543 height 97
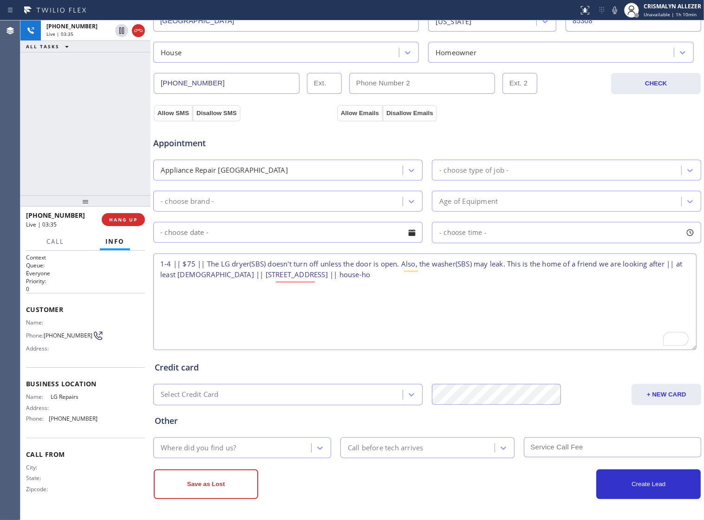
type textarea "1-4 || $75 || The LG dryer(SBS) doesn't turn off unless the door is open. Also,…"
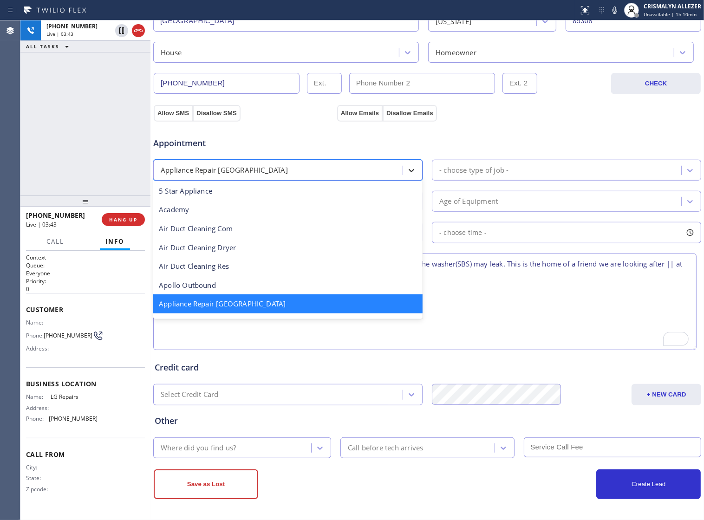
click at [407, 166] on icon at bounding box center [411, 170] width 9 height 9
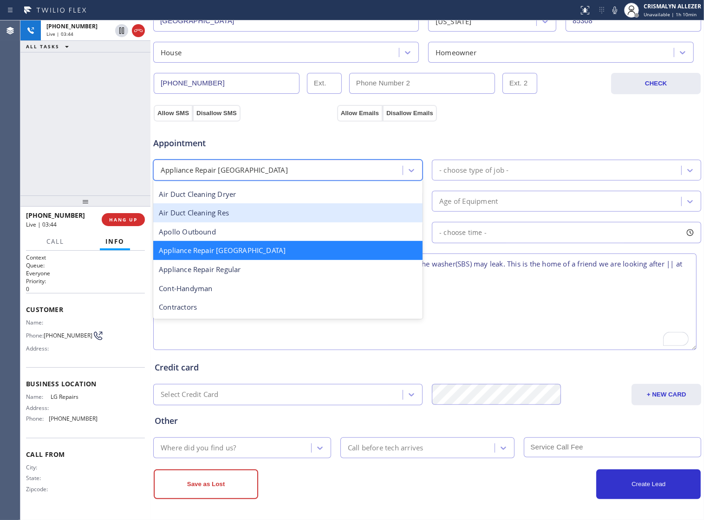
scroll to position [117, 0]
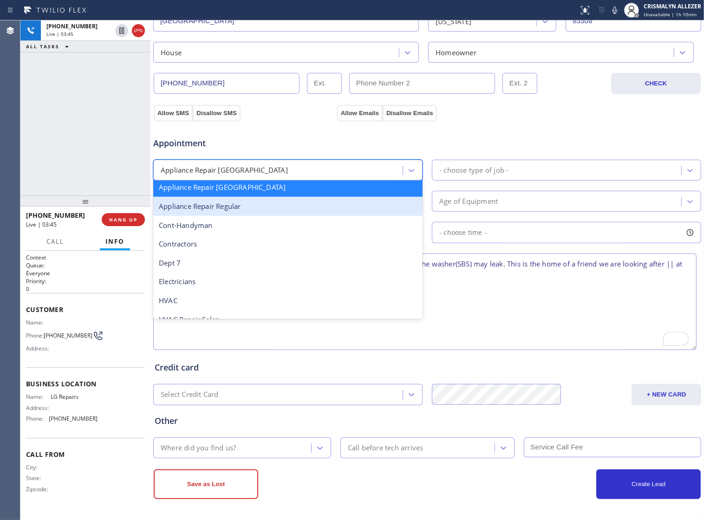
click at [284, 209] on div "Appliance Repair Regular" at bounding box center [287, 206] width 269 height 19
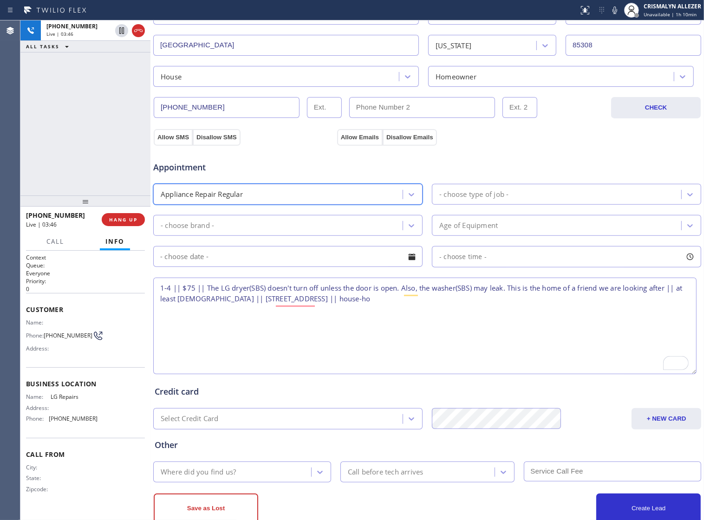
scroll to position [203, 0]
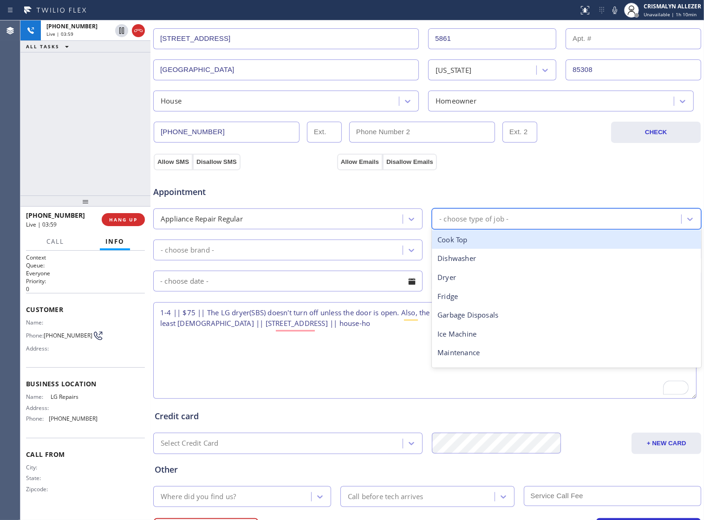
click at [570, 226] on div "- choose type of job -" at bounding box center [557, 219] width 246 height 16
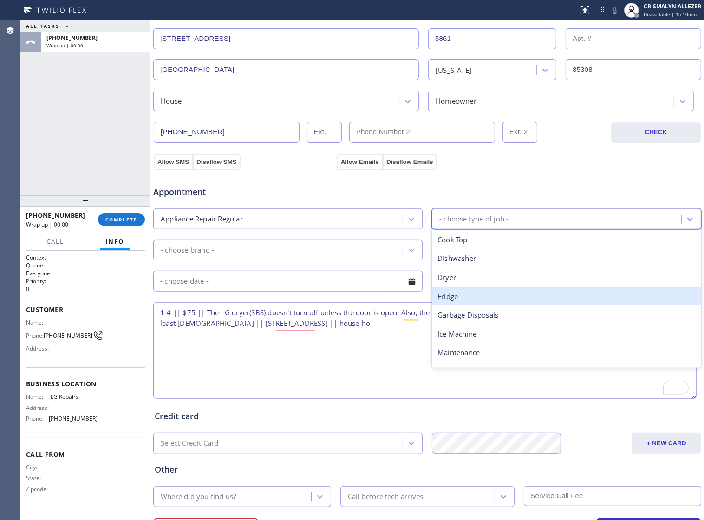
click at [488, 292] on div "Fridge" at bounding box center [566, 296] width 269 height 19
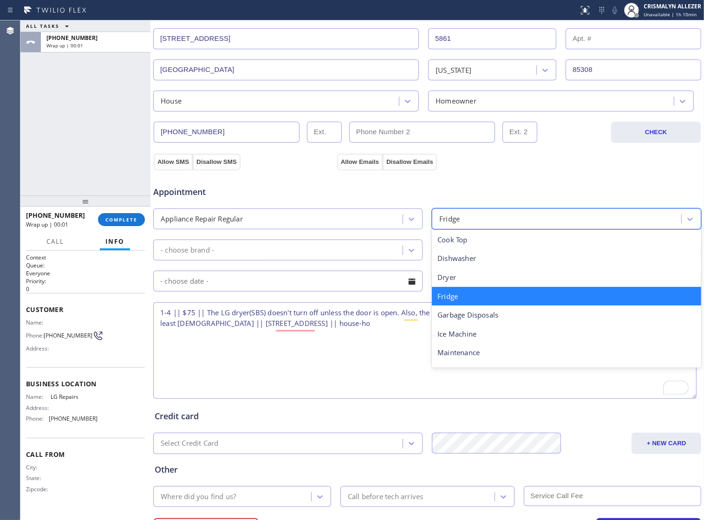
click at [566, 219] on div "Fridge" at bounding box center [557, 219] width 246 height 16
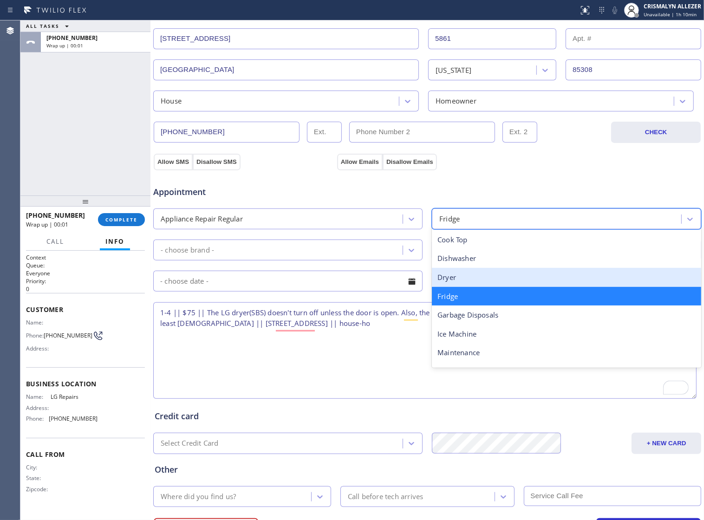
click at [467, 287] on div "Dryer" at bounding box center [566, 277] width 269 height 19
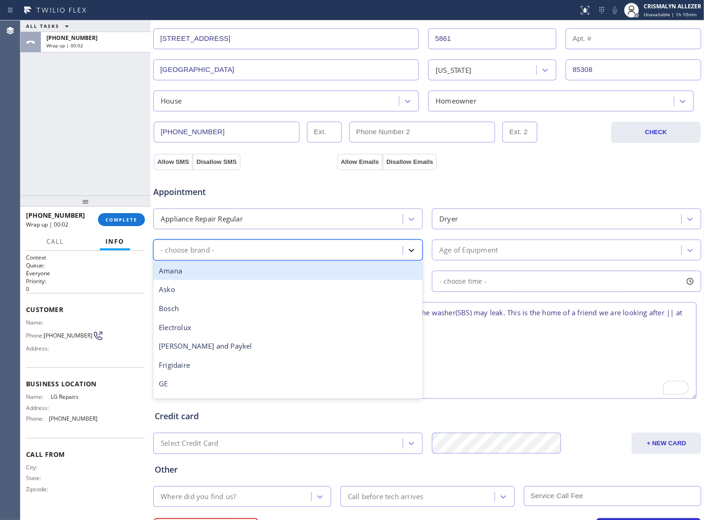
click at [408, 252] on icon at bounding box center [411, 250] width 6 height 3
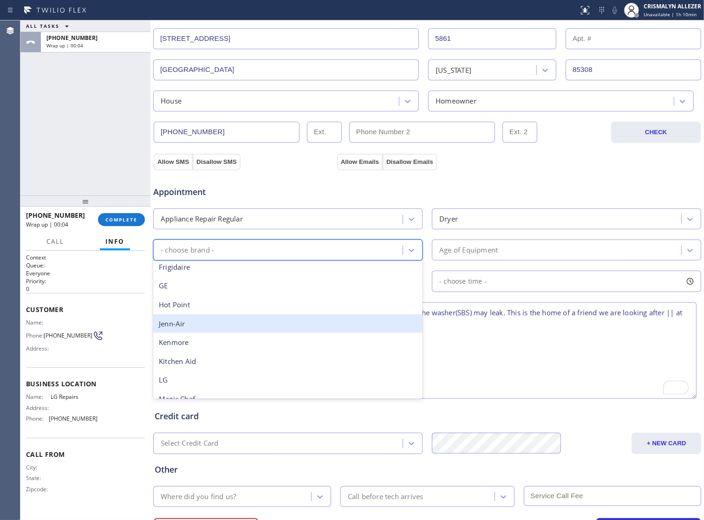
scroll to position [116, 0]
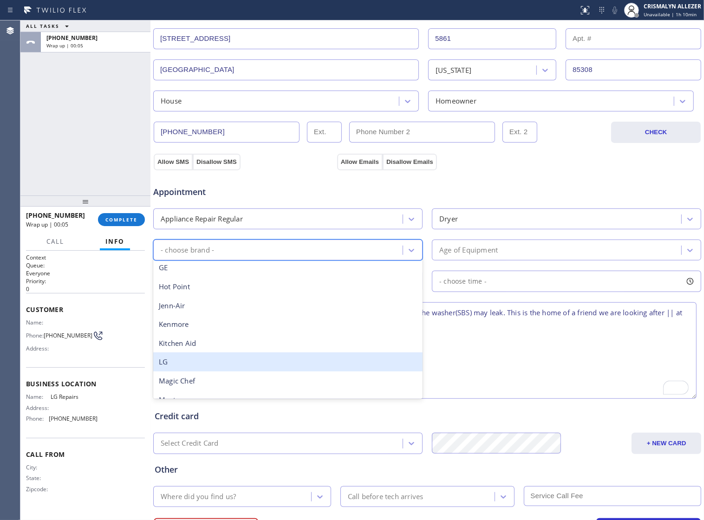
click at [225, 371] on div "LG" at bounding box center [287, 361] width 269 height 19
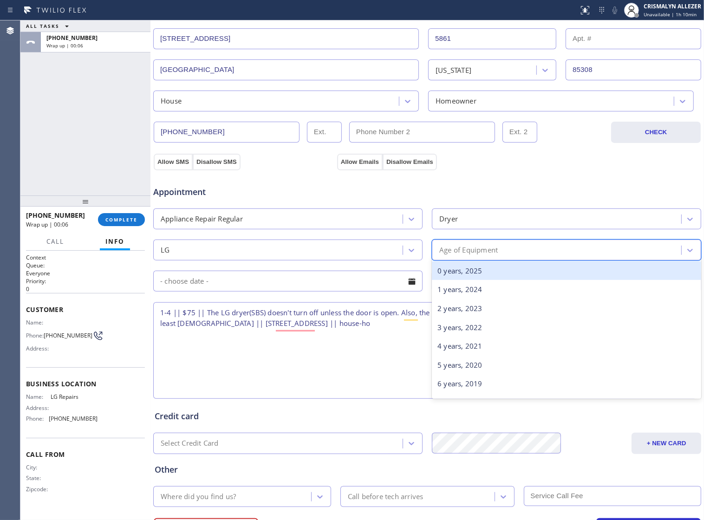
click at [504, 258] on div "Age of Equipment" at bounding box center [557, 250] width 246 height 16
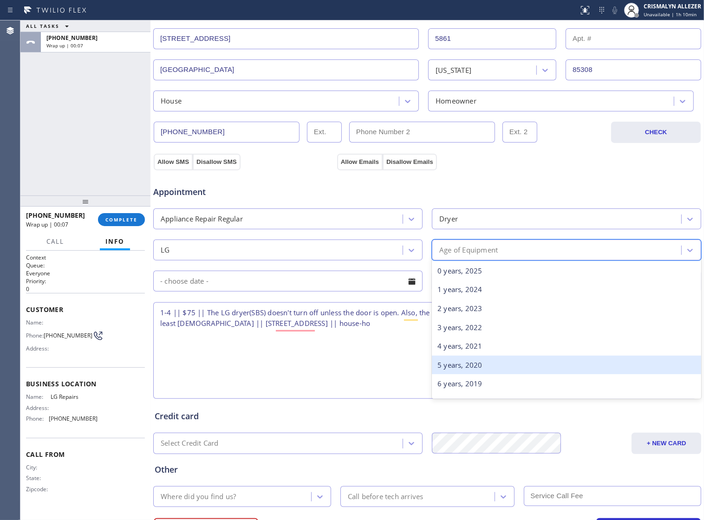
scroll to position [58, 0]
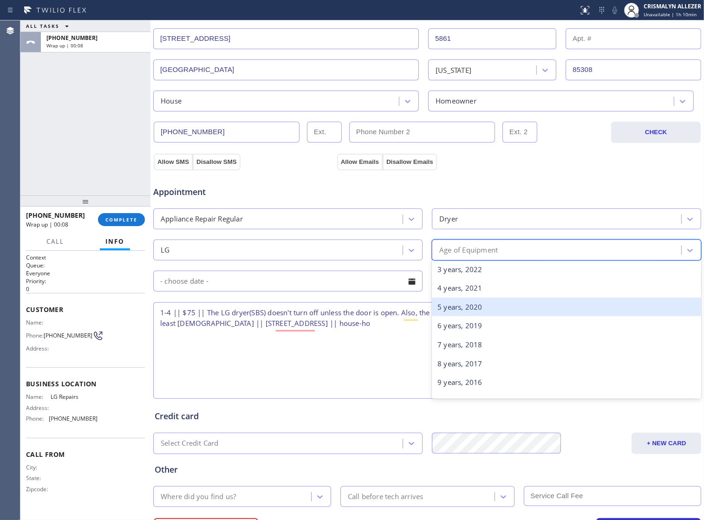
click at [486, 317] on div "5 years, 2020" at bounding box center [566, 307] width 269 height 19
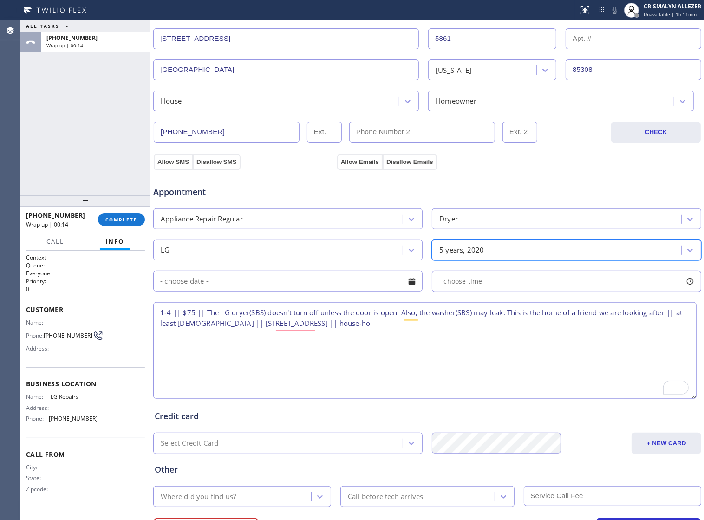
click at [408, 289] on div at bounding box center [412, 281] width 16 height 16
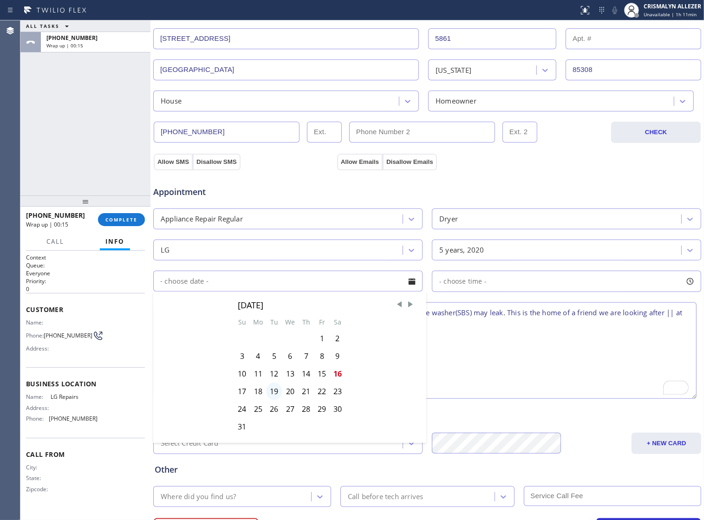
click at [268, 400] on div "19" at bounding box center [274, 391] width 16 height 18
type input "08/19/2025"
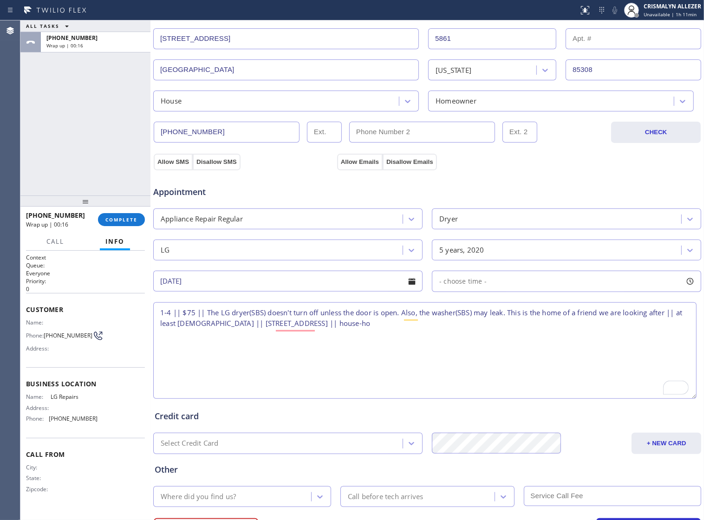
click at [502, 292] on div "- choose time -" at bounding box center [566, 281] width 269 height 21
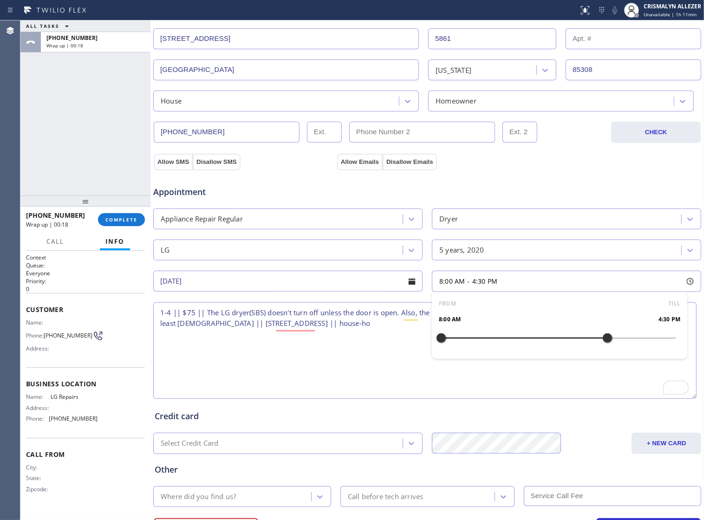
drag, startPoint x: 437, startPoint y: 343, endPoint x: 601, endPoint y: 345, distance: 164.3
click at [602, 345] on div at bounding box center [607, 337] width 11 height 19
drag, startPoint x: 601, startPoint y: 347, endPoint x: 590, endPoint y: 347, distance: 10.7
click at [592, 347] on div at bounding box center [597, 337] width 11 height 19
drag, startPoint x: 437, startPoint y: 345, endPoint x: 532, endPoint y: 351, distance: 95.8
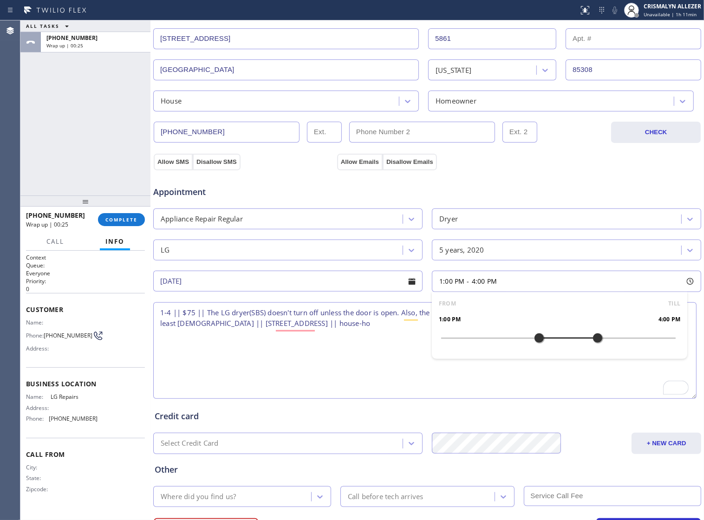
click at [533, 348] on div at bounding box center [538, 337] width 11 height 19
click at [384, 367] on textarea "1-4 || $75 || The LG dryer(SBS) doesn't turn off unless the door is open. Also,…" at bounding box center [424, 350] width 543 height 97
click at [430, 333] on textarea "1-4 || $75 || The LG dryer(SBS) doesn't turn off unless the door is open. Also,…" at bounding box center [424, 350] width 543 height 97
click at [52, 395] on span "LG Repairs" at bounding box center [74, 396] width 46 height 7
drag, startPoint x: 49, startPoint y: 397, endPoint x: 91, endPoint y: 402, distance: 41.6
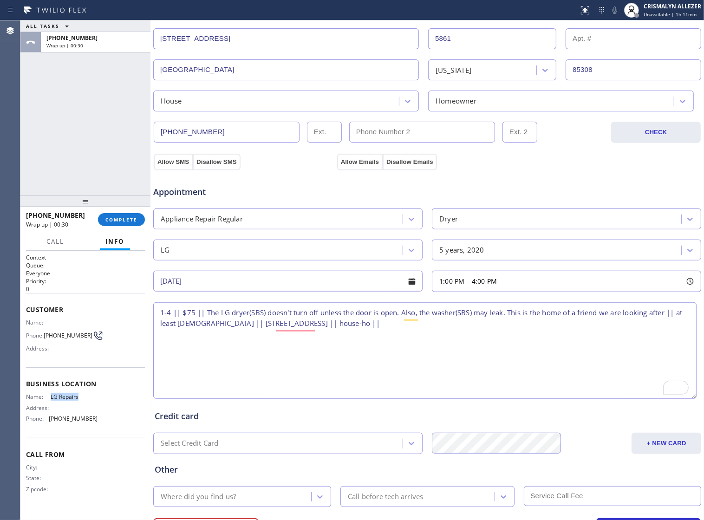
click at [91, 402] on div "Name: LG Repairs Address: Phone: (877) 748-5179" at bounding box center [61, 409] width 71 height 32
copy div "LG Repairs"
click at [439, 335] on textarea "1-4 || $75 || The LG dryer(SBS) doesn't turn off unless the door is open. Also,…" at bounding box center [424, 350] width 543 height 97
paste textarea "LG Repairs"
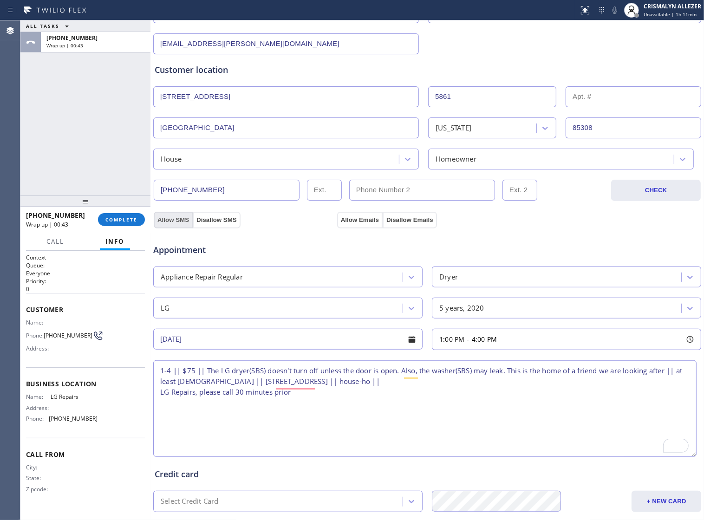
type textarea "1-4 || $75 || The LG dryer(SBS) doesn't turn off unless the door is open. Also,…"
click at [172, 226] on button "Allow SMS" at bounding box center [173, 220] width 39 height 17
click at [360, 227] on button "Allow Emails" at bounding box center [359, 220] width 45 height 17
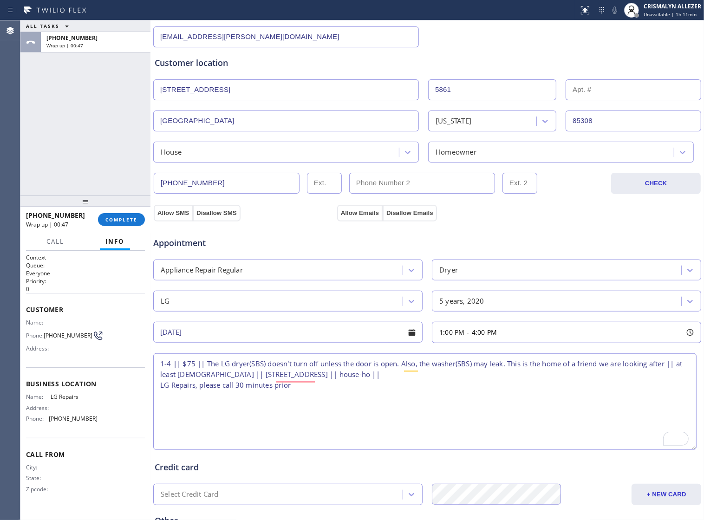
scroll to position [203, 0]
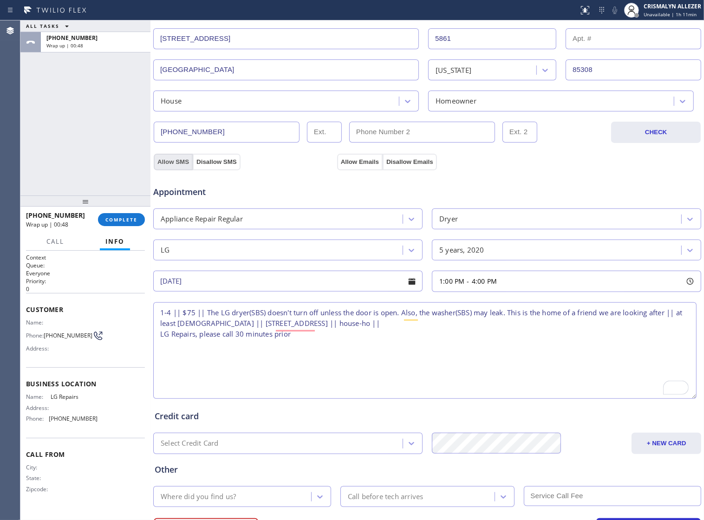
click at [175, 167] on button "Allow SMS" at bounding box center [173, 162] width 39 height 17
click at [367, 171] on div "Appointment Appliance Repair Regular Dryer LG 5 years, 2020 08/19/2025 1:00 PM …" at bounding box center [427, 283] width 549 height 234
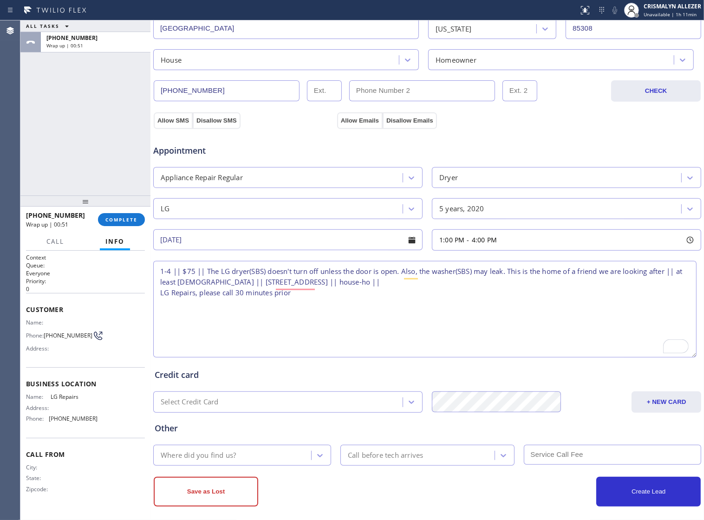
scroll to position [261, 0]
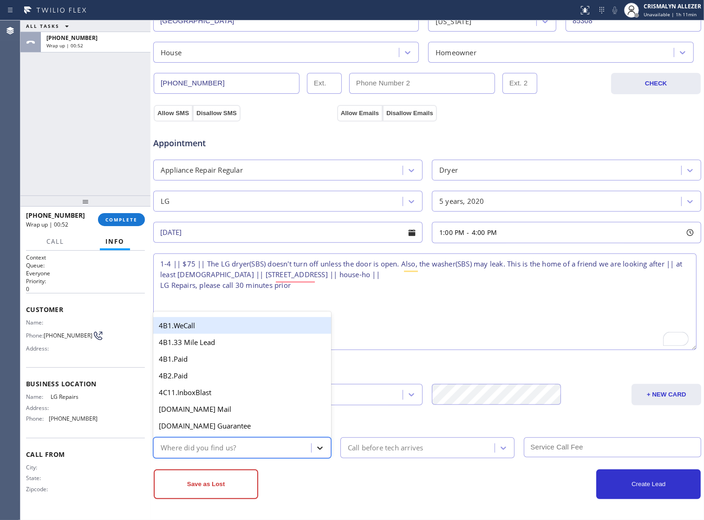
click at [315, 448] on icon at bounding box center [319, 447] width 9 height 9
type input "we"
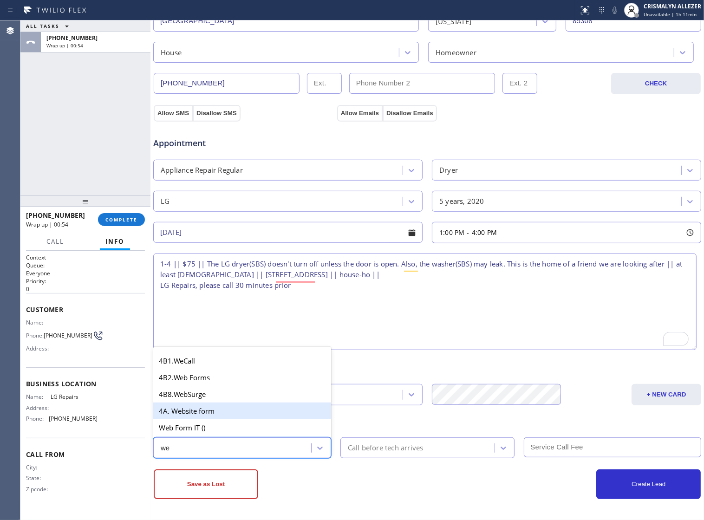
click at [239, 411] on div "4A. Website form" at bounding box center [242, 410] width 178 height 17
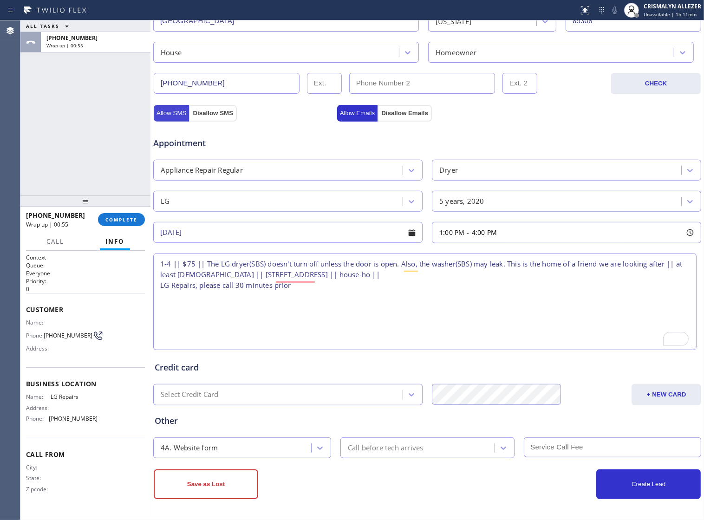
click at [174, 110] on button "Allow SMS" at bounding box center [171, 113] width 35 height 17
click at [354, 107] on button "Allow Emails" at bounding box center [357, 113] width 41 height 17
click at [421, 446] on div "Call before tech arrives" at bounding box center [386, 447] width 76 height 11
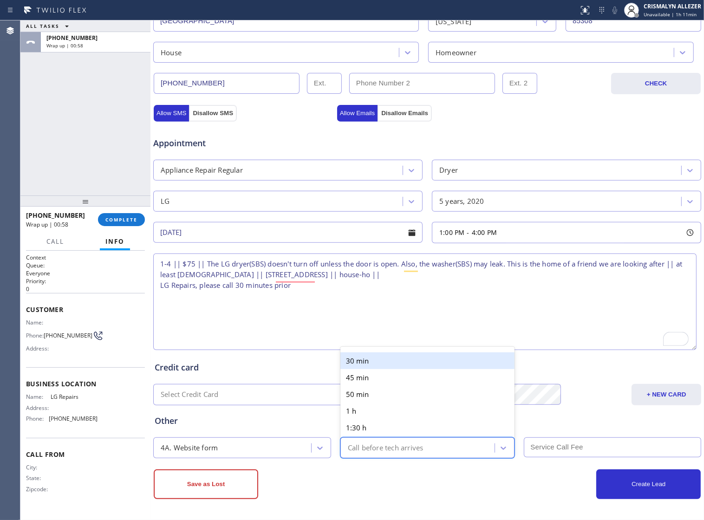
click at [404, 358] on div "30 min" at bounding box center [427, 360] width 174 height 17
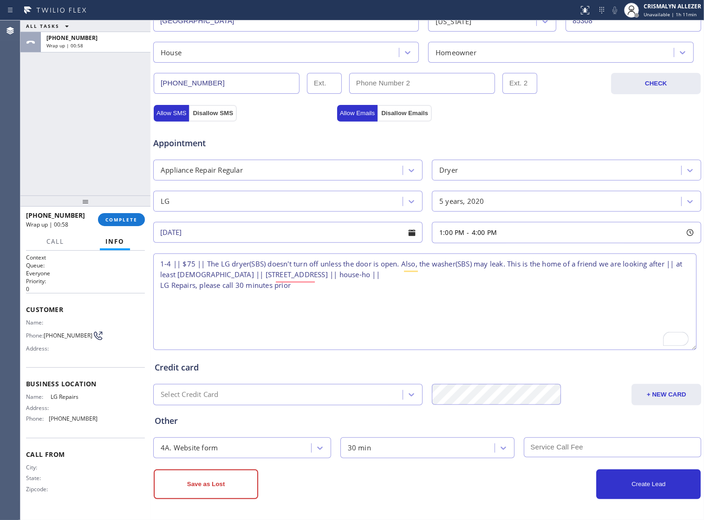
click at [548, 453] on input "text" at bounding box center [613, 447] width 178 height 20
type input "75"
click at [599, 405] on div "Other 4A. Website form 30 min 75" at bounding box center [427, 431] width 549 height 53
click at [625, 495] on button "Create Lead" at bounding box center [648, 484] width 104 height 30
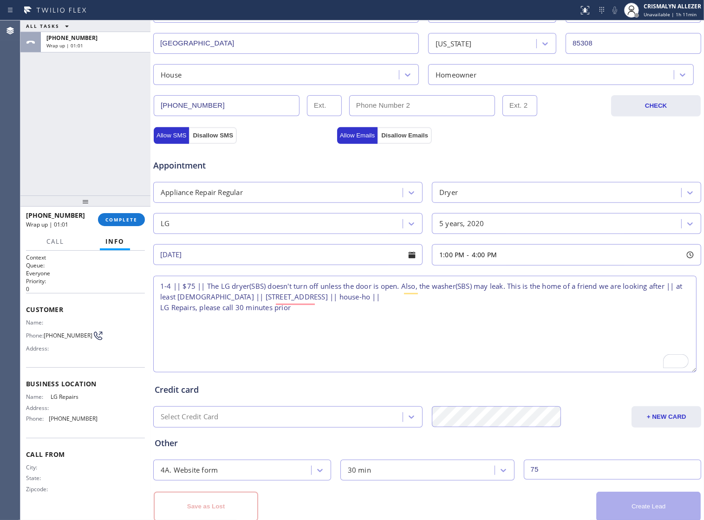
scroll to position [293, 0]
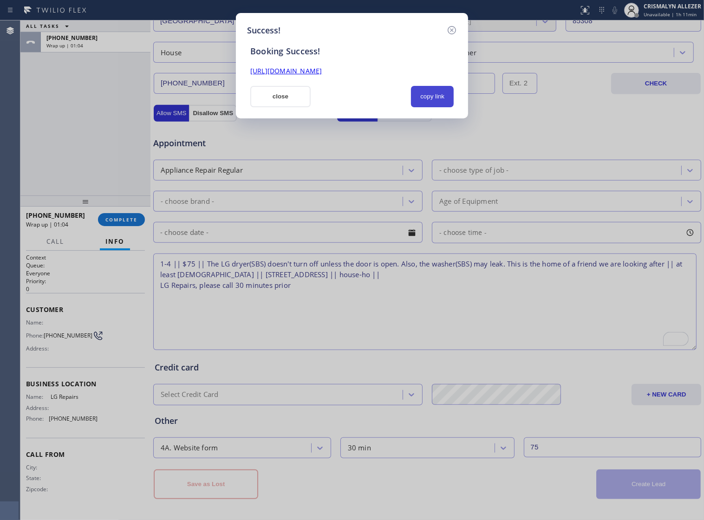
click at [433, 99] on button "copy link" at bounding box center [432, 96] width 43 height 21
click at [278, 97] on button "close" at bounding box center [280, 96] width 60 height 21
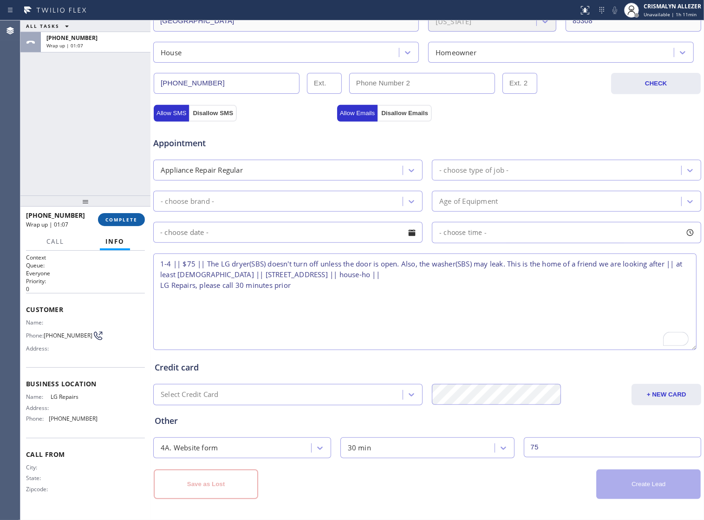
click at [109, 219] on span "COMPLETE" at bounding box center [121, 219] width 32 height 6
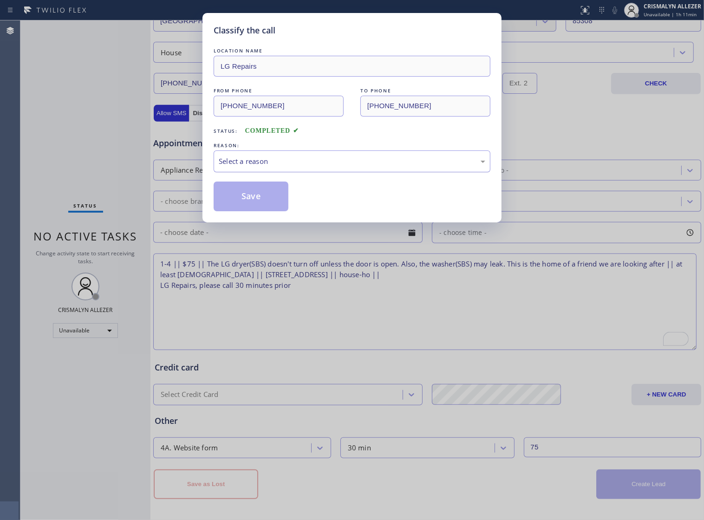
click at [339, 172] on div "Select a reason" at bounding box center [352, 161] width 277 height 22
click at [261, 210] on button "Save" at bounding box center [251, 196] width 75 height 30
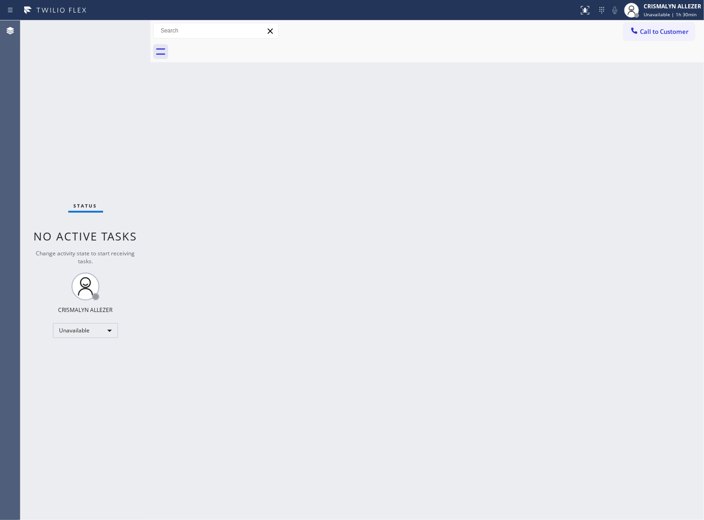
click at [386, 410] on div "Back to Dashboard Change Sender ID Customers Technicians Select a contact Outbo…" at bounding box center [426, 269] width 553 height 499
click at [665, 34] on span "Call to Customer" at bounding box center [664, 31] width 49 height 8
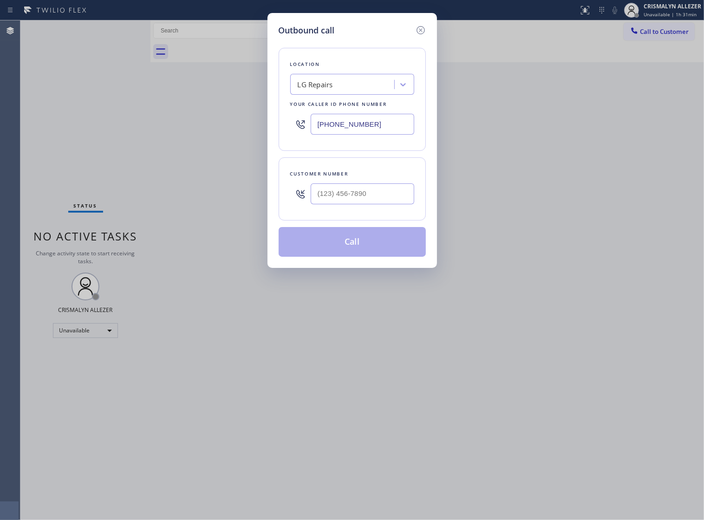
paste input "55) 253-865"
drag, startPoint x: 391, startPoint y: 136, endPoint x: 44, endPoint y: 137, distance: 346.7
click at [49, 138] on div "Outbound call Location LG Repairs Your caller id phone number (877) 748-5179 Cu…" at bounding box center [352, 260] width 704 height 520
type input "(855) 253-8659"
click at [381, 204] on input "(___) ___-____" at bounding box center [363, 193] width 104 height 21
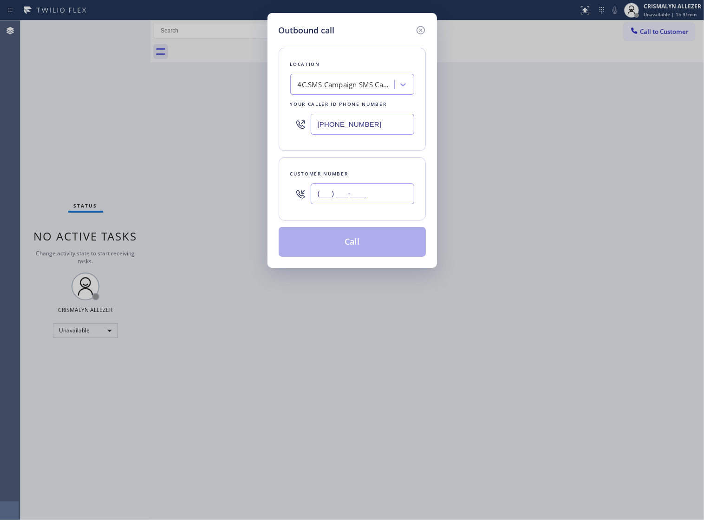
paste input "908) 217-8157"
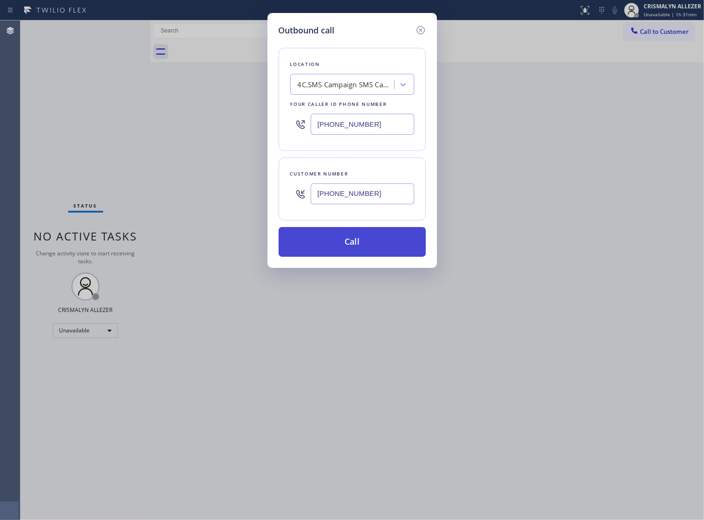
type input "(908) 217-8157"
click at [358, 251] on button "Call" at bounding box center [352, 242] width 147 height 30
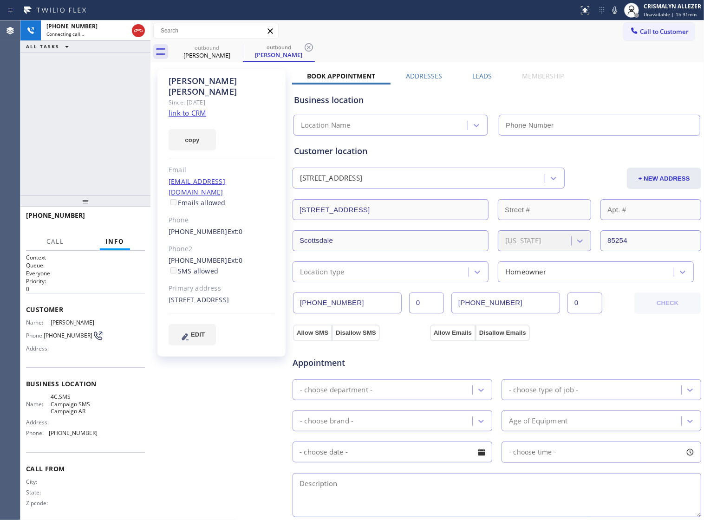
click at [199, 108] on link "link to CRM" at bounding box center [187, 112] width 38 height 9
type input "(855) 253-8659"
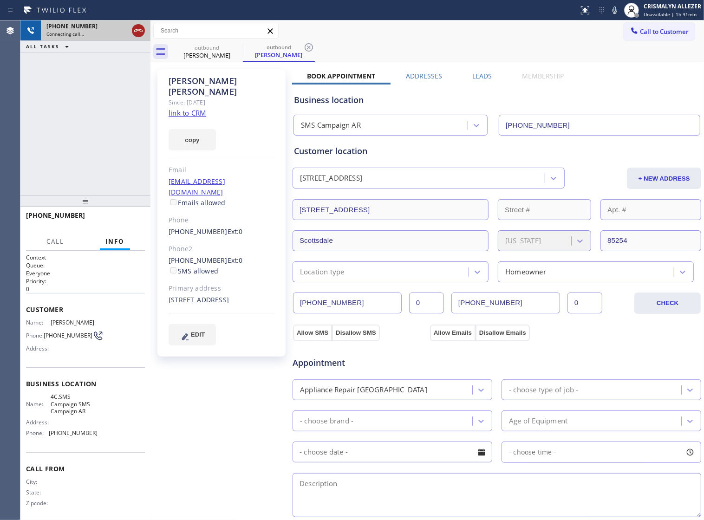
click at [136, 30] on icon at bounding box center [138, 30] width 11 height 11
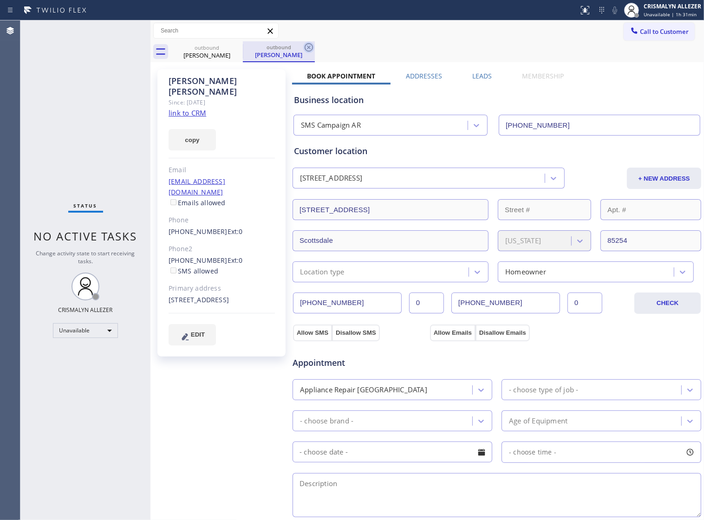
click at [311, 45] on icon at bounding box center [308, 47] width 11 height 11
click at [237, 49] on icon at bounding box center [236, 47] width 11 height 11
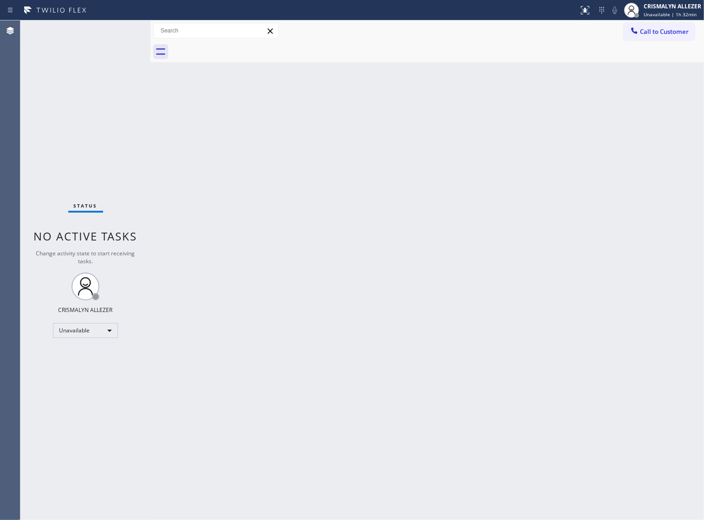
click at [662, 33] on span "Call to Customer" at bounding box center [664, 31] width 49 height 8
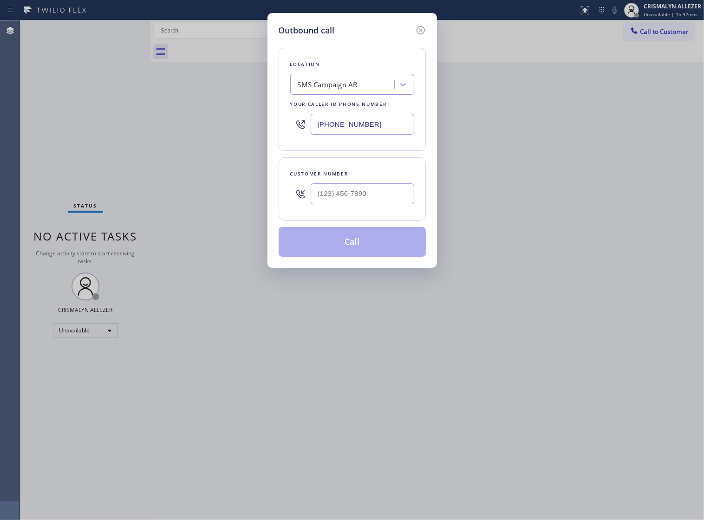
paste input "773) 917-0590"
drag, startPoint x: 390, startPoint y: 128, endPoint x: -2, endPoint y: 112, distance: 392.6
click at [0, 112] on html "Status report No issues detected If you experience an issue, please download th…" at bounding box center [352, 260] width 704 height 520
type input "[PHONE_NUMBER]"
click at [393, 204] on input "(___) ___-____" at bounding box center [363, 193] width 104 height 21
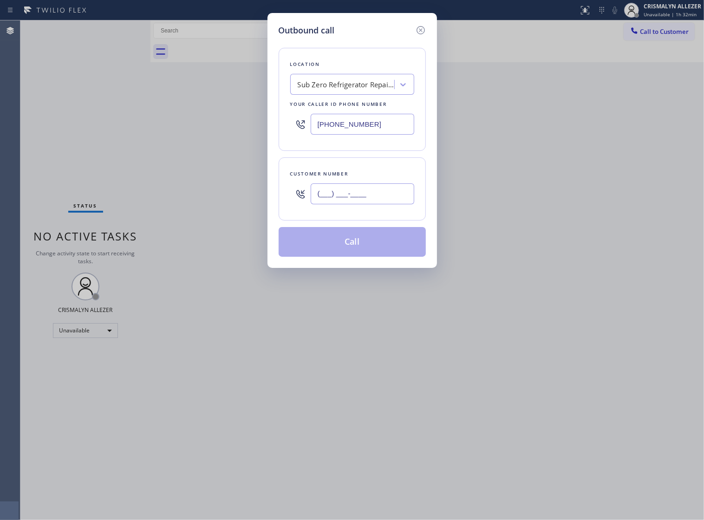
paste input "312) 560-8757"
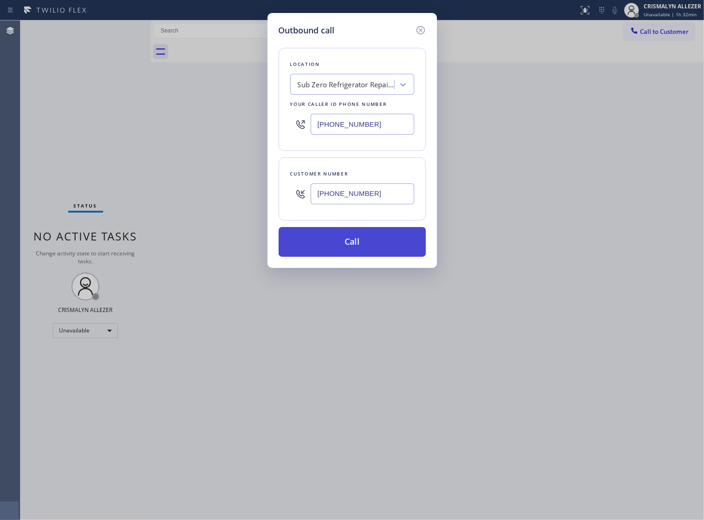
type input "[PHONE_NUMBER]"
click at [357, 247] on button "Call" at bounding box center [352, 242] width 147 height 30
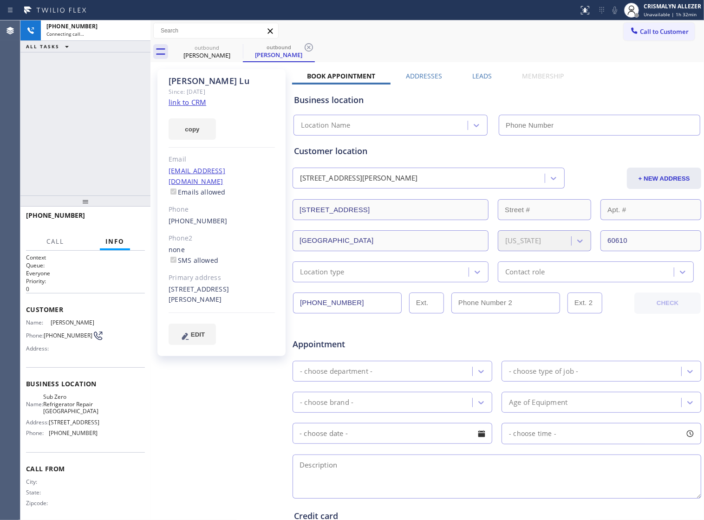
type input "[PHONE_NUMBER]"
click at [114, 89] on div "+13125608757 Connecting call… ALL TASKS ALL TASKS ACTIVE TASKS TASKS IN WRAP UP" at bounding box center [85, 107] width 130 height 175
click at [640, 33] on span "Call to Customer" at bounding box center [664, 31] width 49 height 8
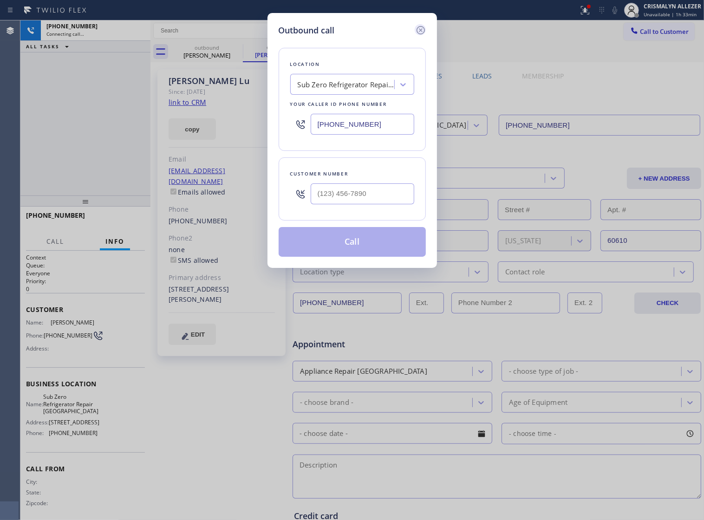
drag, startPoint x: 421, startPoint y: 35, endPoint x: 441, endPoint y: 35, distance: 20.4
click at [425, 35] on icon at bounding box center [420, 30] width 11 height 11
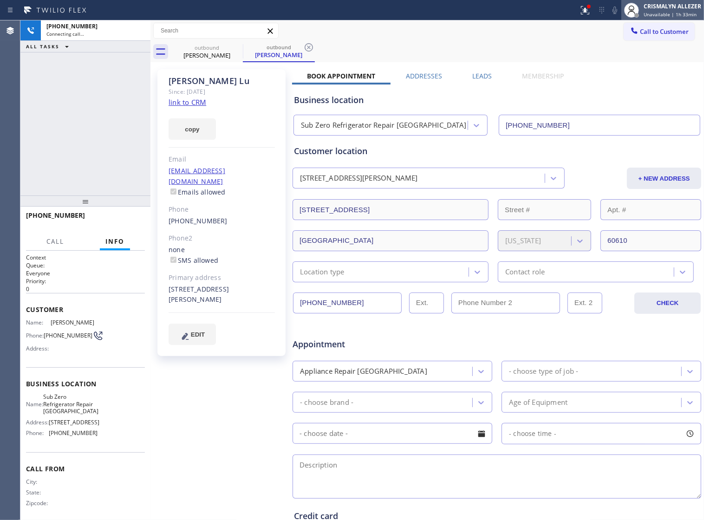
click at [671, 13] on span "Unavailable | 1h 33min" at bounding box center [669, 14] width 53 height 6
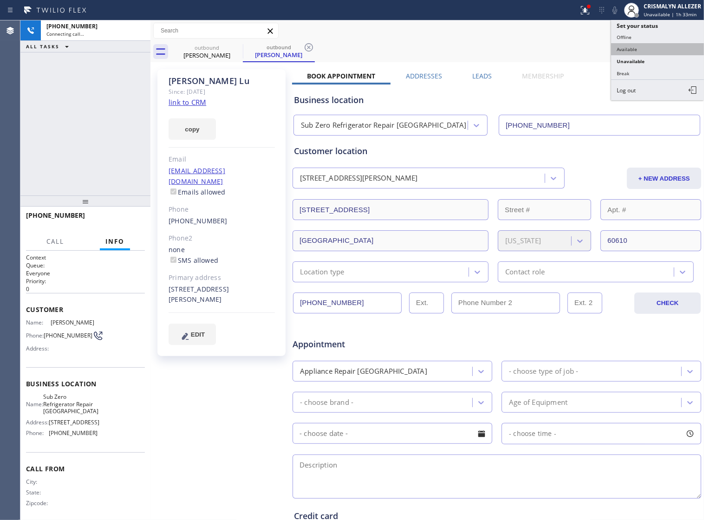
click at [635, 52] on button "Available" at bounding box center [657, 49] width 93 height 12
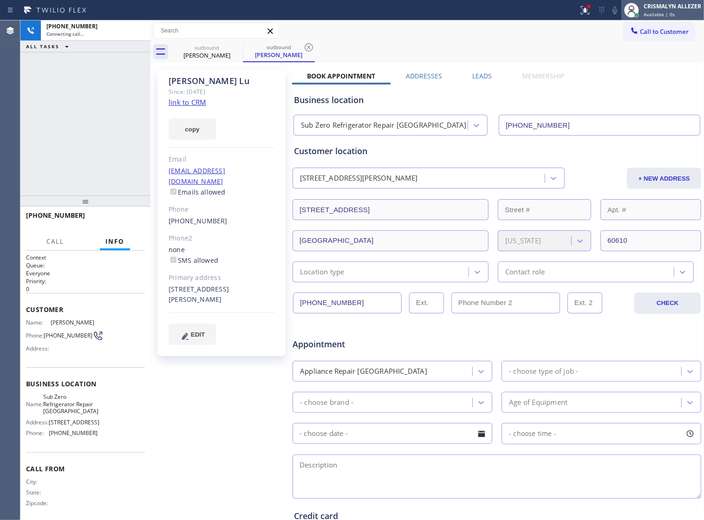
click at [679, 6] on div "CRISMALYN ALLEZER" at bounding box center [672, 6] width 58 height 8
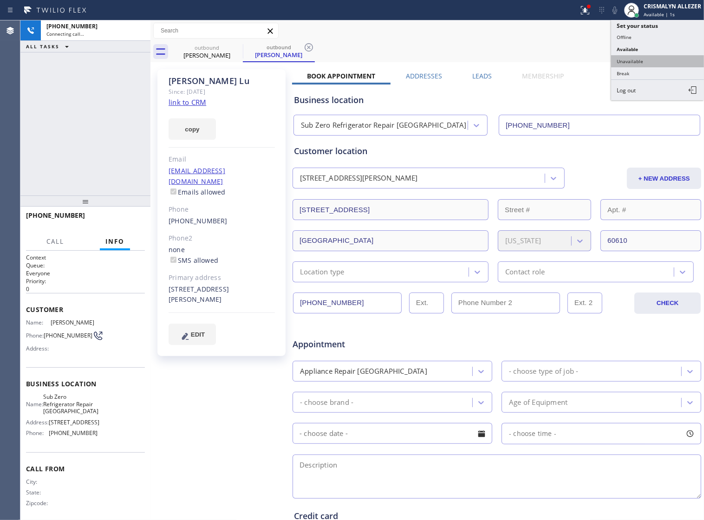
click at [644, 62] on button "Unavailable" at bounding box center [657, 61] width 93 height 12
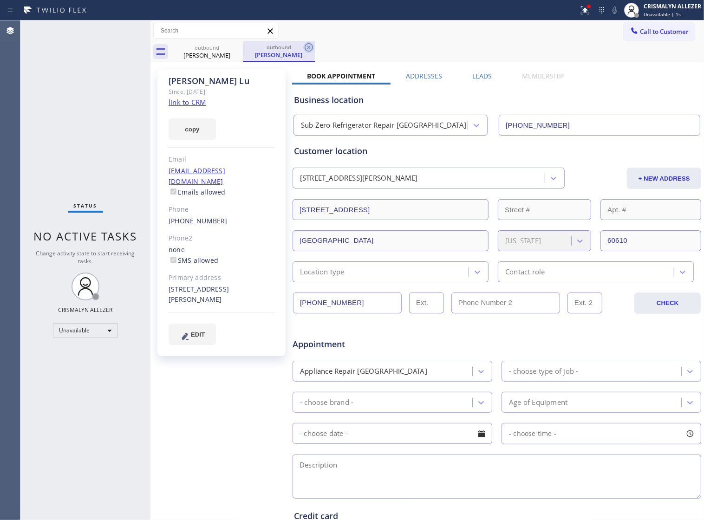
click at [311, 48] on icon at bounding box center [308, 47] width 11 height 11
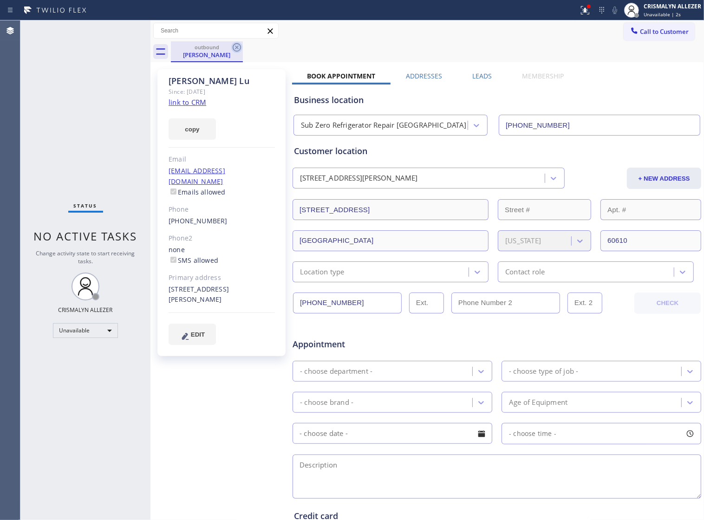
click at [234, 49] on icon at bounding box center [236, 47] width 11 height 11
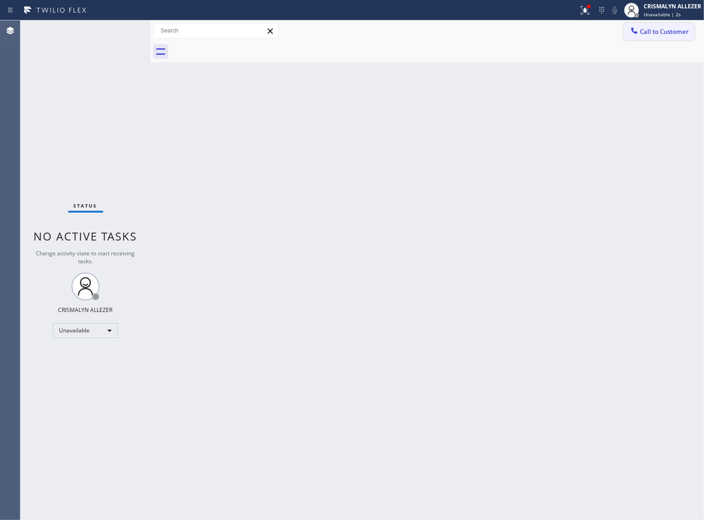
click at [650, 33] on span "Call to Customer" at bounding box center [664, 31] width 49 height 8
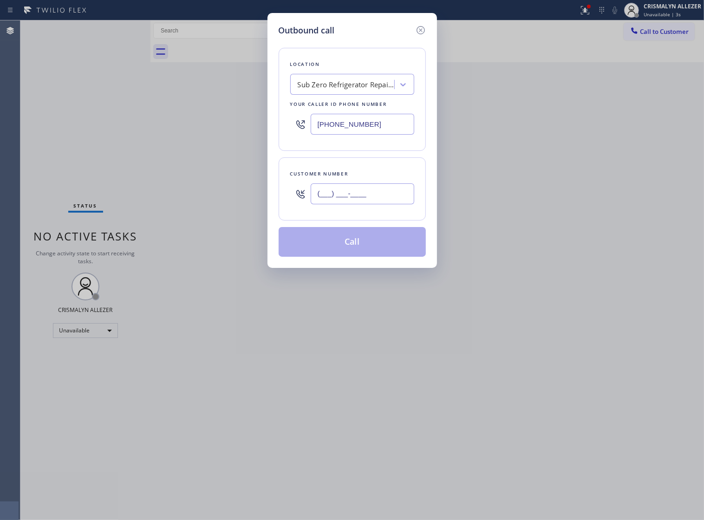
click at [375, 200] on input "(___) ___-____" at bounding box center [363, 193] width 104 height 21
paste input "312) 560-8757"
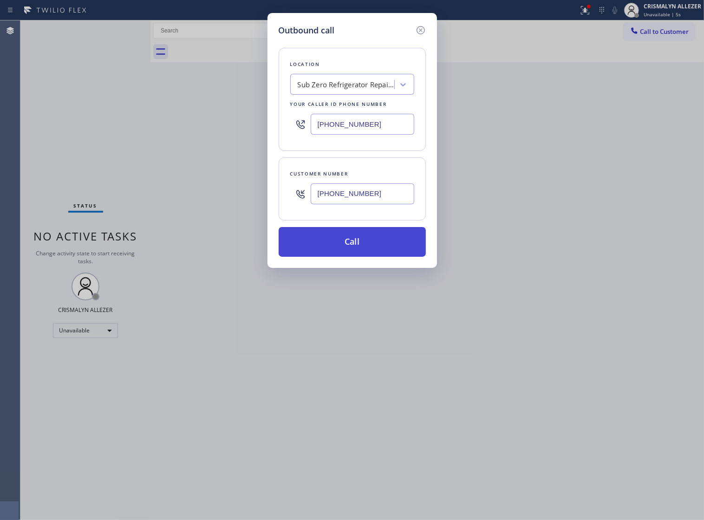
type input "[PHONE_NUMBER]"
click at [361, 256] on button "Call" at bounding box center [352, 242] width 147 height 30
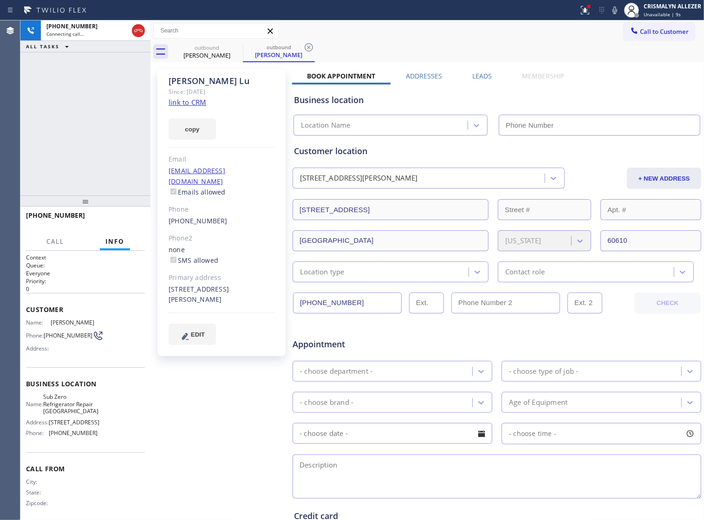
type input "[PHONE_NUMBER]"
click at [474, 78] on label "Leads" at bounding box center [481, 75] width 19 height 9
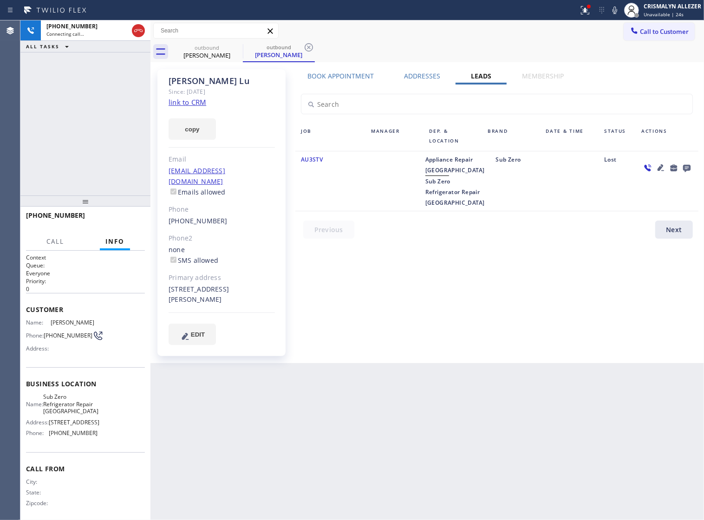
click at [687, 168] on icon at bounding box center [686, 168] width 7 height 7
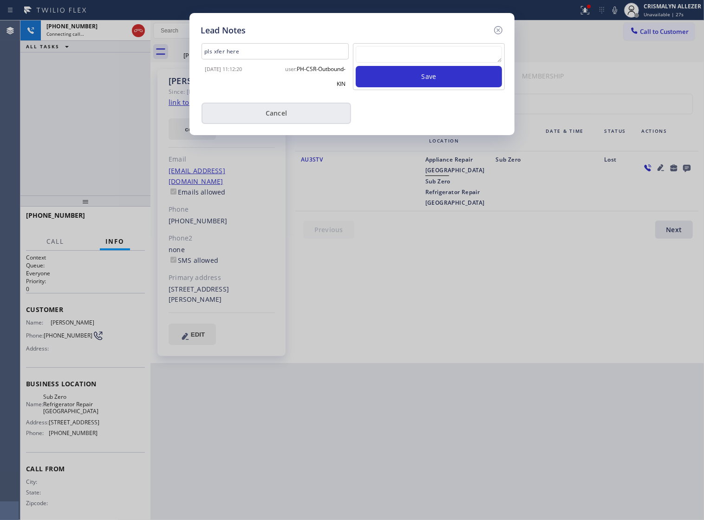
click at [303, 113] on button "Cancel" at bounding box center [275, 113] width 149 height 21
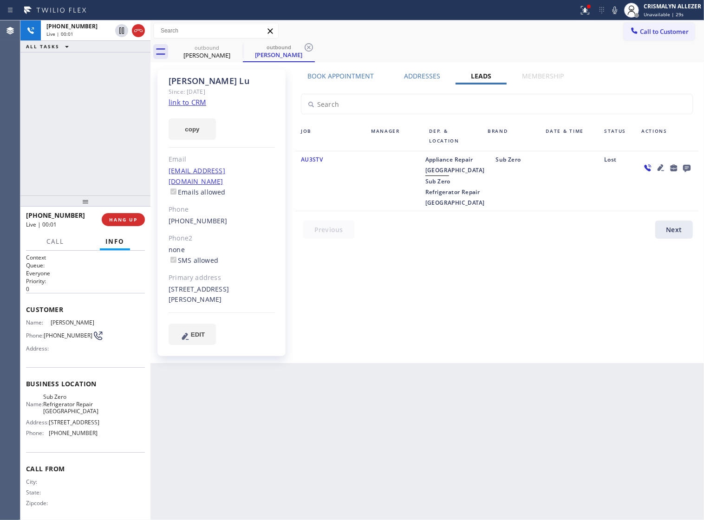
click at [351, 80] on label "Book Appointment" at bounding box center [340, 75] width 66 height 9
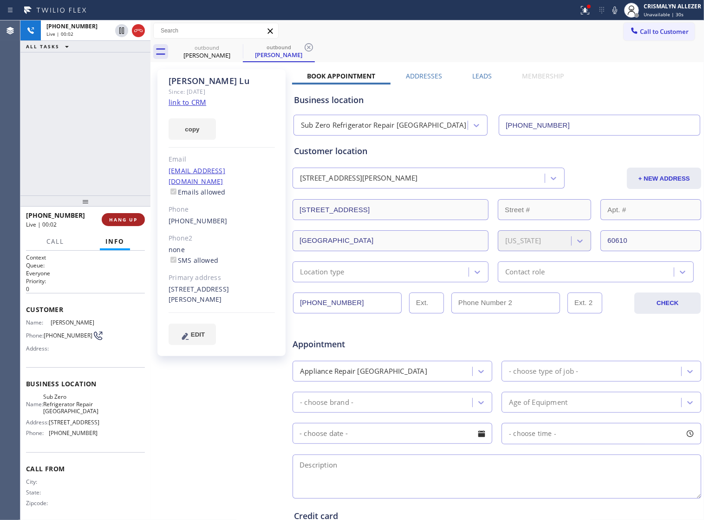
click at [119, 221] on span "HANG UP" at bounding box center [123, 219] width 28 height 6
click at [119, 221] on span "COMPLETE" at bounding box center [121, 219] width 32 height 6
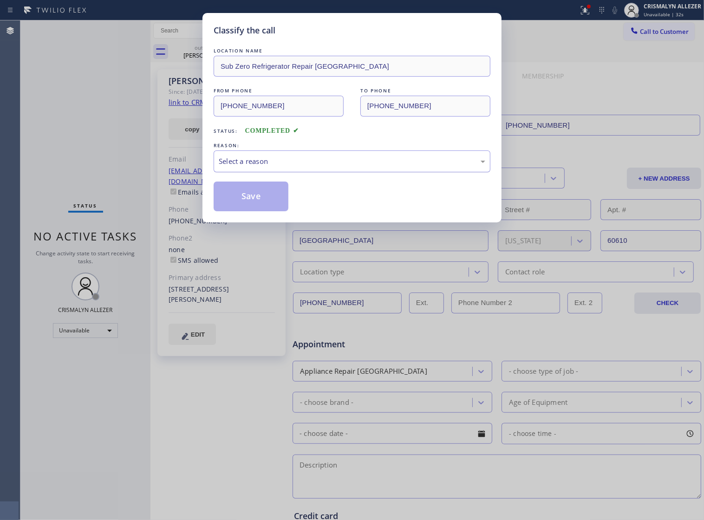
click at [371, 167] on div "Select a reason" at bounding box center [352, 161] width 266 height 11
click at [275, 205] on button "Save" at bounding box center [251, 196] width 75 height 30
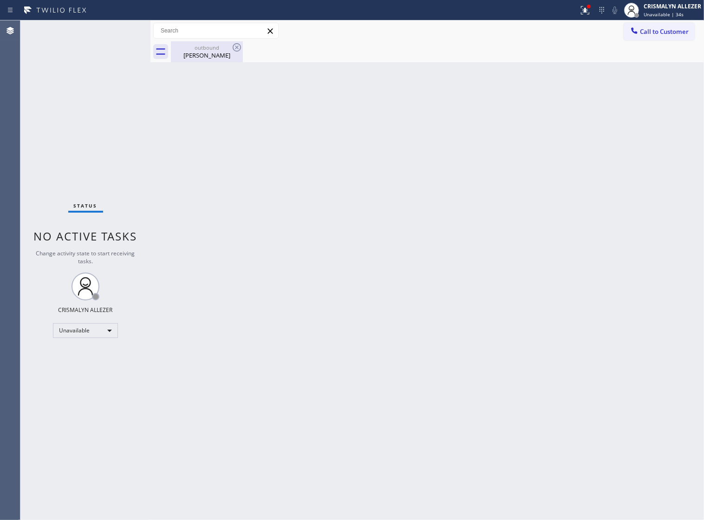
click at [205, 57] on div "[PERSON_NAME]" at bounding box center [207, 55] width 70 height 8
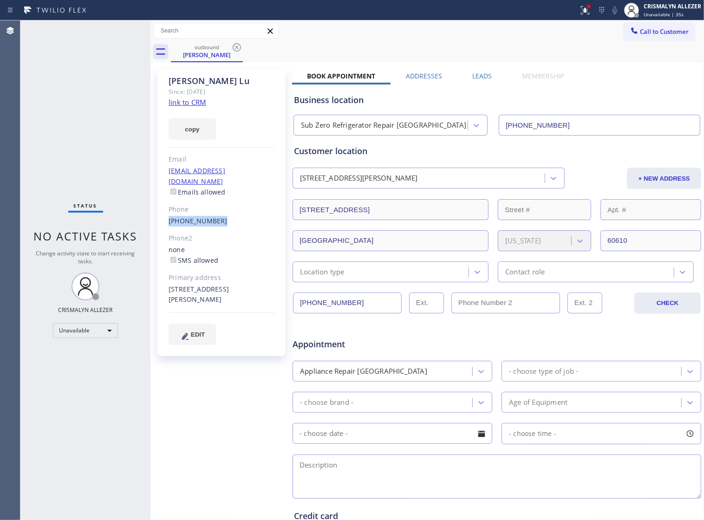
drag, startPoint x: 165, startPoint y: 212, endPoint x: 224, endPoint y: 214, distance: 58.5
click at [224, 214] on div "Mary Lu Since: 20 may 2020 link to CRM copy Email no@gmail.com Emails allowed P…" at bounding box center [221, 212] width 128 height 287
copy link "[PHONE_NUMBER]"
click at [238, 47] on icon at bounding box center [236, 47] width 11 height 11
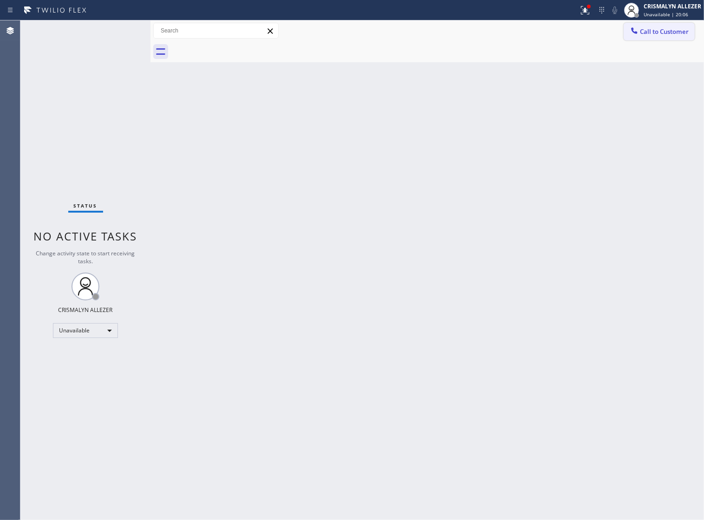
click at [655, 35] on span "Call to Customer" at bounding box center [664, 31] width 49 height 8
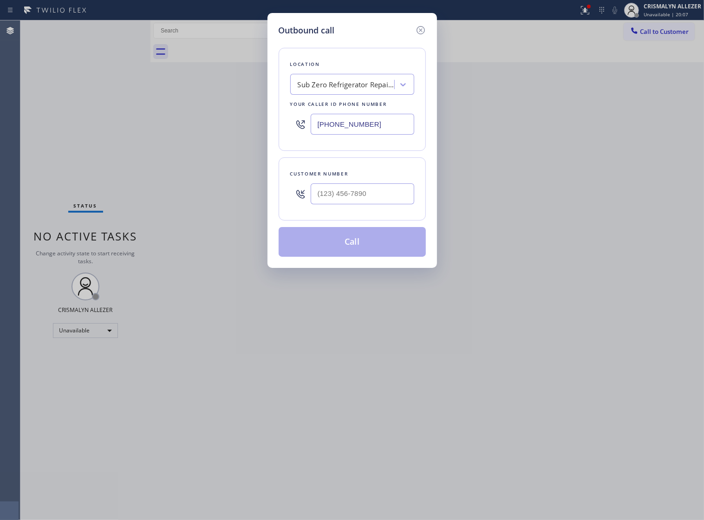
drag, startPoint x: 274, startPoint y: 132, endPoint x: 112, endPoint y: 129, distance: 162.0
click at [113, 129] on div "Outbound call Location Sub Zero Refrigerator Repair [GEOGRAPHIC_DATA] Your call…" at bounding box center [352, 260] width 704 height 520
paste input "877) 748-5179"
type input "[PHONE_NUMBER]"
click at [380, 203] on input "(___) ___-____" at bounding box center [363, 193] width 104 height 21
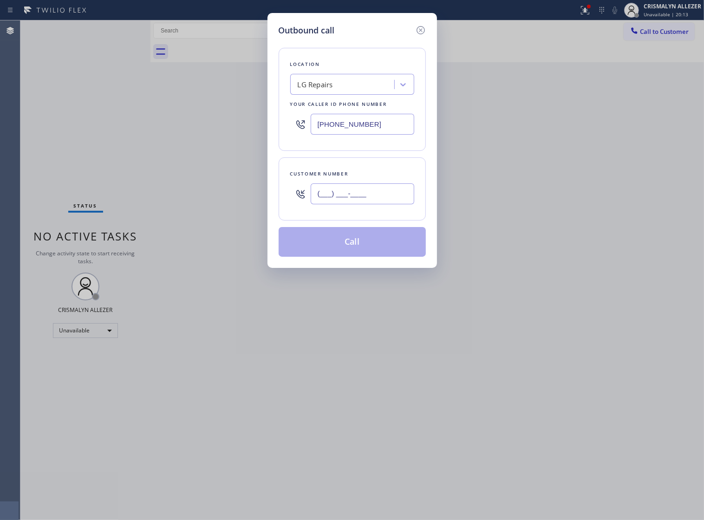
paste input "425) 443-8631"
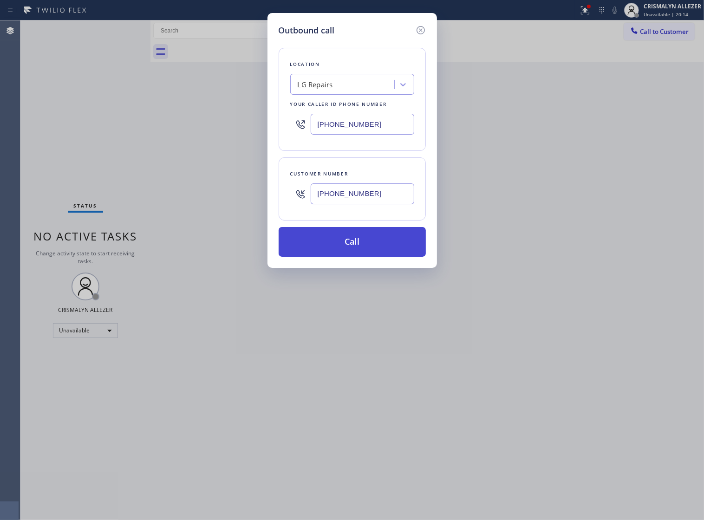
type input "(425) 443-8631"
click at [348, 256] on button "Call" at bounding box center [352, 242] width 147 height 30
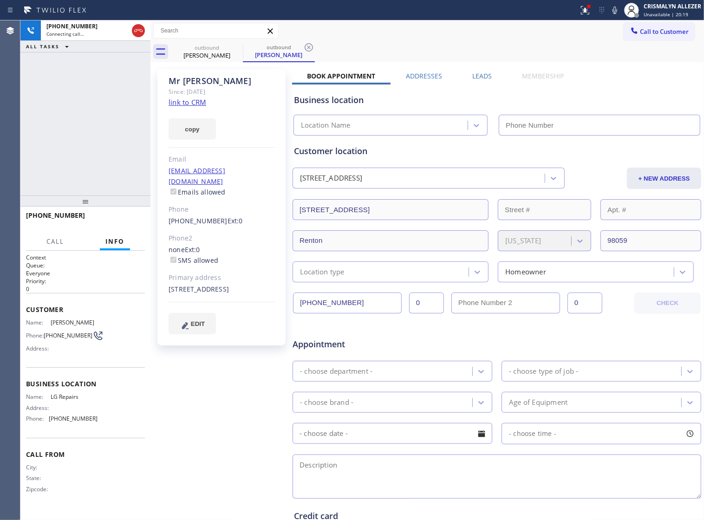
type input "[PHONE_NUMBER]"
click at [477, 75] on label "Leads" at bounding box center [481, 75] width 19 height 9
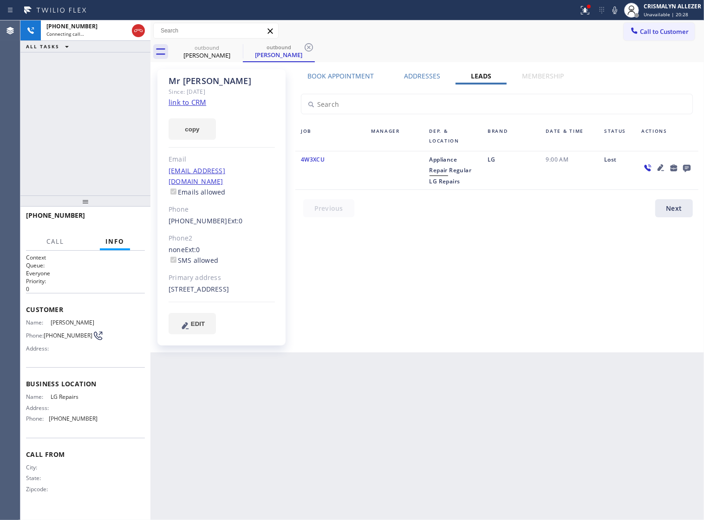
click at [687, 170] on icon at bounding box center [686, 168] width 7 height 7
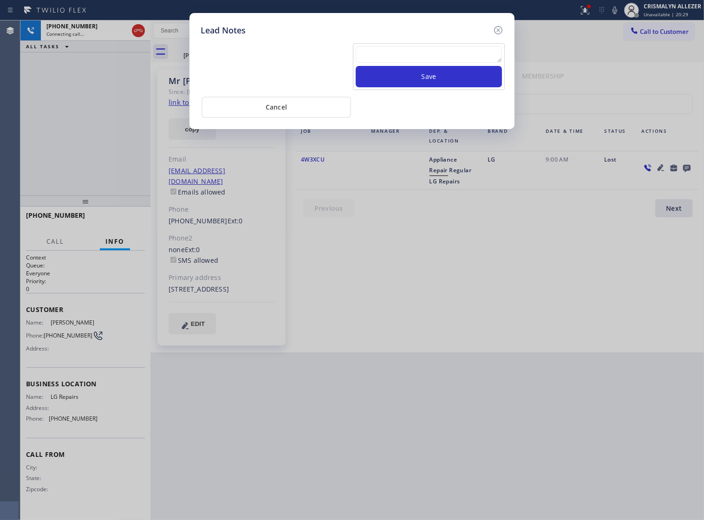
click at [407, 59] on textarea at bounding box center [429, 54] width 146 height 17
type textarea "pls xfer here cx cb"
click at [441, 82] on button "Save" at bounding box center [429, 76] width 146 height 21
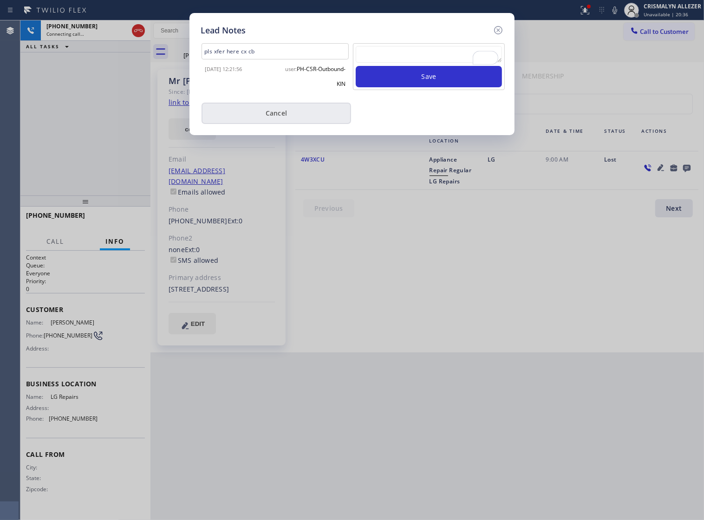
click at [271, 115] on button "Cancel" at bounding box center [275, 113] width 149 height 21
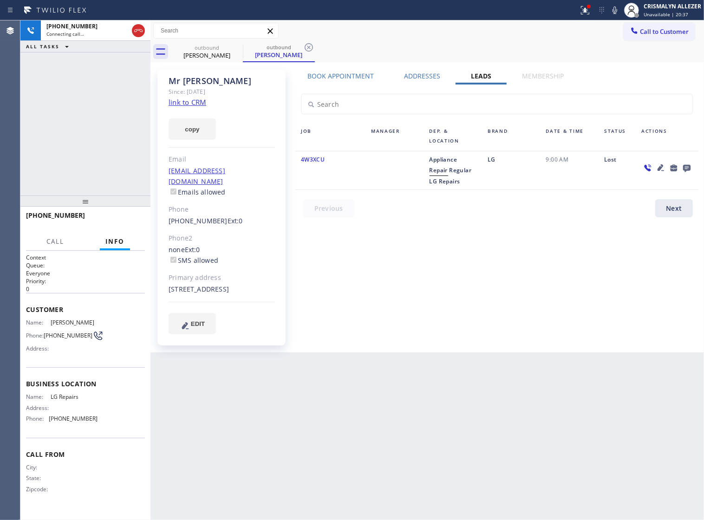
click at [322, 73] on label "Book Appointment" at bounding box center [340, 75] width 66 height 9
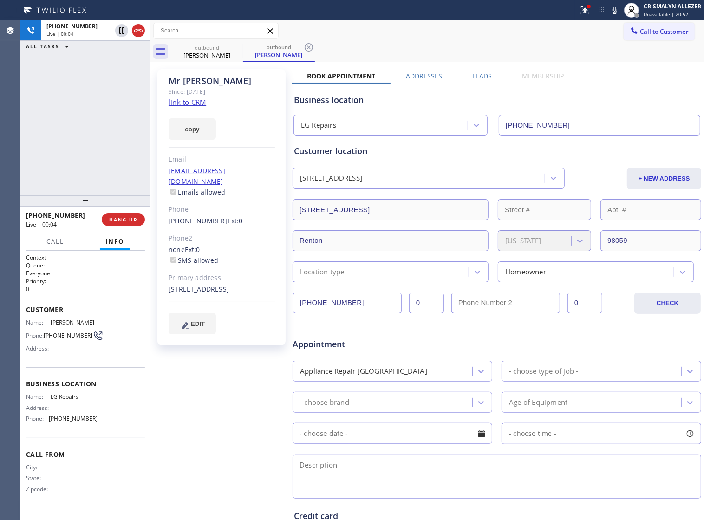
click at [219, 392] on div "Mr Alessandro Since: 20 may 2020 link to CRM copy Email no@gmail.com Emails all…" at bounding box center [222, 366] width 139 height 602
click at [121, 222] on span "HANG UP" at bounding box center [123, 219] width 28 height 6
click at [121, 222] on span "COMPLETE" at bounding box center [121, 219] width 32 height 6
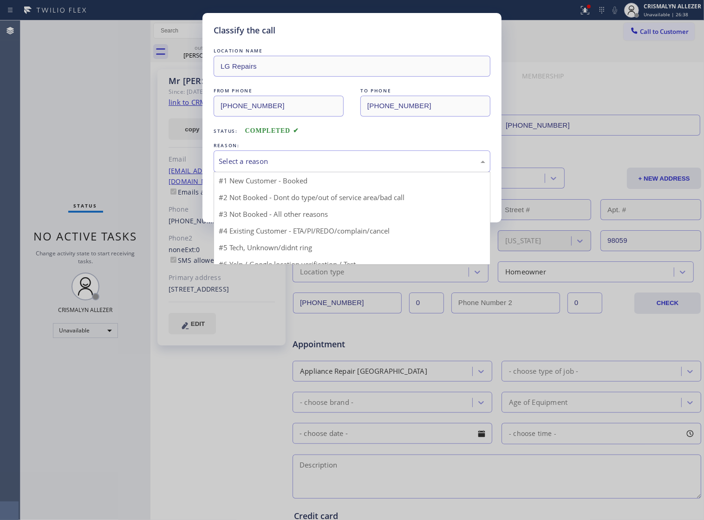
click at [363, 167] on div "Select a reason" at bounding box center [352, 161] width 266 height 11
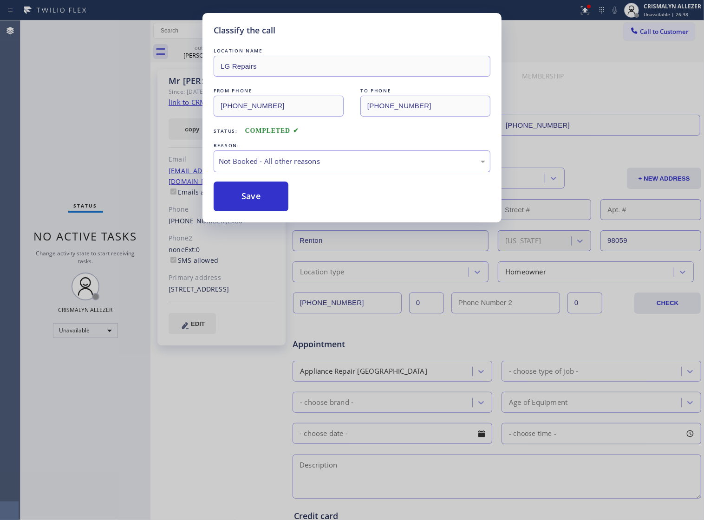
click at [255, 209] on button "Save" at bounding box center [251, 196] width 75 height 30
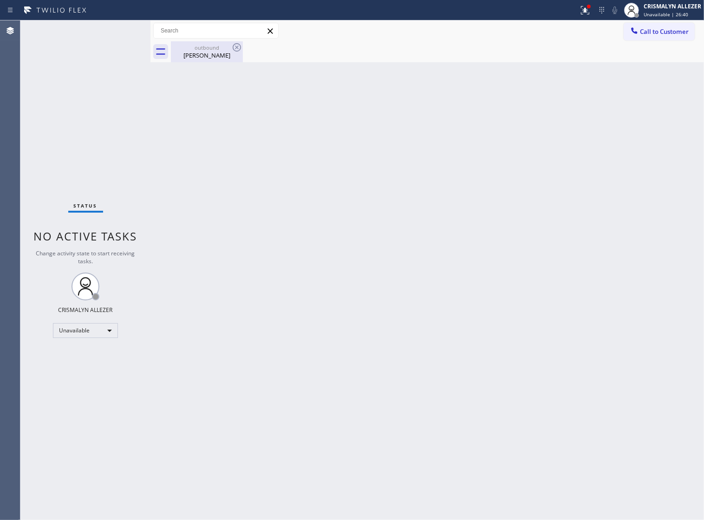
click at [205, 54] on div "Mr Alessandro" at bounding box center [207, 55] width 70 height 8
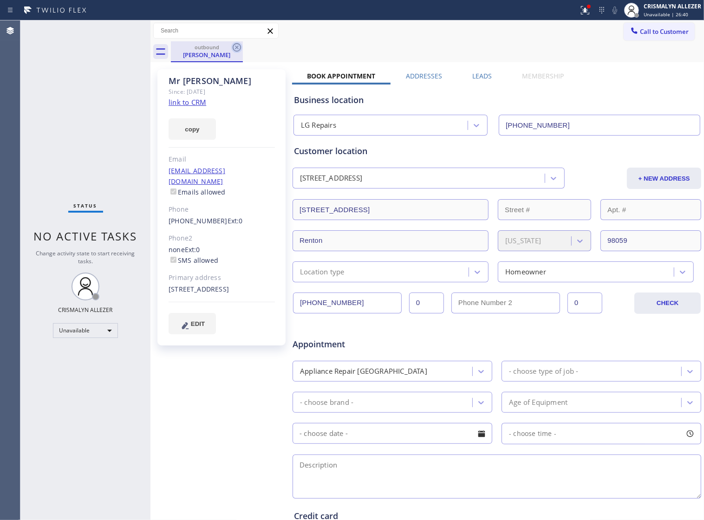
click at [233, 47] on icon at bounding box center [237, 47] width 8 height 8
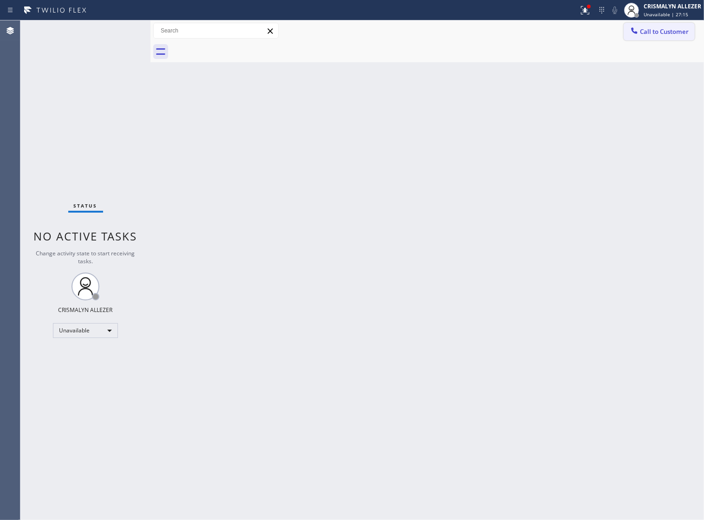
click at [640, 31] on span "Call to Customer" at bounding box center [664, 31] width 49 height 8
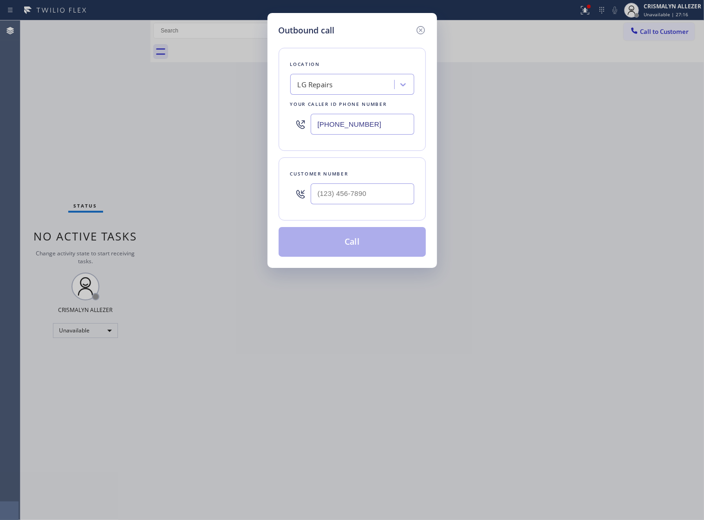
drag, startPoint x: 402, startPoint y: 131, endPoint x: 82, endPoint y: 143, distance: 319.5
click at [71, 144] on div "Outbound call Location LG Repairs Your caller id phone number (877) 748-5179 Cu…" at bounding box center [352, 260] width 704 height 520
paste input "609) 710-8354"
type input "(609) 710-8354"
click at [373, 203] on input "(___) ___-____" at bounding box center [363, 193] width 104 height 21
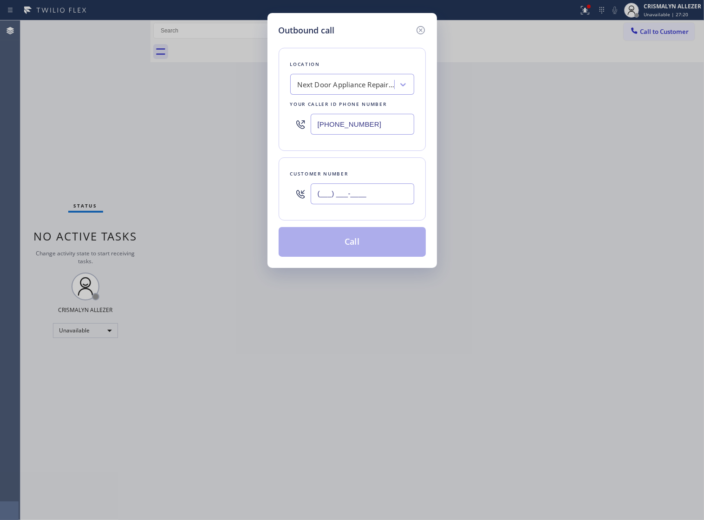
paste input "609) 503-3570"
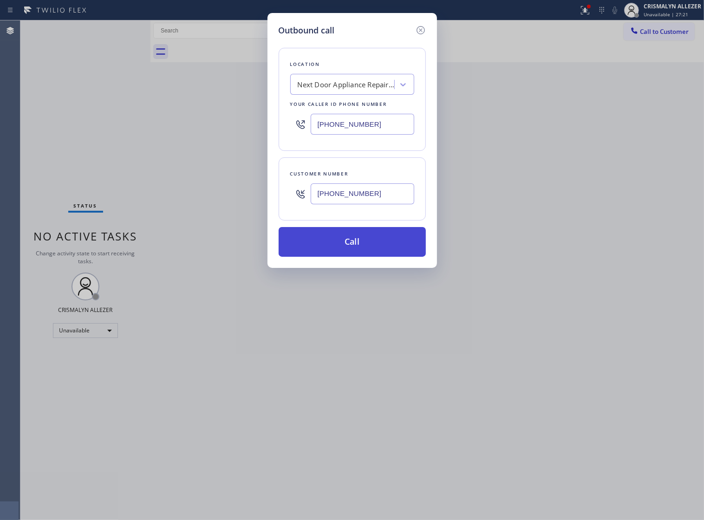
type input "(609) 503-3570"
click at [354, 257] on button "Call" at bounding box center [352, 242] width 147 height 30
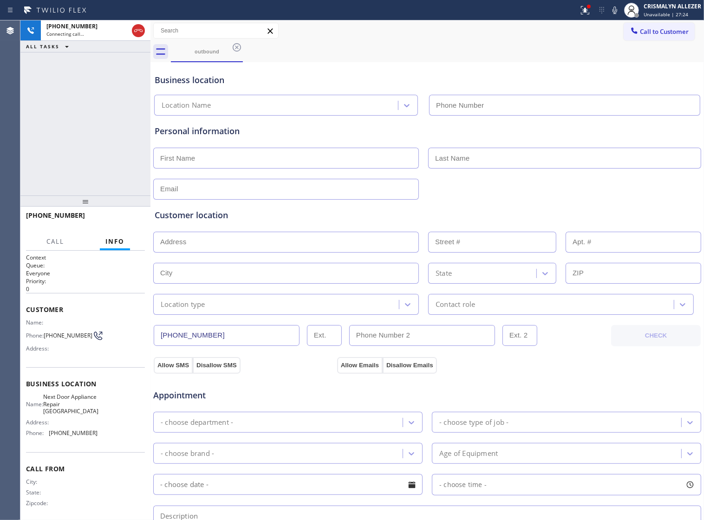
type input "(609) 710-8354"
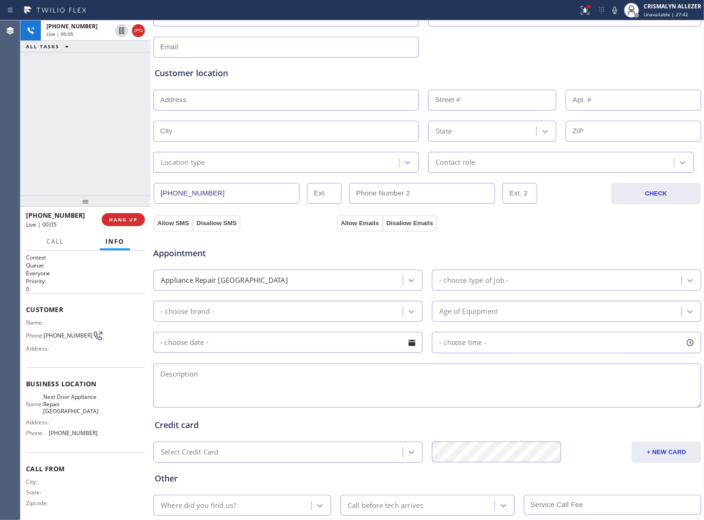
scroll to position [174, 0]
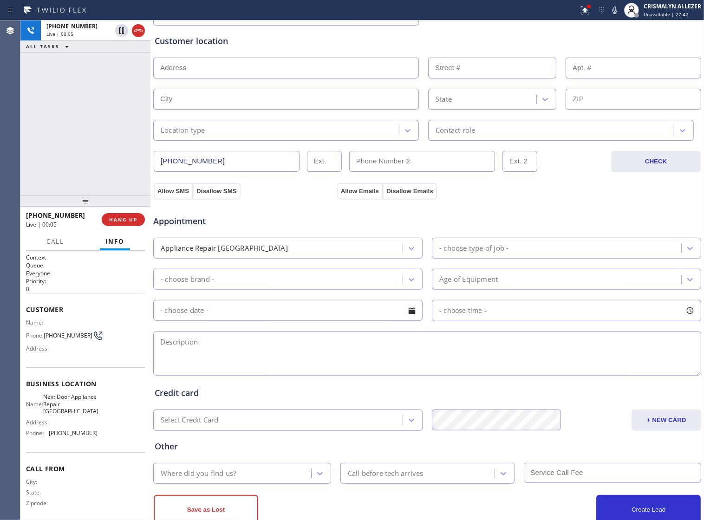
click at [288, 356] on textarea at bounding box center [427, 353] width 548 height 44
click at [286, 360] on textarea "To enrich screen reader interactions, please activate Accessibility in Grammarl…" at bounding box center [427, 353] width 548 height 44
click at [107, 282] on h2 "Priority:" at bounding box center [85, 281] width 119 height 8
click at [116, 222] on span "HANG UP" at bounding box center [123, 219] width 28 height 6
click at [116, 222] on span "COMPLETE" at bounding box center [121, 219] width 32 height 6
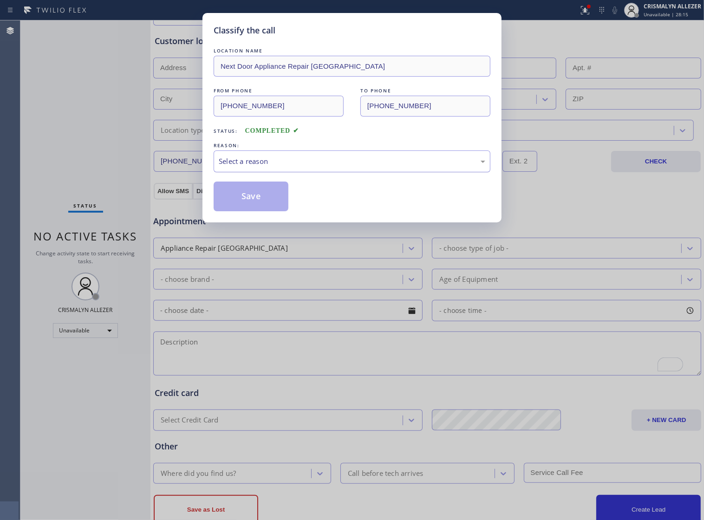
click at [362, 172] on div "Select a reason" at bounding box center [352, 161] width 277 height 22
click at [266, 211] on button "Save" at bounding box center [251, 196] width 75 height 30
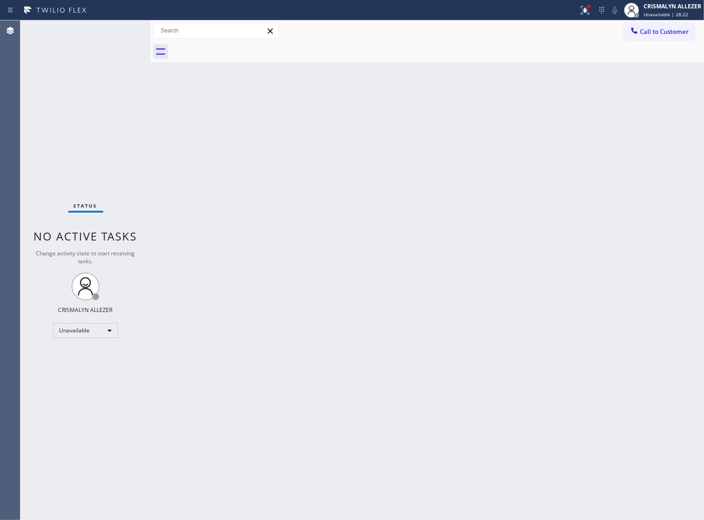
click at [481, 247] on div "Back to Dashboard Change Sender ID Customers Technicians Select a contact Outbo…" at bounding box center [426, 269] width 553 height 499
click at [645, 28] on span "Call to Customer" at bounding box center [664, 31] width 49 height 8
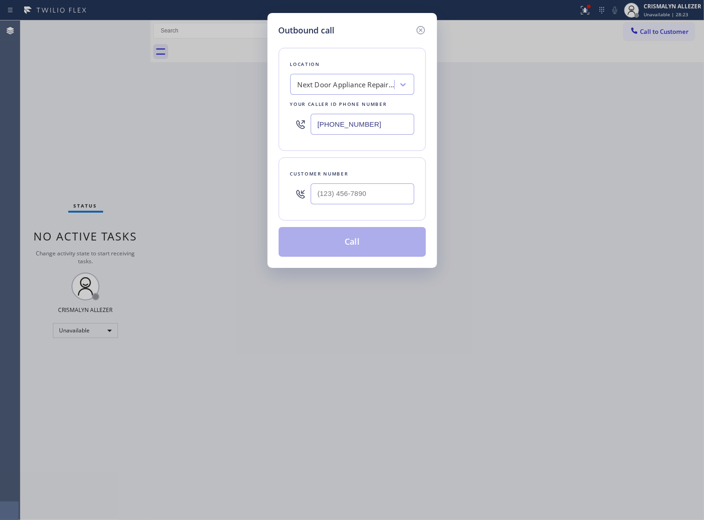
drag, startPoint x: 394, startPoint y: 130, endPoint x: 17, endPoint y: 145, distance: 376.7
click at [17, 145] on div "Outbound call Location Next Door Appliance Repair Trenton Your caller id phone …" at bounding box center [352, 260] width 704 height 520
paste input "805) 420-747"
type input "(805) 420-7474"
click at [375, 202] on input "(___) ___-____" at bounding box center [363, 193] width 104 height 21
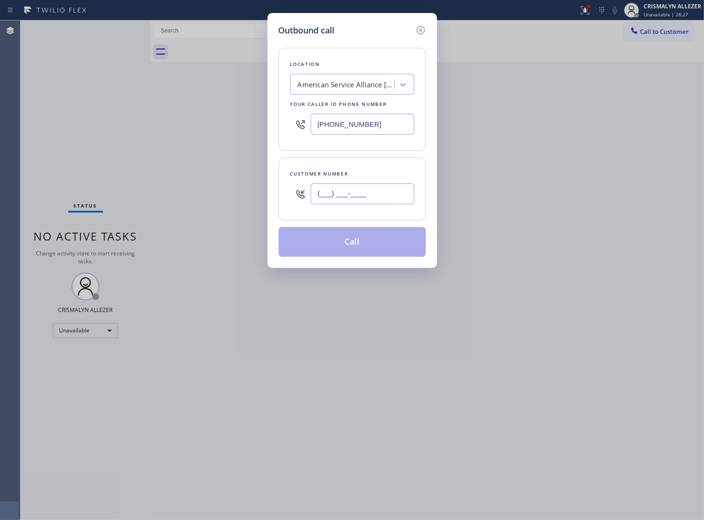
paste input "805) 698-8454"
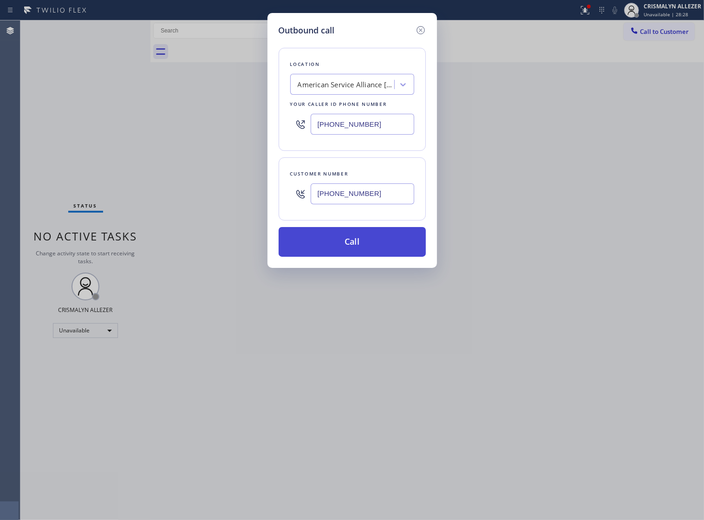
type input "(805) 698-8454"
drag, startPoint x: 350, startPoint y: 253, endPoint x: 690, endPoint y: 84, distance: 379.5
click at [351, 252] on button "Call" at bounding box center [352, 242] width 147 height 30
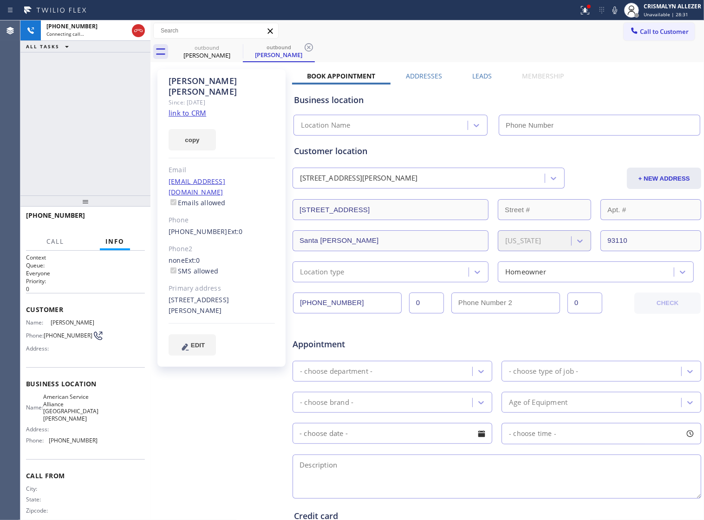
click at [188, 108] on link "link to CRM" at bounding box center [187, 112] width 38 height 9
type input "(805) 420-7474"
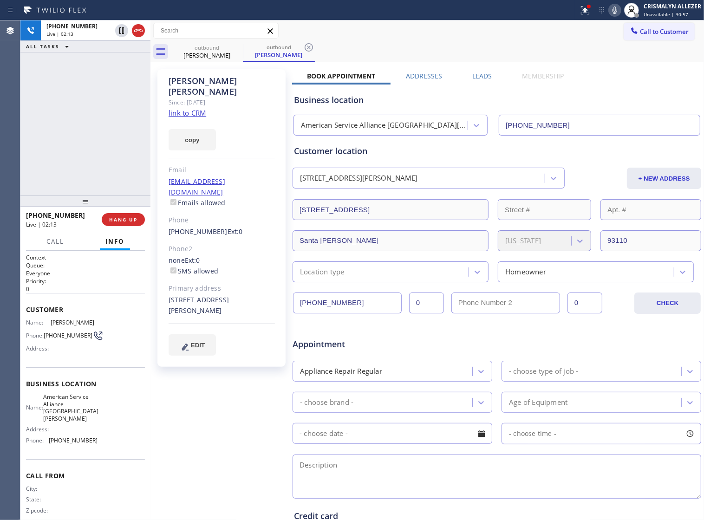
click at [615, 10] on icon at bounding box center [614, 10] width 11 height 11
click at [614, 8] on icon at bounding box center [614, 10] width 11 height 11
click at [121, 219] on span "COMPLETE" at bounding box center [121, 219] width 32 height 6
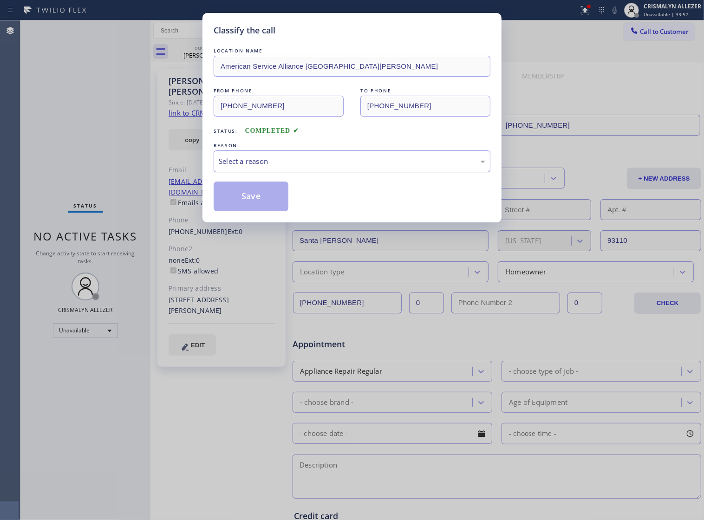
click at [331, 167] on div "Select a reason" at bounding box center [352, 161] width 266 height 11
click at [253, 210] on button "Save" at bounding box center [251, 196] width 75 height 30
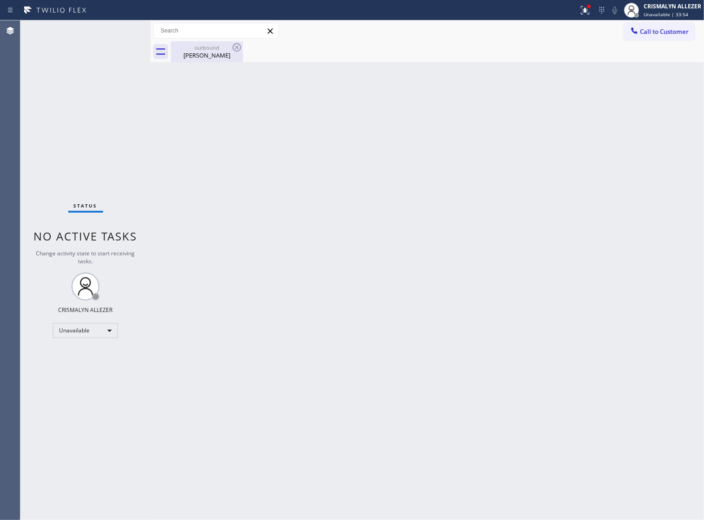
drag, startPoint x: 207, startPoint y: 52, endPoint x: 223, endPoint y: 45, distance: 18.3
click at [213, 47] on div "outbound Helen Zajic" at bounding box center [207, 51] width 70 height 21
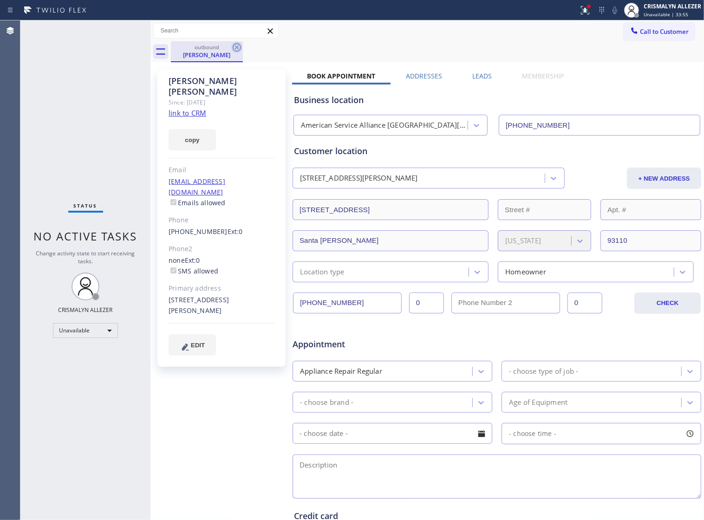
click at [235, 47] on icon at bounding box center [236, 47] width 11 height 11
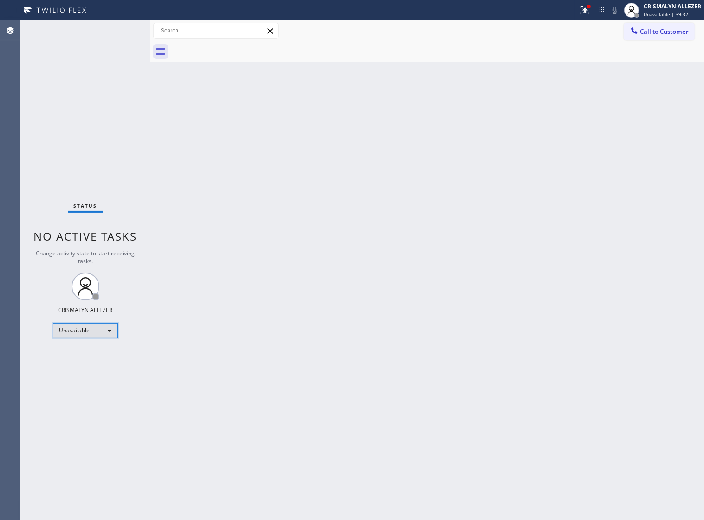
click at [110, 330] on div "Unavailable" at bounding box center [85, 330] width 65 height 15
click at [89, 380] on li "Break" at bounding box center [84, 378] width 63 height 11
click at [302, 179] on div "Back to Dashboard Change Sender ID Customers Technicians Select a contact Outbo…" at bounding box center [426, 269] width 553 height 499
click at [467, 265] on div "Back to Dashboard Change Sender ID Customers Technicians Select a contact Outbo…" at bounding box center [426, 269] width 553 height 499
